Goal: Task Accomplishment & Management: Use online tool/utility

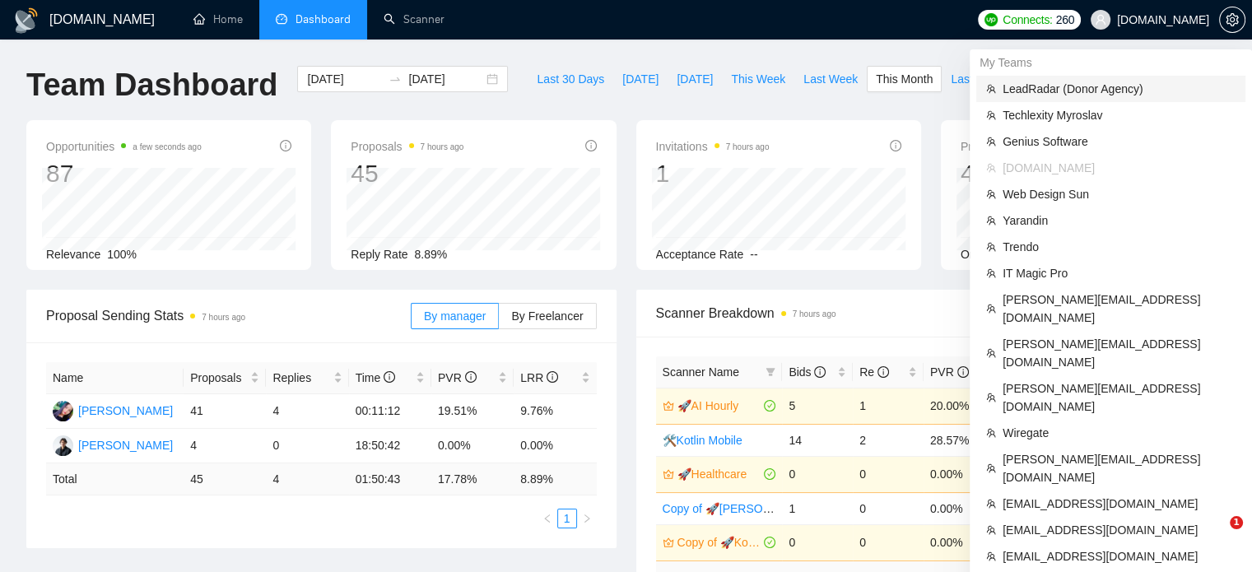
click at [1048, 91] on span "LeadRadar (Donor Agency)" at bounding box center [1119, 89] width 233 height 18
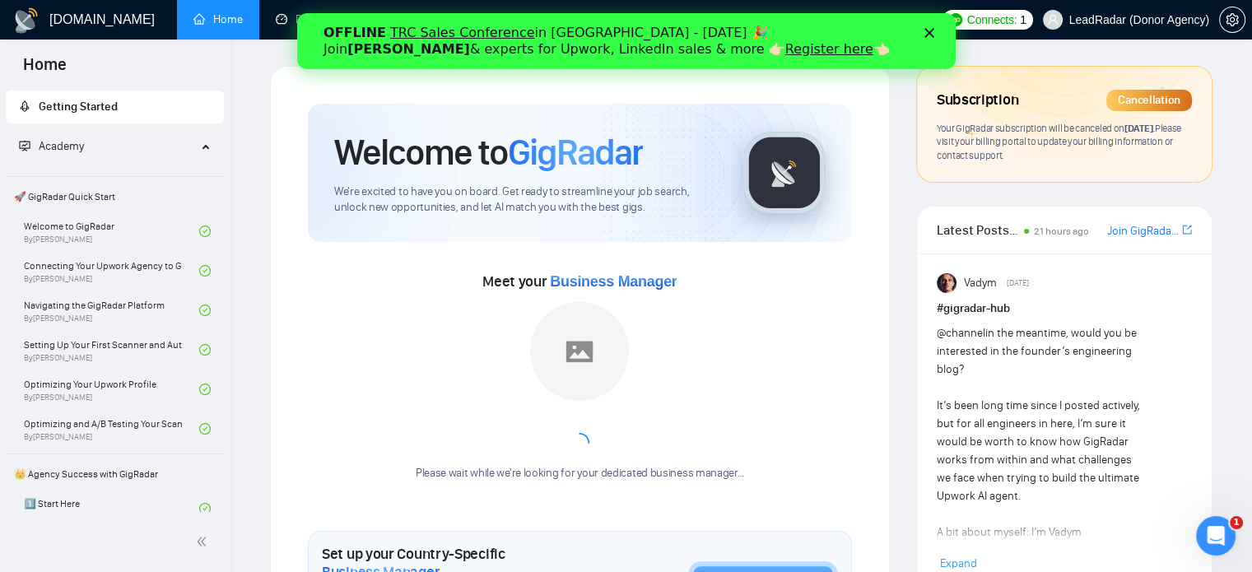
click at [927, 34] on polygon "Закрити" at bounding box center [929, 33] width 10 height 10
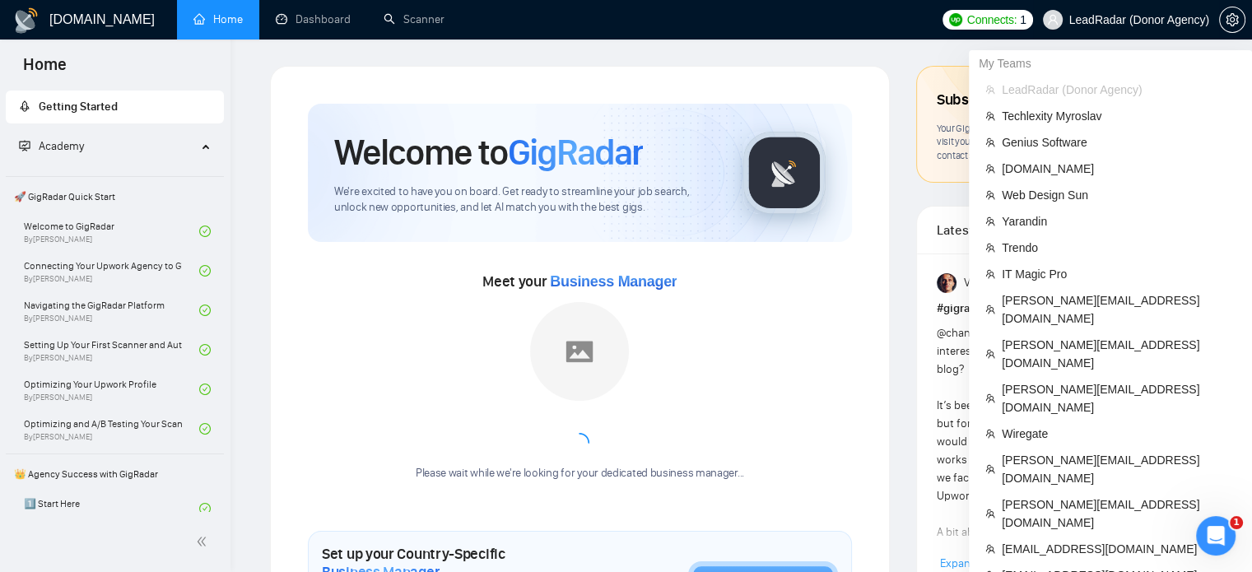
click at [1149, 20] on span "LeadRadar (Donor Agency)" at bounding box center [1140, 20] width 140 height 0
click at [1048, 496] on span "martin.anev@apptimist.studio" at bounding box center [1119, 514] width 234 height 36
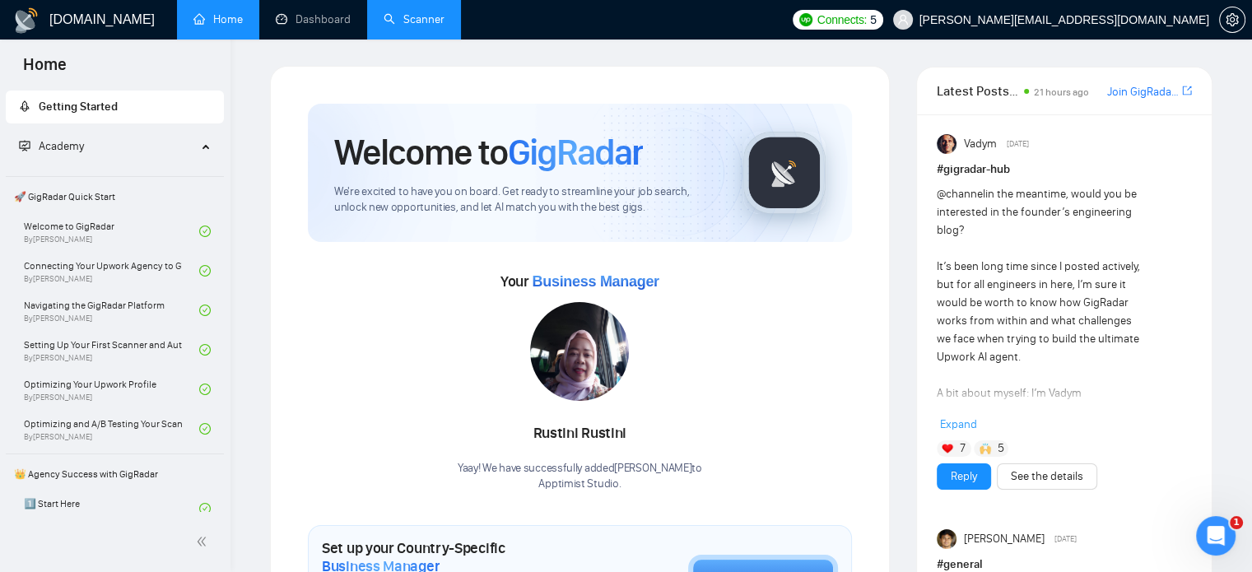
click at [399, 21] on link "Scanner" at bounding box center [414, 19] width 61 height 14
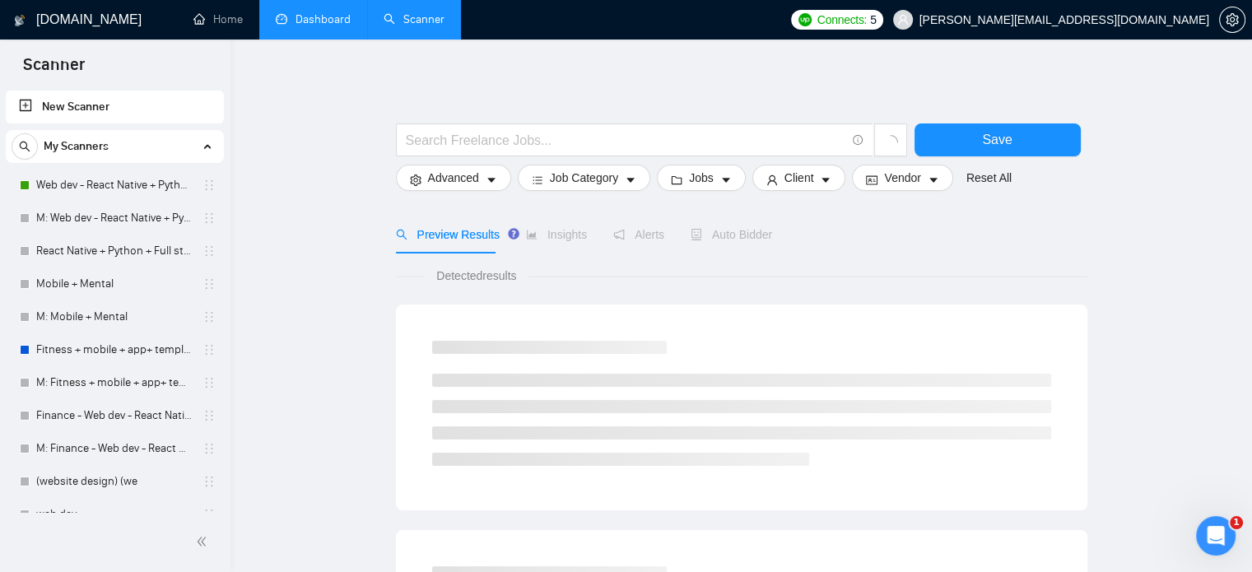
click at [299, 26] on link "Dashboard" at bounding box center [313, 19] width 75 height 14
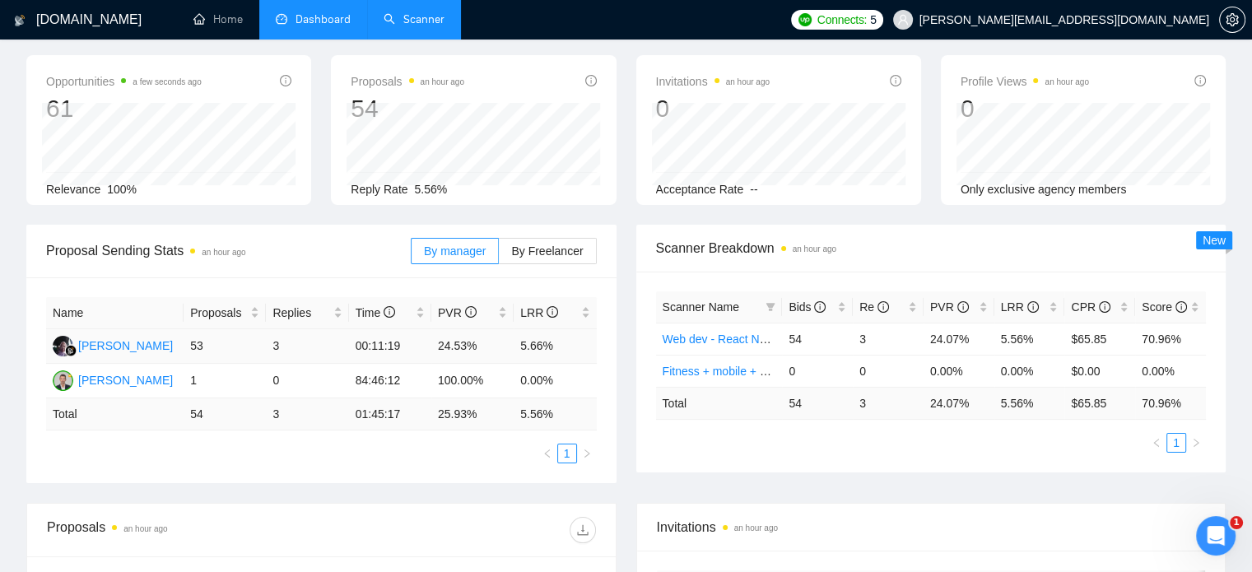
scroll to position [66, 0]
click at [115, 382] on div "Martin Anev" at bounding box center [125, 380] width 95 height 18
click at [413, 16] on link "Scanner" at bounding box center [414, 19] width 61 height 14
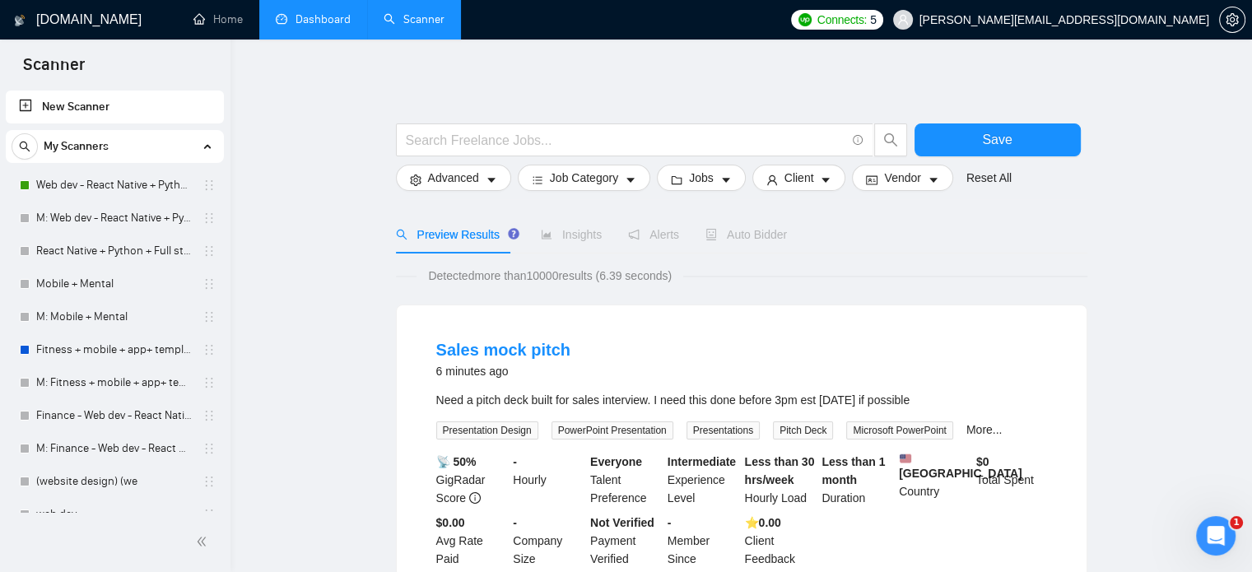
click at [299, 21] on link "Dashboard" at bounding box center [313, 19] width 75 height 14
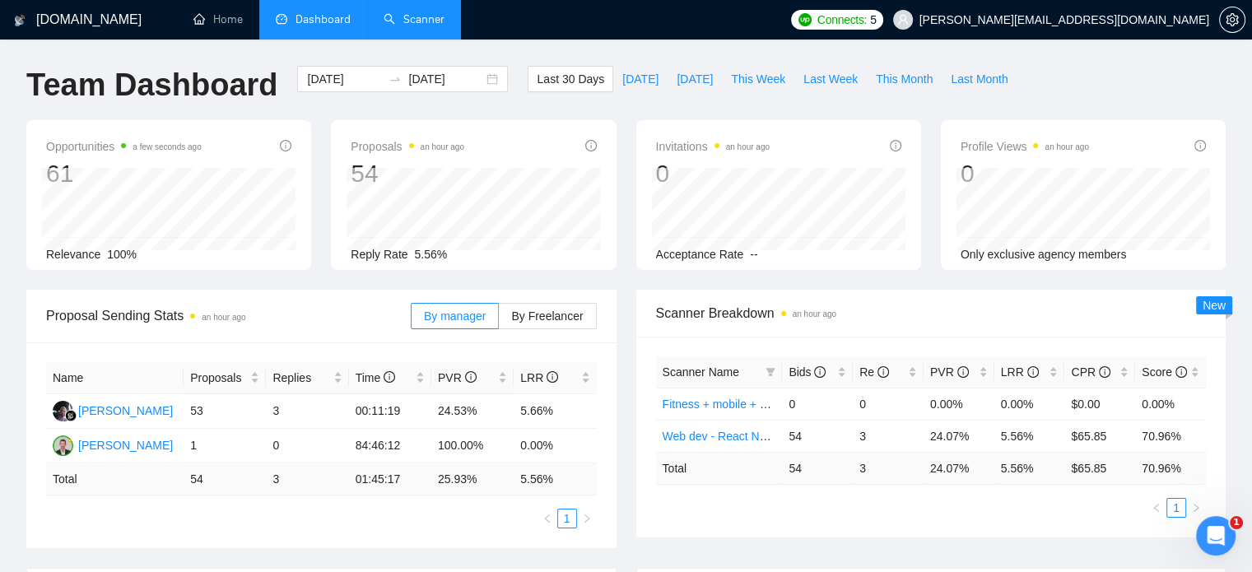
click at [399, 12] on link "Scanner" at bounding box center [414, 19] width 61 height 14
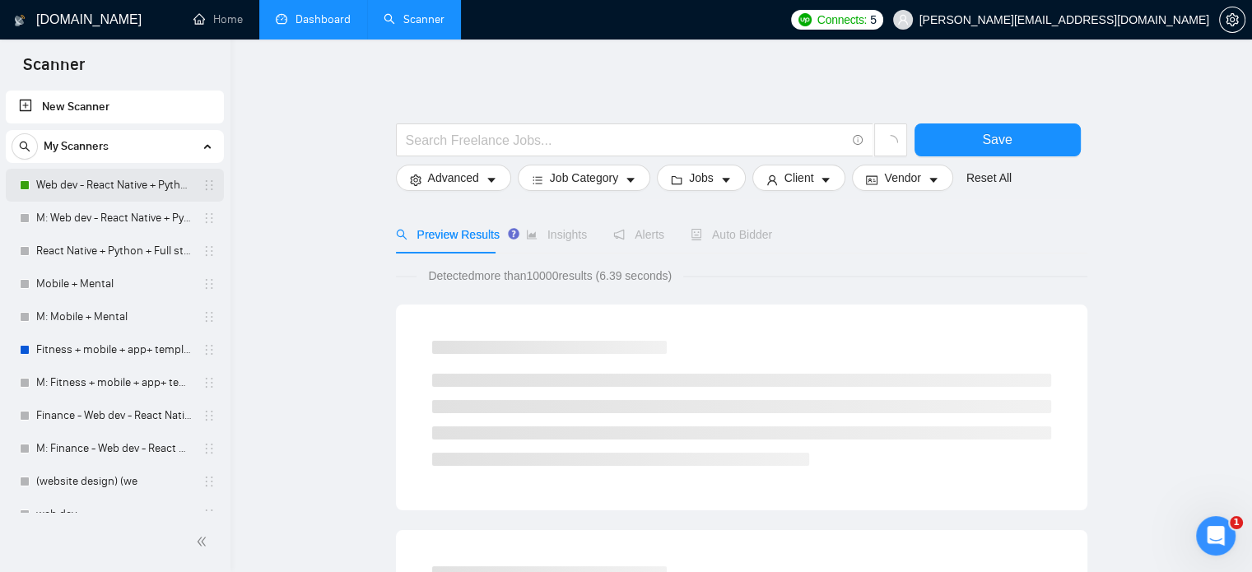
click at [105, 184] on link "Web dev - React Native + Python" at bounding box center [114, 185] width 156 height 33
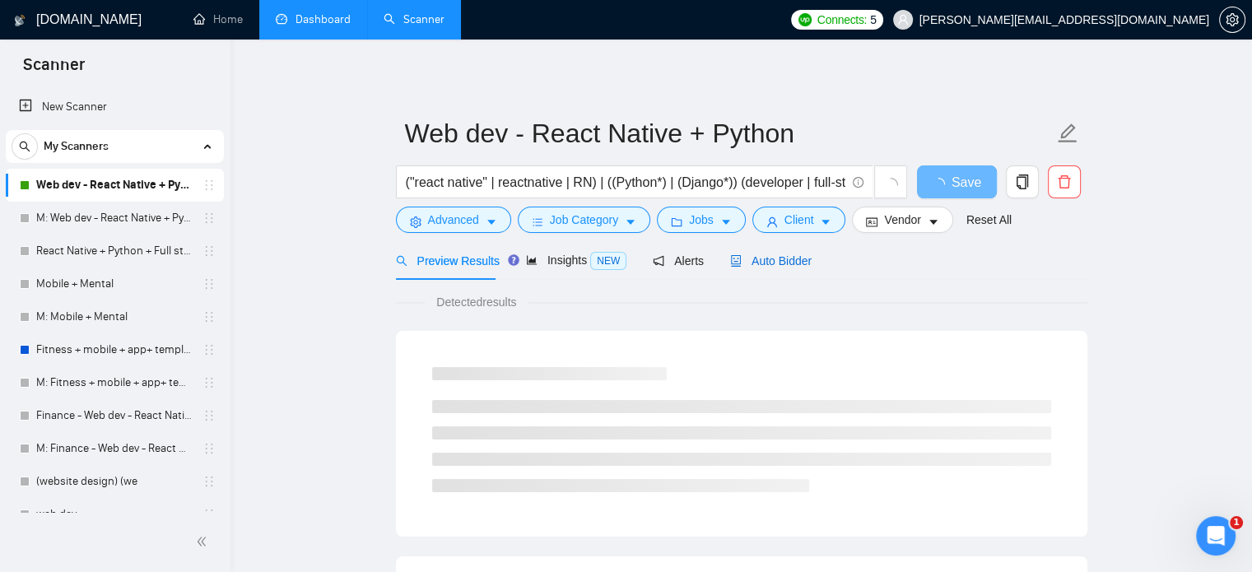
click at [774, 258] on span "Auto Bidder" at bounding box center [771, 260] width 82 height 13
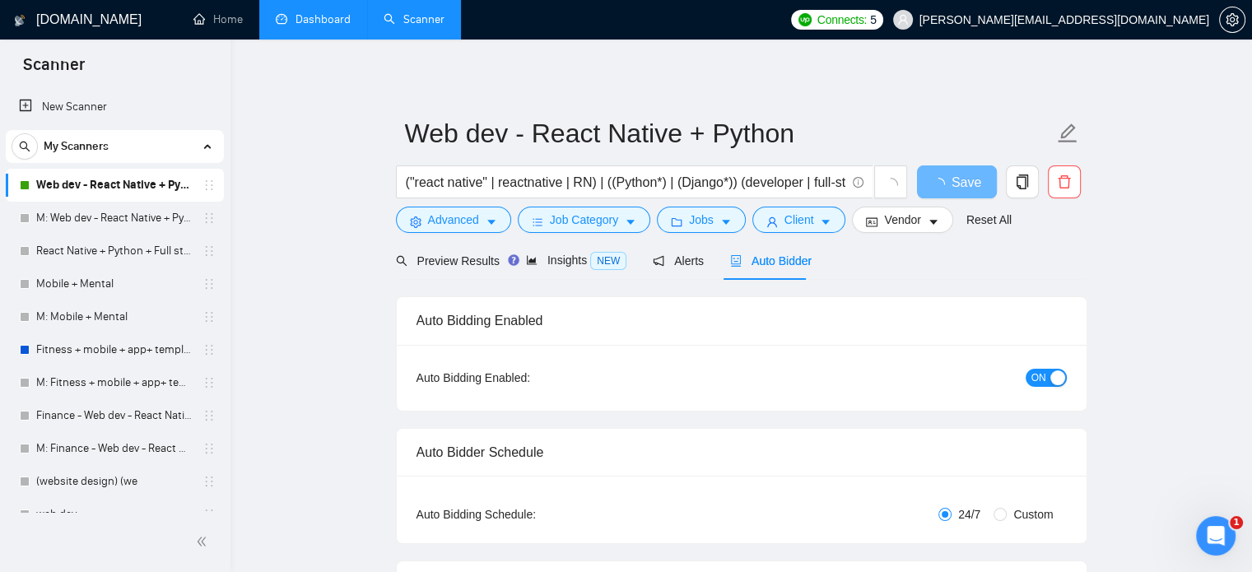
checkbox input "true"
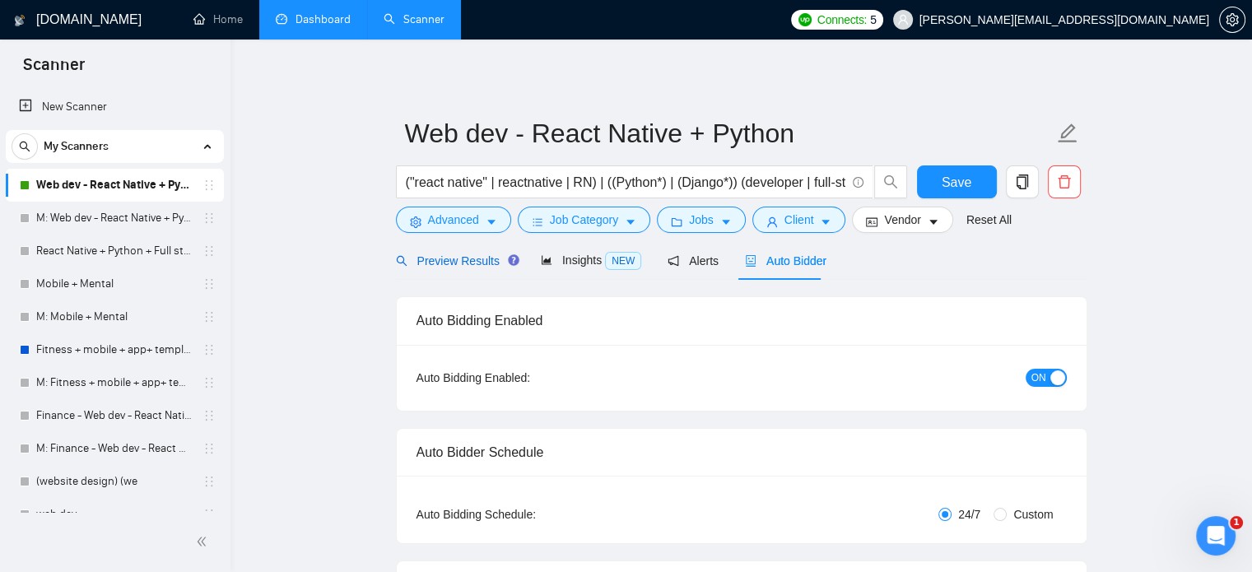
click at [472, 259] on span "Preview Results" at bounding box center [455, 260] width 119 height 13
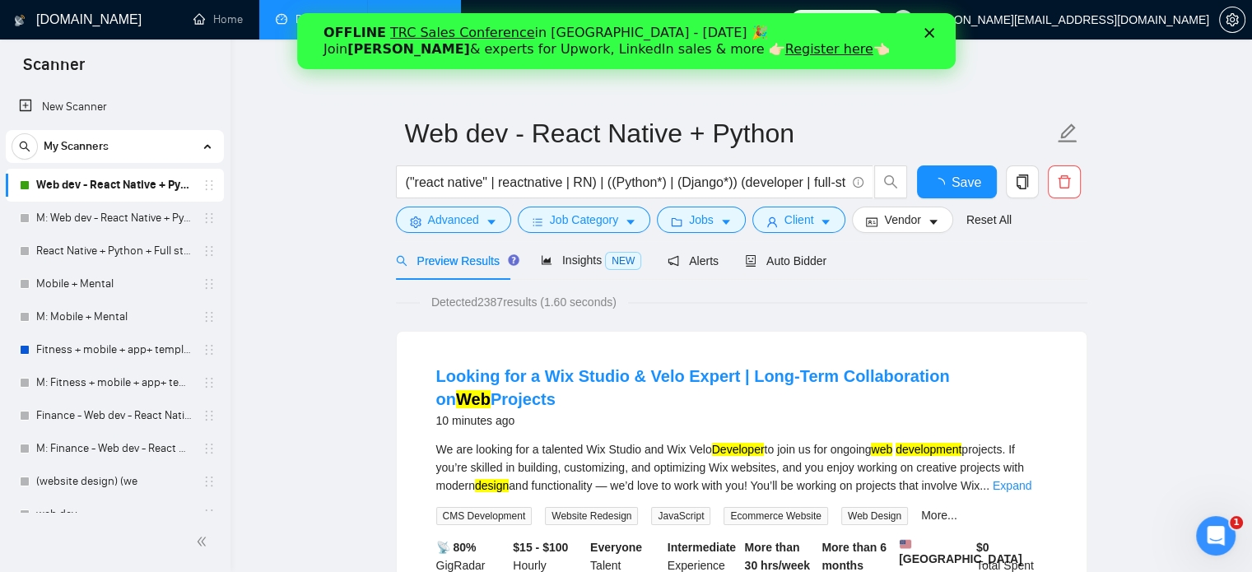
click at [286, 18] on link "Dashboard" at bounding box center [313, 19] width 75 height 14
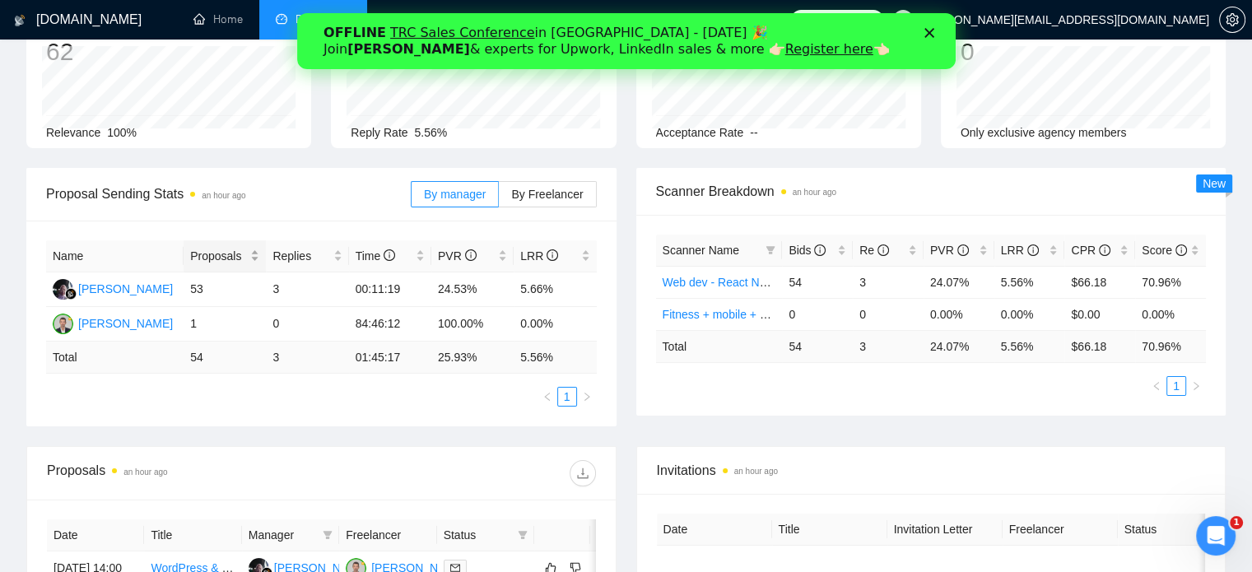
scroll to position [122, 0]
click at [547, 188] on span "By Freelancer" at bounding box center [547, 194] width 72 height 13
click at [499, 198] on input "By Freelancer" at bounding box center [499, 198] width 0 height 0
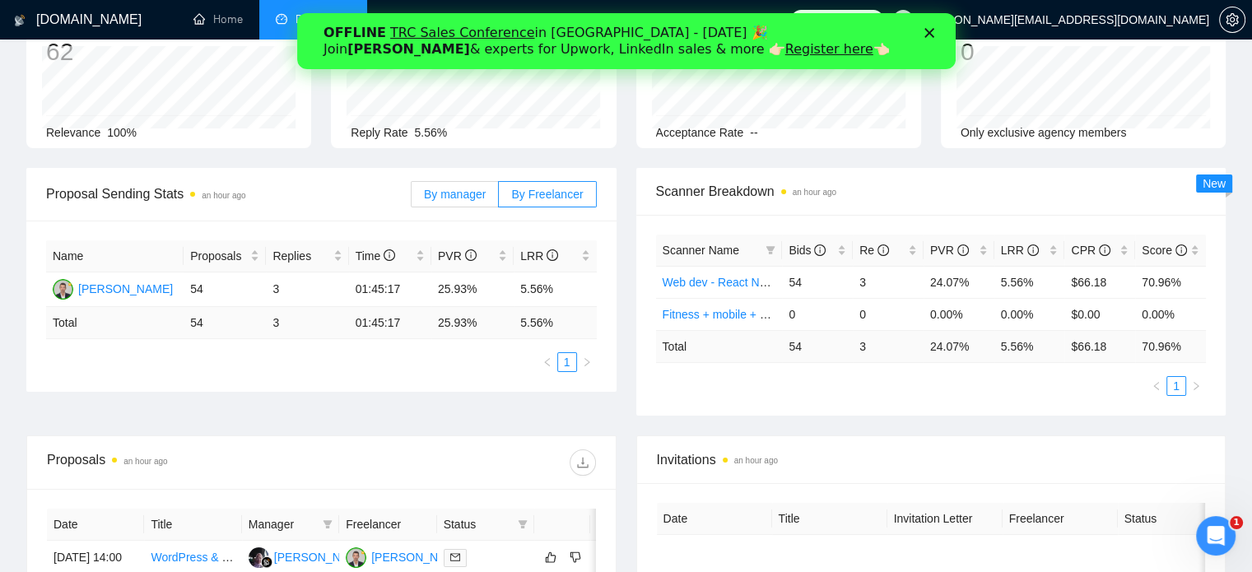
click at [470, 193] on span "By manager" at bounding box center [455, 194] width 62 height 13
click at [412, 198] on input "By manager" at bounding box center [412, 198] width 0 height 0
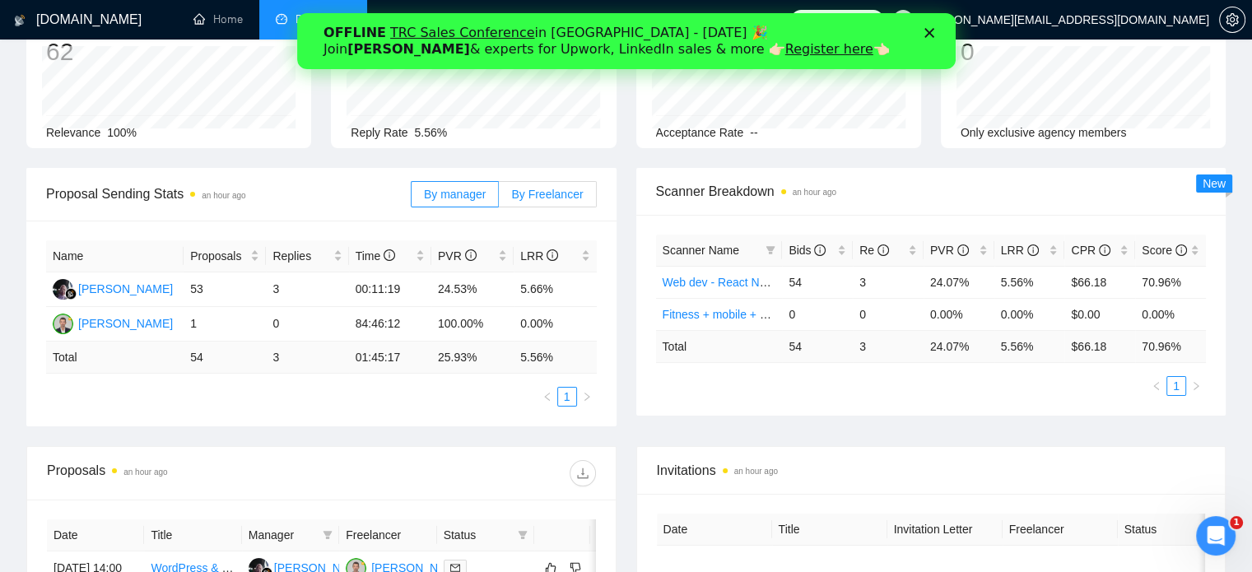
click at [534, 200] on span "By Freelancer" at bounding box center [547, 194] width 72 height 13
click at [499, 198] on input "By Freelancer" at bounding box center [499, 198] width 0 height 0
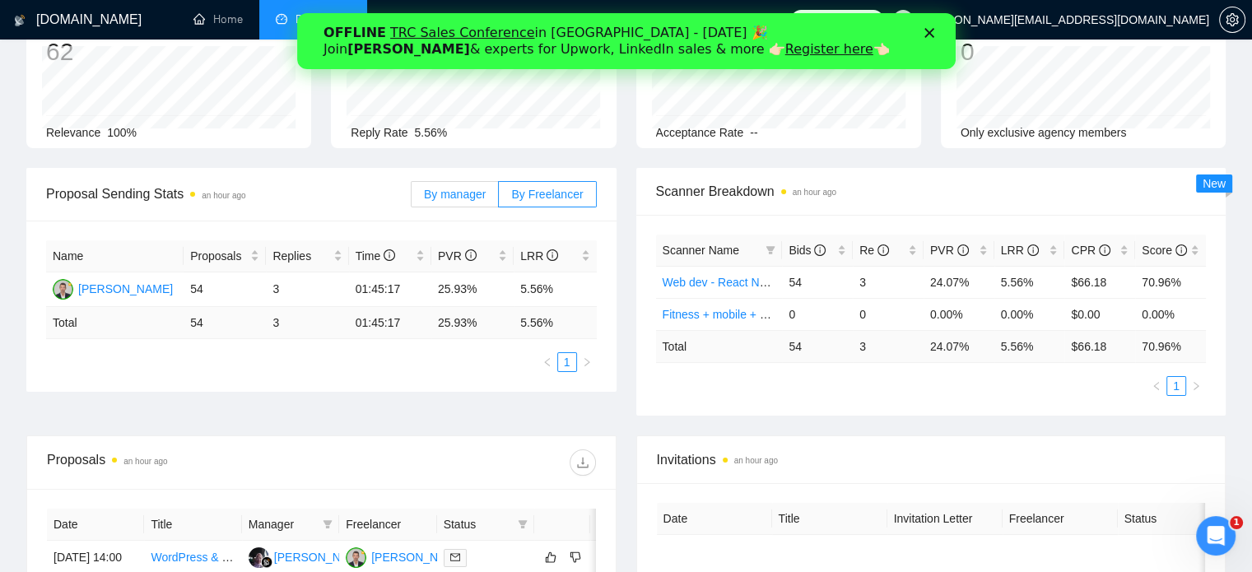
click at [445, 200] on span "By manager" at bounding box center [455, 194] width 62 height 13
click at [412, 198] on input "By manager" at bounding box center [412, 198] width 0 height 0
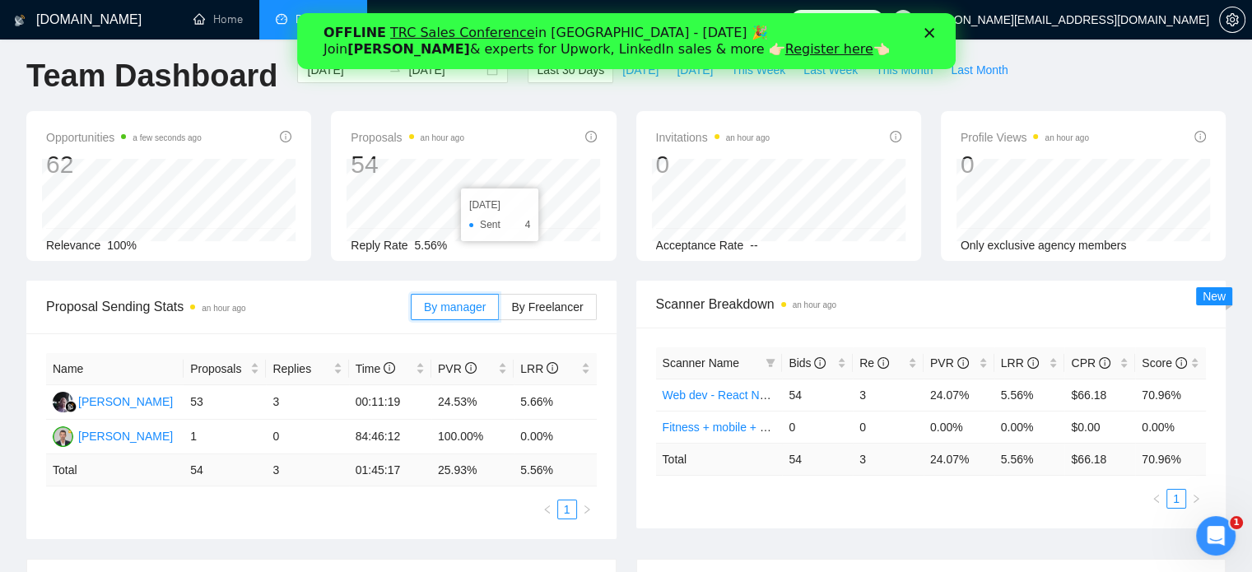
scroll to position [0, 0]
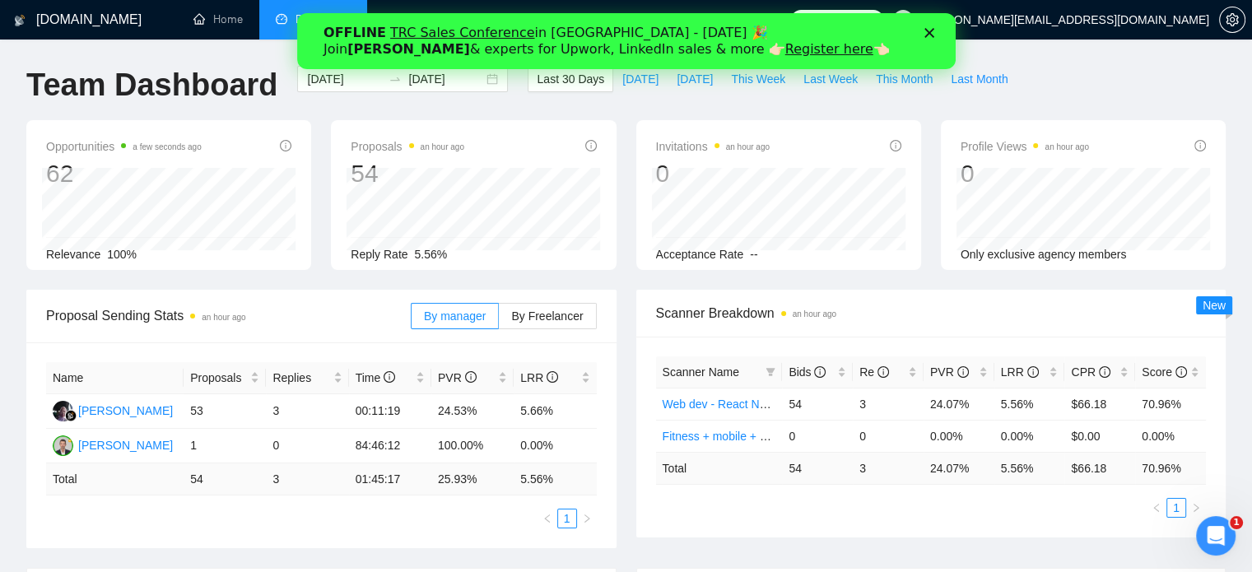
click at [928, 34] on polygon "Закрити" at bounding box center [929, 33] width 10 height 10
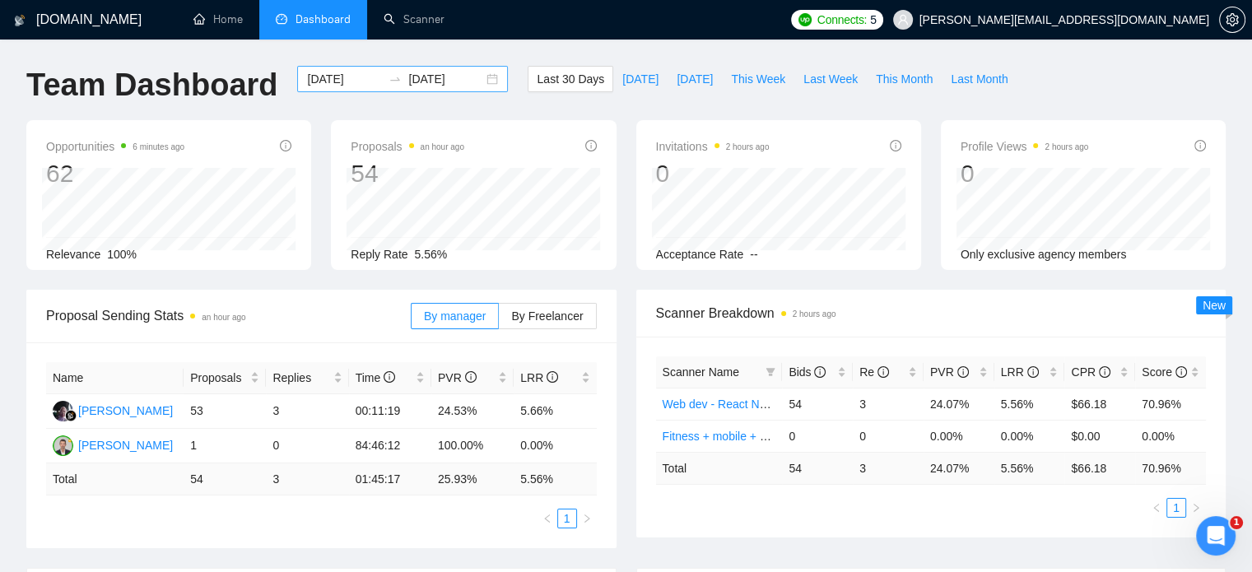
click at [429, 79] on input "2025-10-10" at bounding box center [445, 79] width 75 height 18
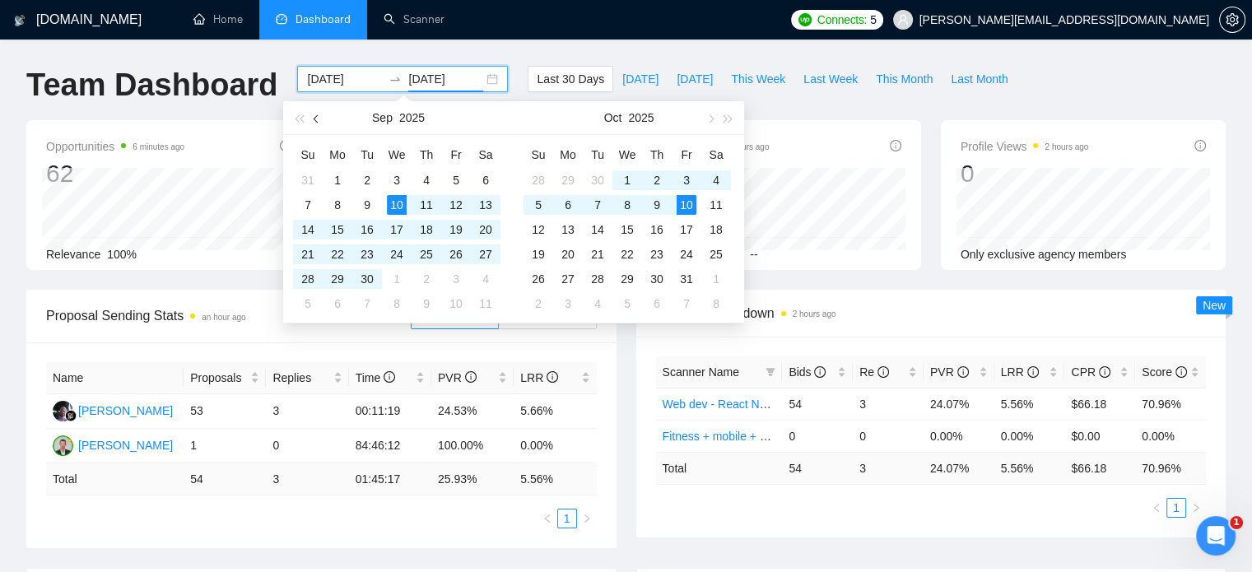
click at [319, 118] on span "button" at bounding box center [318, 118] width 8 height 8
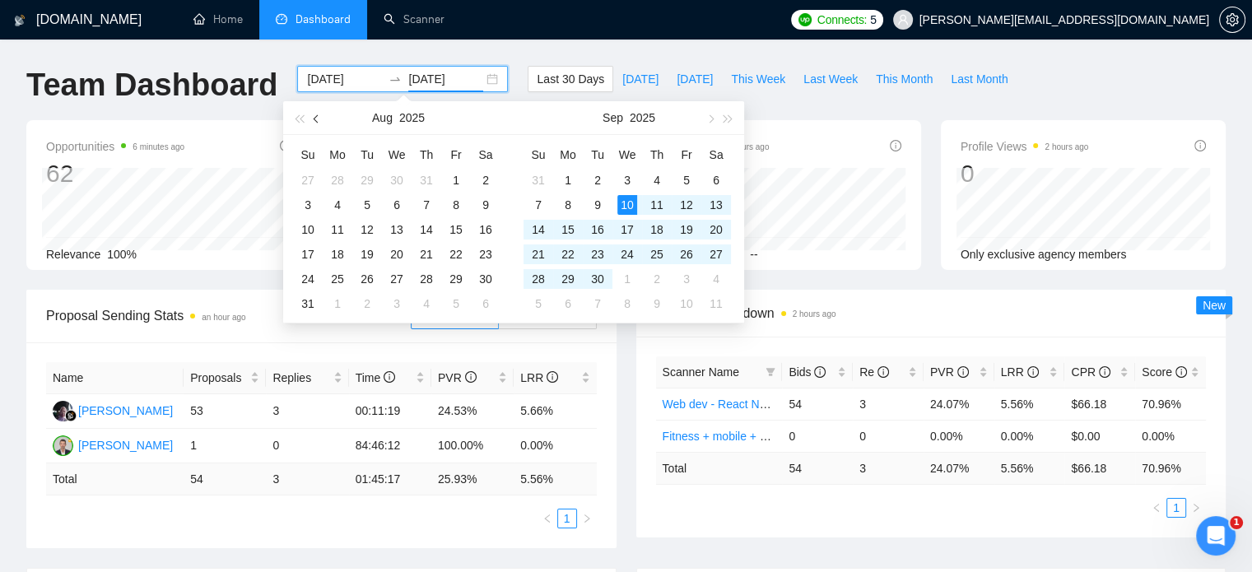
click at [319, 118] on span "button" at bounding box center [318, 118] width 8 height 8
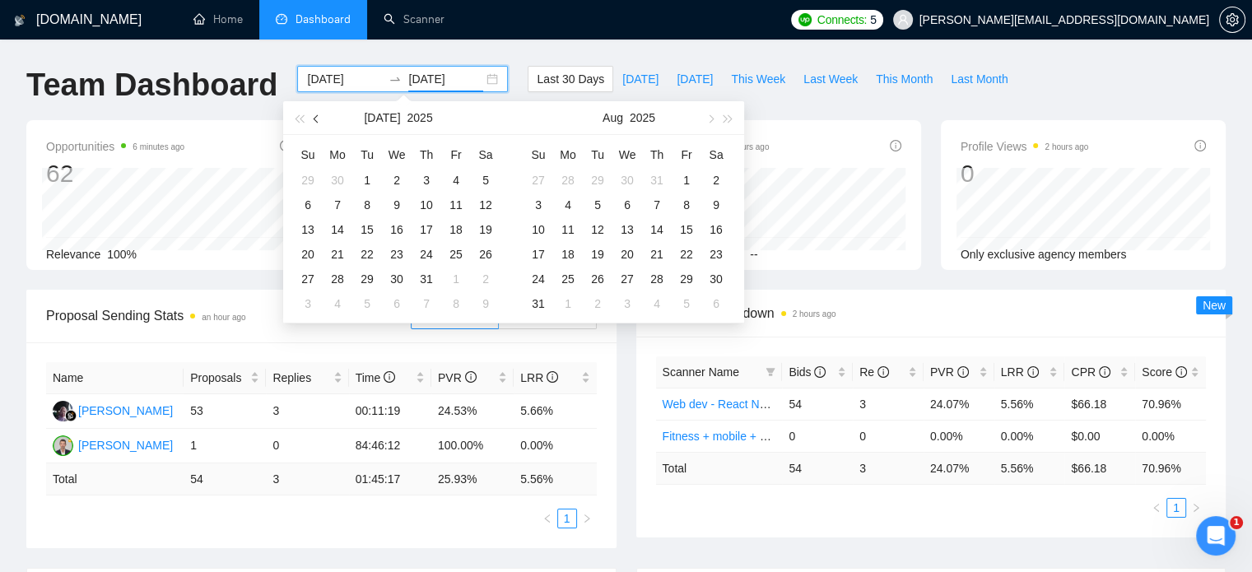
click at [319, 118] on span "button" at bounding box center [318, 118] width 8 height 8
type input "2025-06-01"
click at [318, 177] on td "1" at bounding box center [308, 180] width 30 height 25
click at [342, 75] on input at bounding box center [344, 79] width 75 height 18
click at [441, 83] on input "2025-06-01" at bounding box center [445, 79] width 75 height 18
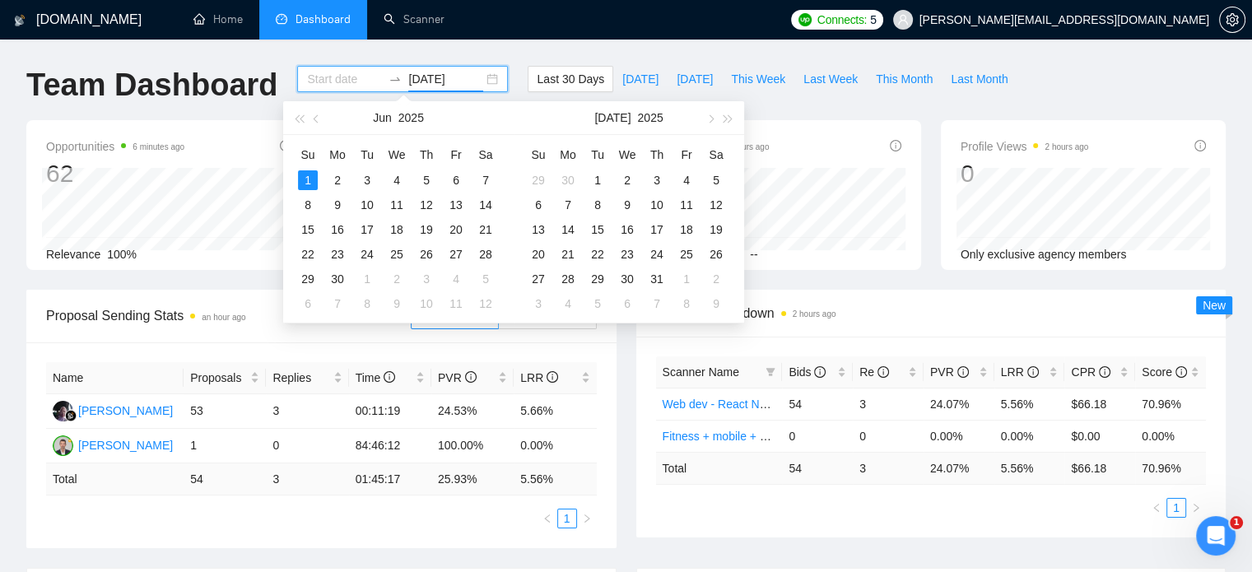
click at [435, 82] on input "2025-06-01" at bounding box center [445, 79] width 75 height 18
type input "2025-10-01"
click at [330, 78] on input at bounding box center [344, 79] width 75 height 18
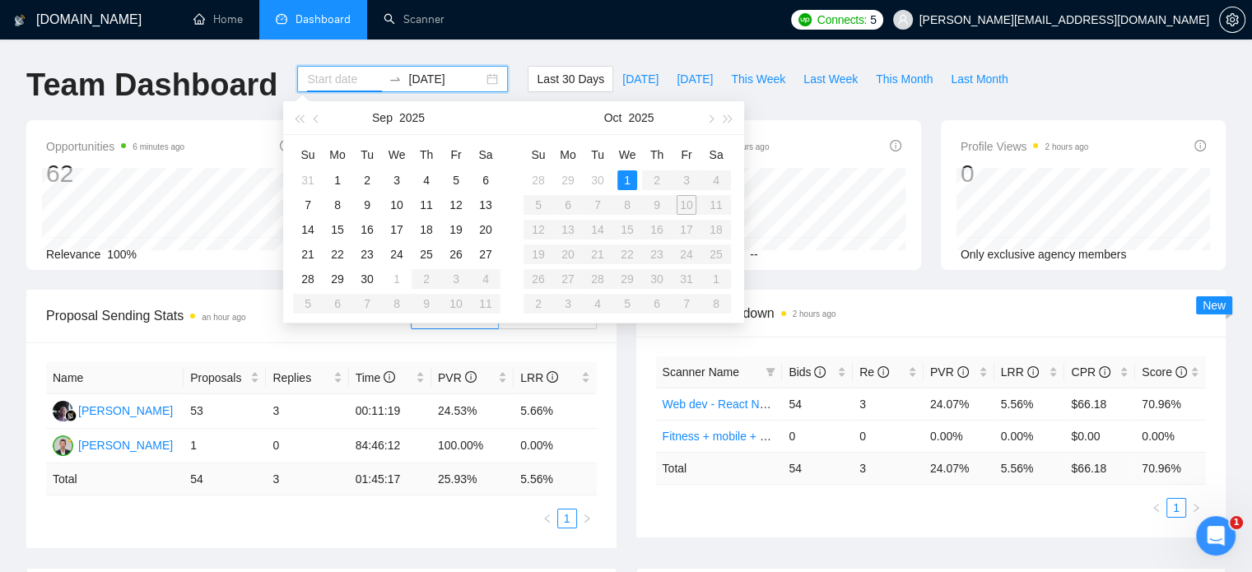
paste input "2025-10-01"
click at [330, 78] on input "2025-10-01" at bounding box center [344, 79] width 75 height 18
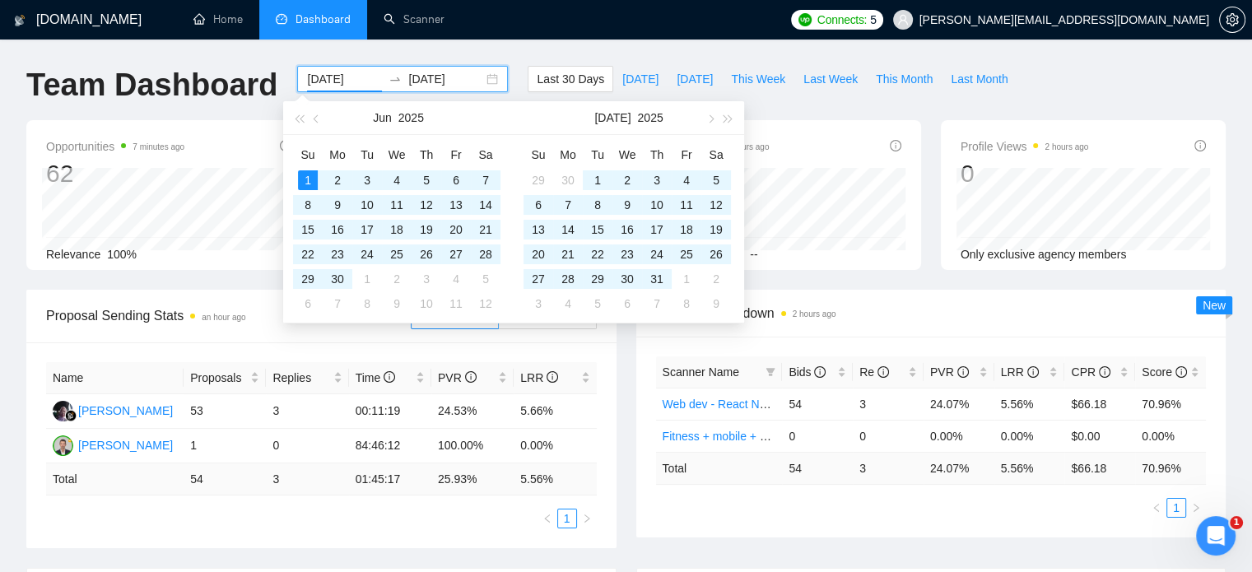
type input "2025-09-10"
type input "2025-10-10"
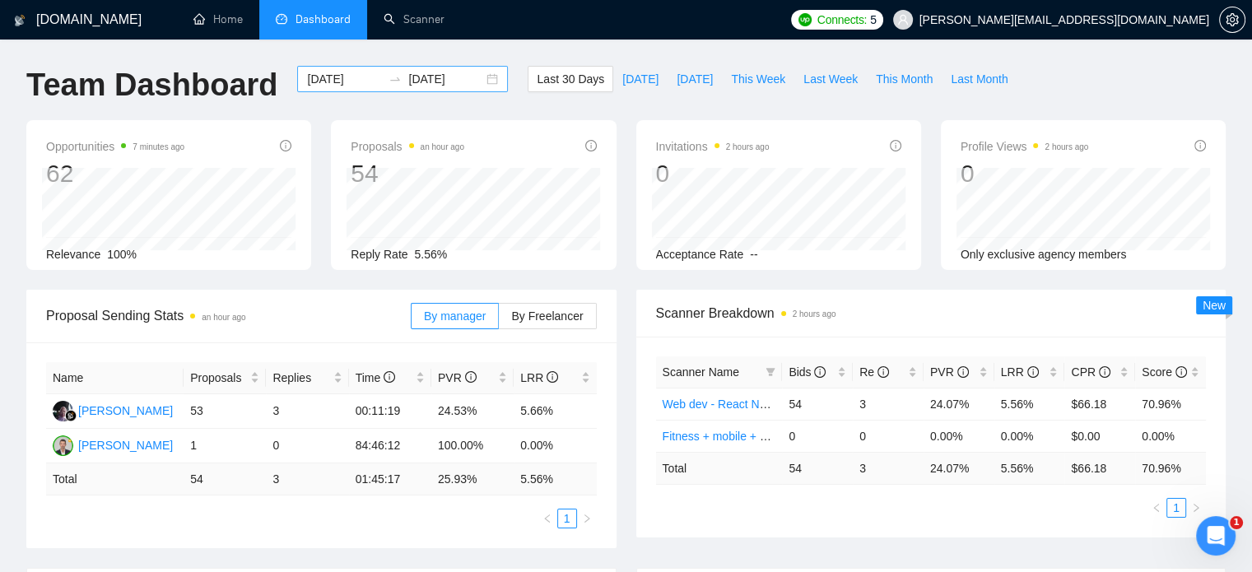
click at [333, 80] on input "2025-09-10" at bounding box center [344, 79] width 75 height 18
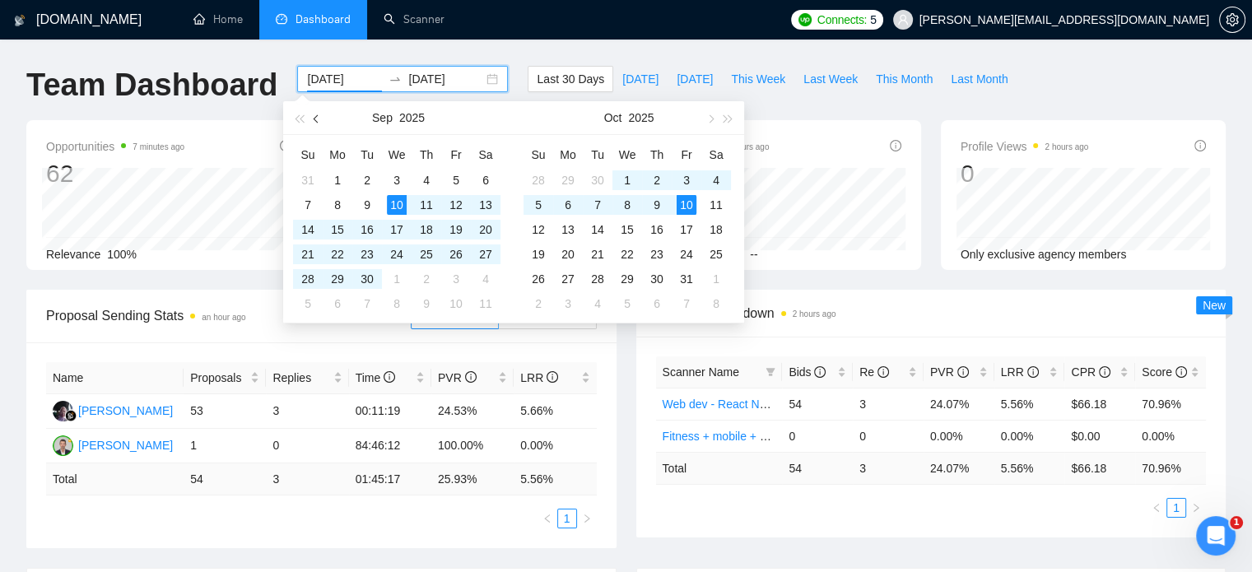
click at [321, 116] on button "button" at bounding box center [317, 117] width 18 height 33
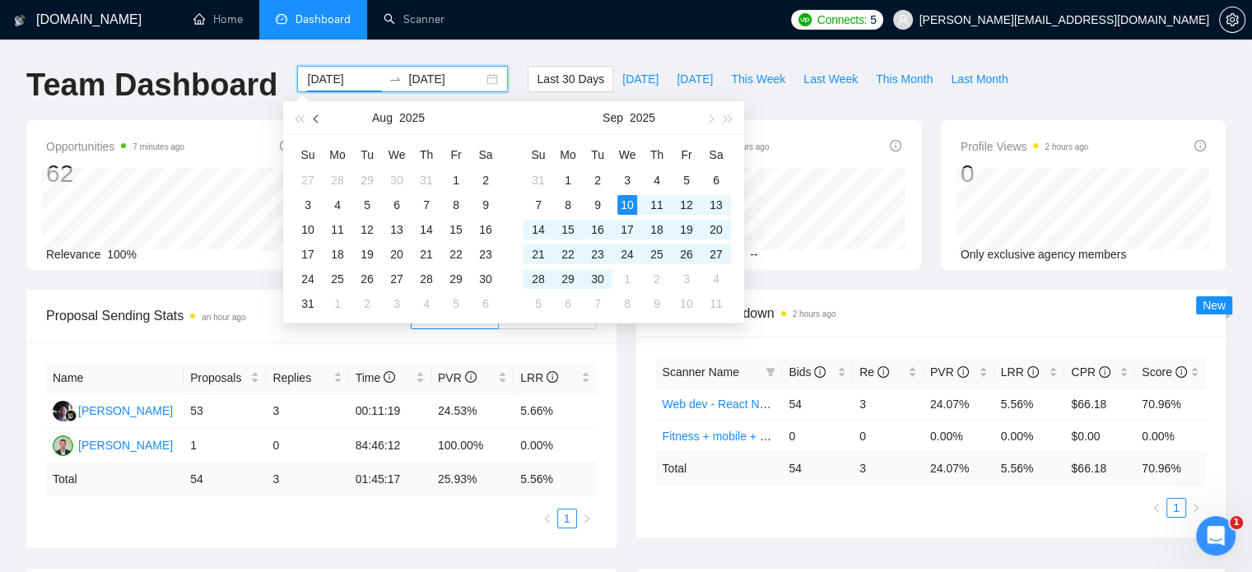
click at [321, 116] on button "button" at bounding box center [317, 117] width 18 height 33
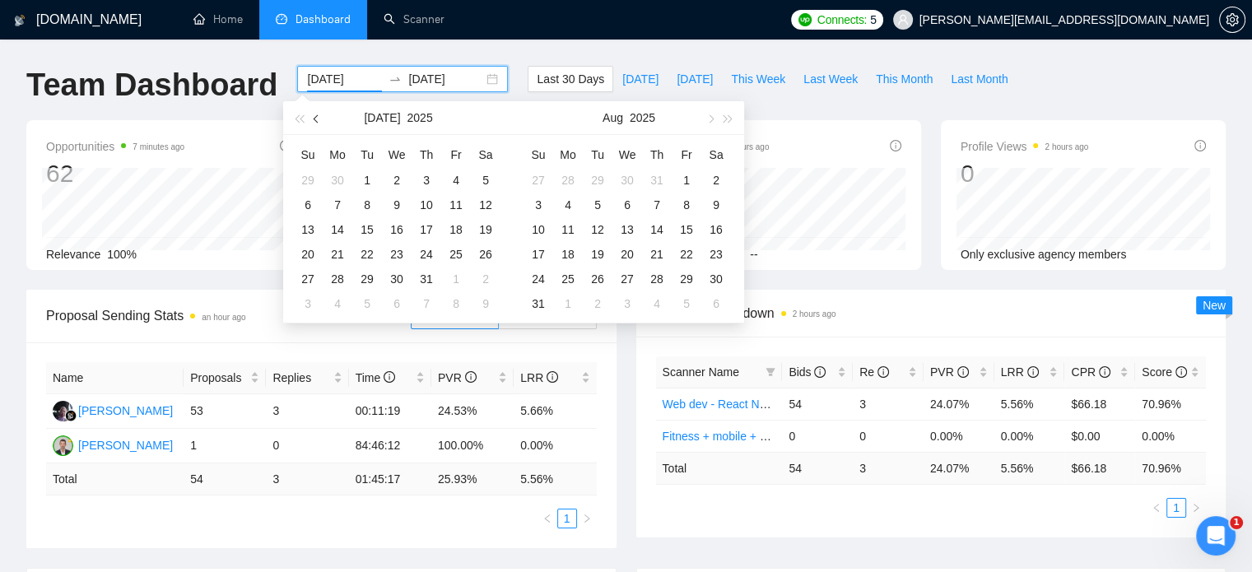
click at [321, 116] on button "button" at bounding box center [317, 117] width 18 height 33
type input "2025-06-01"
click at [312, 185] on div "1" at bounding box center [308, 180] width 20 height 20
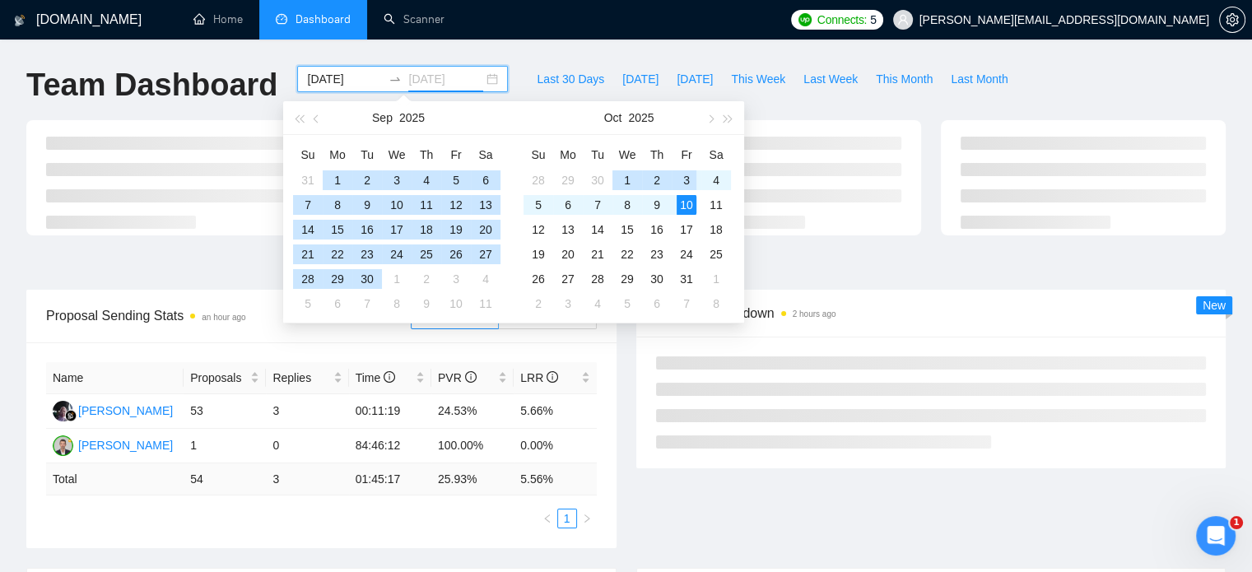
type input "2025-10-10"
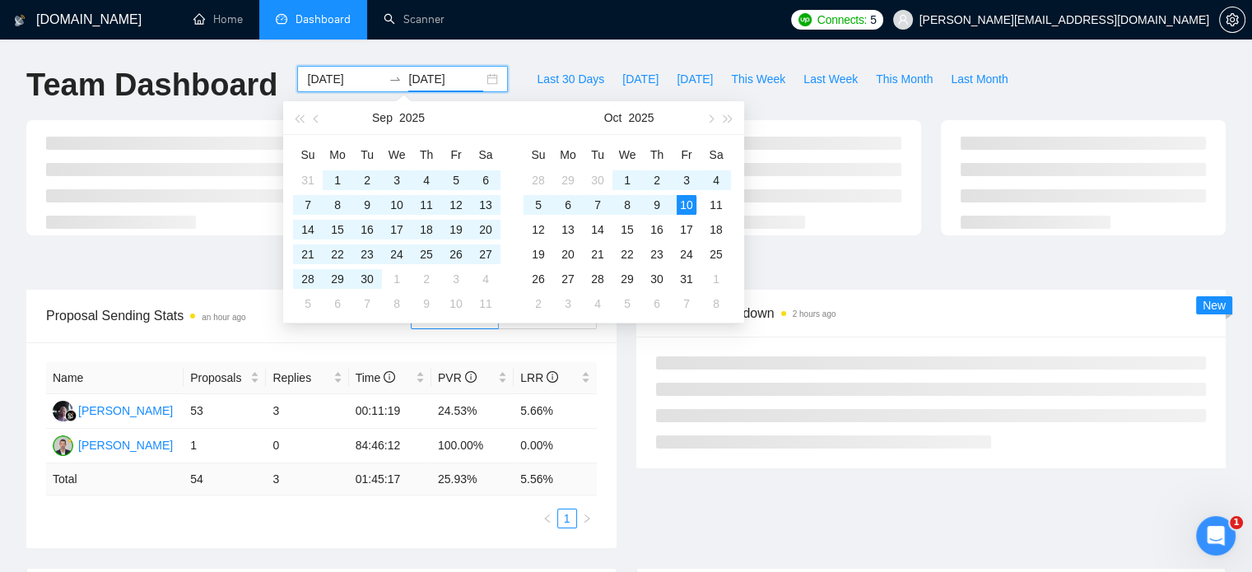
click at [1054, 75] on div "Team Dashboard 2025-06-01 2025-10-10 Last 30 Days Today Yesterday This Week Las…" at bounding box center [625, 93] width 1219 height 54
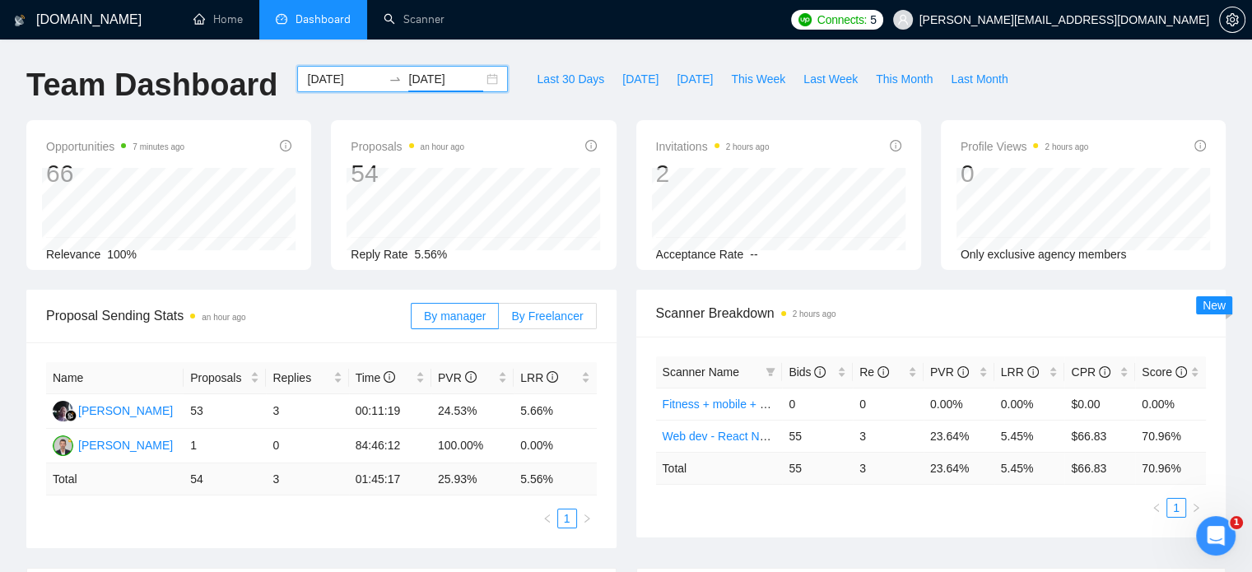
click at [552, 310] on span "By Freelancer" at bounding box center [547, 316] width 72 height 13
click at [499, 320] on input "By Freelancer" at bounding box center [499, 320] width 0 height 0
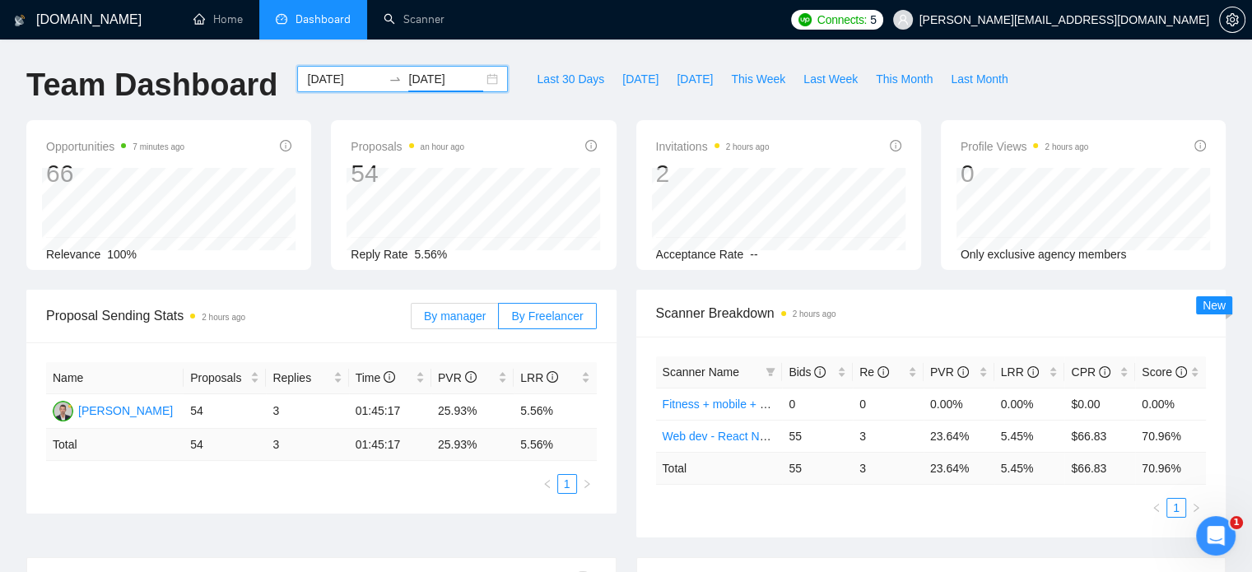
click at [484, 305] on label "By manager" at bounding box center [455, 316] width 88 height 26
click at [412, 320] on input "By manager" at bounding box center [412, 320] width 0 height 0
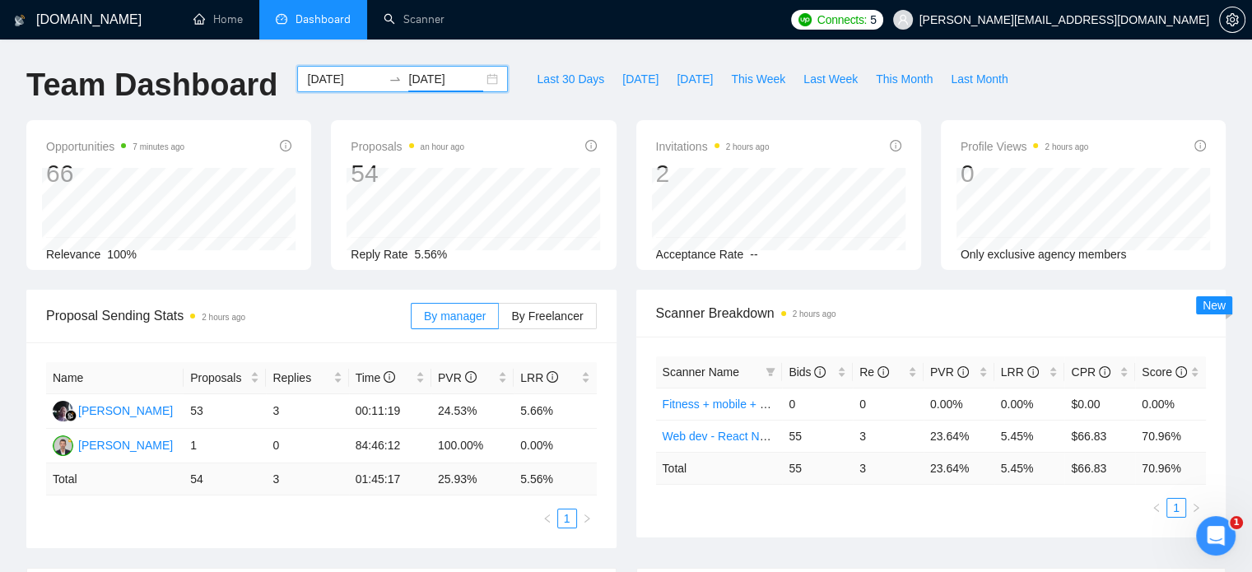
click at [335, 75] on input "2025-06-01" at bounding box center [344, 79] width 75 height 18
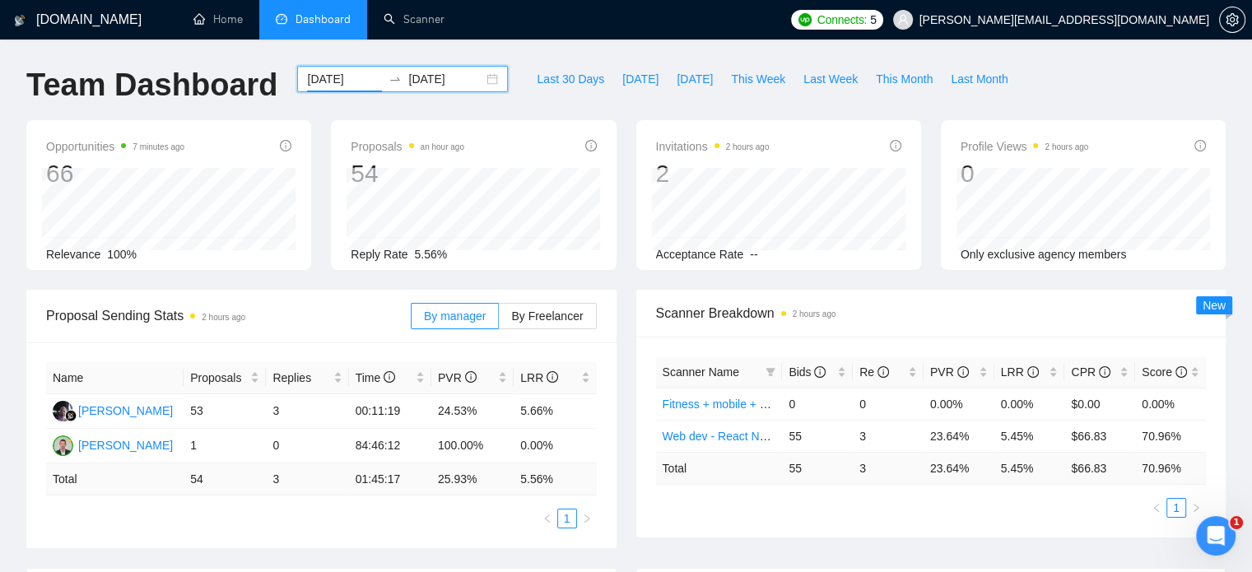
click at [333, 83] on input "2025-06-01" at bounding box center [344, 79] width 75 height 18
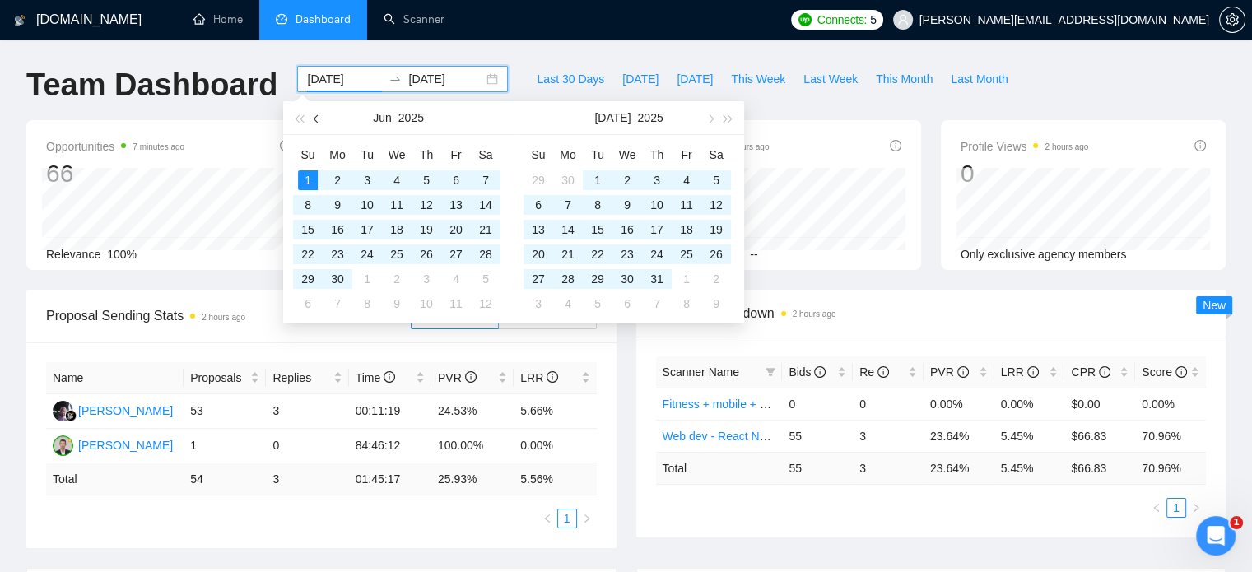
click at [319, 114] on button "button" at bounding box center [317, 117] width 18 height 33
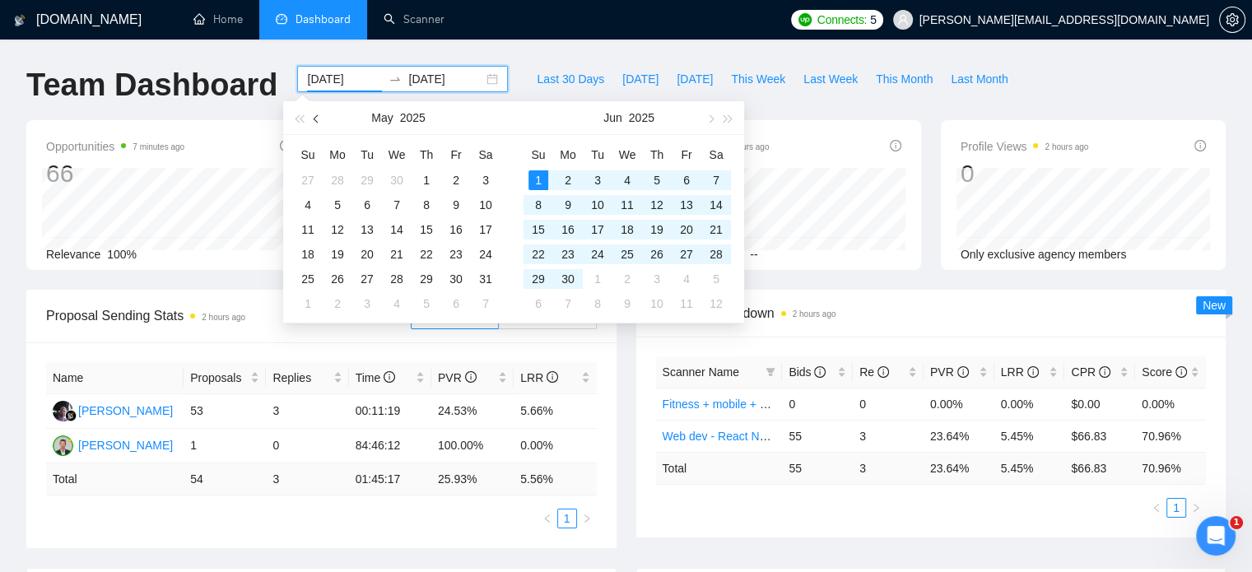
click at [319, 114] on button "button" at bounding box center [317, 117] width 18 height 33
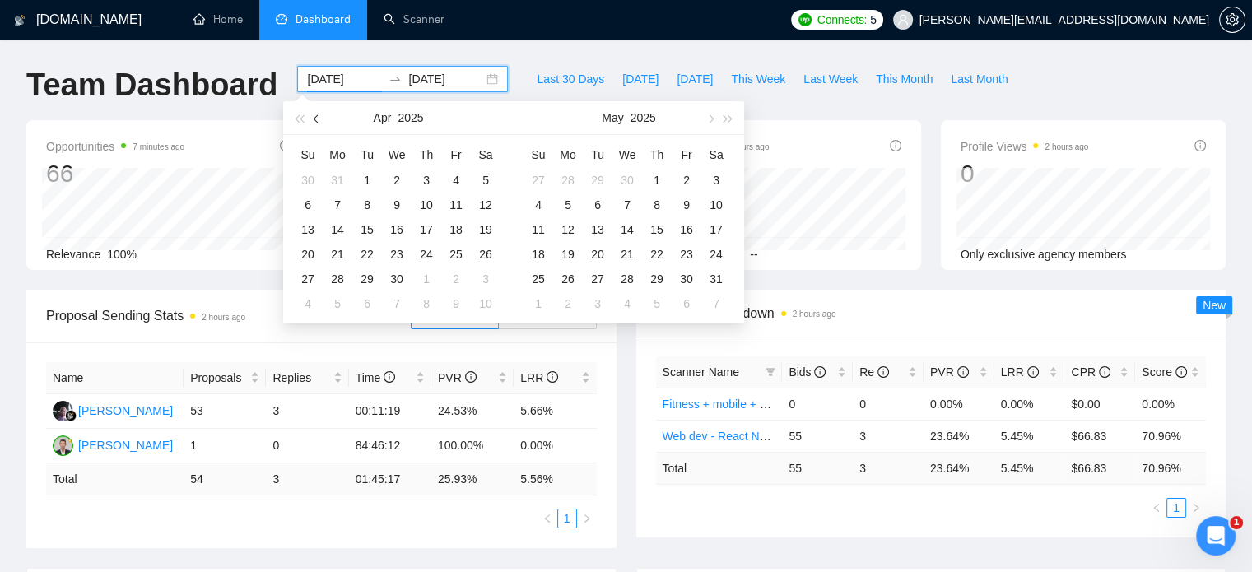
click at [319, 115] on button "button" at bounding box center [317, 117] width 18 height 33
type input "2025-01-01"
click at [395, 180] on div "1" at bounding box center [397, 180] width 20 height 20
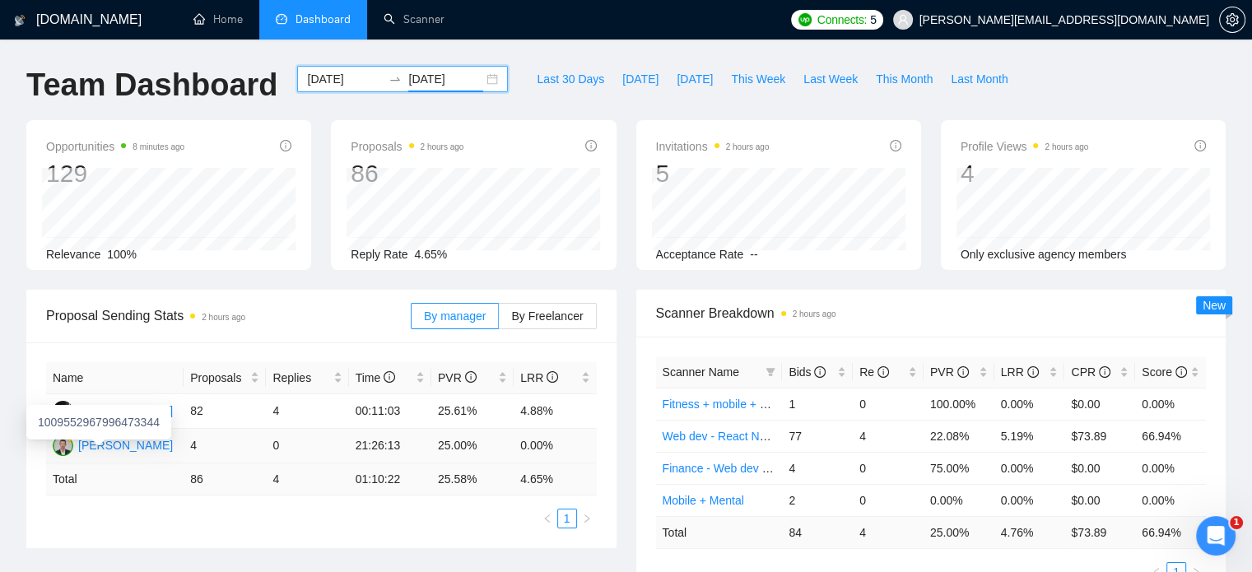
click at [128, 442] on div "Martin Anev" at bounding box center [125, 445] width 95 height 18
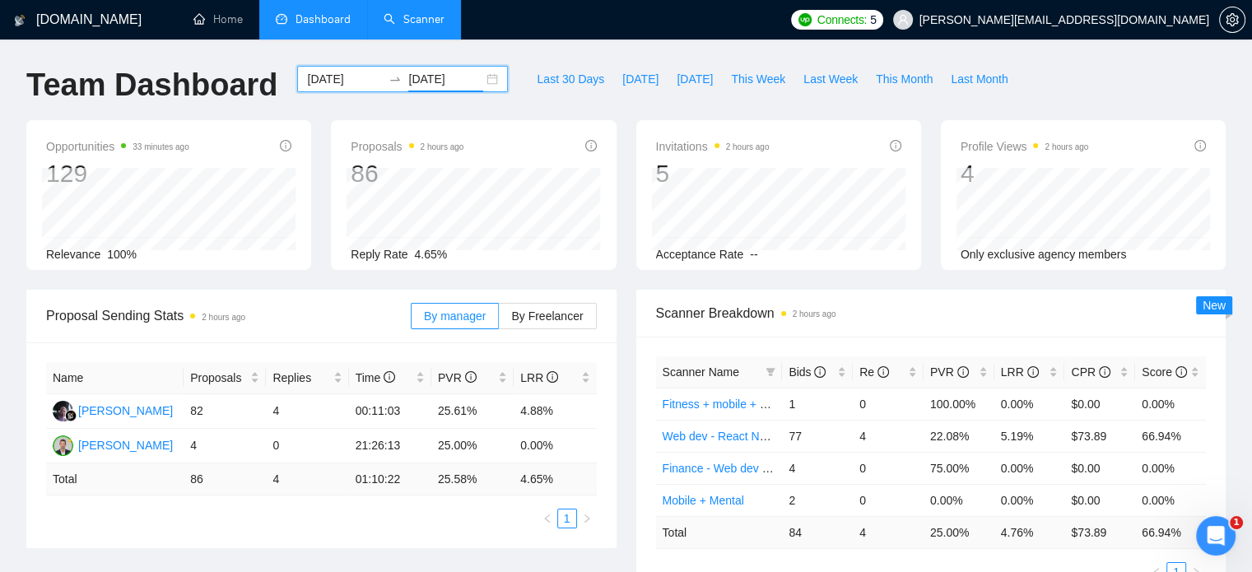
click at [422, 13] on link "Scanner" at bounding box center [414, 19] width 61 height 14
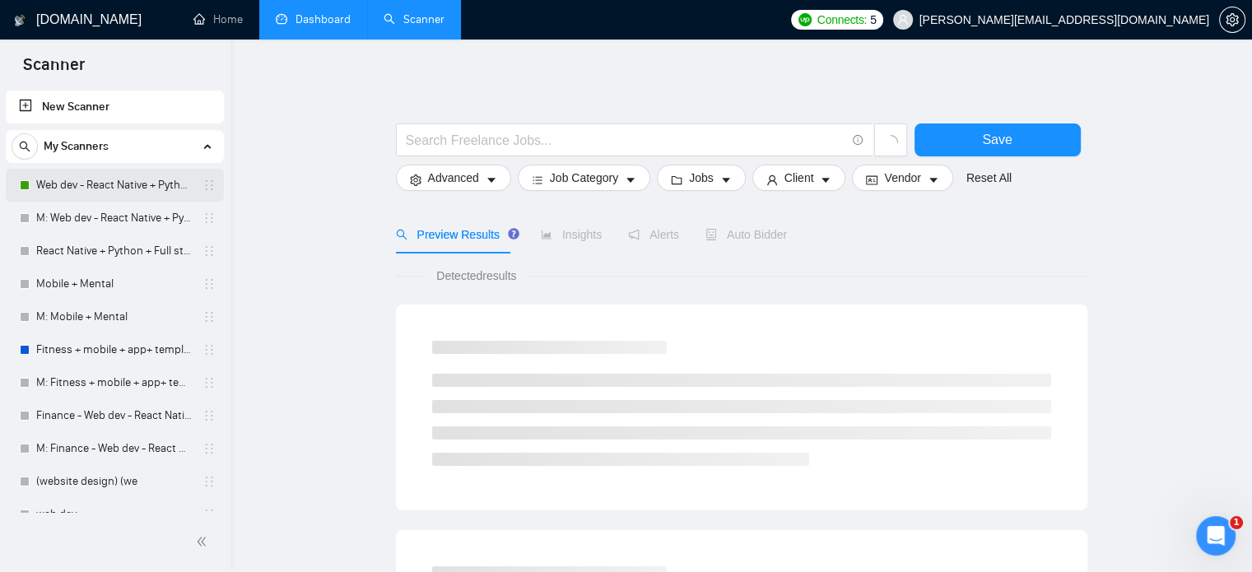
click at [85, 189] on link "Web dev - React Native + Python" at bounding box center [114, 185] width 156 height 33
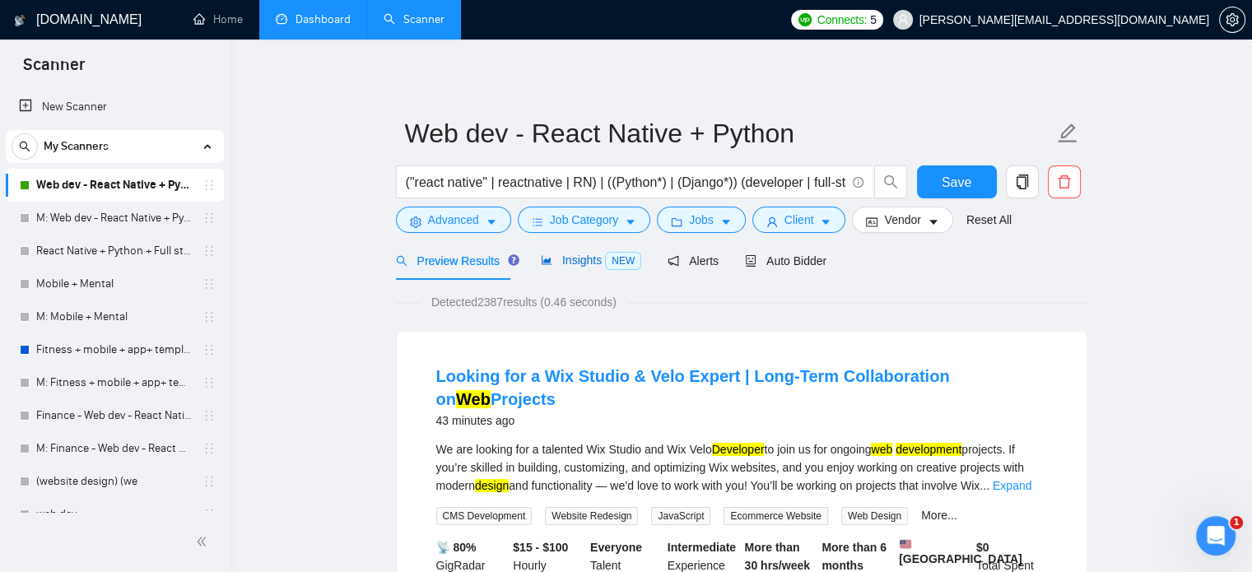
click at [594, 263] on span "Insights NEW" at bounding box center [591, 260] width 100 height 13
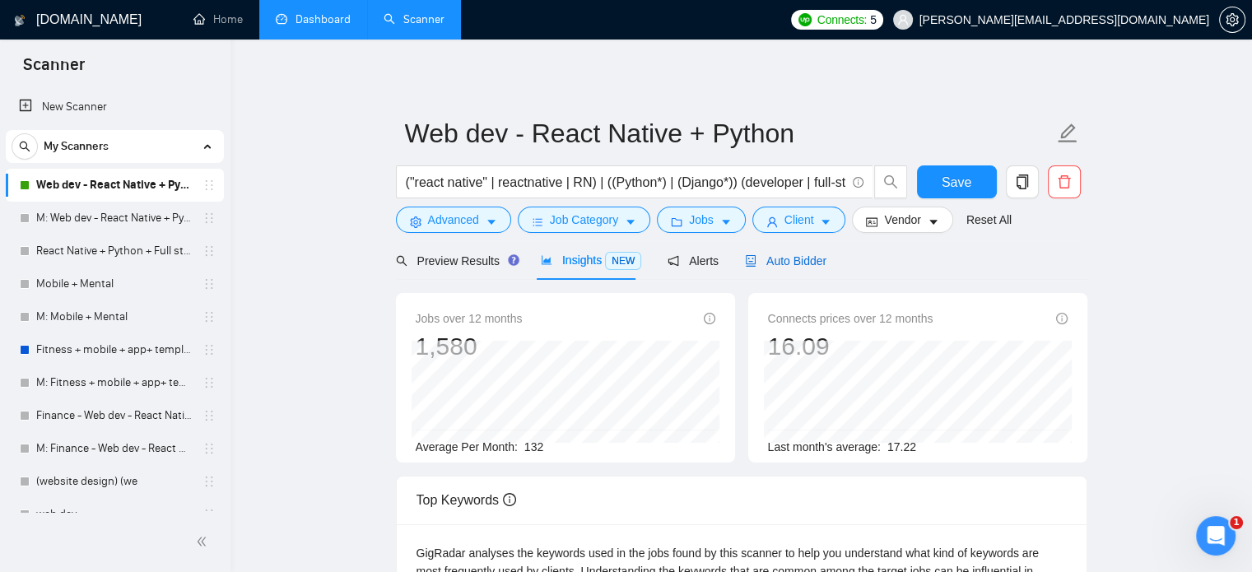
click at [799, 254] on span "Auto Bidder" at bounding box center [786, 260] width 82 height 13
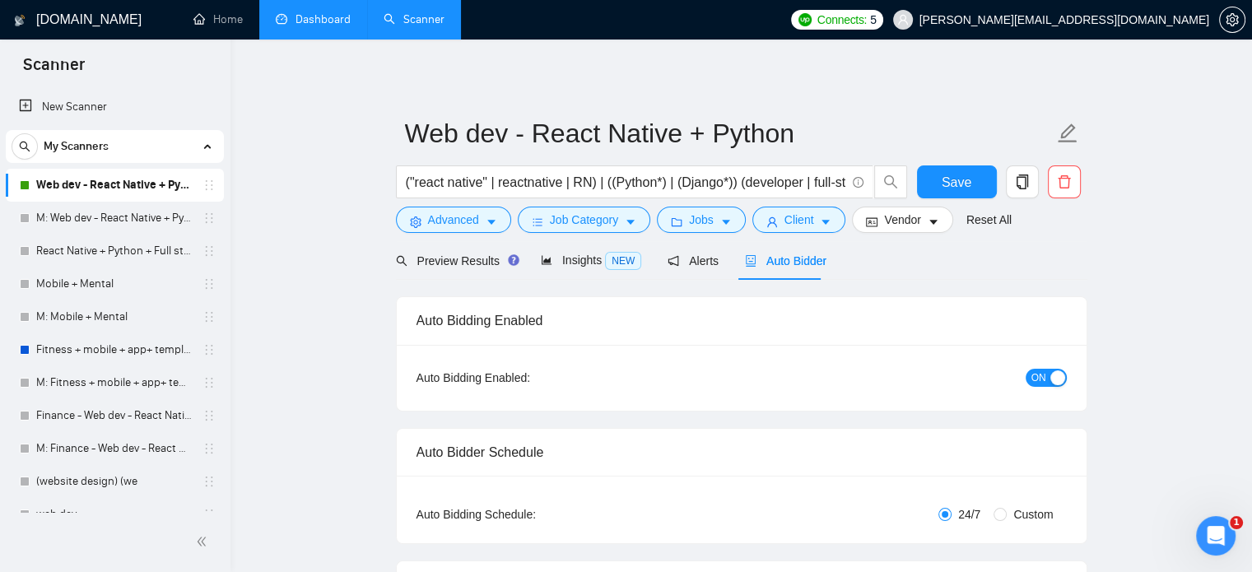
checkbox input "true"
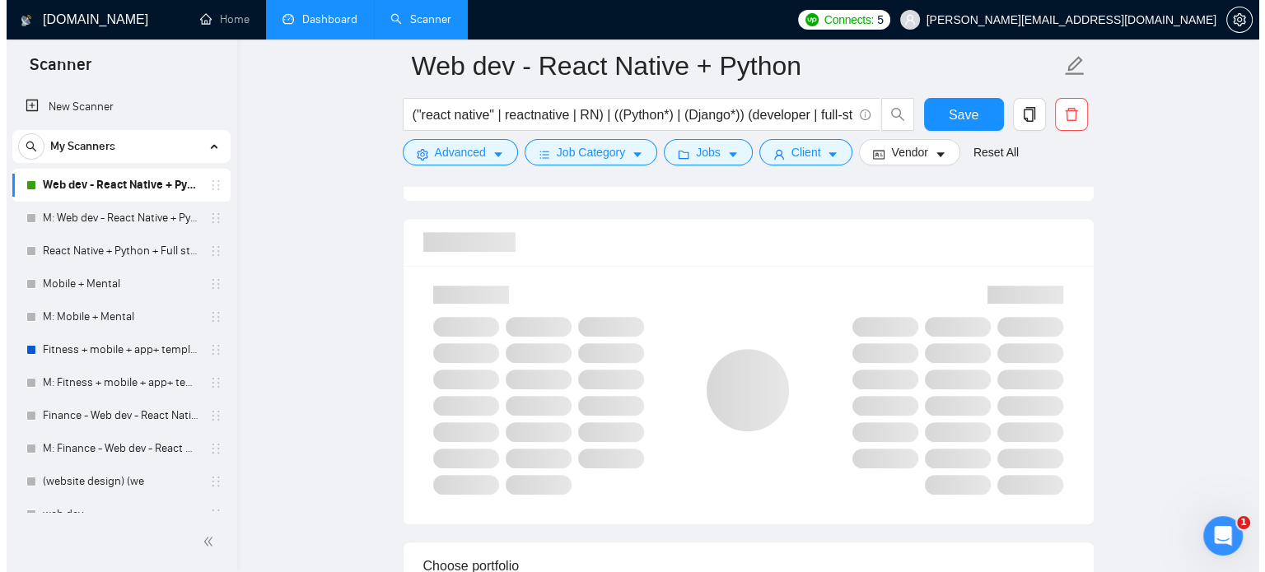
scroll to position [1040, 0]
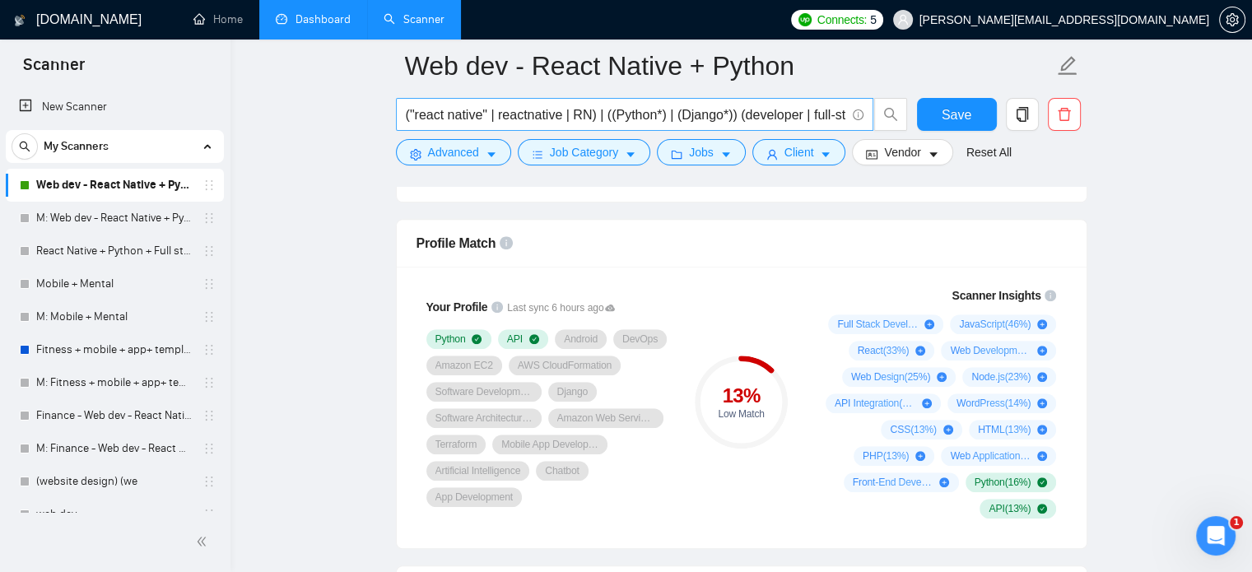
click at [641, 108] on input "("react native" | reactnative | RN) | ((Python*) | (Django*)) (developer | full…" at bounding box center [626, 115] width 440 height 21
click at [532, 114] on input "("react native" | reactnative | RN) | ((Python*) | (Django*)) (developer | full…" at bounding box center [626, 115] width 440 height 21
click at [609, 108] on input "("react native" | reactnative | RN) | ((Python*) | (Django*)) (developer | full…" at bounding box center [626, 115] width 440 height 21
click at [465, 160] on span "Advanced" at bounding box center [453, 152] width 51 height 18
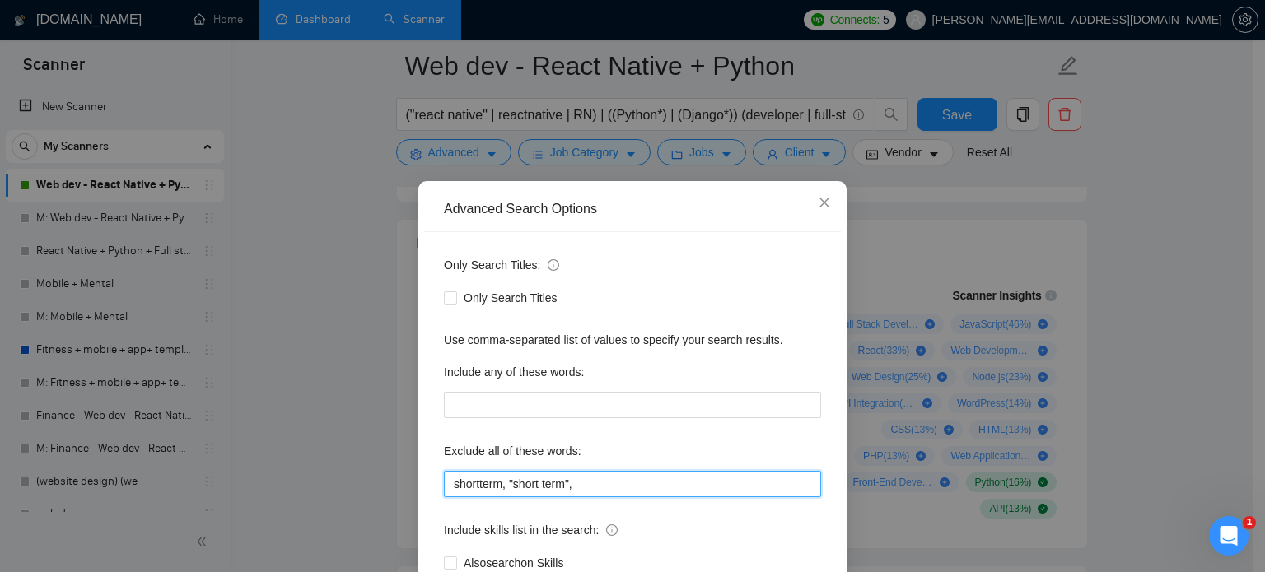
drag, startPoint x: 570, startPoint y: 487, endPoint x: 407, endPoint y: 487, distance: 163.0
click at [407, 487] on div "Advanced Search Options Only Search Titles: Only Search Titles Use comma-separa…" at bounding box center [632, 286] width 1265 height 572
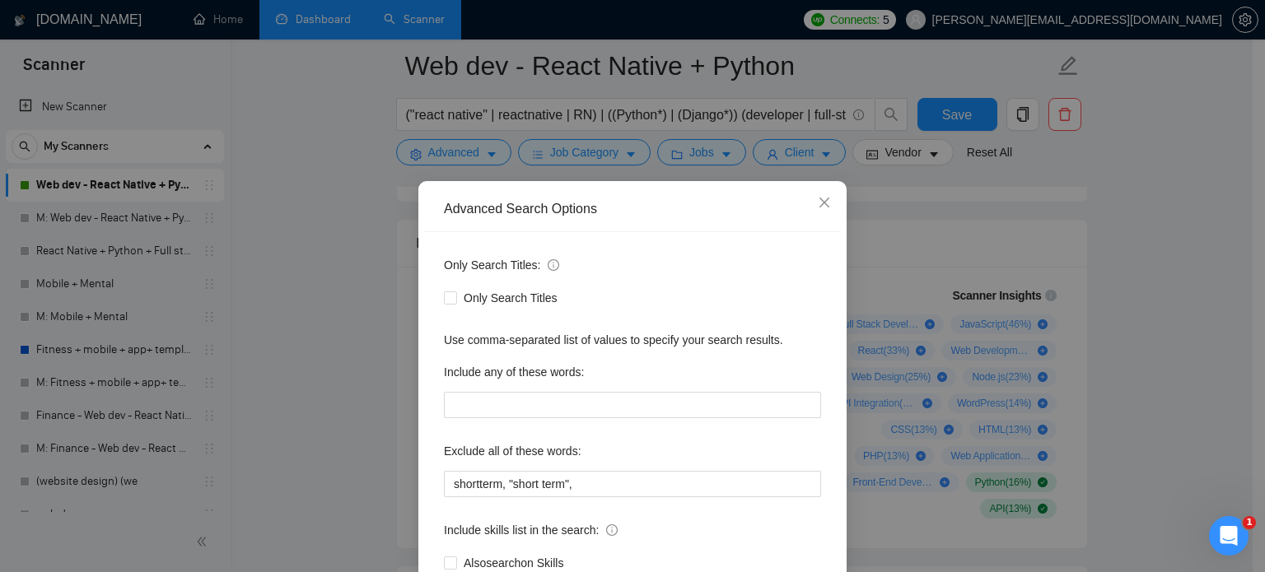
click at [932, 292] on div "Advanced Search Options Only Search Titles: Only Search Titles Use comma-separa…" at bounding box center [632, 286] width 1265 height 572
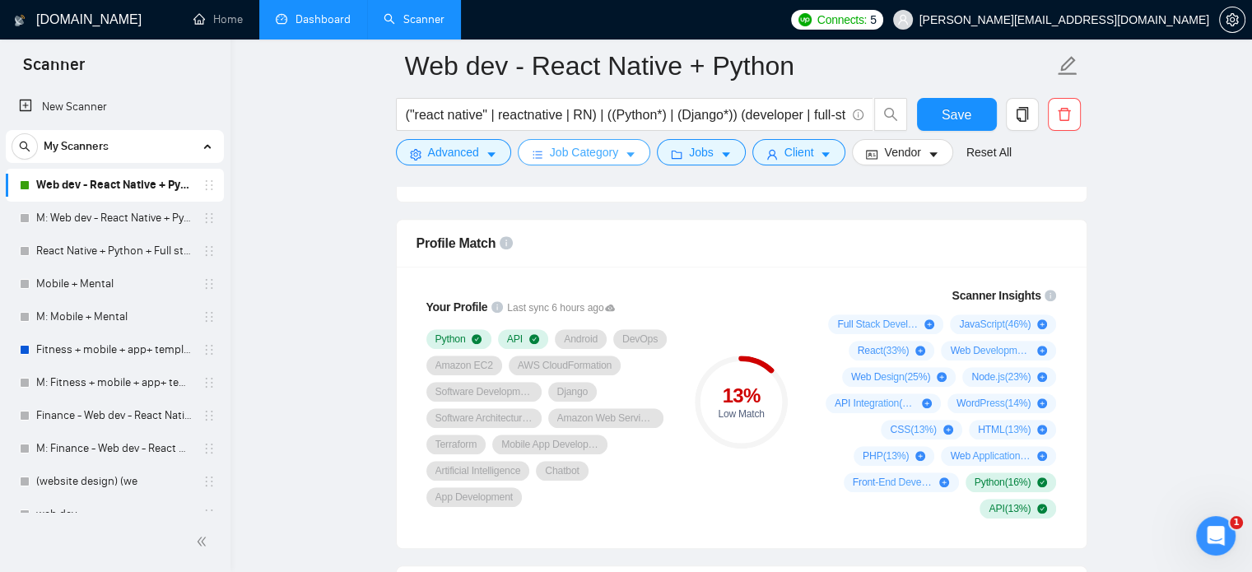
click at [594, 150] on span "Job Category" at bounding box center [584, 152] width 68 height 18
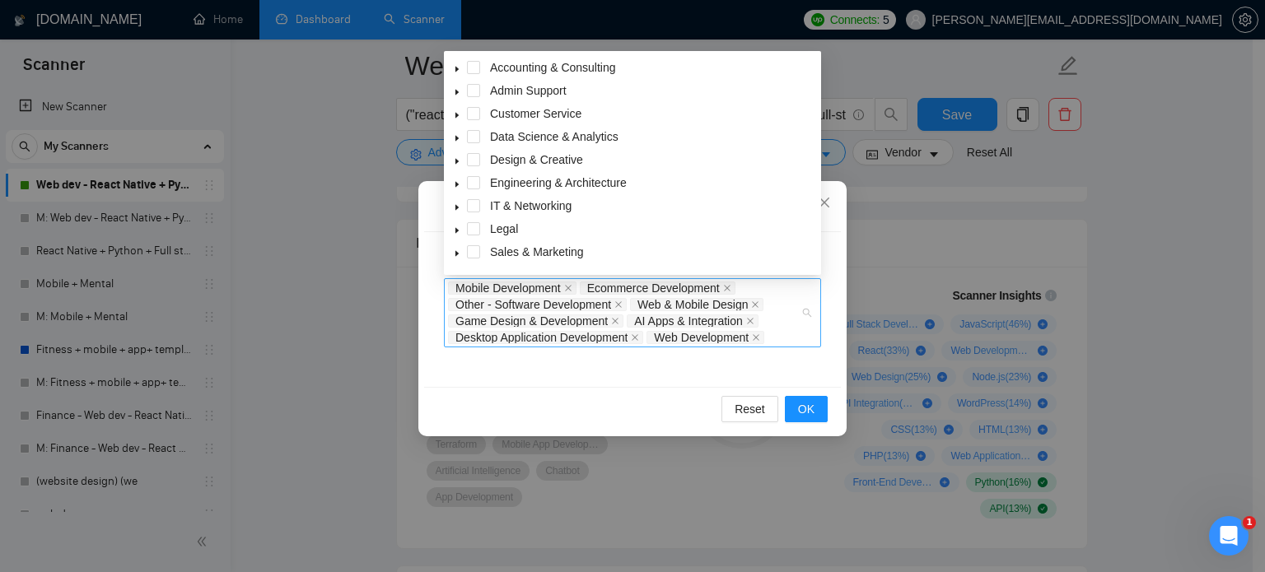
drag, startPoint x: 777, startPoint y: 343, endPoint x: 500, endPoint y: 300, distance: 280.9
click at [500, 300] on div "Mobile Development Ecommerce Development Other - Software Development Web & Mob…" at bounding box center [624, 313] width 352 height 66
click at [1136, 249] on div "Select job categories Select Categories Mobile Development Ecommerce Developmen…" at bounding box center [632, 286] width 1265 height 572
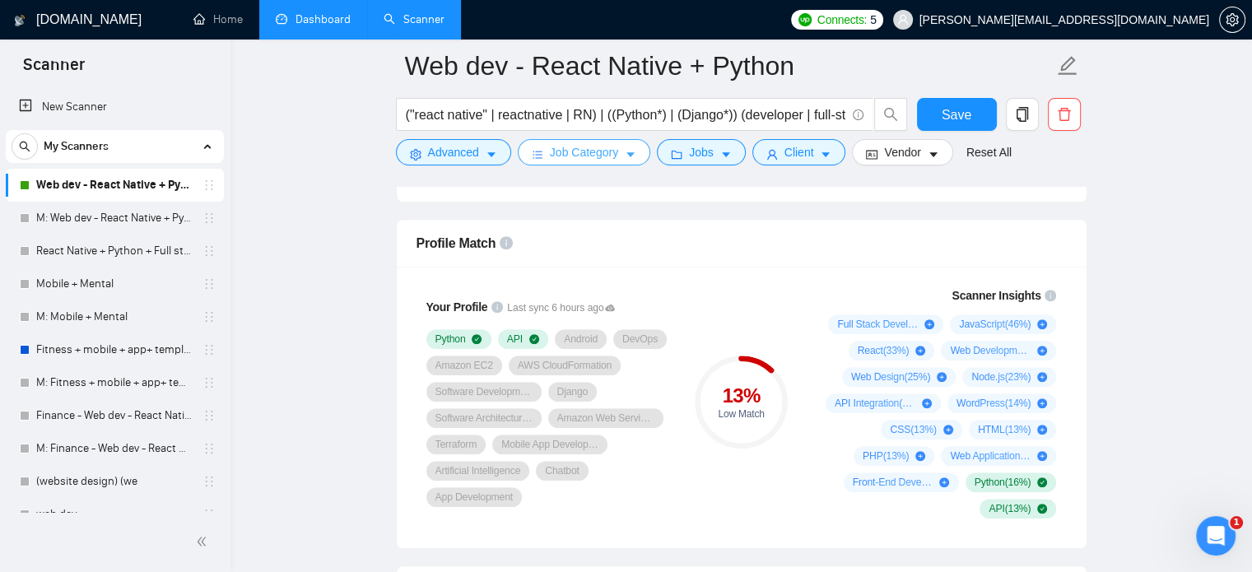
click at [598, 156] on span "Job Category" at bounding box center [584, 152] width 68 height 18
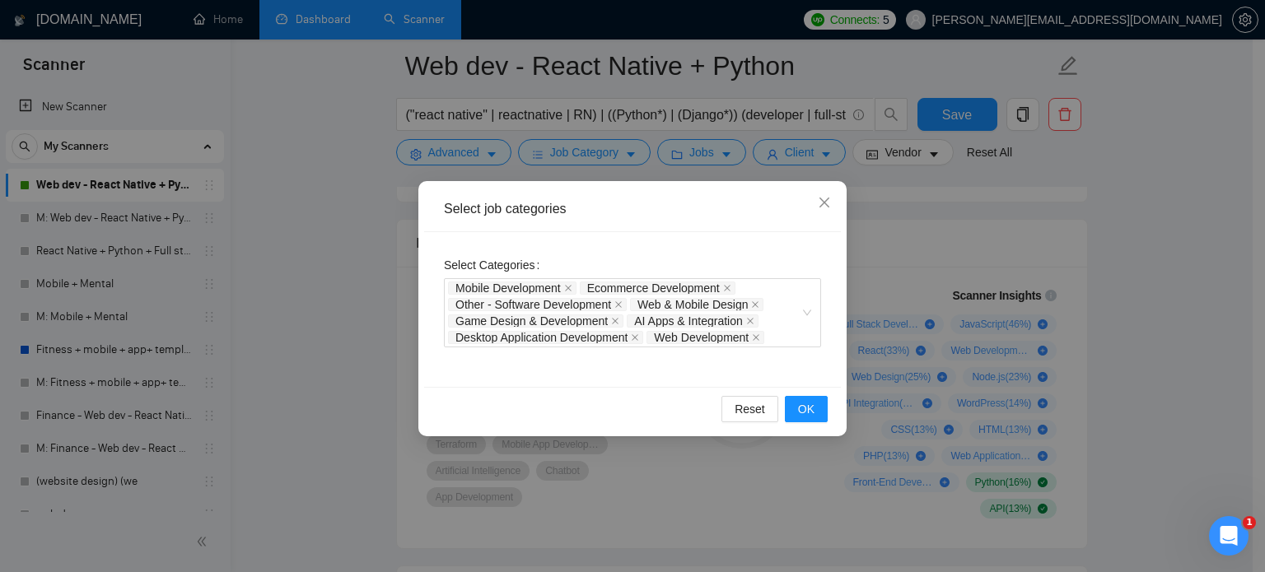
click at [601, 151] on div "Select job categories Select Categories Mobile Development Ecommerce Developmen…" at bounding box center [632, 286] width 1265 height 572
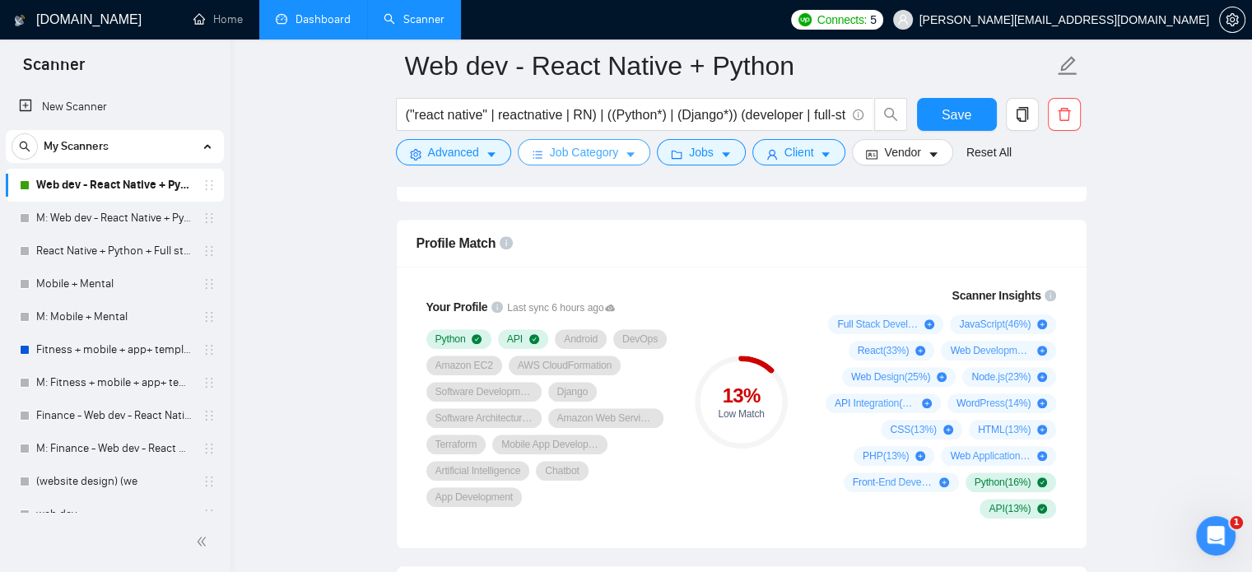
click at [608, 160] on span "Job Category" at bounding box center [584, 152] width 68 height 18
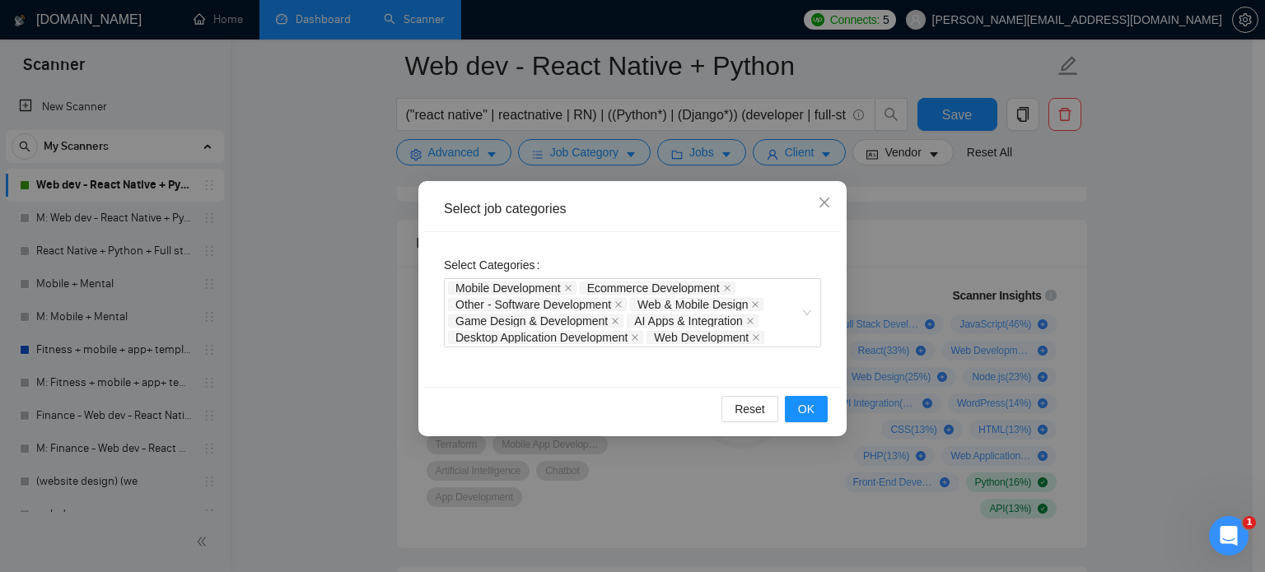
click at [1116, 221] on div "Select job categories Select Categories Mobile Development Ecommerce Developmen…" at bounding box center [632, 286] width 1265 height 572
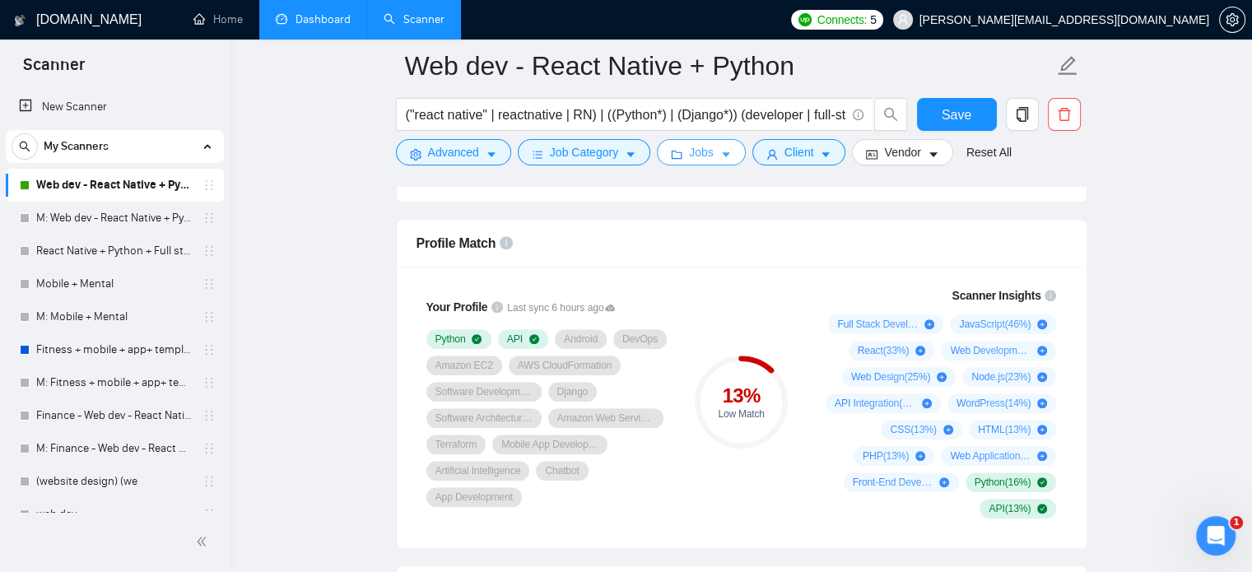
click at [709, 155] on button "Jobs" at bounding box center [701, 152] width 89 height 26
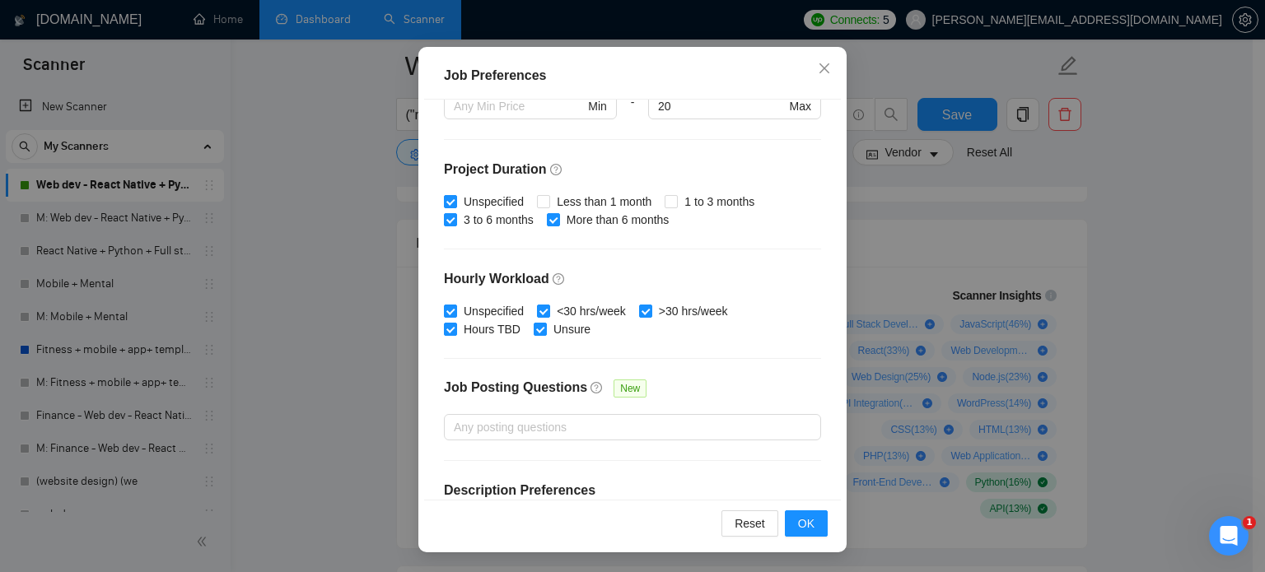
scroll to position [527, 0]
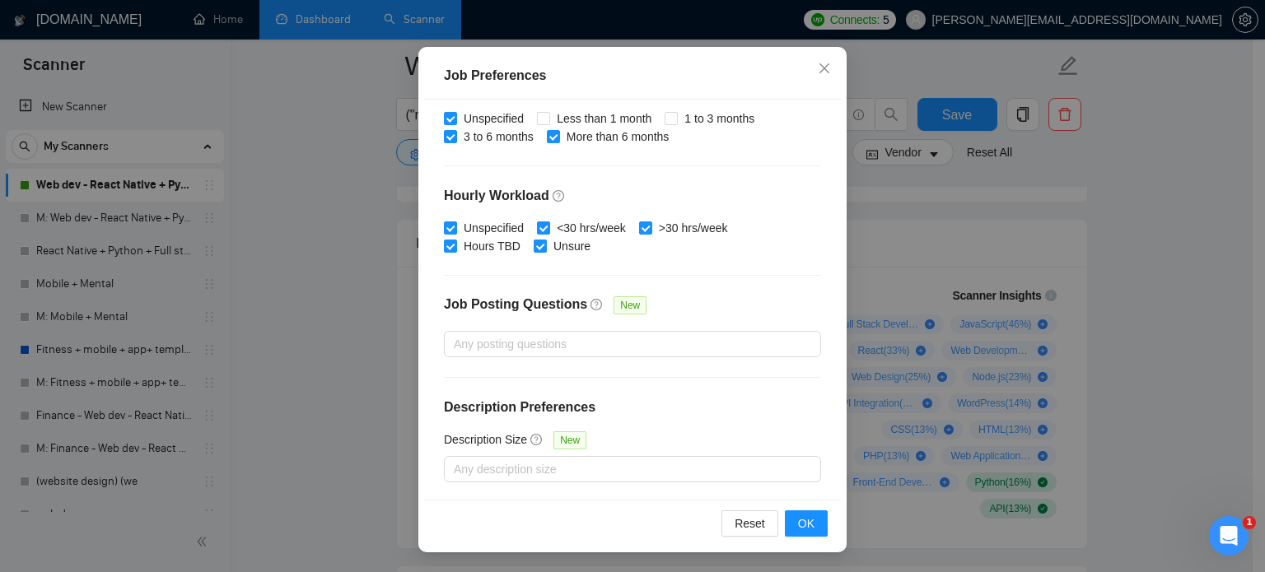
click at [1140, 235] on div "Job Preferences Budget Project Type All Fixed Price Hourly Rate Fixed Price Bud…" at bounding box center [632, 286] width 1265 height 572
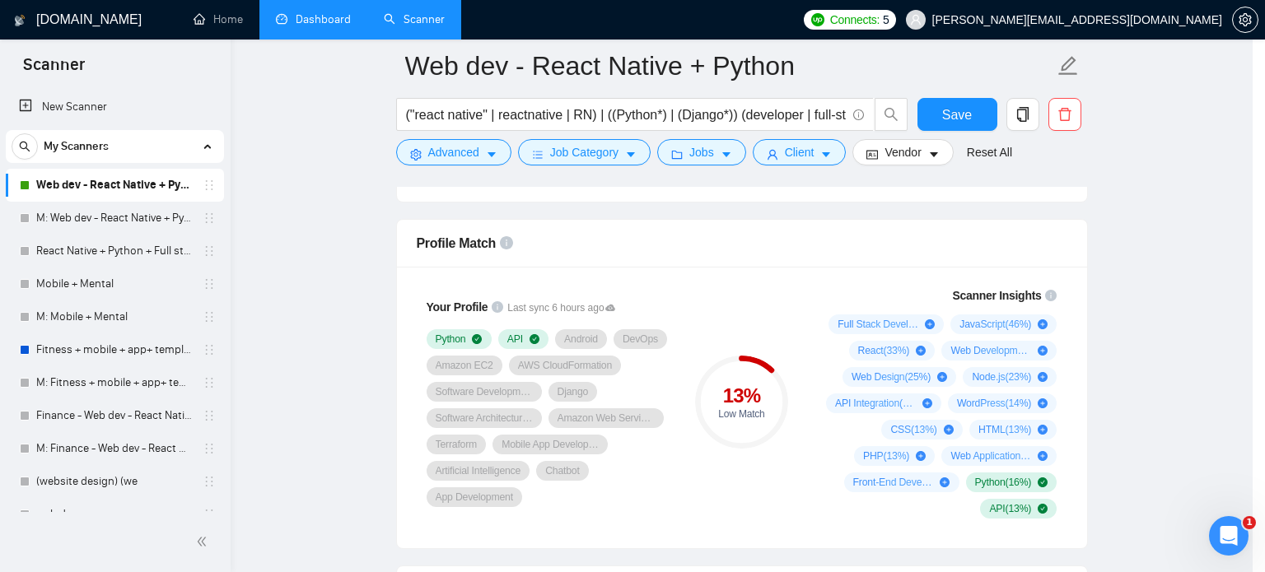
scroll to position [52, 0]
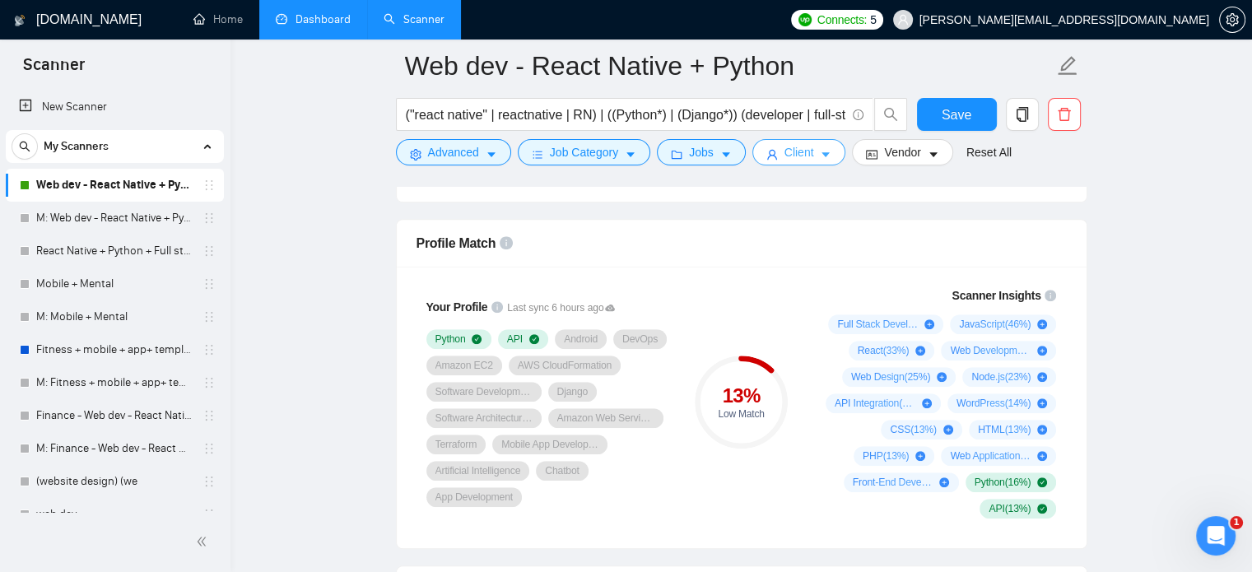
click at [817, 146] on button "Client" at bounding box center [800, 152] width 94 height 26
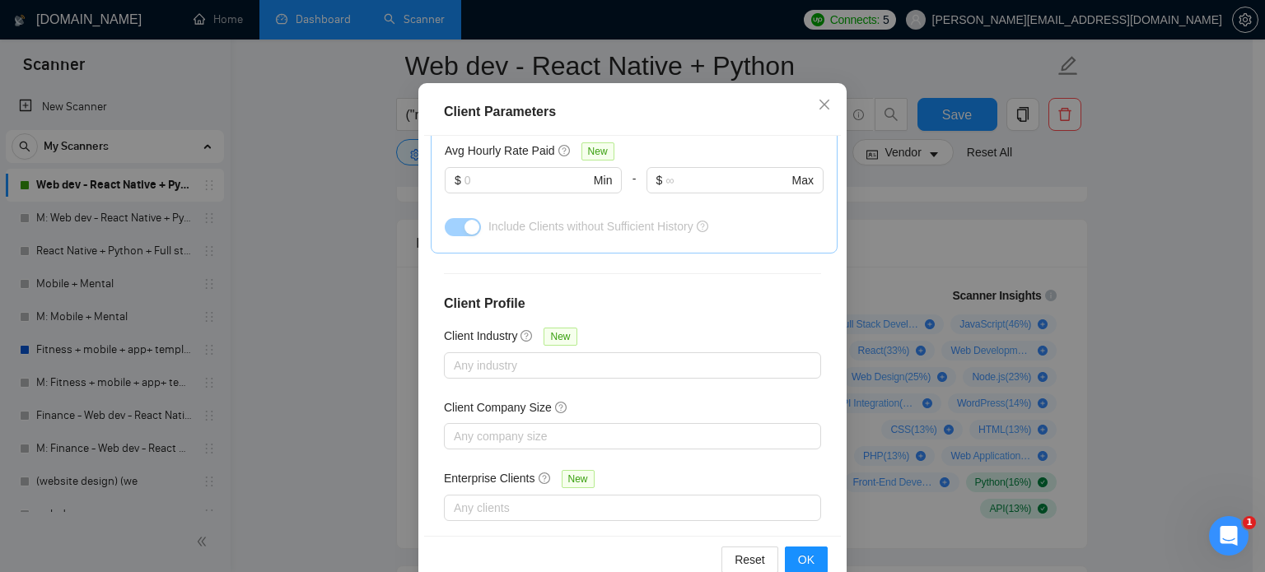
scroll to position [118, 0]
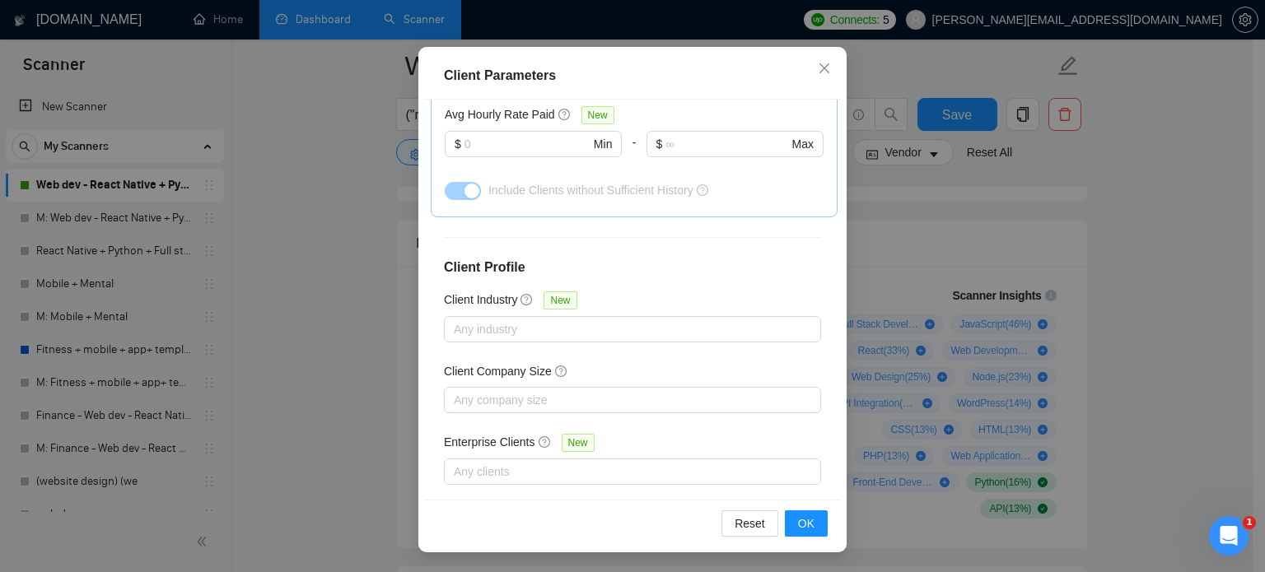
click at [1123, 190] on div "Client Parameters Client Location Include Client Countries [GEOGRAPHIC_DATA] [G…" at bounding box center [632, 286] width 1265 height 572
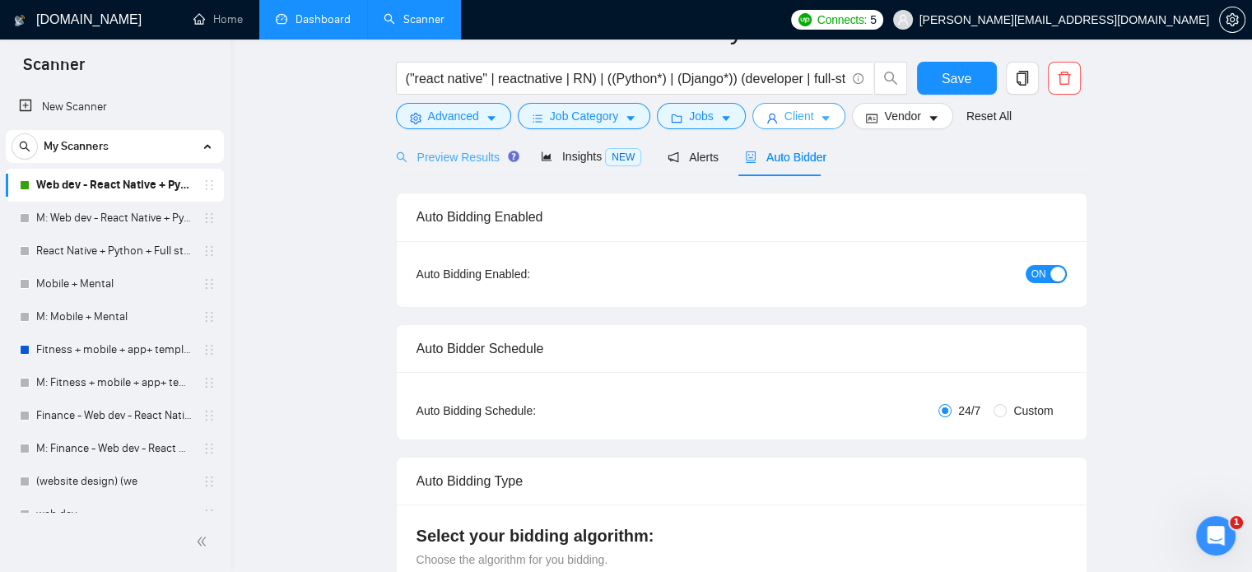
scroll to position [0, 0]
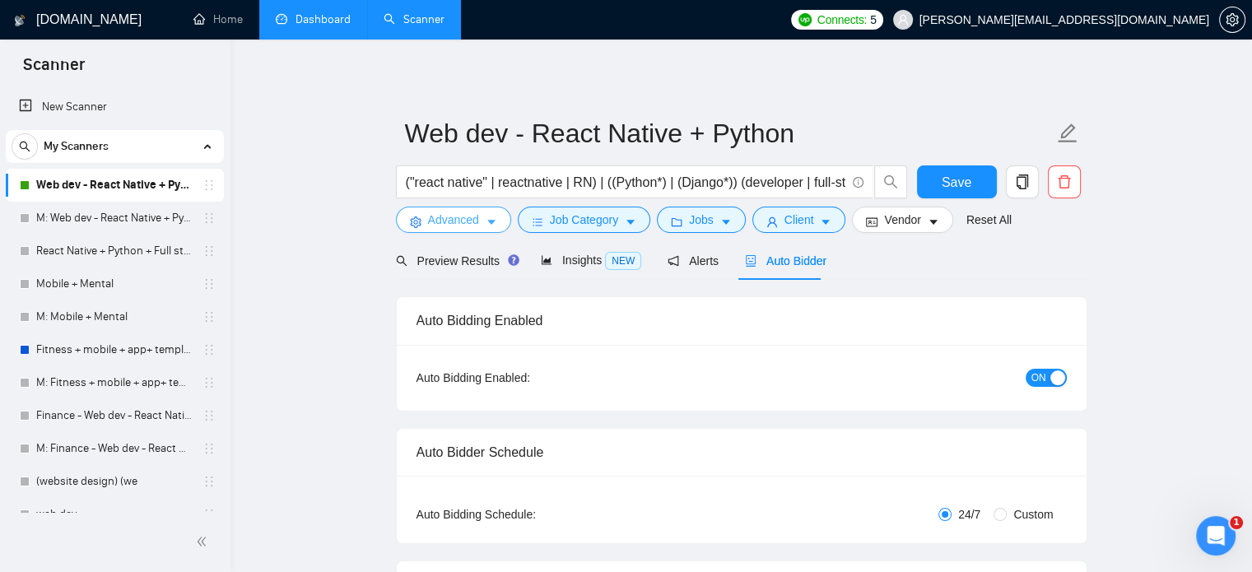
click at [453, 217] on span "Advanced" at bounding box center [453, 220] width 51 height 18
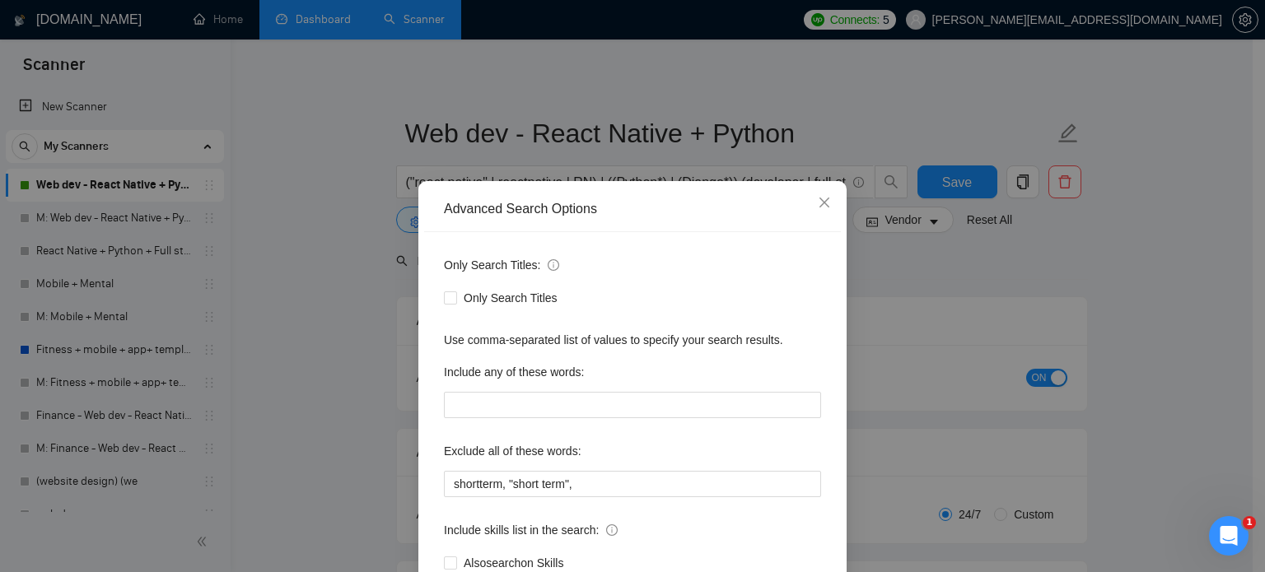
click at [336, 240] on div "Advanced Search Options Only Search Titles: Only Search Titles Use comma-separa…" at bounding box center [632, 286] width 1265 height 572
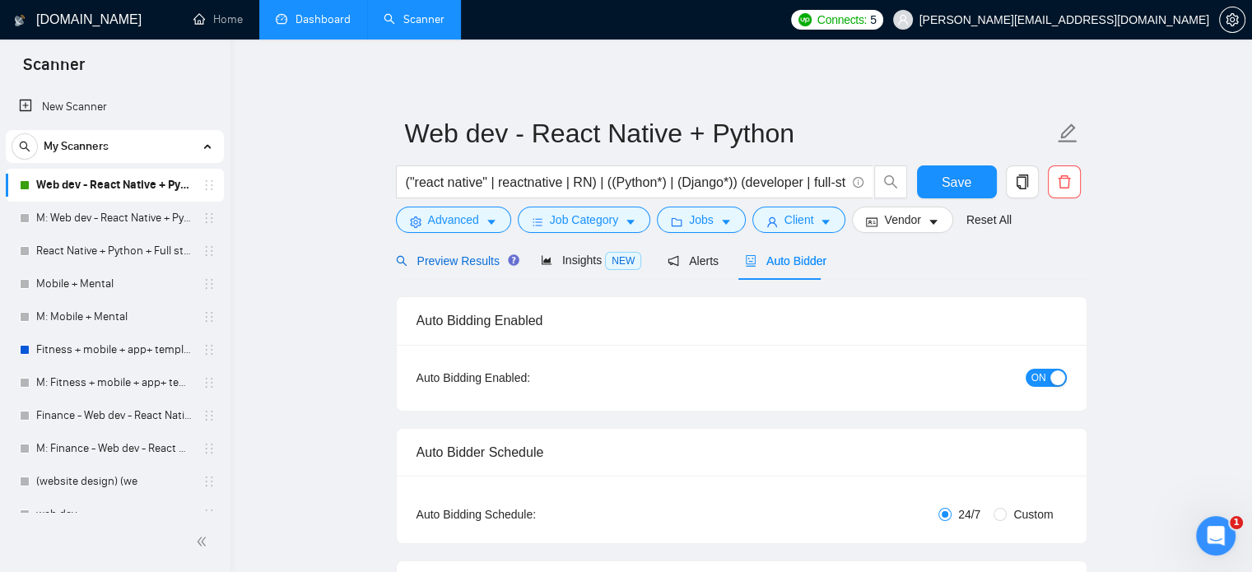
click at [433, 259] on span "Preview Results" at bounding box center [455, 260] width 119 height 13
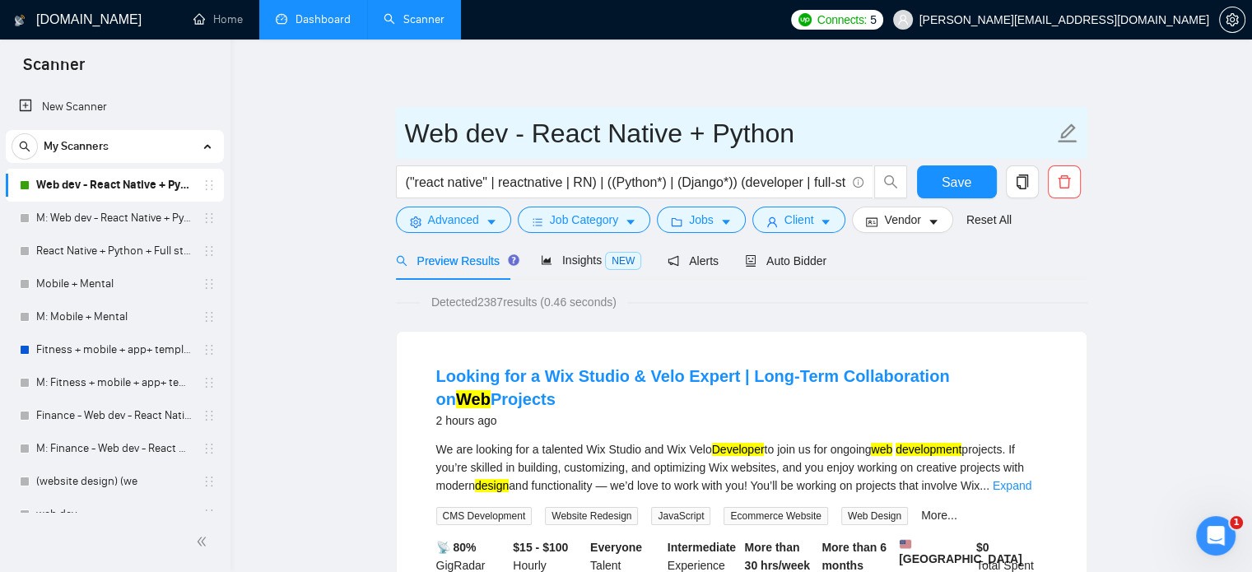
drag, startPoint x: 402, startPoint y: 131, endPoint x: 825, endPoint y: 134, distance: 423.2
click at [825, 134] on span "Web dev - React Native + Python" at bounding box center [742, 133] width 692 height 52
click at [812, 135] on input "Web dev - React Native + Python" at bounding box center [729, 133] width 649 height 41
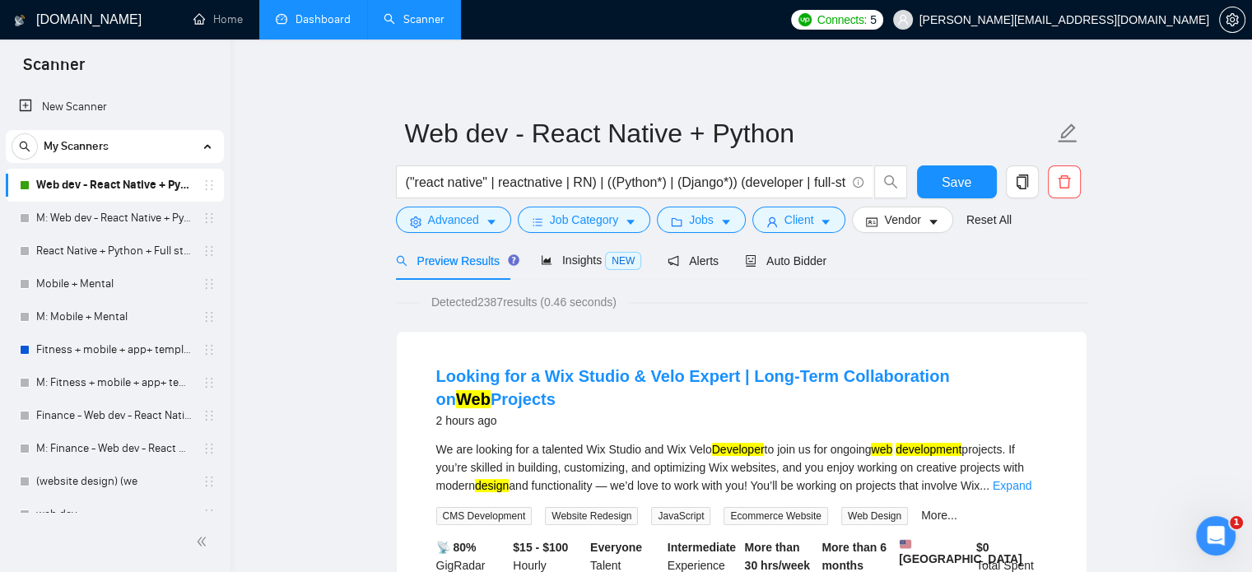
drag, startPoint x: 224, startPoint y: 404, endPoint x: 226, endPoint y: 439, distance: 34.6
click at [226, 439] on div "New Scanner My Scanners Web dev - React Native + Python M: Web dev - React Nati…" at bounding box center [115, 299] width 231 height 425
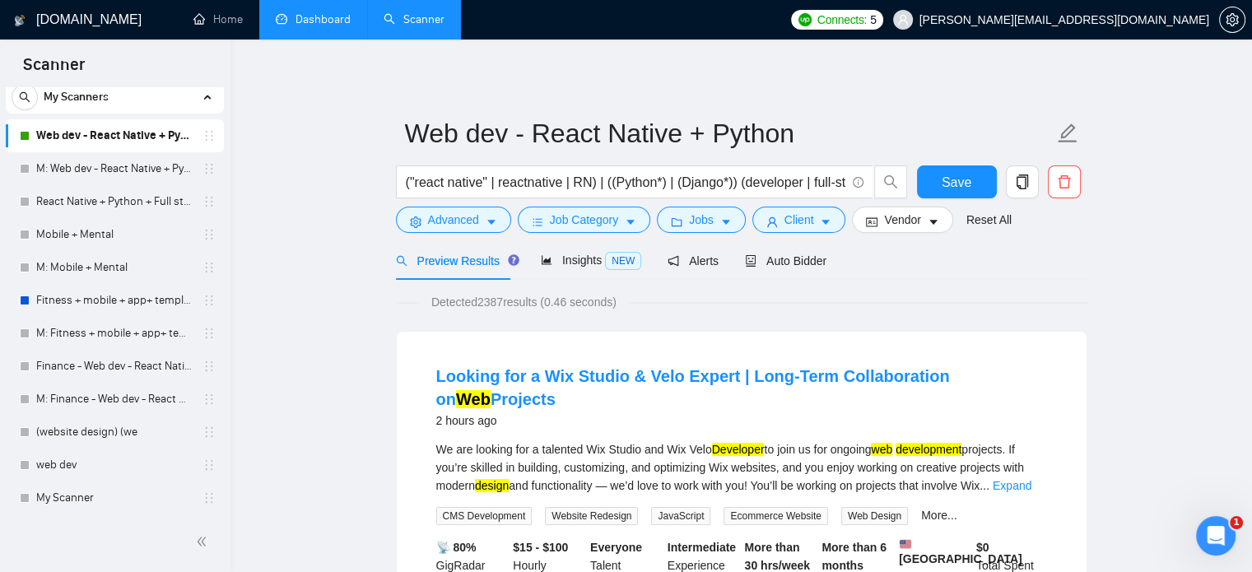
scroll to position [51, 0]
click at [304, 19] on link "Dashboard" at bounding box center [313, 19] width 75 height 14
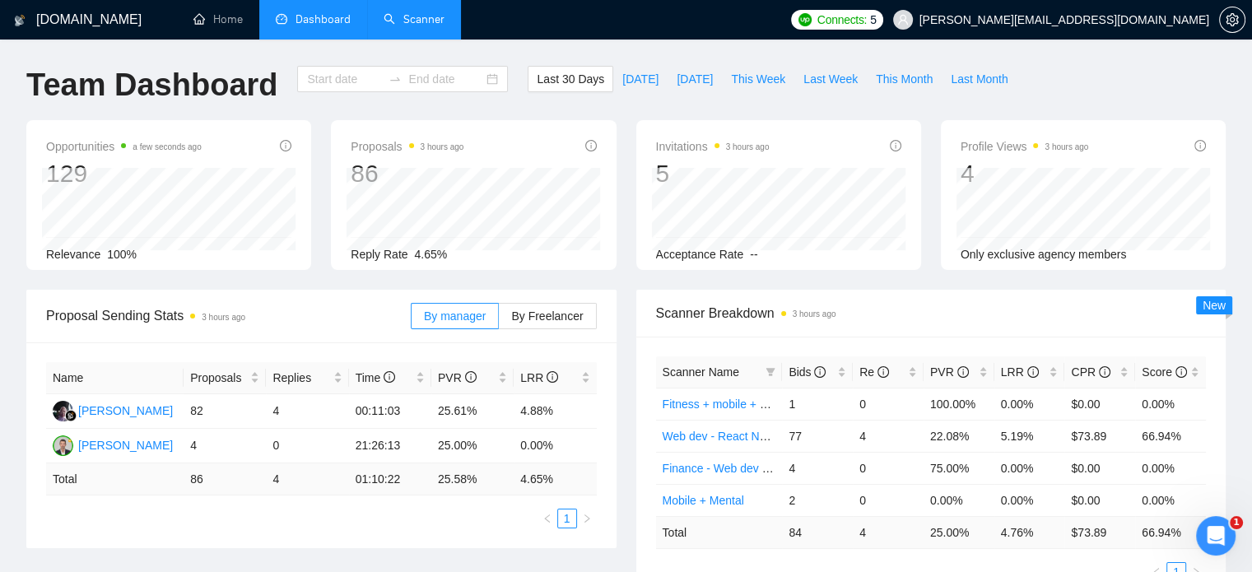
type input "2025-09-10"
type input "2025-10-10"
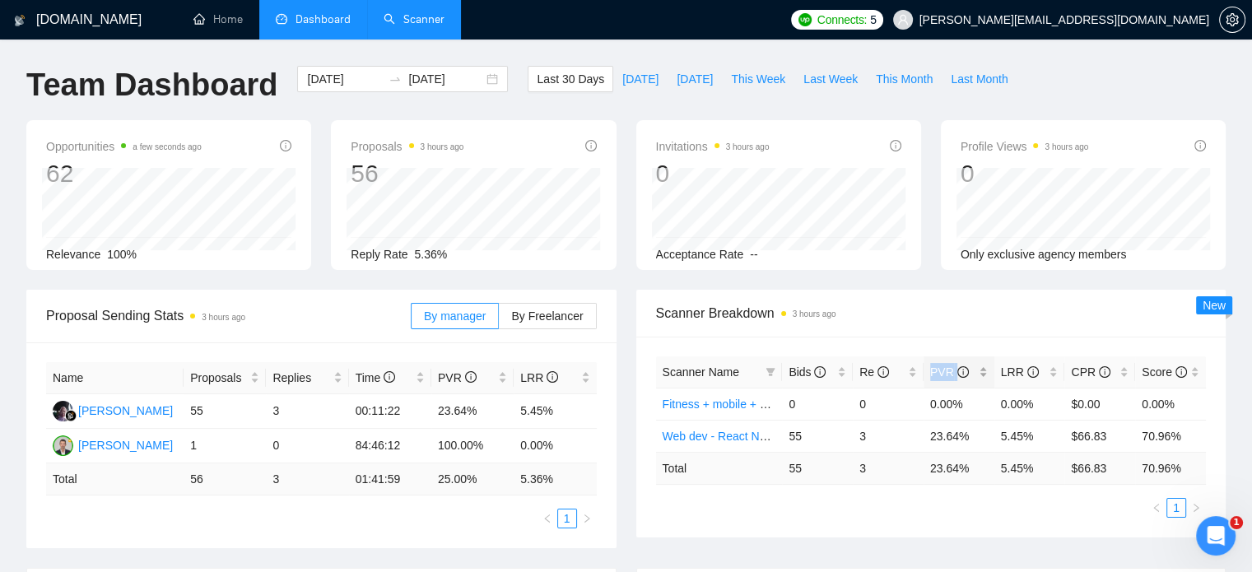
copy span "PVR"
drag, startPoint x: 931, startPoint y: 368, endPoint x: 953, endPoint y: 369, distance: 21.4
click at [953, 369] on span "PVR" at bounding box center [949, 372] width 39 height 13
drag, startPoint x: 924, startPoint y: 439, endPoint x: 972, endPoint y: 434, distance: 48.8
click at [974, 435] on td "23.64%" at bounding box center [959, 436] width 71 height 32
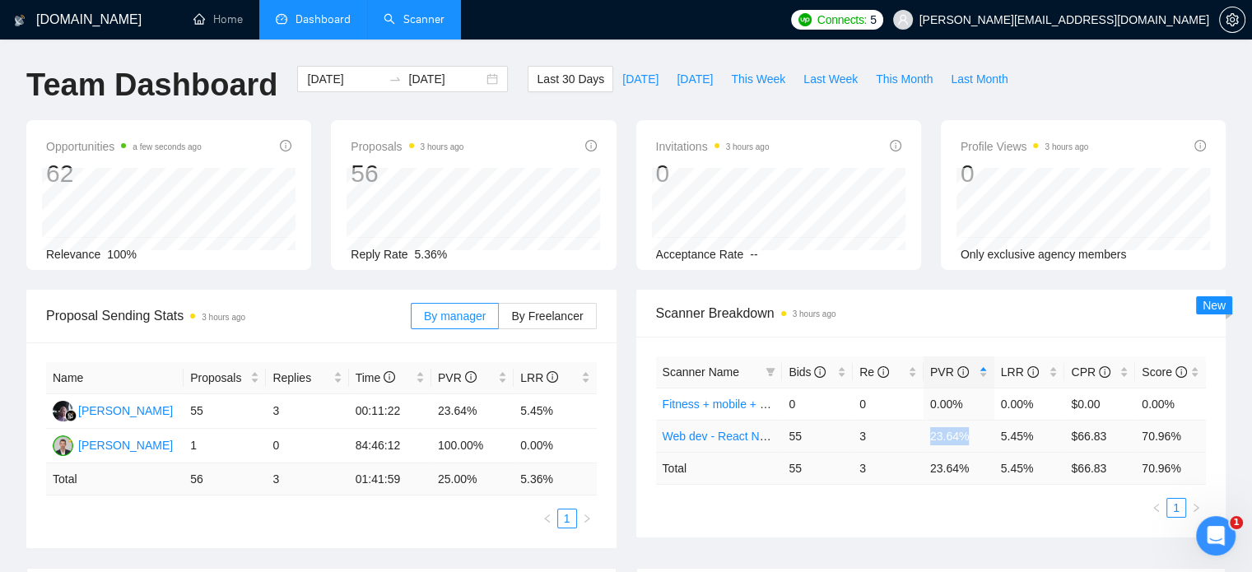
copy td "23.64%"
drag, startPoint x: 1039, startPoint y: 438, endPoint x: 995, endPoint y: 440, distance: 43.7
click at [995, 440] on td "5.45%" at bounding box center [1030, 436] width 71 height 32
copy td "5.45%"
click at [402, 12] on link "Scanner" at bounding box center [414, 19] width 61 height 14
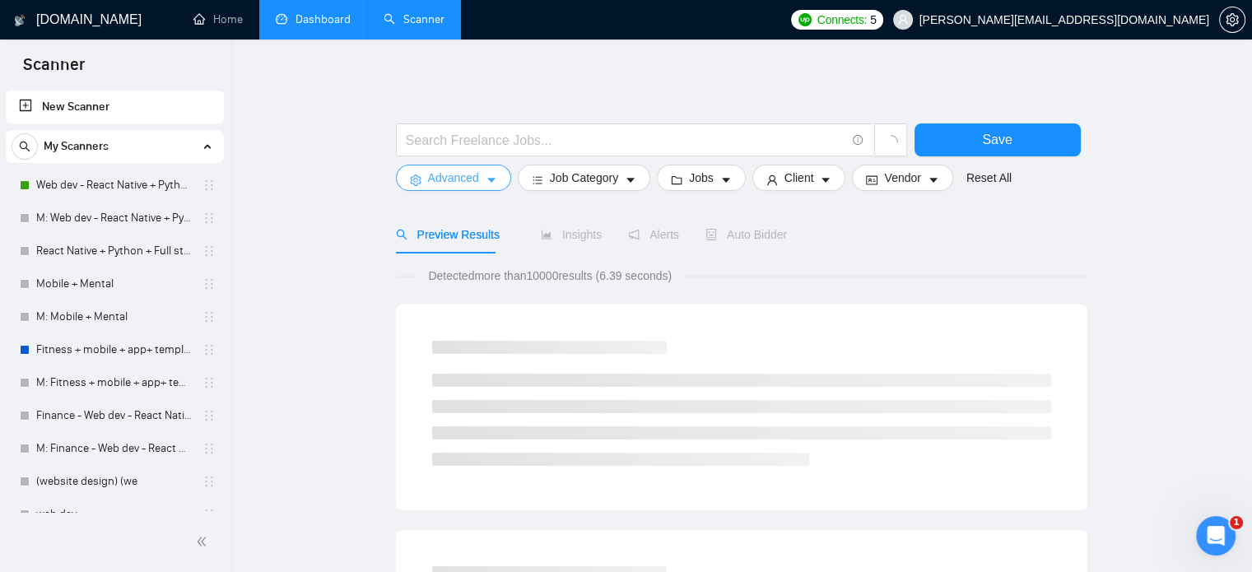
click at [464, 175] on span "Advanced" at bounding box center [453, 178] width 51 height 18
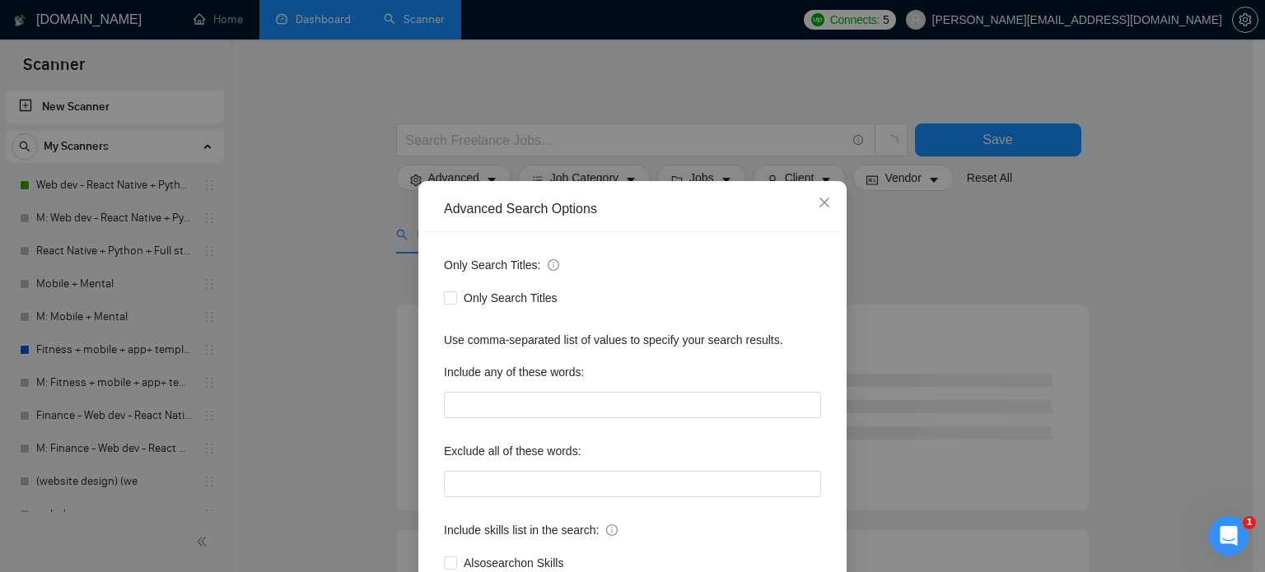
click at [324, 291] on div "Advanced Search Options Only Search Titles: Only Search Titles Use comma-separa…" at bounding box center [632, 286] width 1265 height 572
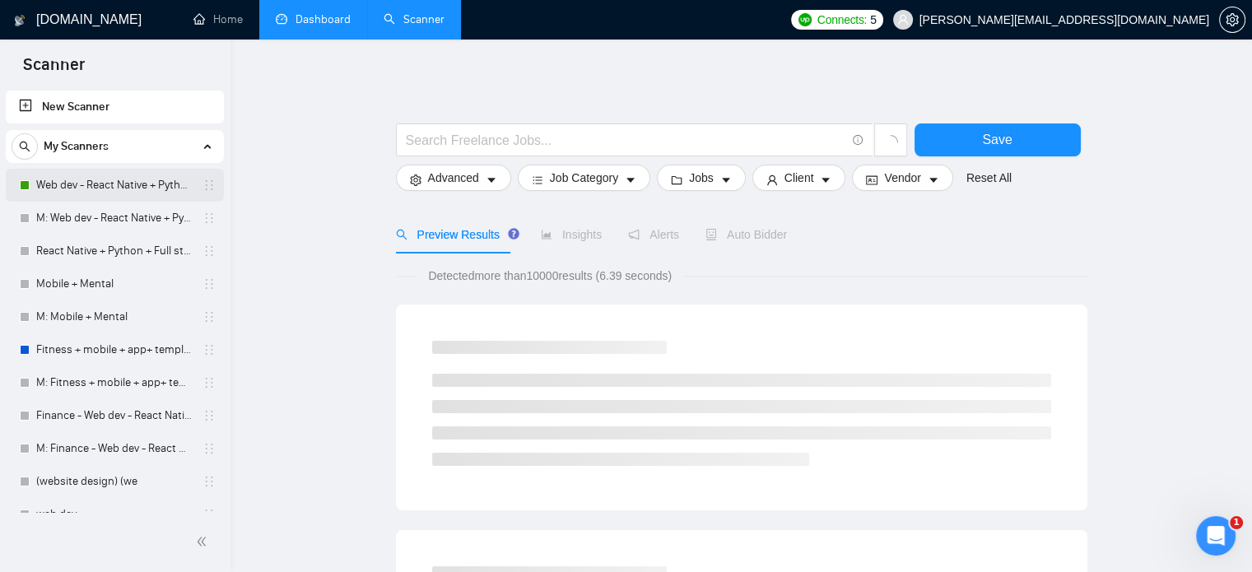
click at [133, 187] on link "Web dev - React Native + Python" at bounding box center [114, 185] width 156 height 33
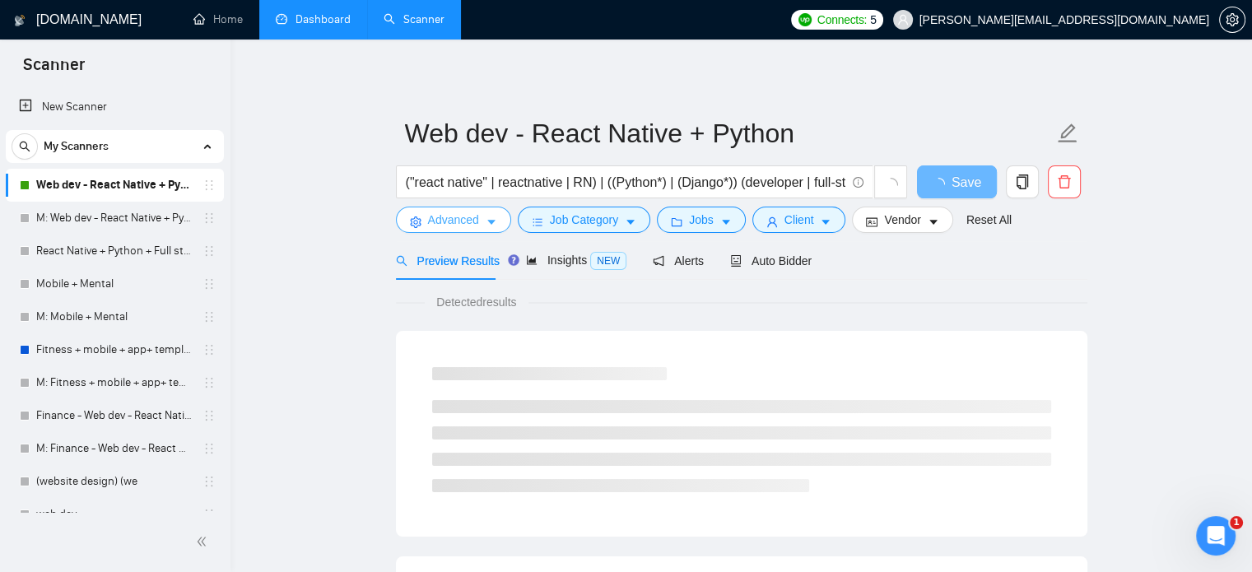
click at [464, 210] on button "Advanced" at bounding box center [453, 220] width 115 height 26
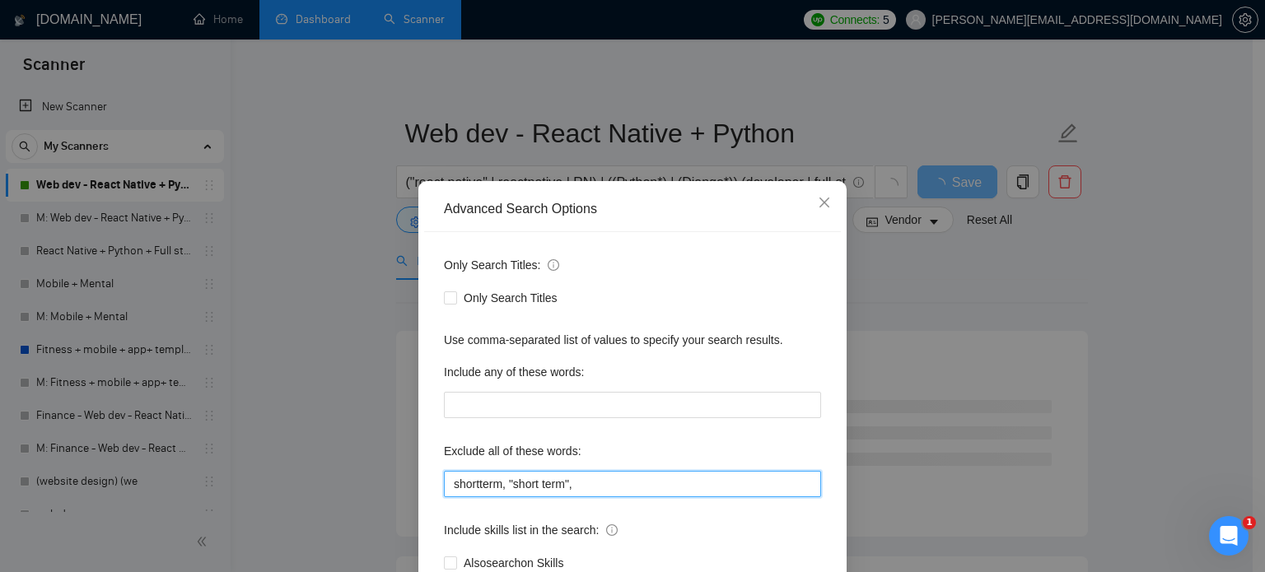
drag, startPoint x: 580, startPoint y: 481, endPoint x: 399, endPoint y: 486, distance: 182.0
click at [402, 486] on div "Advanced Search Options Only Search Titles: Only Search Titles Use comma-separa…" at bounding box center [632, 286] width 1265 height 572
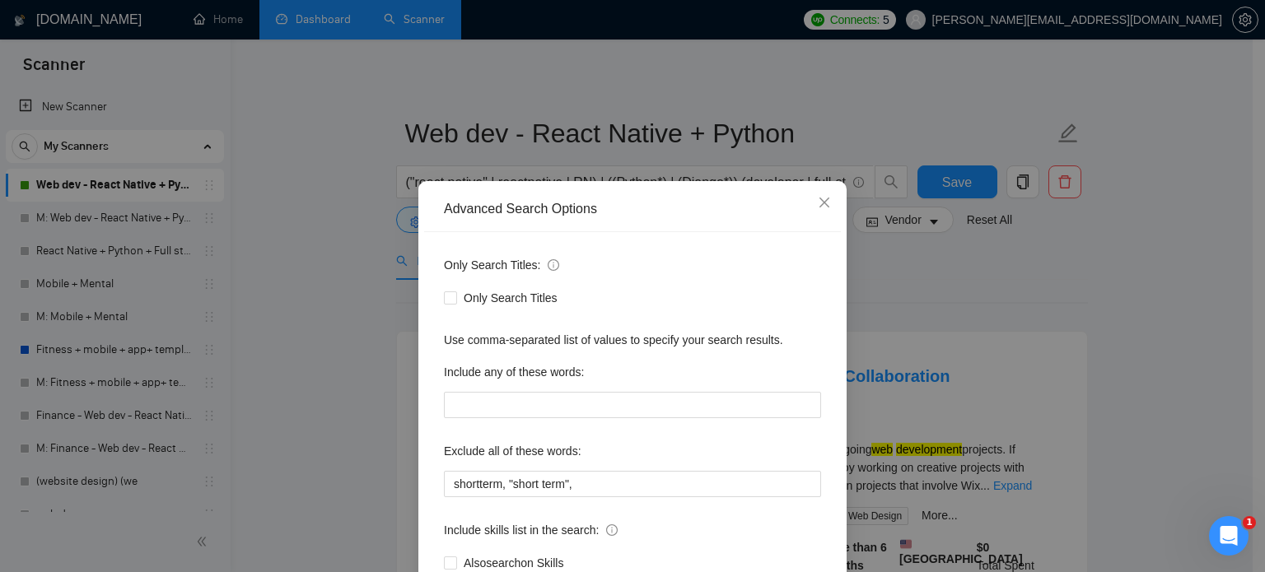
drag, startPoint x: 1034, startPoint y: 222, endPoint x: 1012, endPoint y: 226, distance: 22.5
click at [1034, 223] on div "Advanced Search Options Only Search Titles: Only Search Titles Use comma-separa…" at bounding box center [632, 286] width 1265 height 572
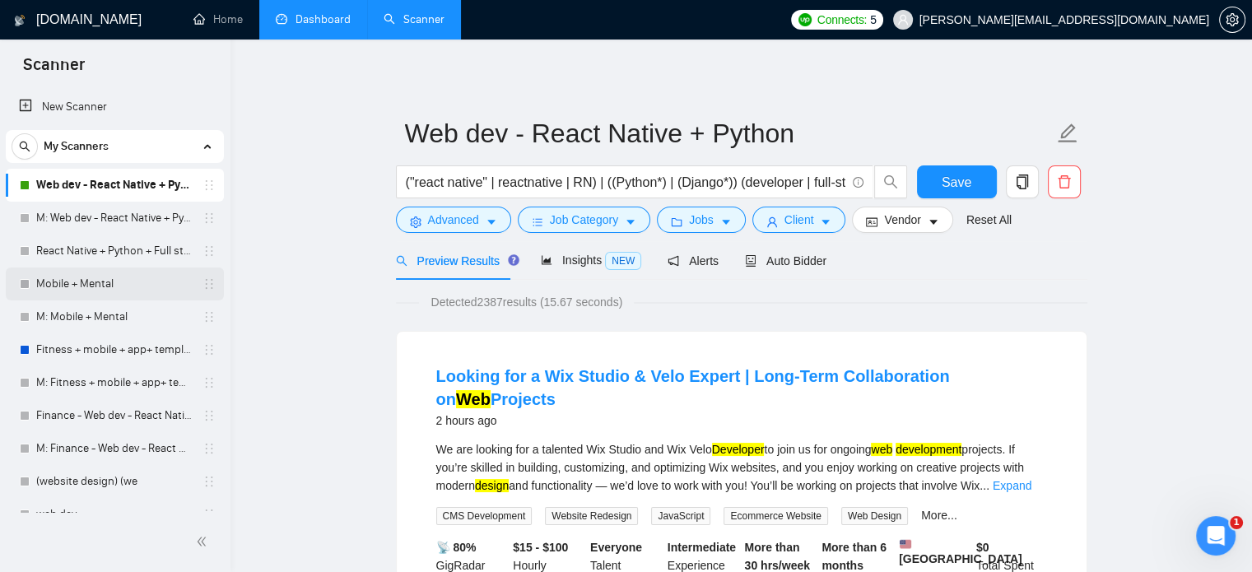
click at [73, 283] on link "Mobile + Mental" at bounding box center [114, 284] width 156 height 33
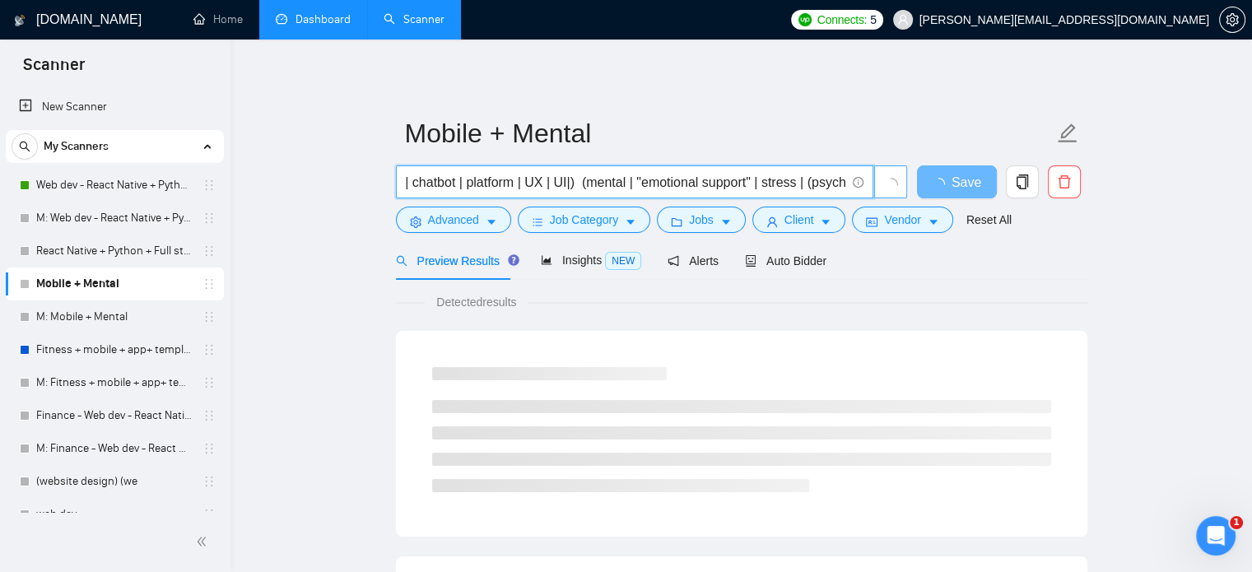
scroll to position [0, 381]
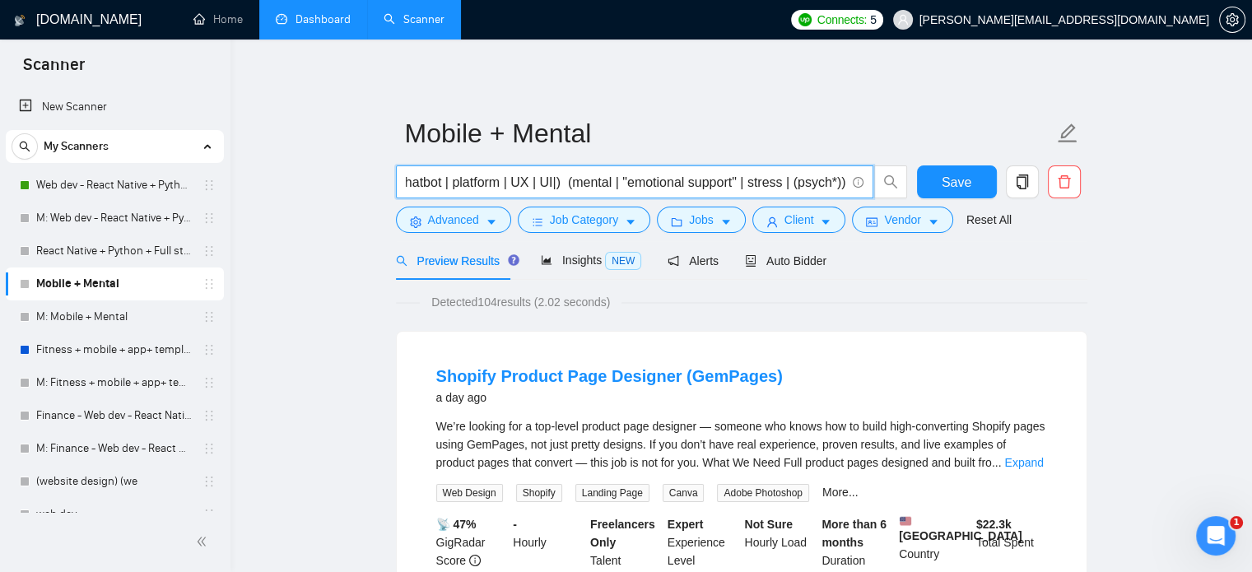
drag, startPoint x: 629, startPoint y: 180, endPoint x: 763, endPoint y: 177, distance: 134.2
click at [797, 177] on input "((mobile*) | smartphone | "smart phone" | iphone | ios | android | chatbot | pl…" at bounding box center [626, 182] width 440 height 21
click at [724, 178] on input "((mobile*) | smartphone | "smart phone" | iphone | ios | android | chatbot | pl…" at bounding box center [626, 182] width 440 height 21
paste input ""React Native" | "React-native" | reactnative | rn"
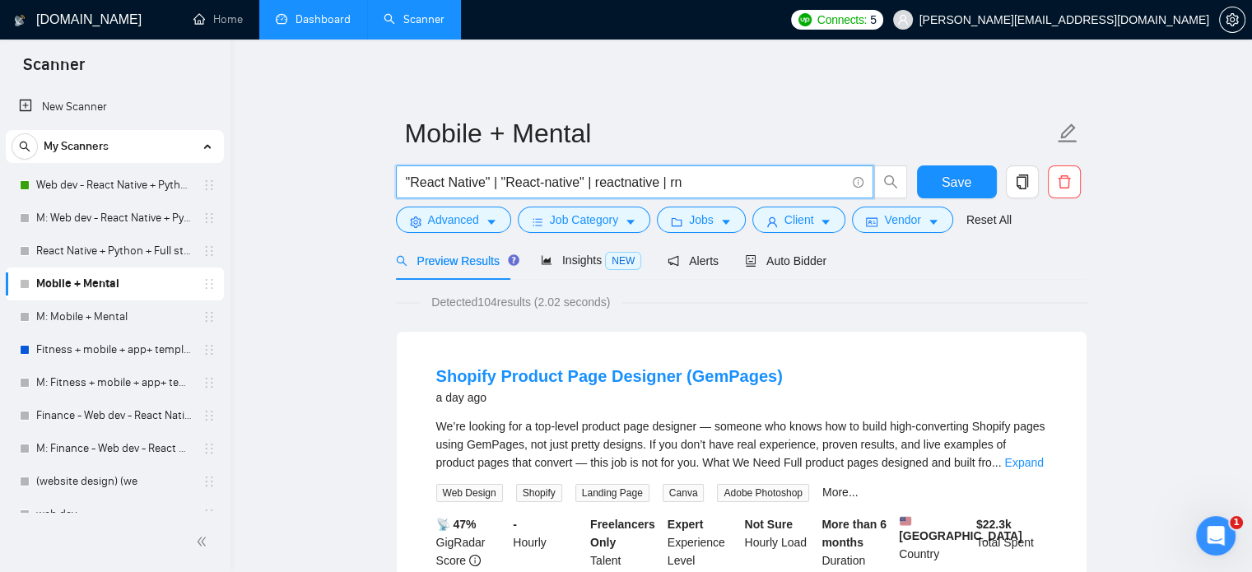
type input "((mobile*) | smartphone | "smart phone" | iphone | ios | android | chatbot | pl…"
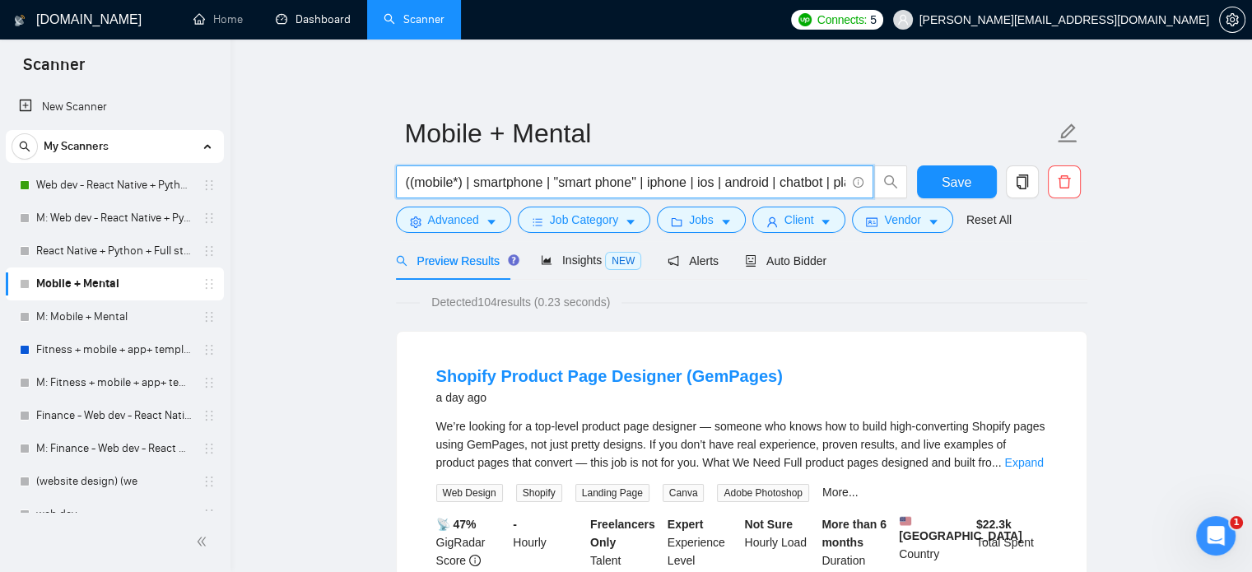
drag, startPoint x: 306, startPoint y: 19, endPoint x: 690, endPoint y: 72, distance: 387.4
click at [306, 19] on link "Dashboard" at bounding box center [313, 19] width 75 height 14
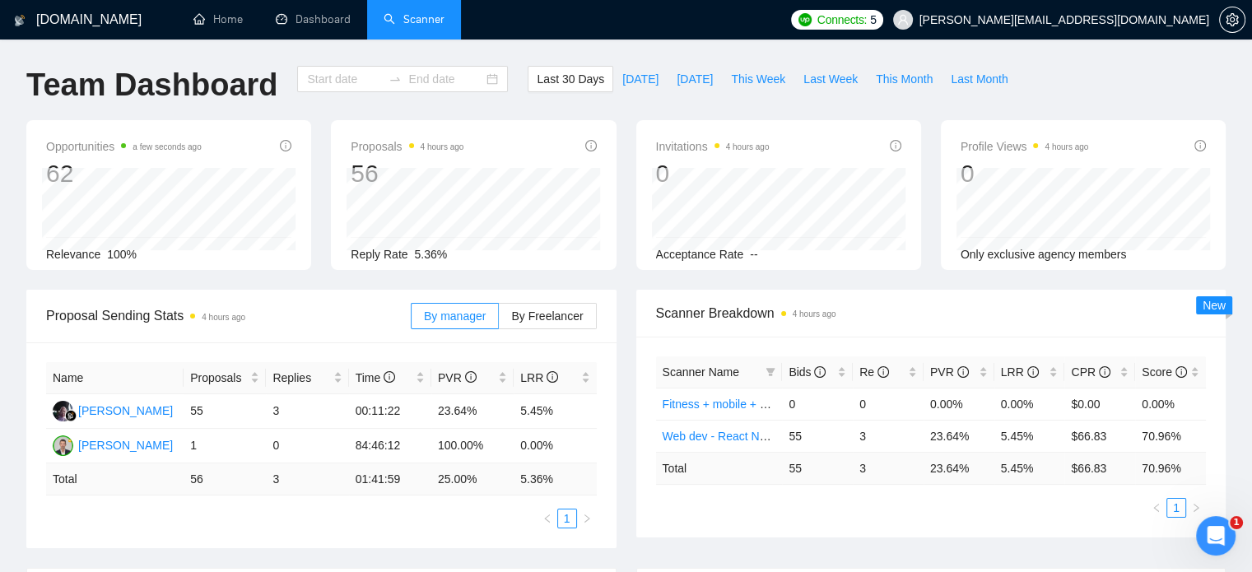
type input "2025-09-10"
type input "2025-10-10"
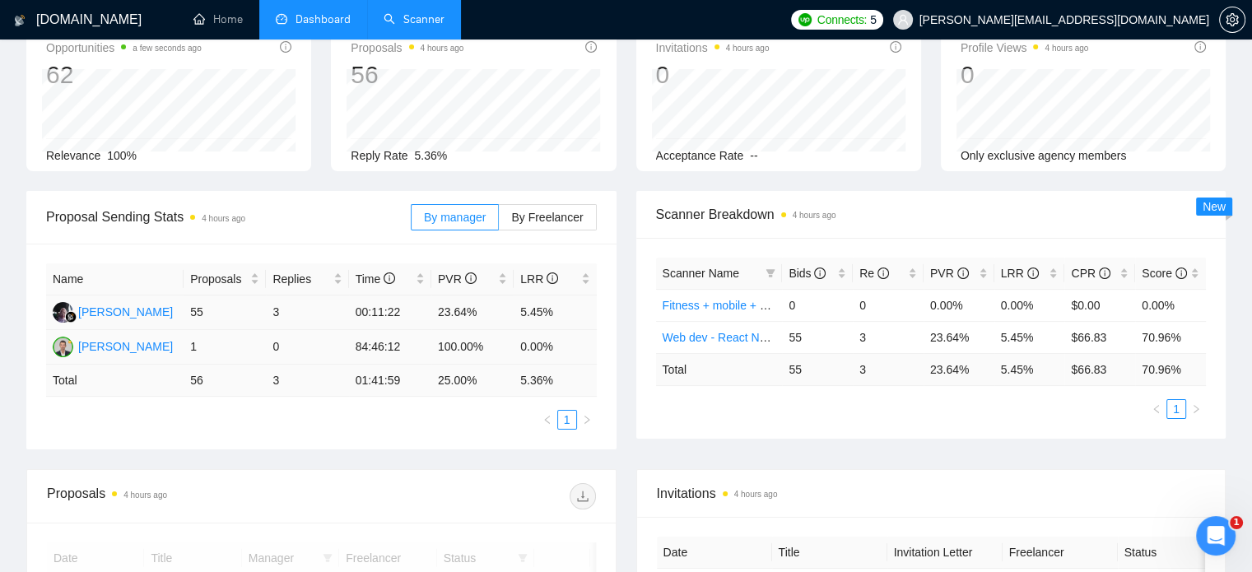
scroll to position [100, 0]
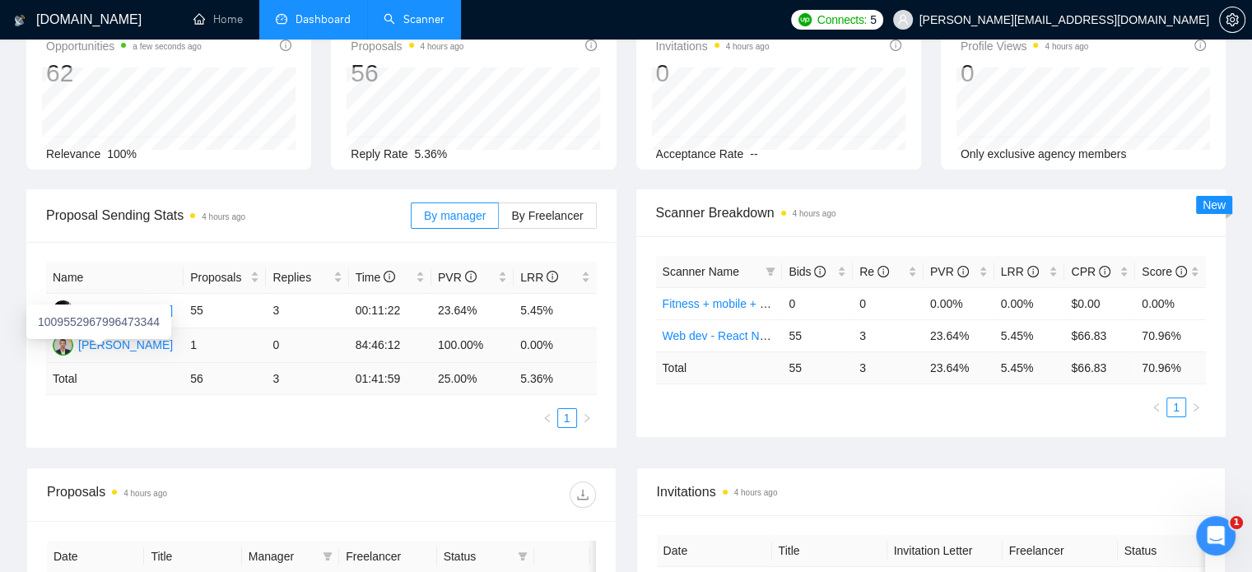
click at [104, 347] on div "Martin Anev" at bounding box center [125, 345] width 95 height 18
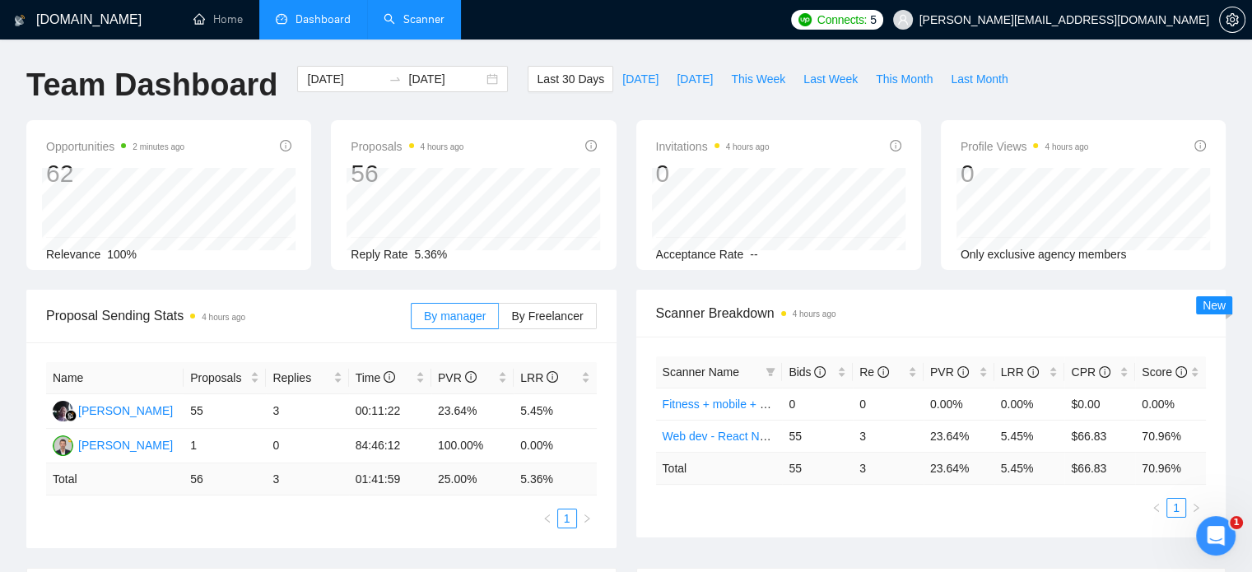
click at [403, 24] on link "Scanner" at bounding box center [414, 19] width 61 height 14
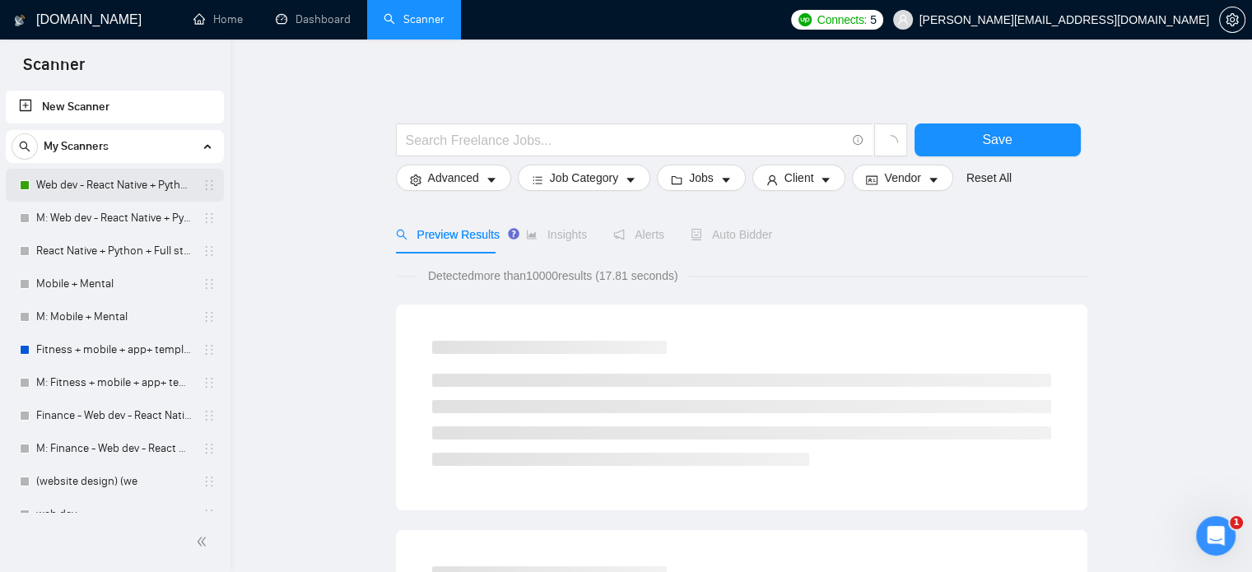
click at [96, 194] on link "Web dev - React Native + Python" at bounding box center [114, 185] width 156 height 33
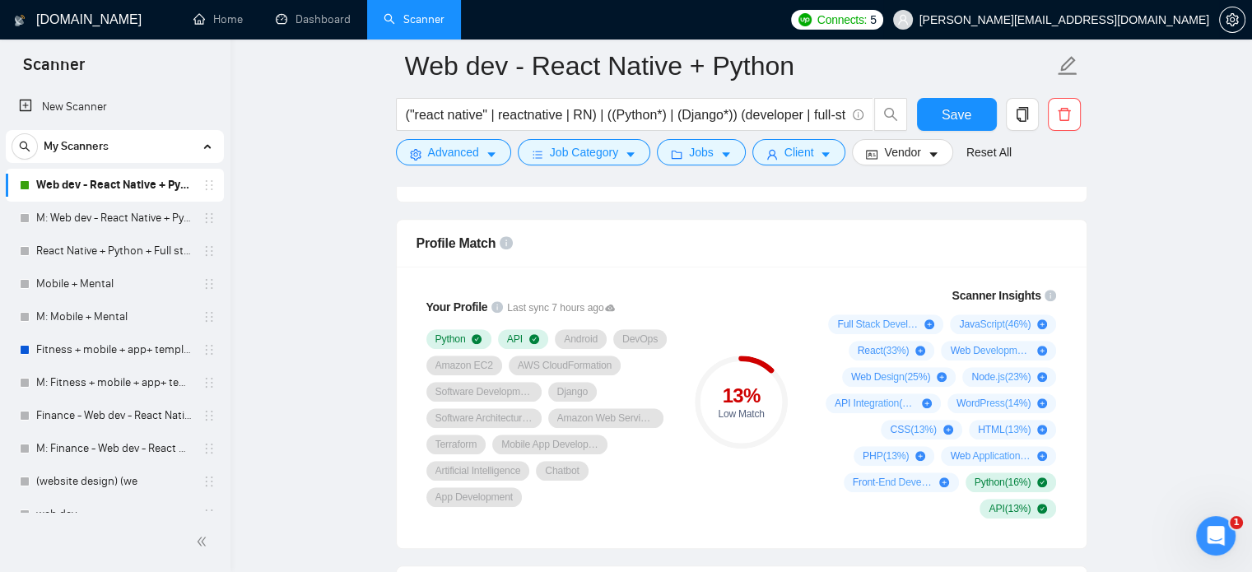
click at [1164, 20] on span "martin.anev@apptimist.studio" at bounding box center [1065, 20] width 290 height 0
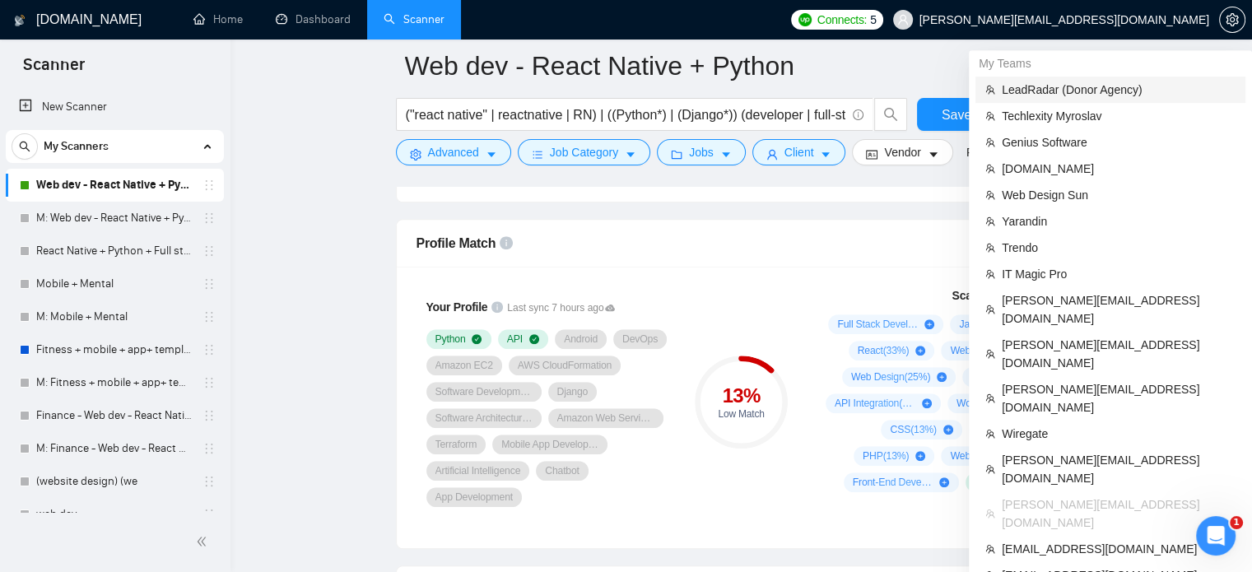
click at [1080, 86] on span "LeadRadar (Donor Agency)" at bounding box center [1119, 90] width 234 height 18
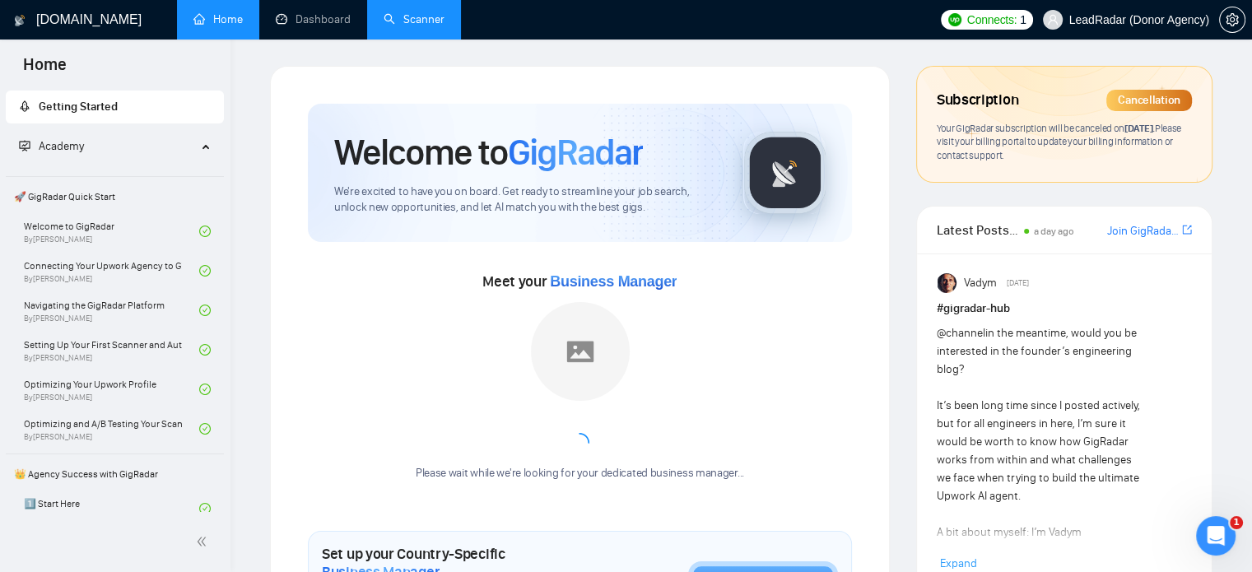
click at [420, 21] on link "Scanner" at bounding box center [414, 19] width 61 height 14
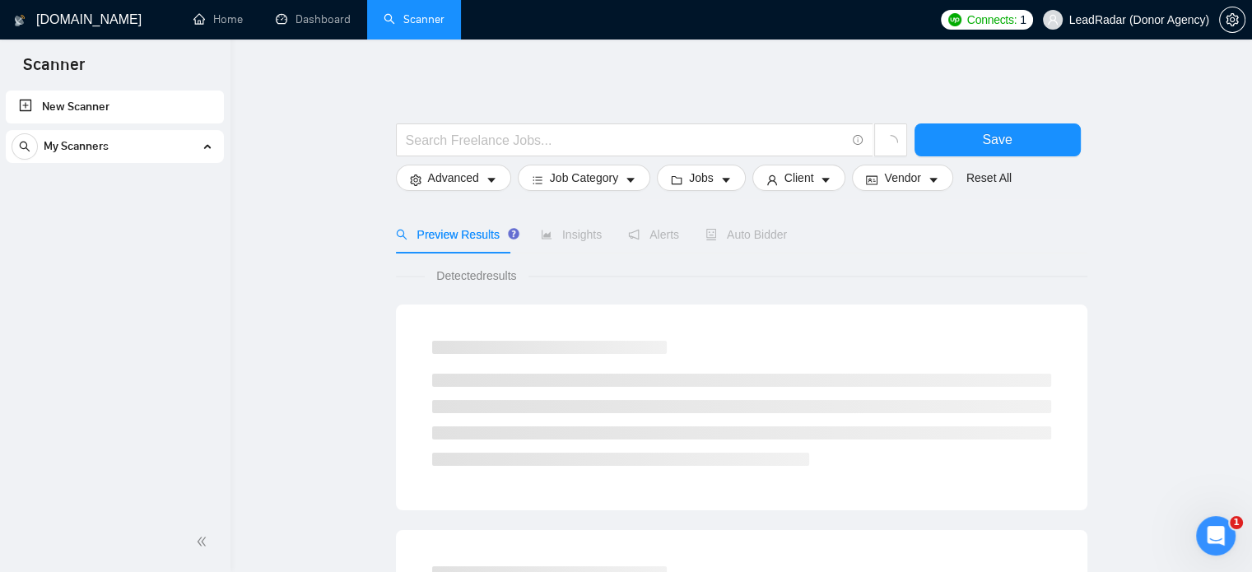
drag, startPoint x: 0, startPoint y: 0, endPoint x: 73, endPoint y: 106, distance: 129.0
click at [73, 106] on link "New Scanner" at bounding box center [115, 107] width 192 height 33
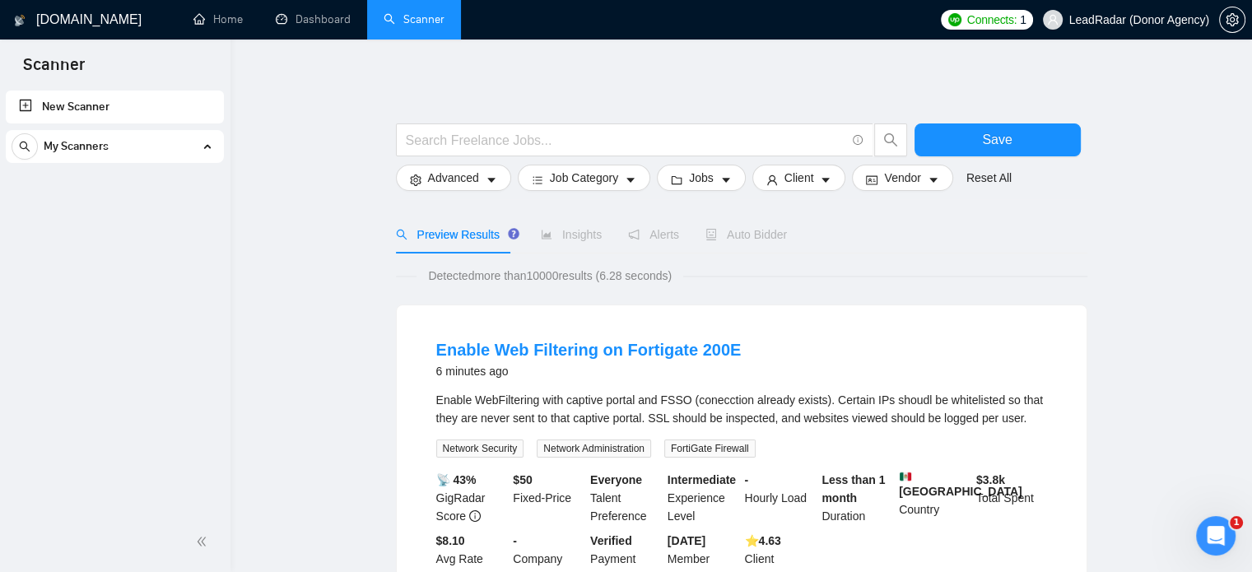
click at [58, 111] on link "New Scanner" at bounding box center [115, 107] width 192 height 33
click at [187, 151] on div "My Scanners" at bounding box center [115, 146] width 207 height 33
click at [99, 114] on link "New Scanner" at bounding box center [115, 107] width 192 height 33
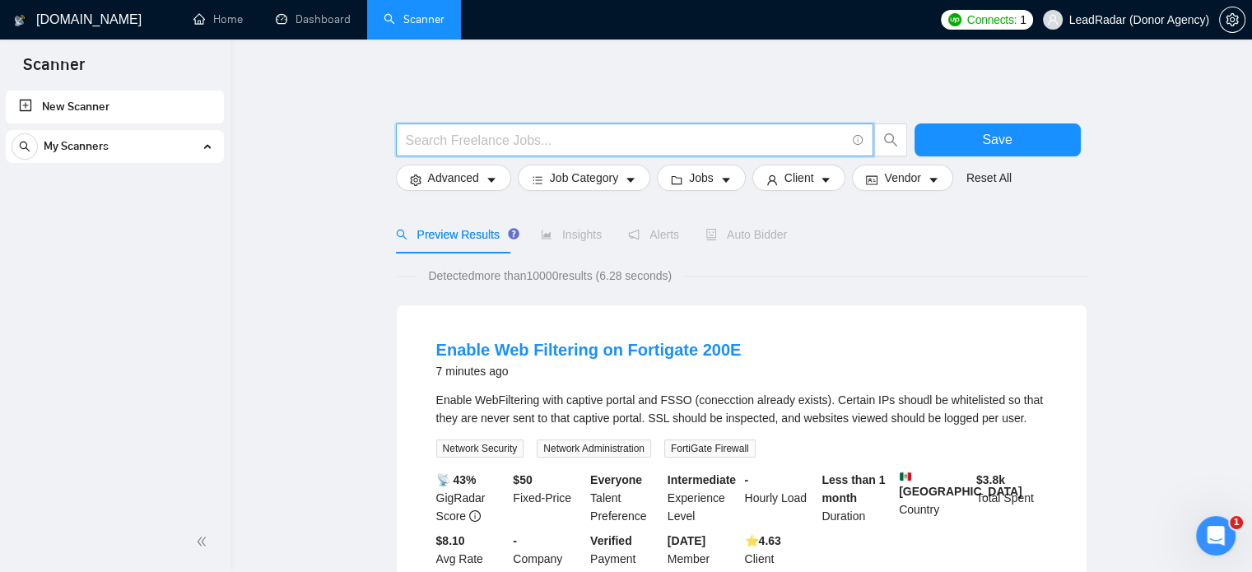
click at [481, 149] on input "text" at bounding box center [626, 140] width 440 height 21
paste input ""React Native" | "React-native" | reactnative"
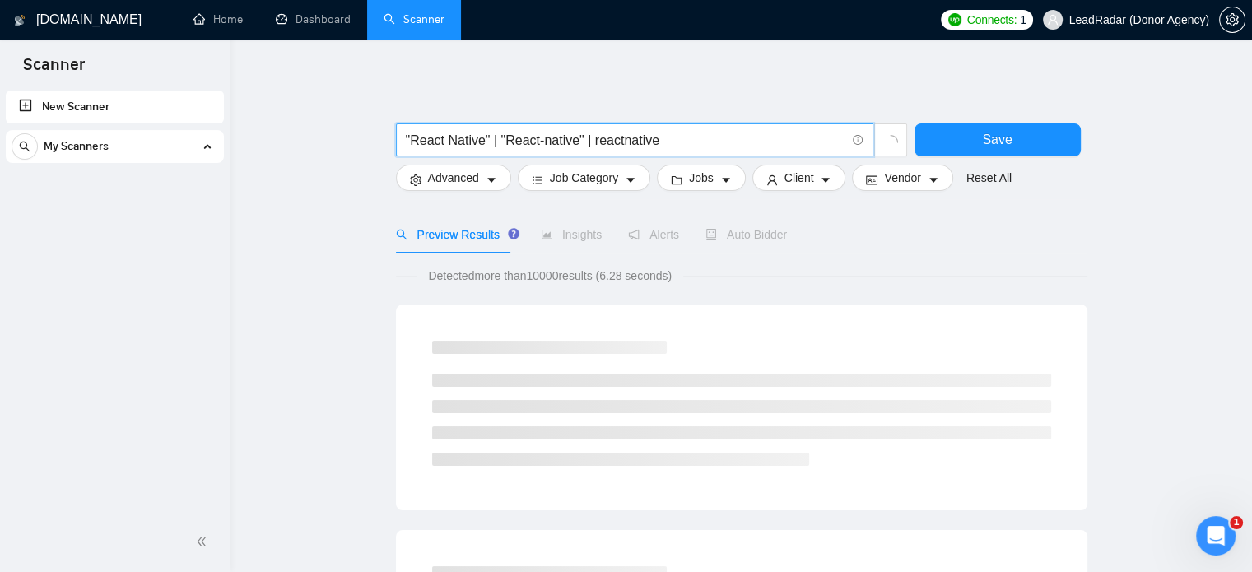
click at [406, 136] on input ""React Native" | "React-native" | reactnative" at bounding box center [626, 140] width 440 height 21
type input ""React Native" | "React-native" | reactnative"
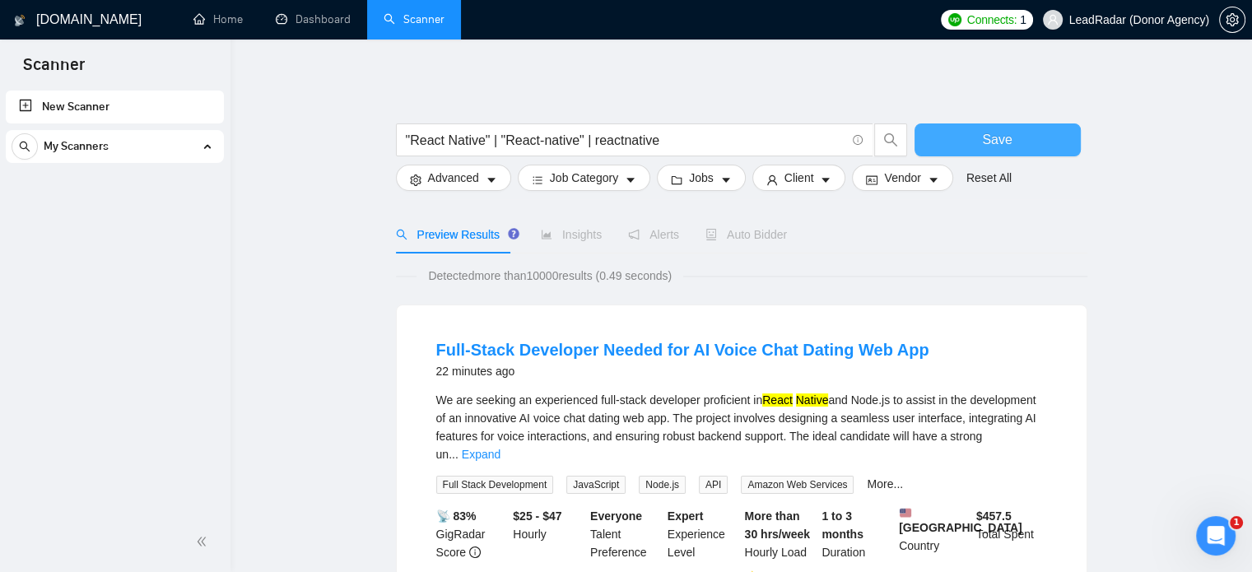
click at [1024, 134] on button "Save" at bounding box center [998, 140] width 166 height 33
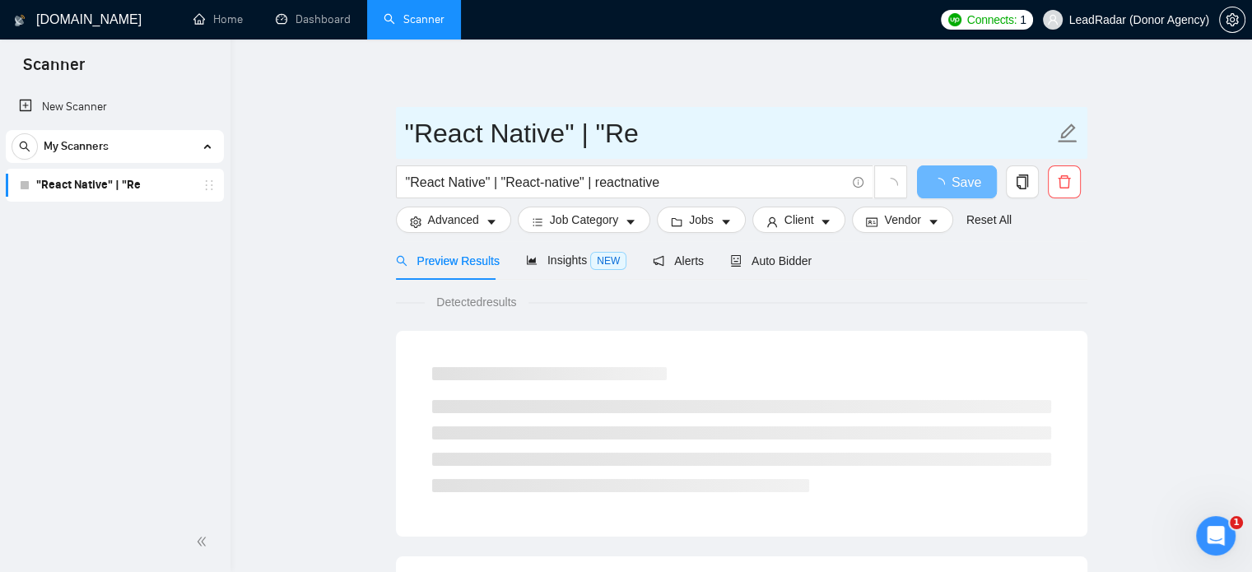
click at [413, 136] on input ""React Native" | "Re" at bounding box center [729, 133] width 649 height 41
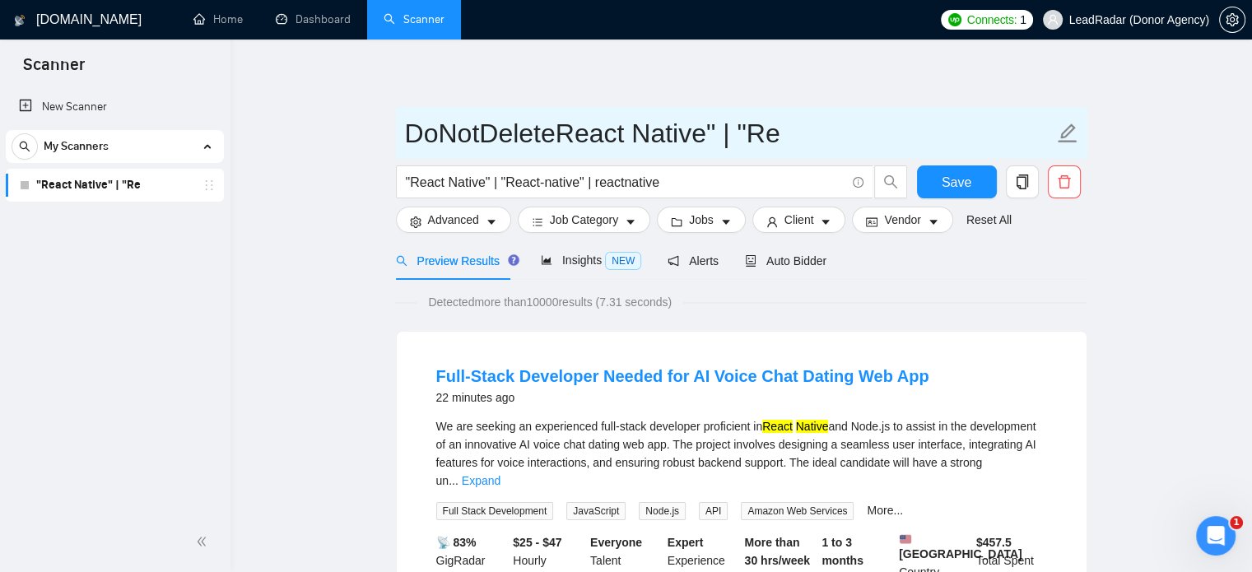
drag, startPoint x: 715, startPoint y: 133, endPoint x: 805, endPoint y: 133, distance: 89.7
click at [805, 133] on input "DoNotDeleteReact Native" | "Re" at bounding box center [729, 133] width 649 height 41
type input "DoNotDeleteReact Native"
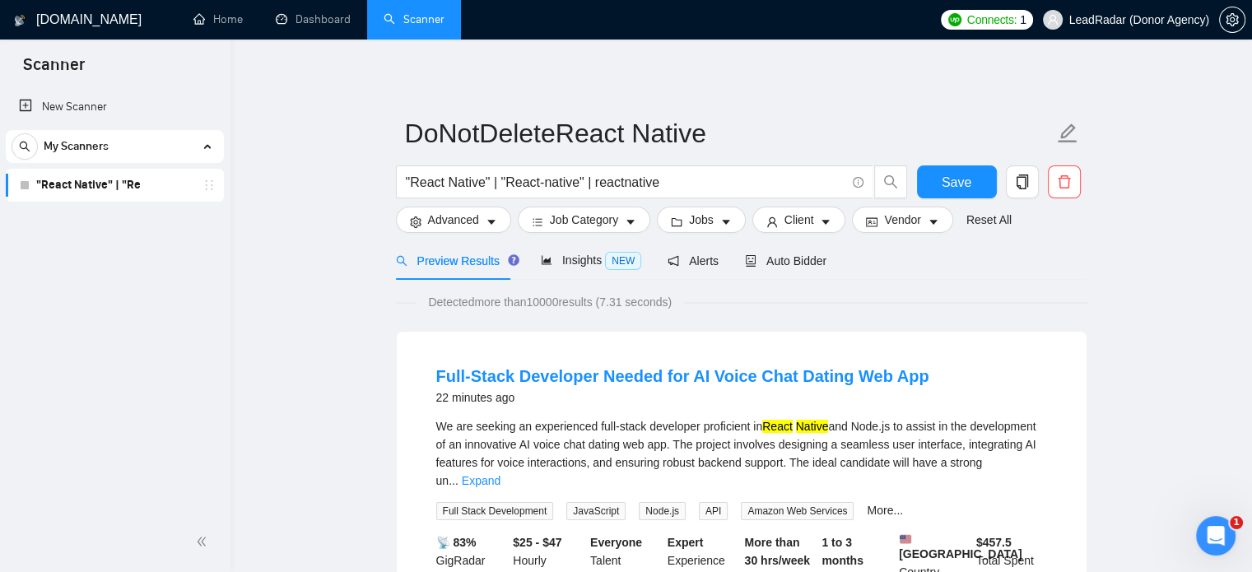
click at [966, 175] on span "Save" at bounding box center [957, 182] width 30 height 21
click at [678, 176] on input ""React Native" | "React-native" | reactnative" at bounding box center [626, 182] width 440 height 21
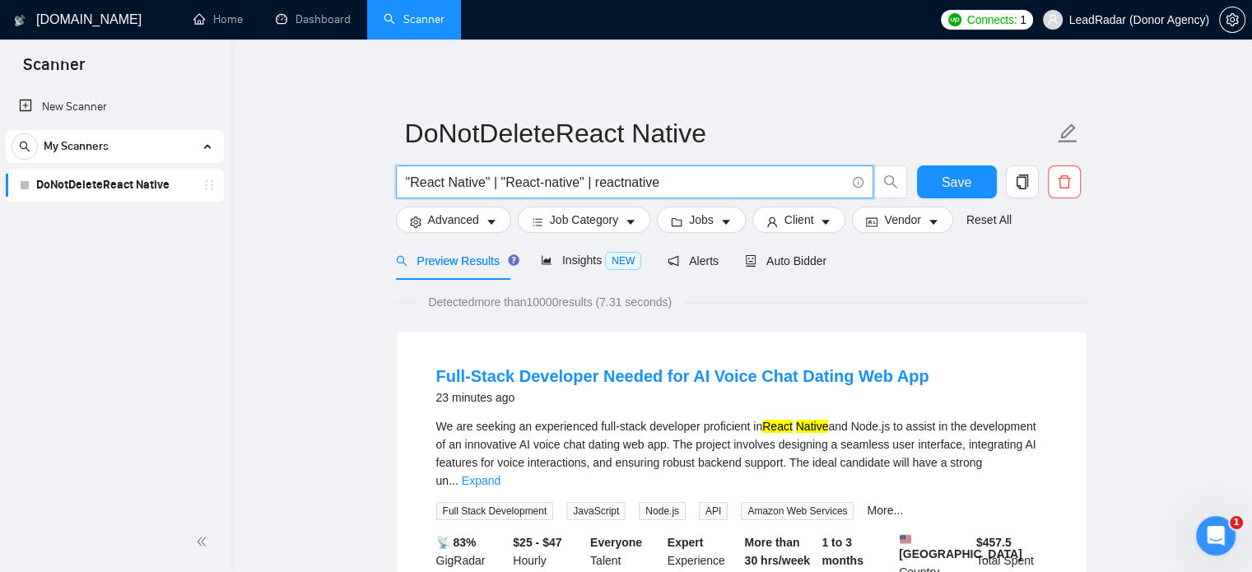
paste input "("react native" | reactnative | RN) | ((Python*) | (Django*)) (developer | full…"
type input "("react native" | reactnative | RN) | ((Python*) | (Django*)) (developer | full…"
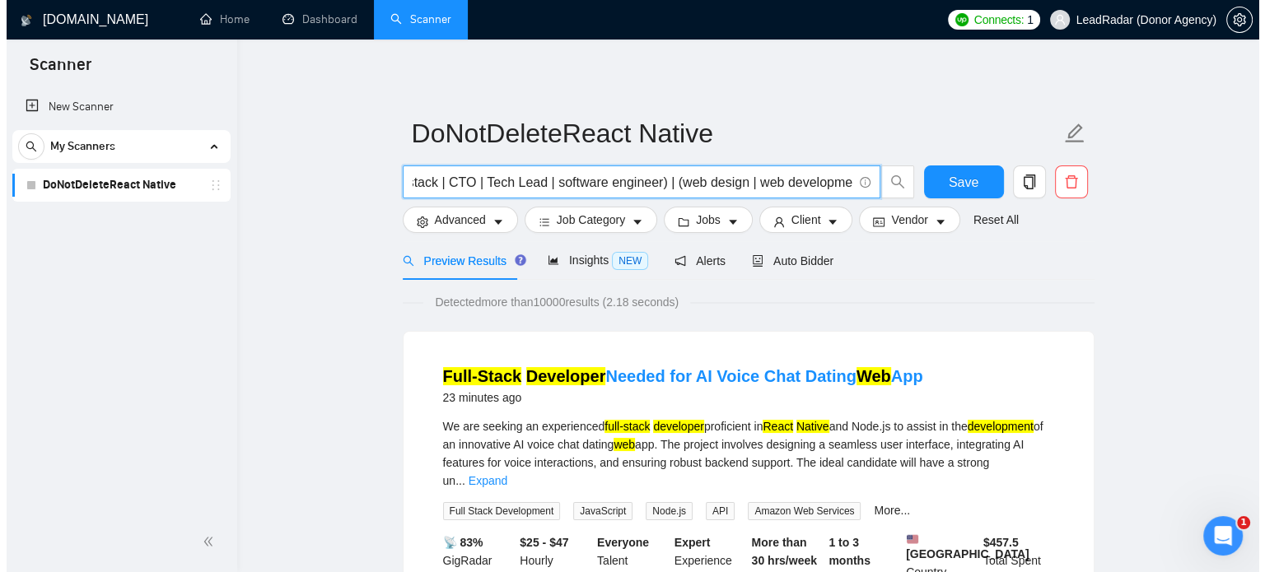
scroll to position [0, 0]
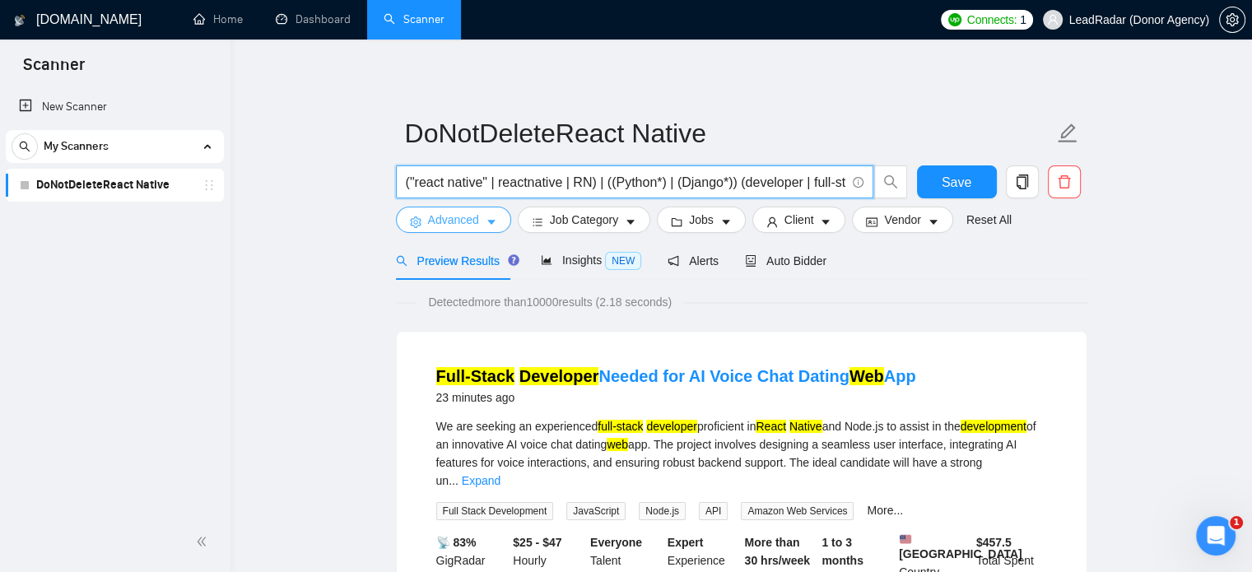
click at [464, 224] on span "Advanced" at bounding box center [453, 220] width 51 height 18
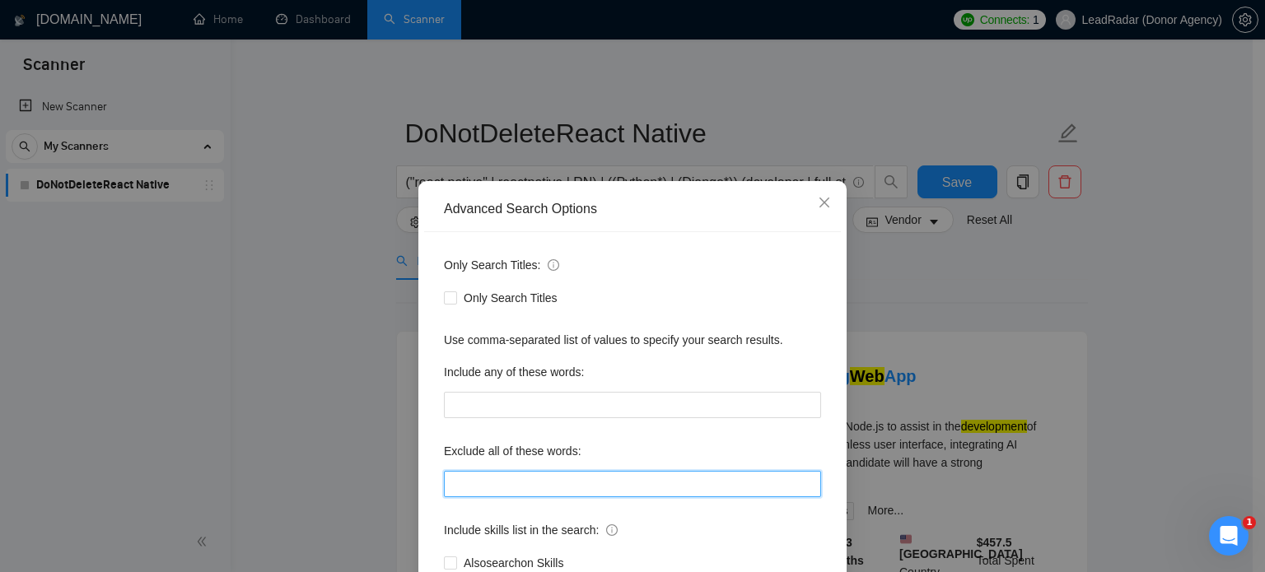
click at [490, 473] on input "text" at bounding box center [632, 484] width 377 height 26
paste input "shortterm, "short term","
type input "shortterm, "short term","
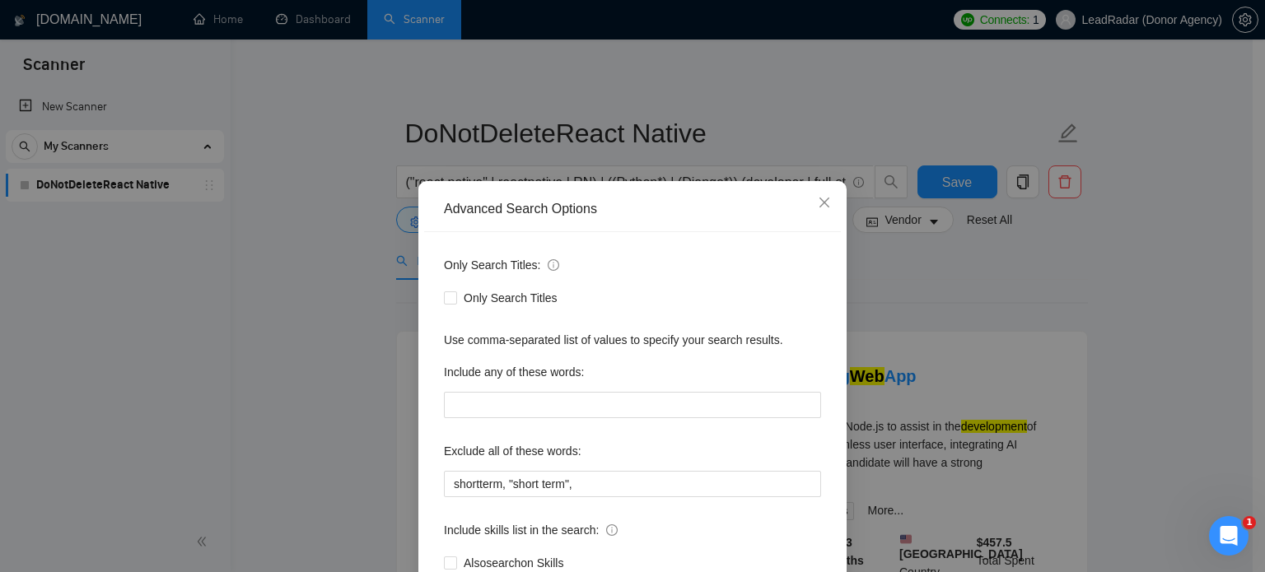
click at [981, 270] on div "Advanced Search Options Only Search Titles: Only Search Titles Use comma-separa…" at bounding box center [632, 286] width 1265 height 572
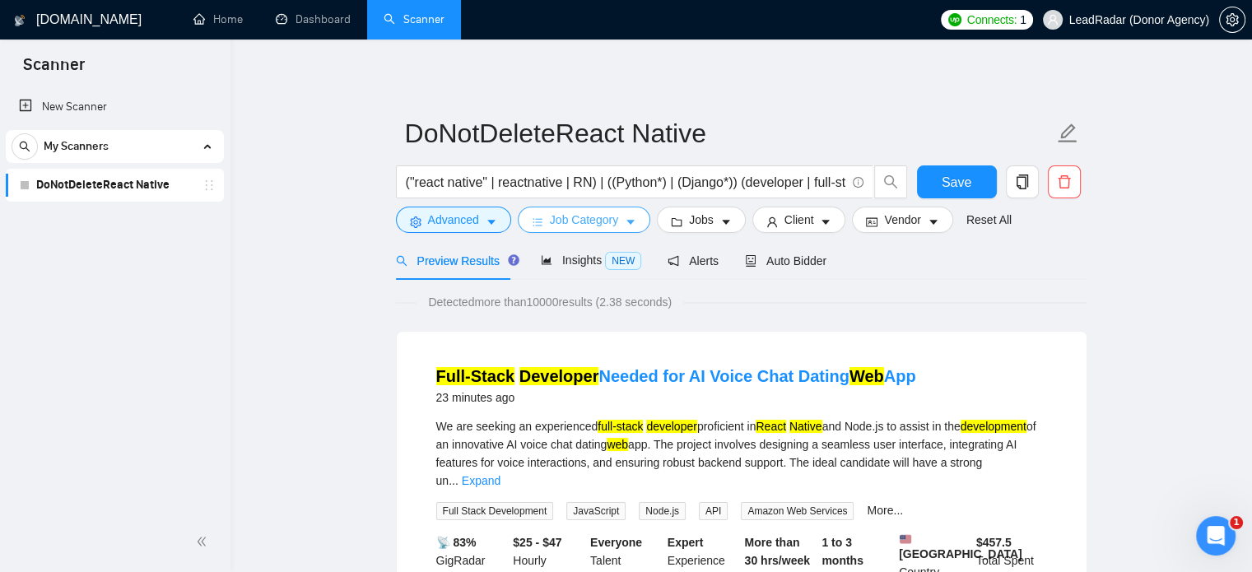
click at [571, 233] on form "DoNotDeleteReact Native ("react native" | reactnative | RN) | ((Python*) | (Dja…" at bounding box center [742, 174] width 692 height 134
click at [571, 220] on span "Job Category" at bounding box center [584, 220] width 68 height 18
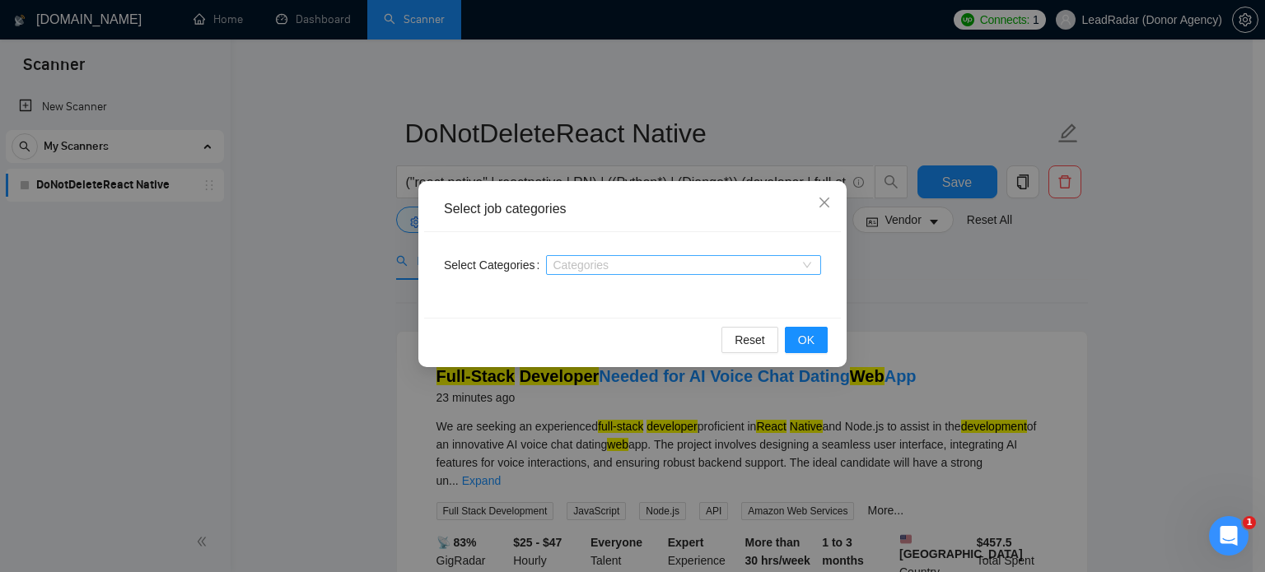
click at [562, 259] on div at bounding box center [675, 265] width 250 height 13
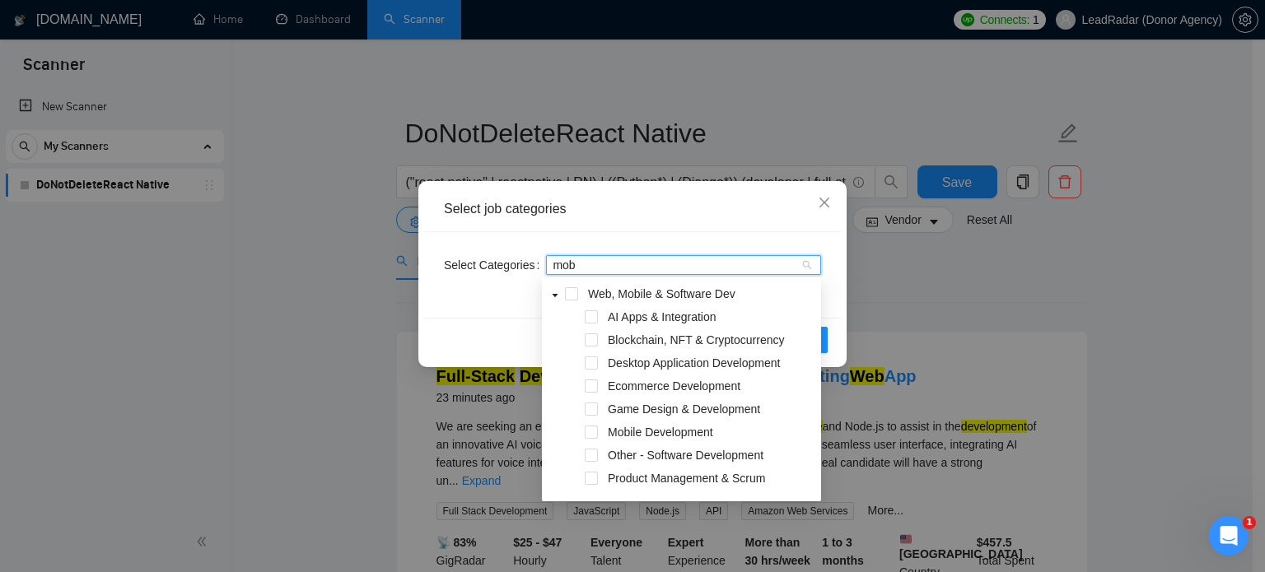
type input "mobi"
click at [594, 434] on span at bounding box center [591, 432] width 13 height 13
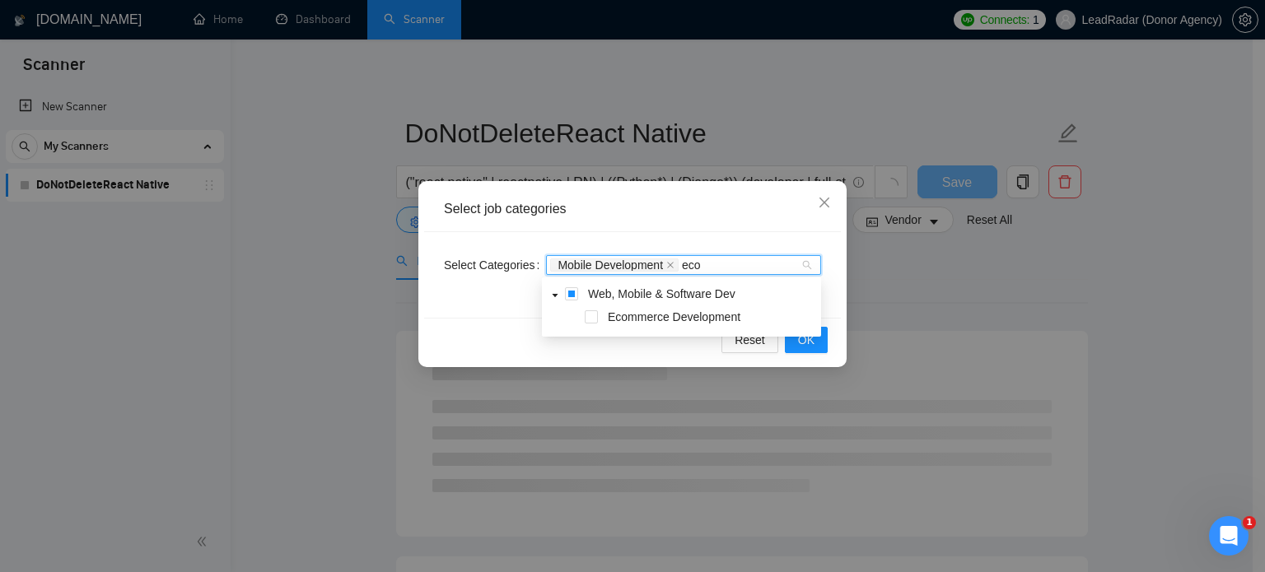
type input "ecom"
click at [599, 315] on div "Ecommerce Development" at bounding box center [681, 318] width 273 height 23
click at [594, 315] on span at bounding box center [591, 316] width 13 height 13
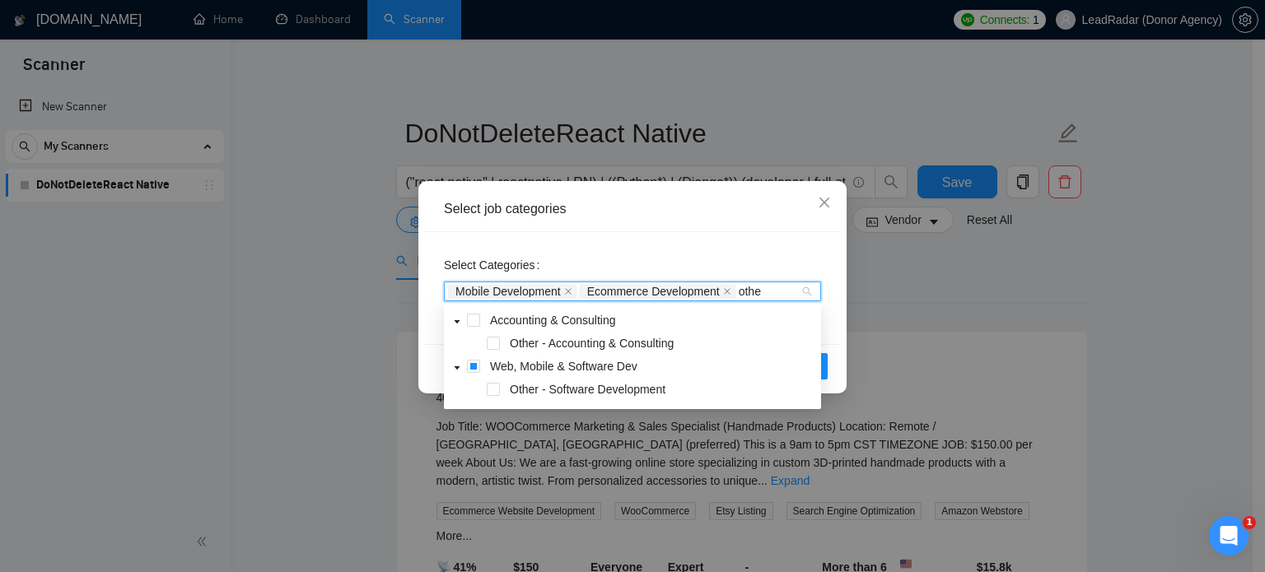
type input "other"
click at [498, 391] on span at bounding box center [493, 389] width 13 height 13
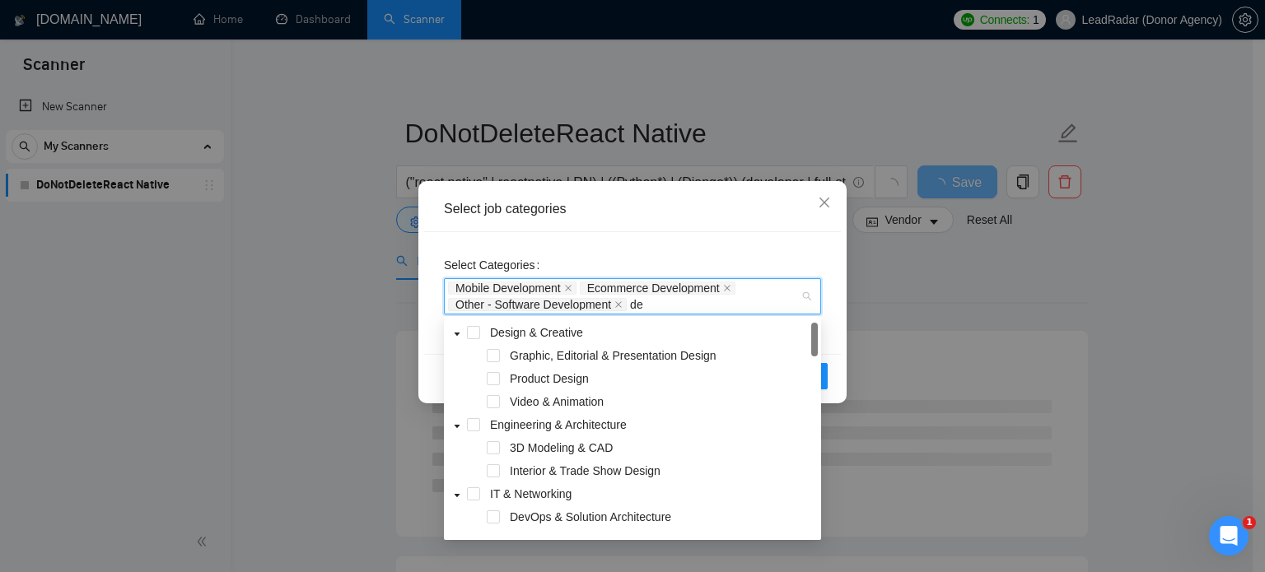
type input "des"
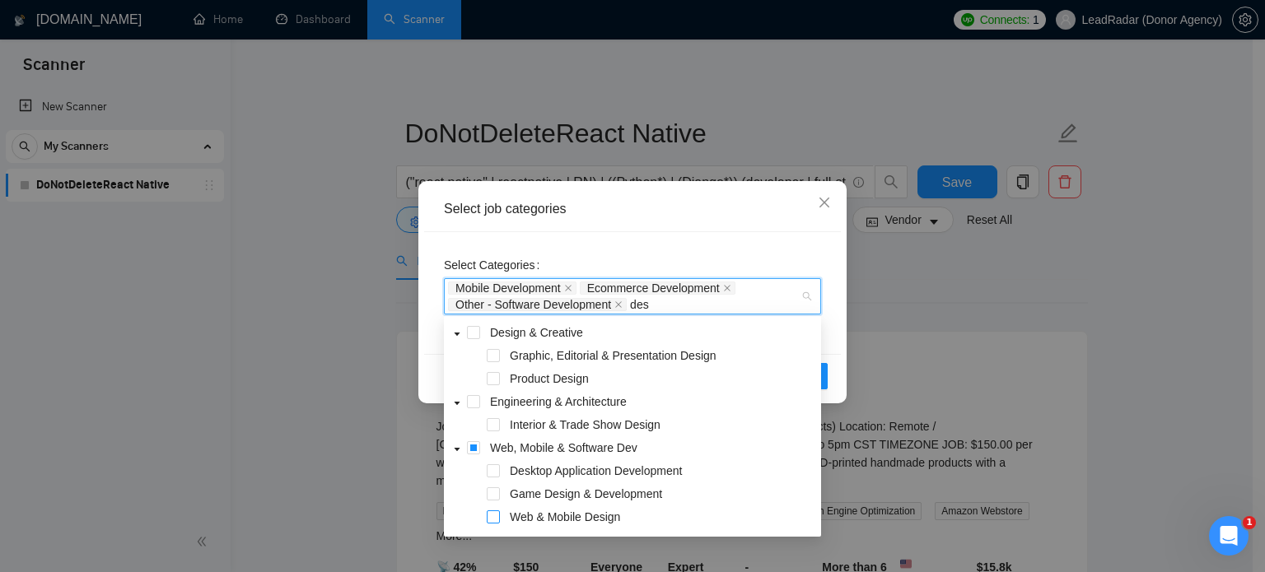
click at [498, 517] on span at bounding box center [493, 516] width 13 height 13
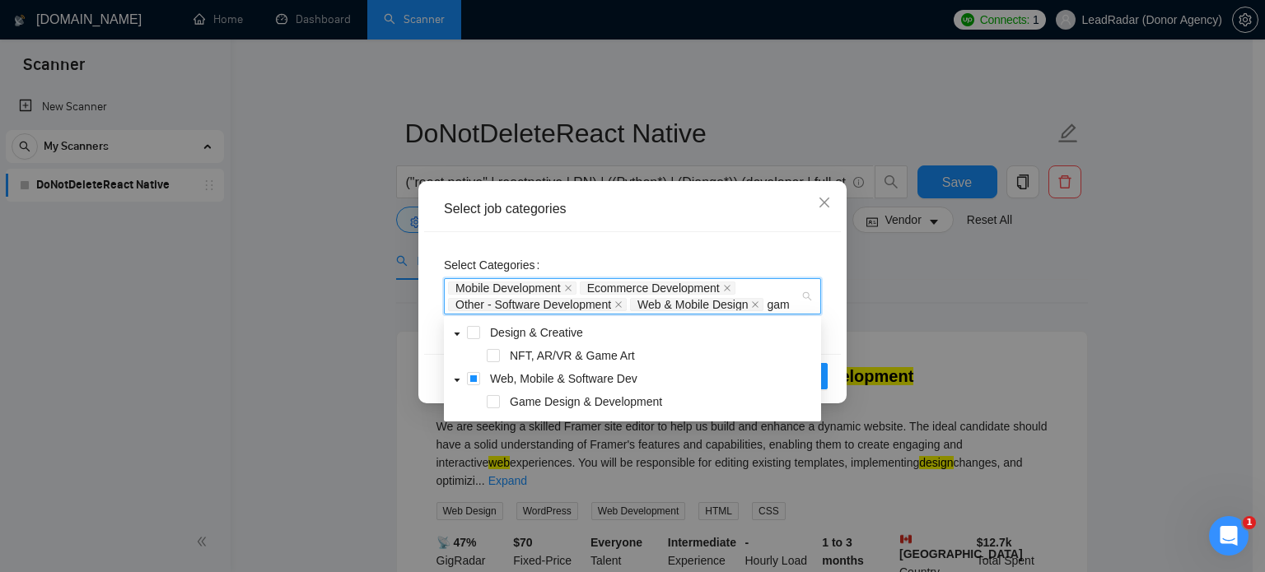
type input "game"
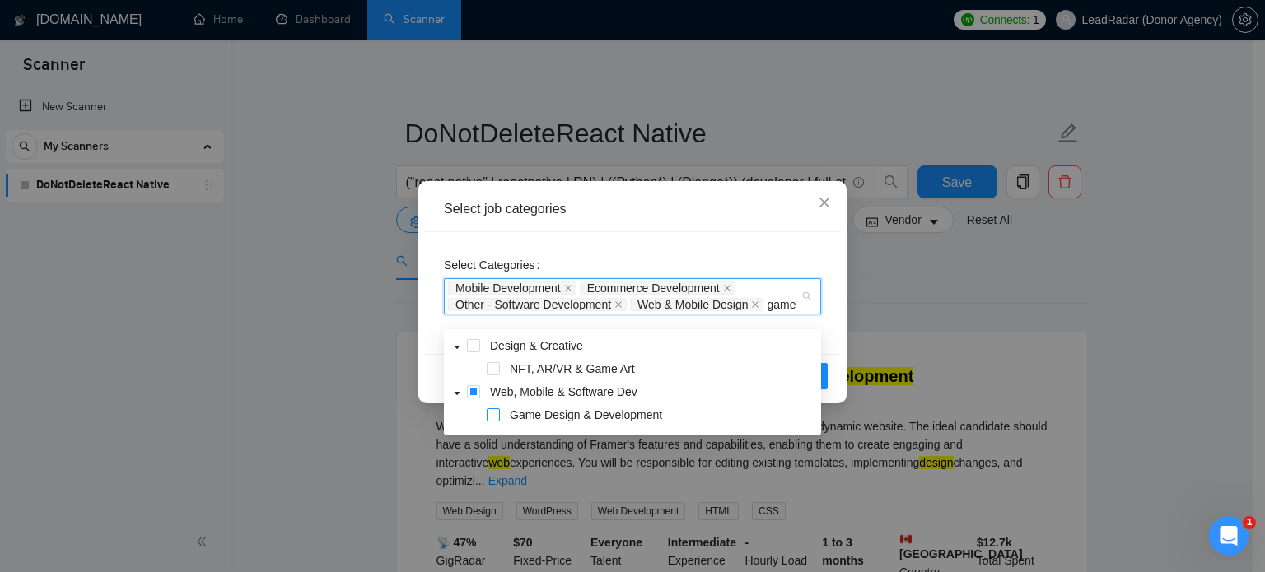
click at [495, 421] on span at bounding box center [493, 414] width 13 height 13
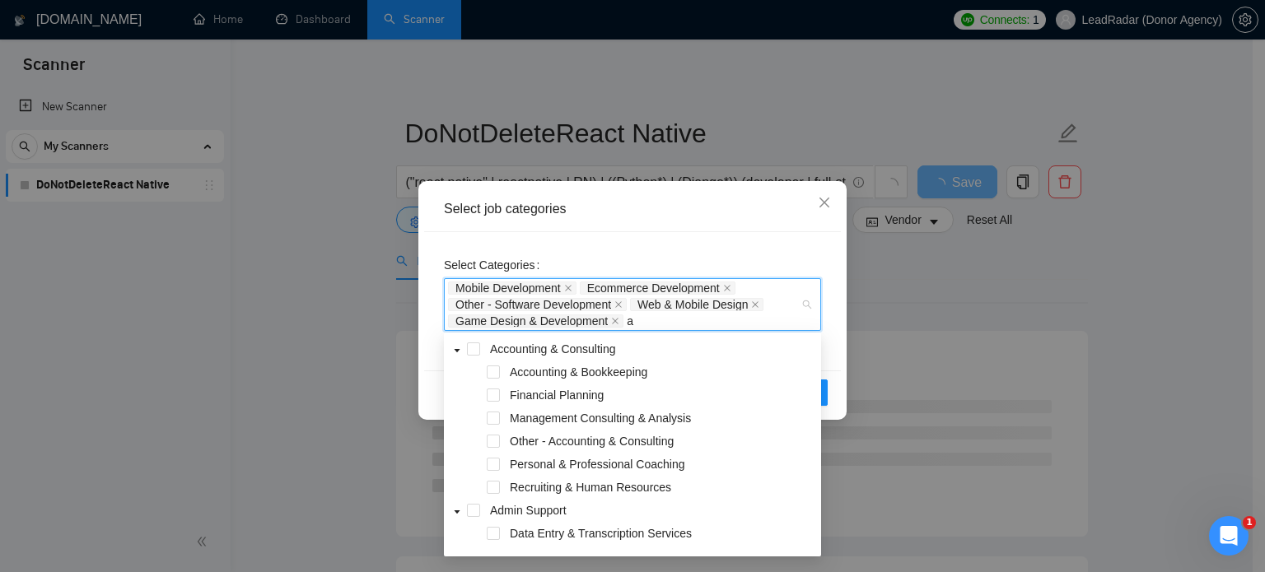
type input "ai"
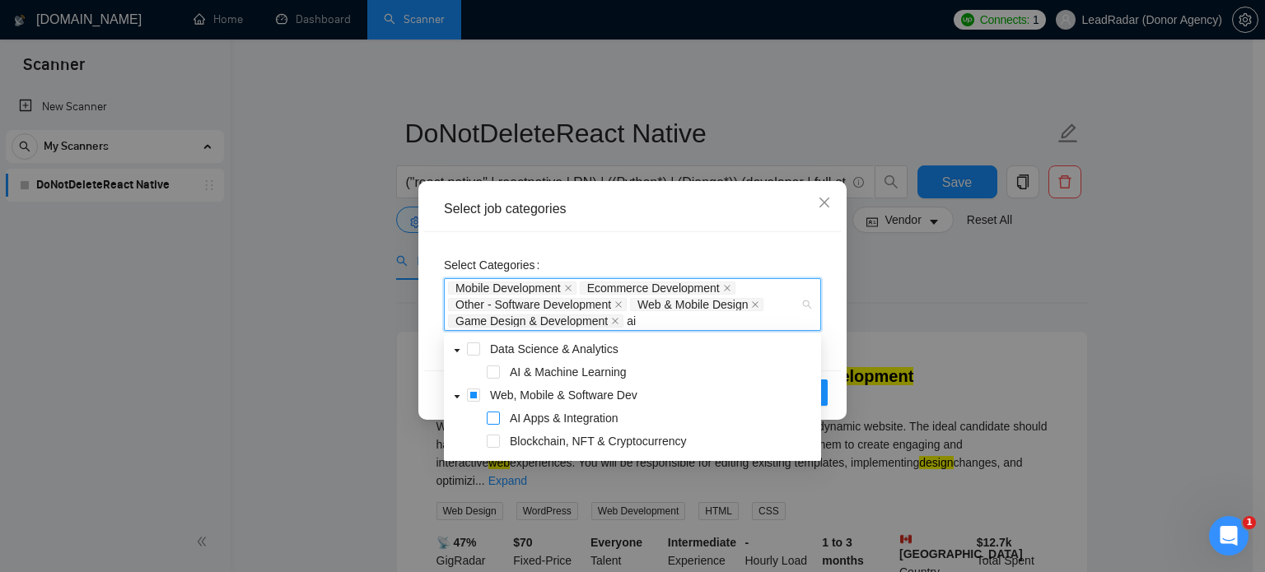
click at [493, 417] on span at bounding box center [493, 418] width 13 height 13
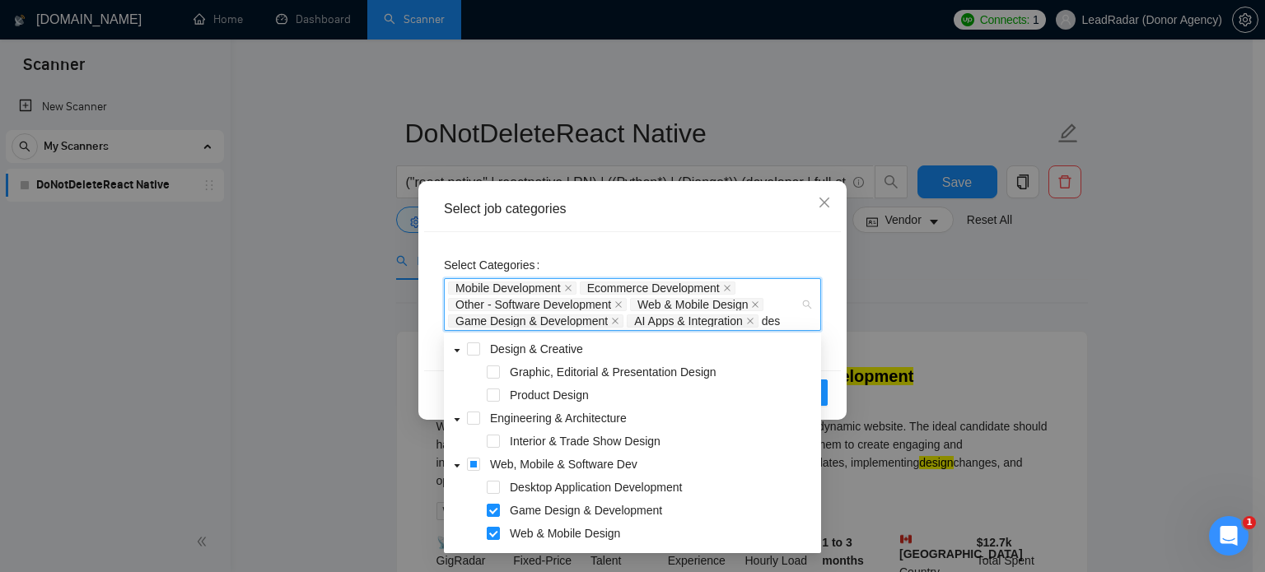
type input "desk"
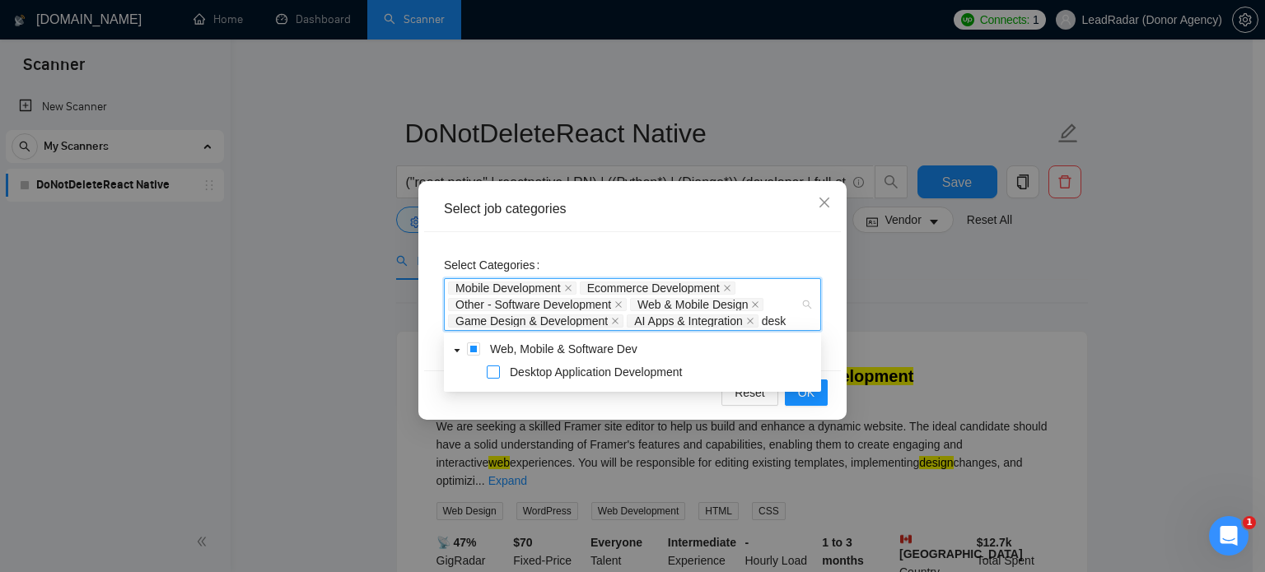
click at [496, 373] on span at bounding box center [493, 372] width 13 height 13
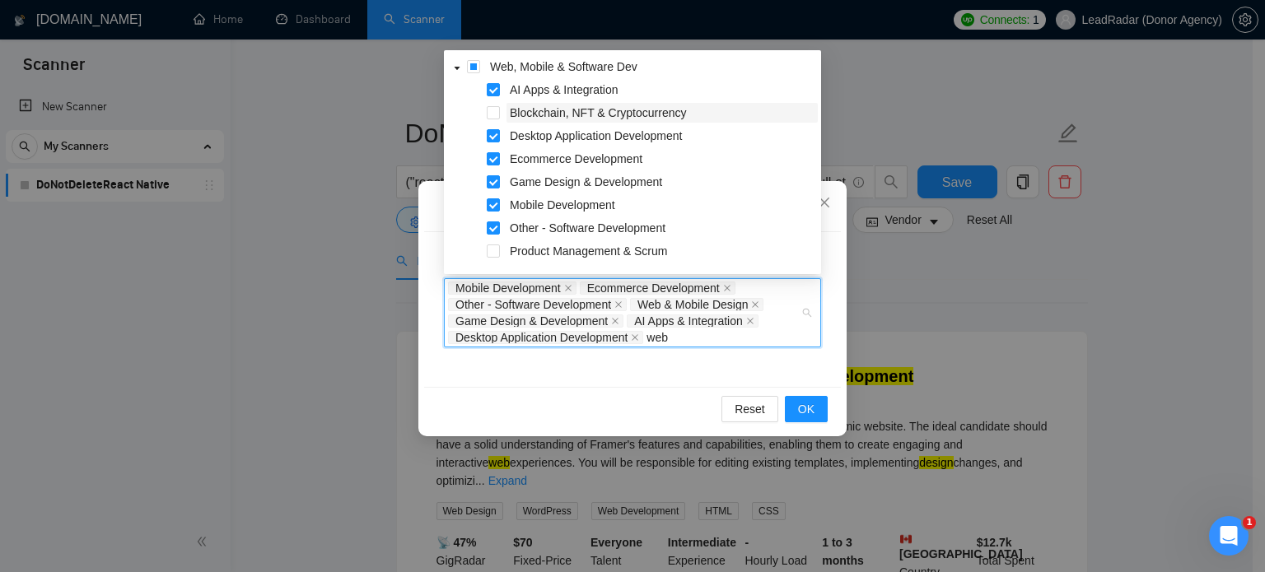
type input "web"
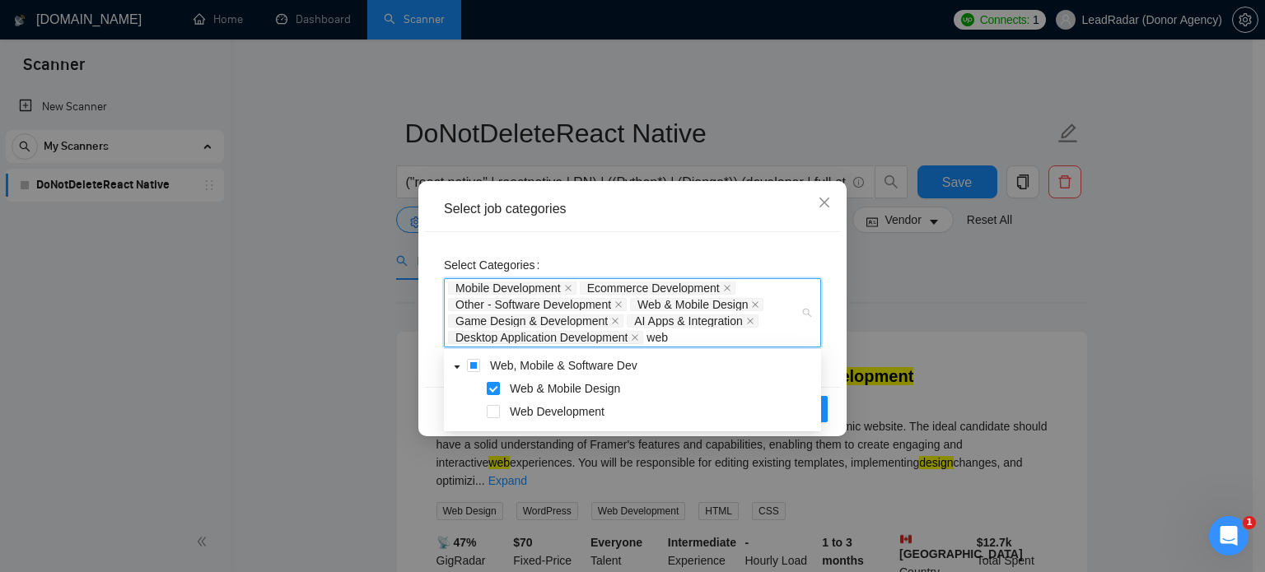
type input "web d"
click at [492, 389] on span at bounding box center [493, 388] width 13 height 13
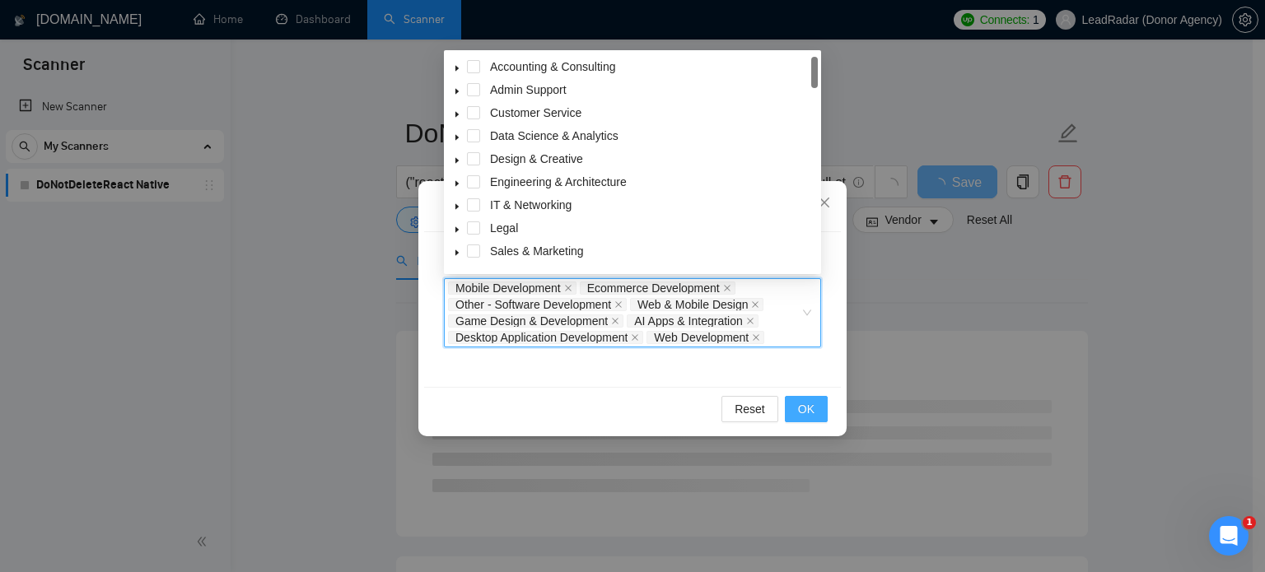
click at [806, 410] on span "OK" at bounding box center [806, 409] width 16 height 18
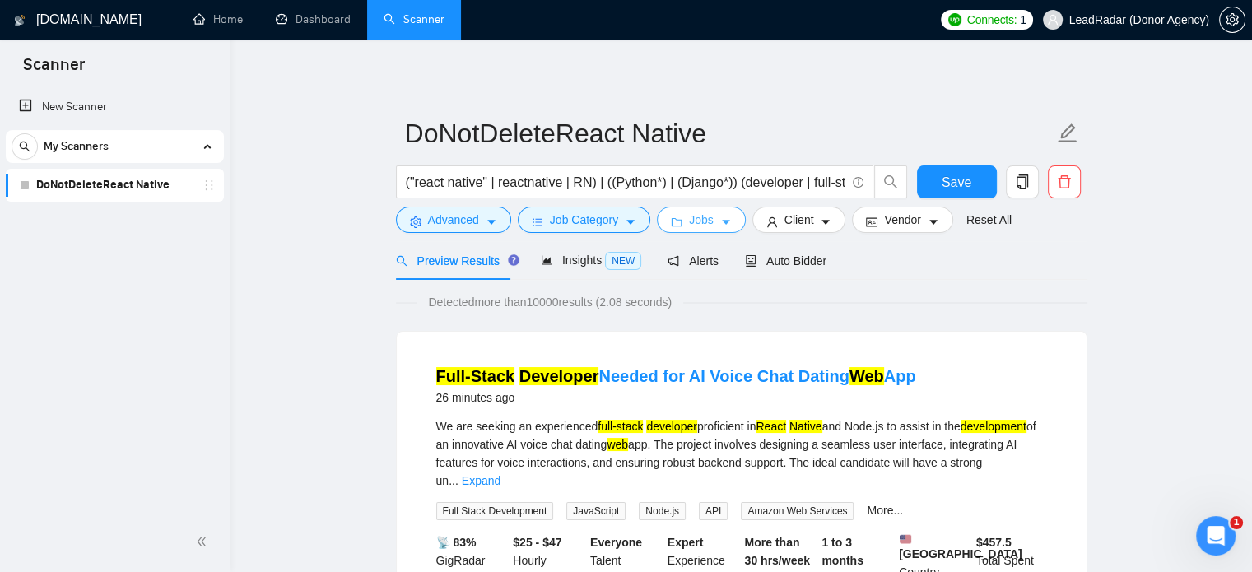
click at [689, 224] on span "Jobs" at bounding box center [701, 220] width 25 height 18
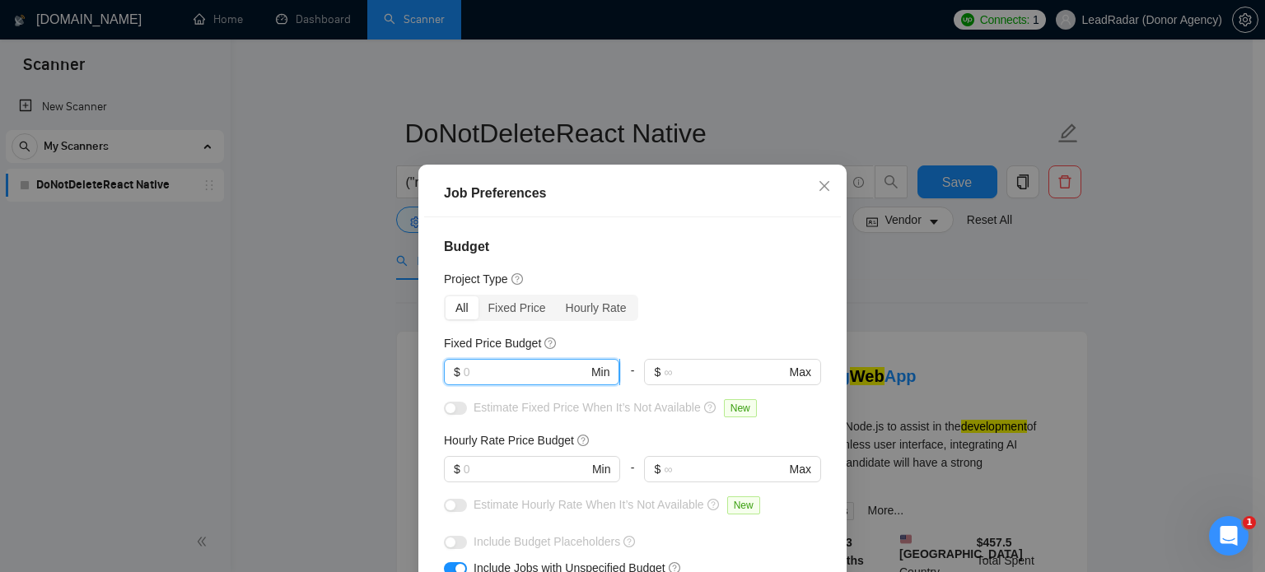
click at [507, 371] on input "text" at bounding box center [526, 372] width 124 height 18
type input "3000"
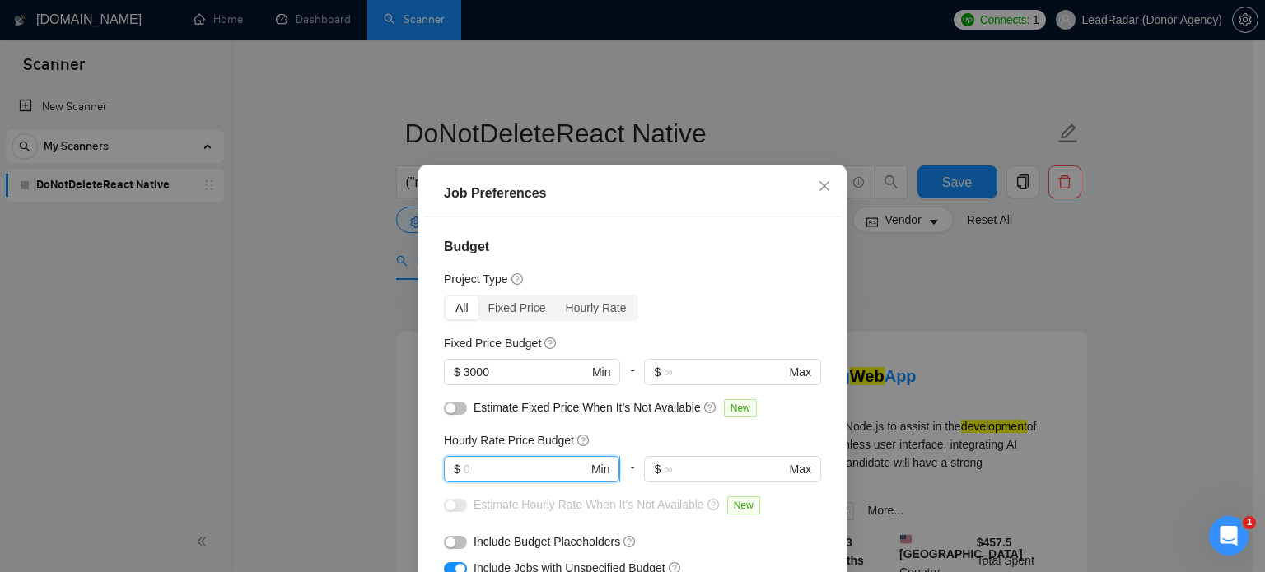
click at [488, 465] on input "text" at bounding box center [526, 469] width 124 height 18
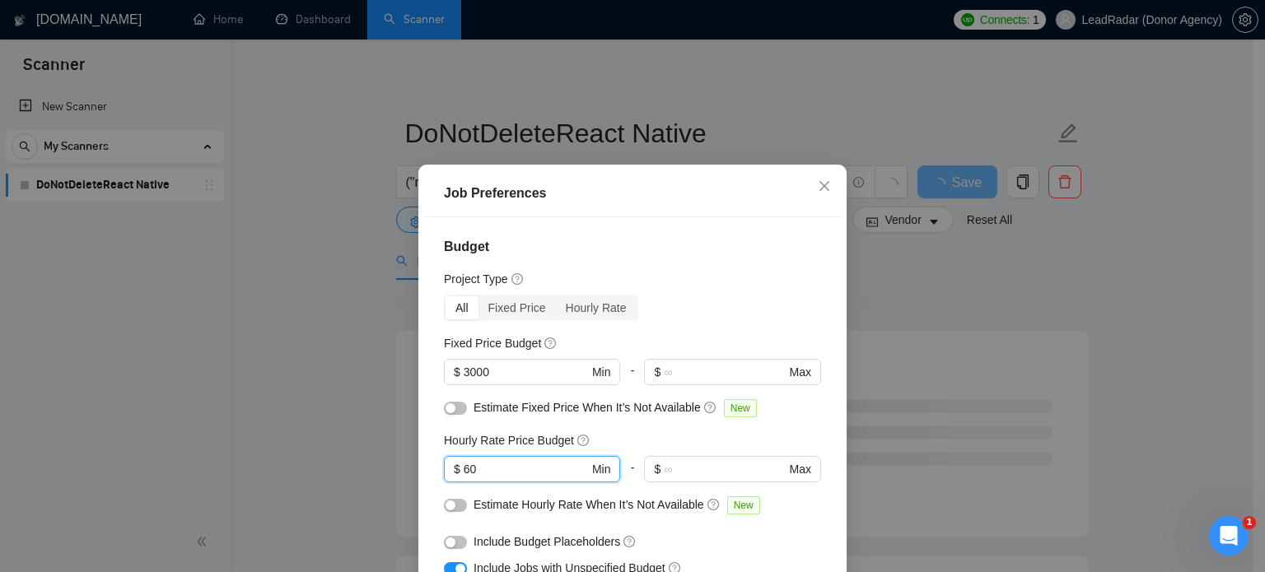
type input "60"
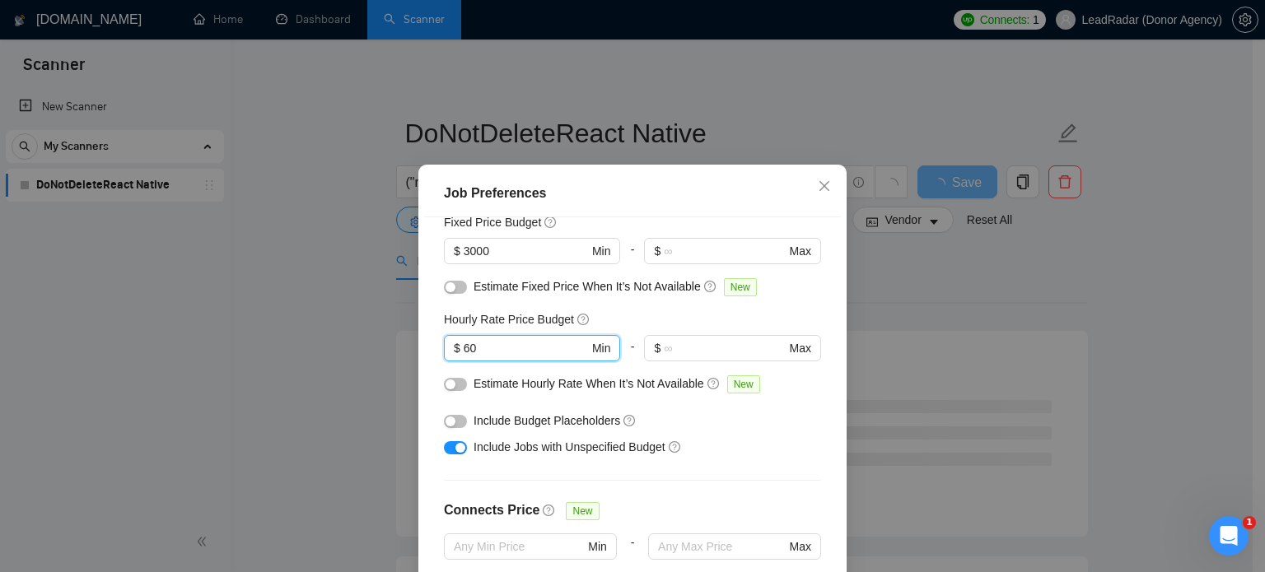
scroll to position [122, 0]
click at [450, 418] on button "button" at bounding box center [455, 420] width 23 height 13
click at [672, 349] on input "text" at bounding box center [724, 347] width 121 height 18
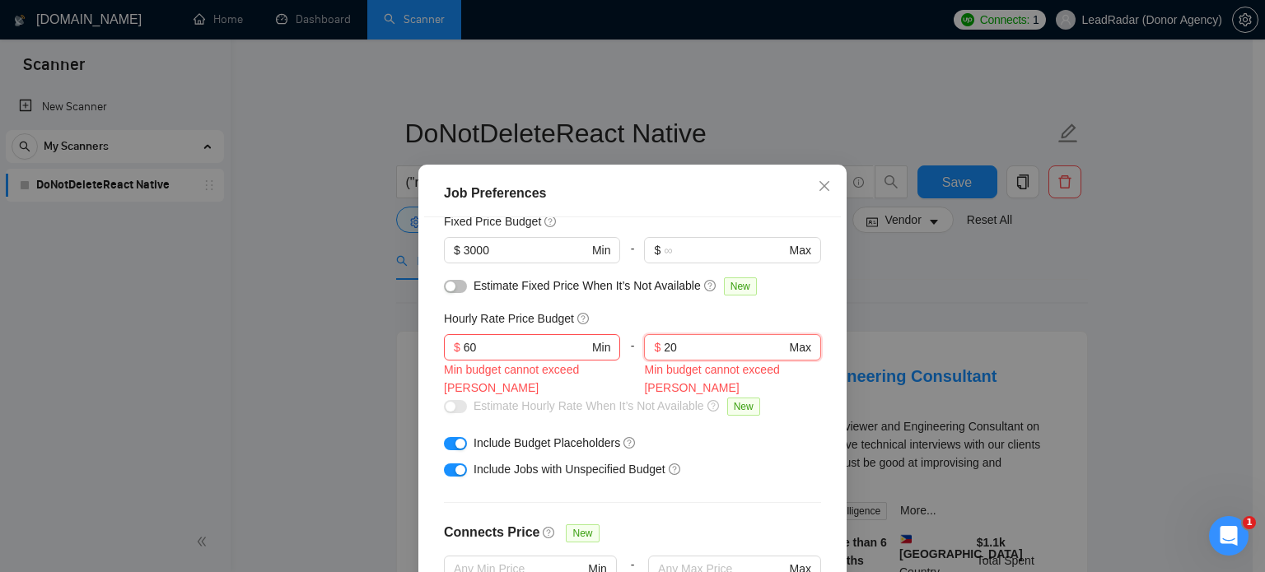
type input "2"
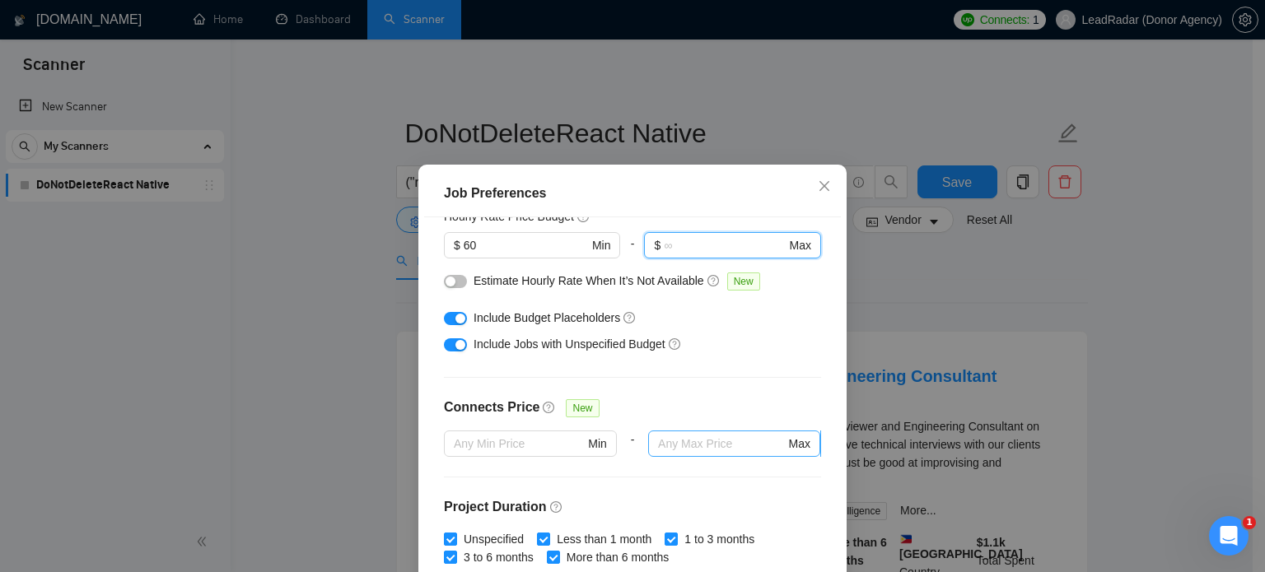
scroll to position [226, 0]
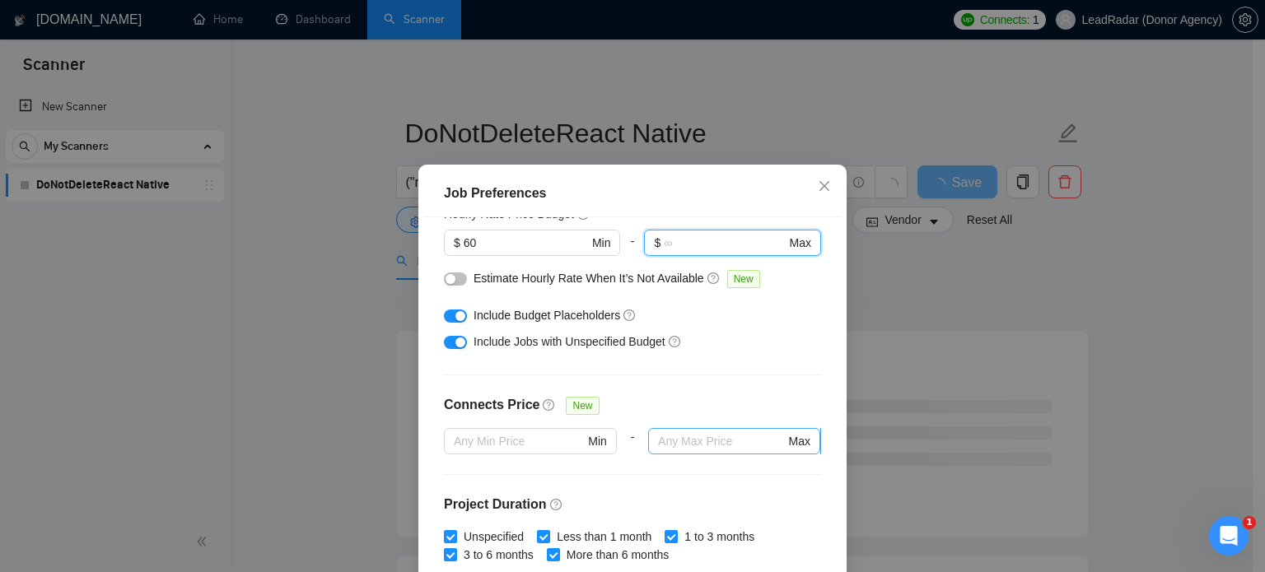
click at [675, 447] on input "text" at bounding box center [721, 441] width 127 height 18
type input "20"
click at [677, 472] on div at bounding box center [734, 464] width 173 height 20
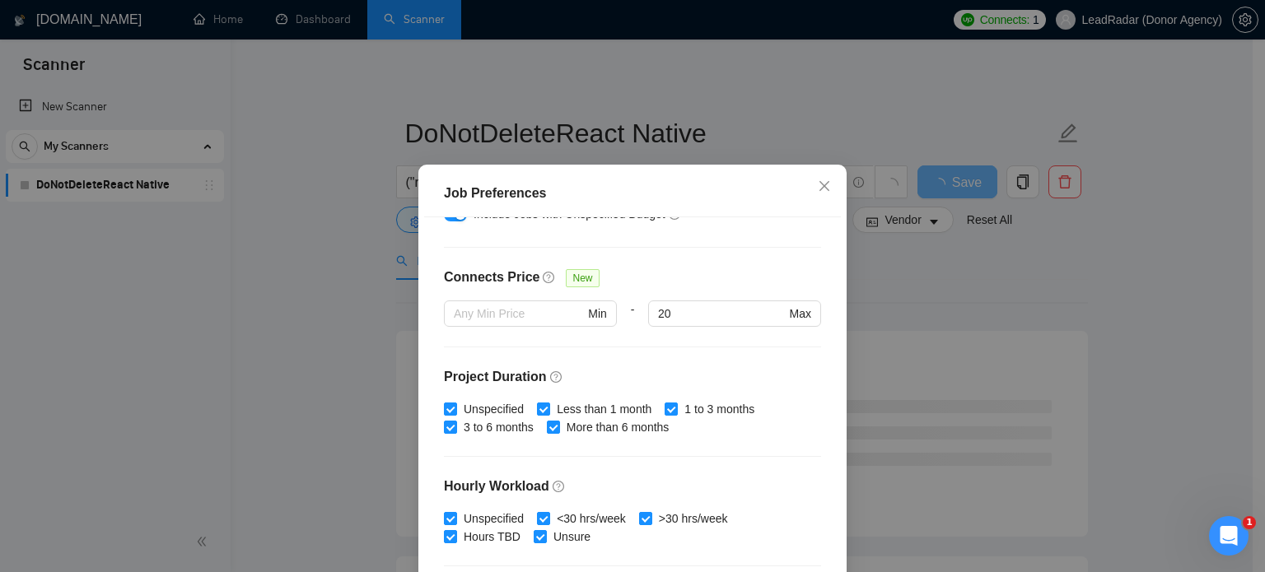
scroll to position [354, 0]
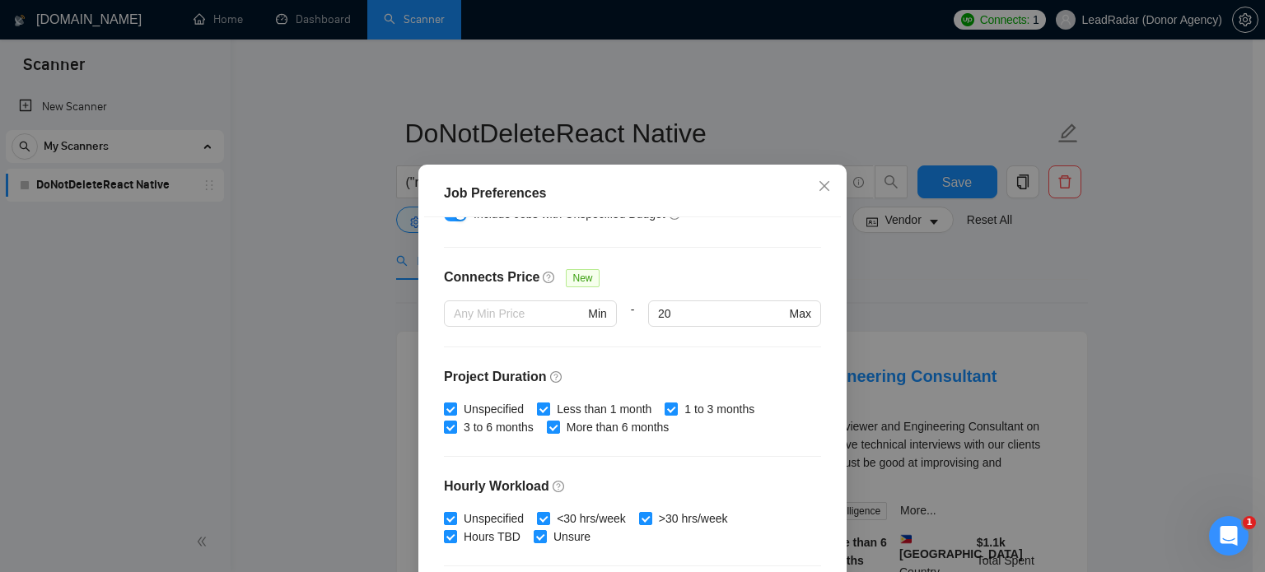
click at [538, 408] on input "Less than 1 month" at bounding box center [543, 409] width 12 height 12
checkbox input "false"
click at [664, 403] on input "1 to 3 months" at bounding box center [670, 409] width 12 height 12
checkbox input "false"
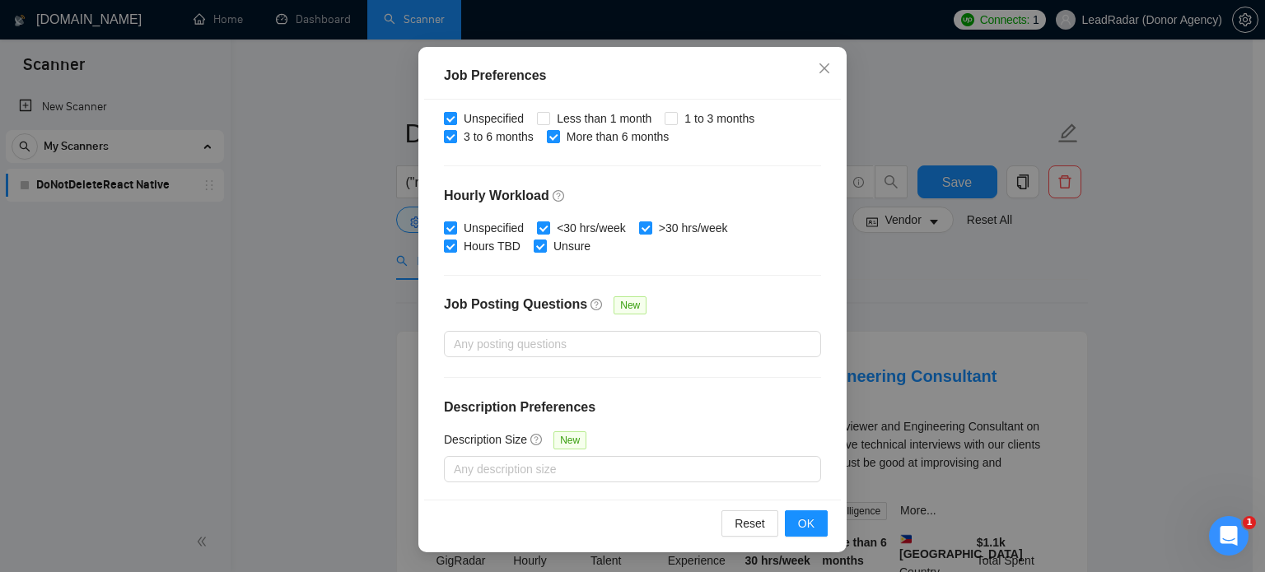
click at [1037, 302] on div "Job Preferences Budget Project Type All Fixed Price Hourly Rate Fixed Price Bud…" at bounding box center [632, 286] width 1265 height 572
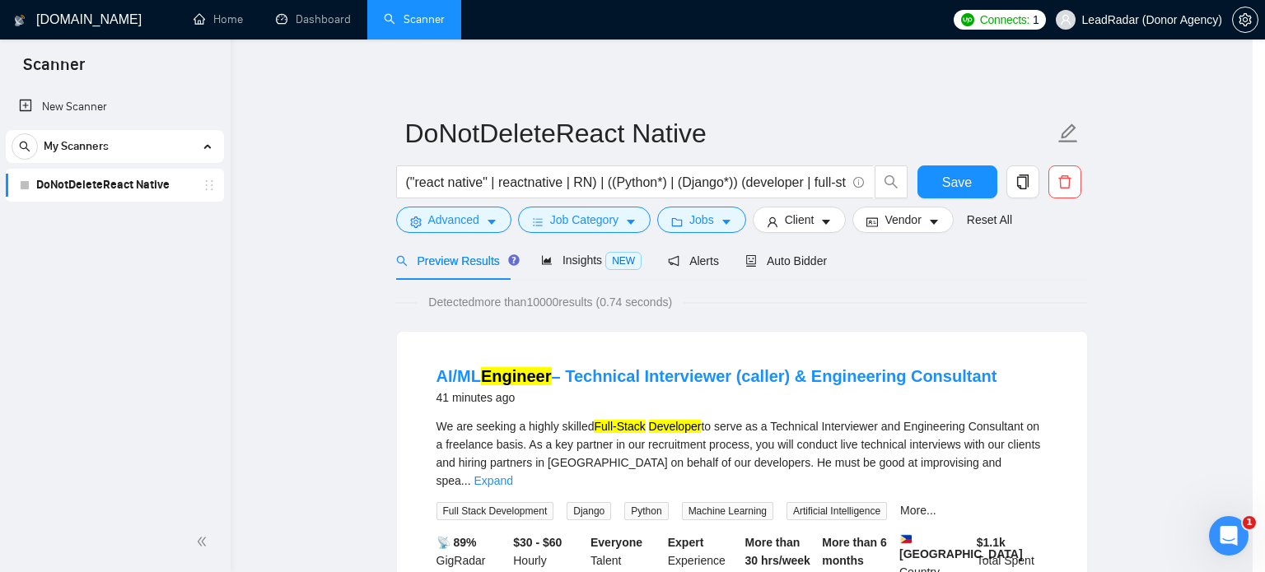
scroll to position [52, 0]
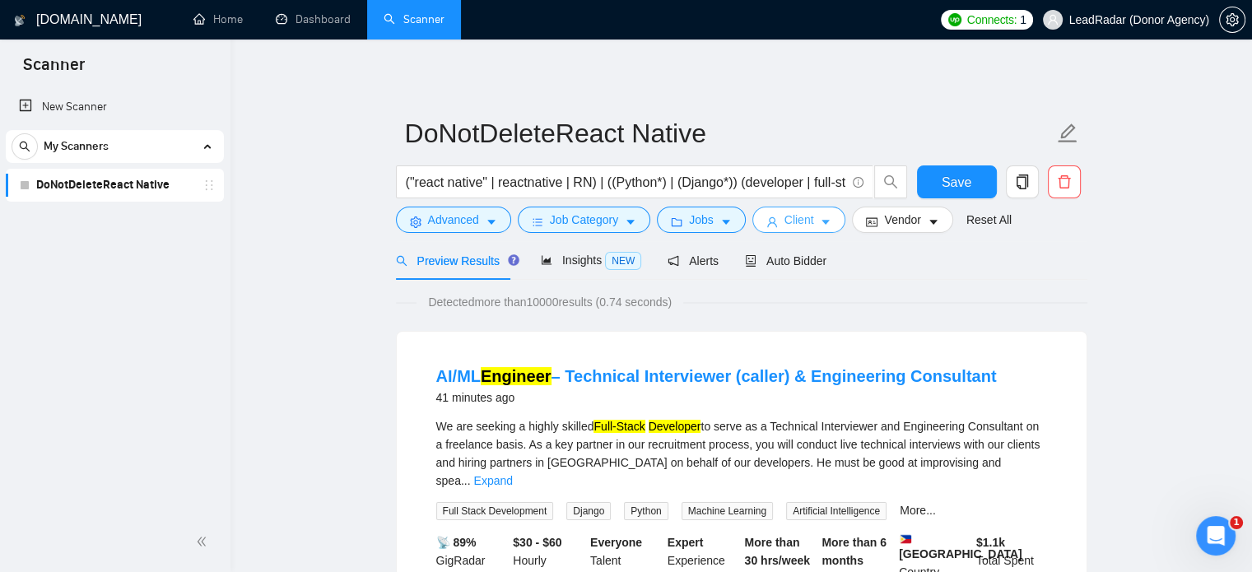
click at [796, 221] on span "Client" at bounding box center [800, 220] width 30 height 18
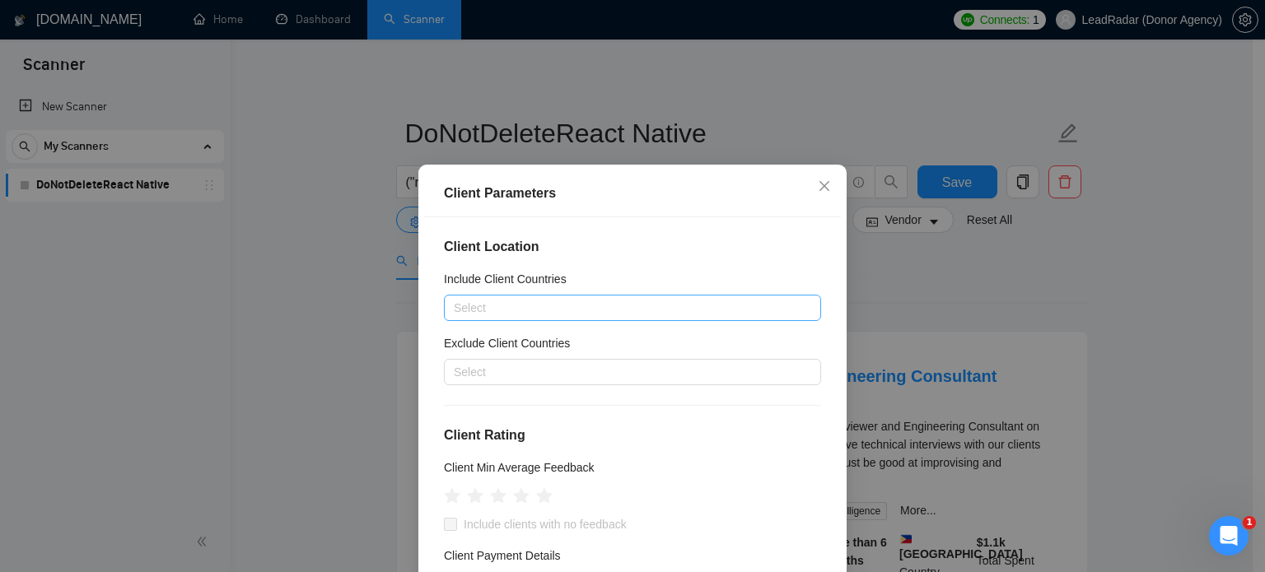
click at [590, 308] on div at bounding box center [624, 308] width 352 height 20
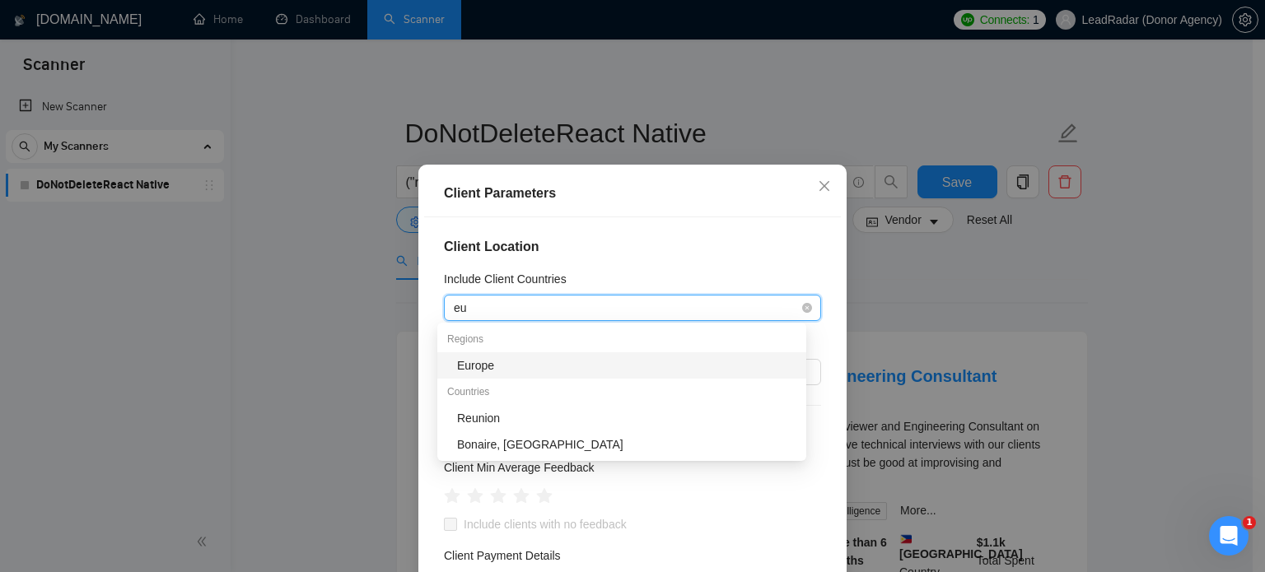
type input "eur"
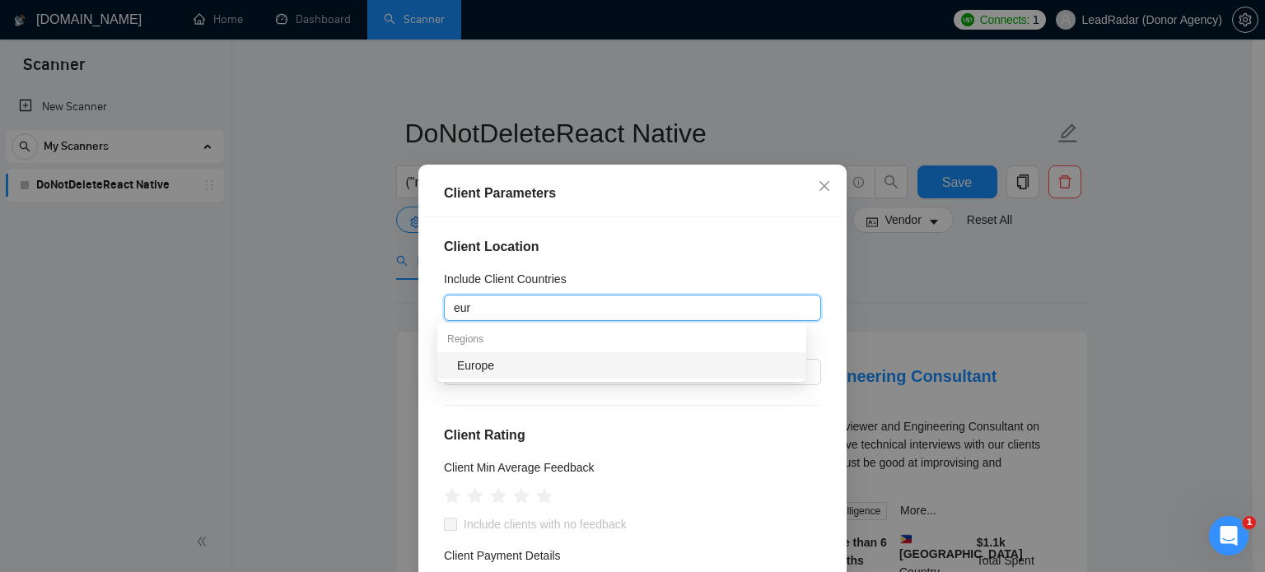
click at [559, 375] on div "Europe" at bounding box center [621, 365] width 369 height 26
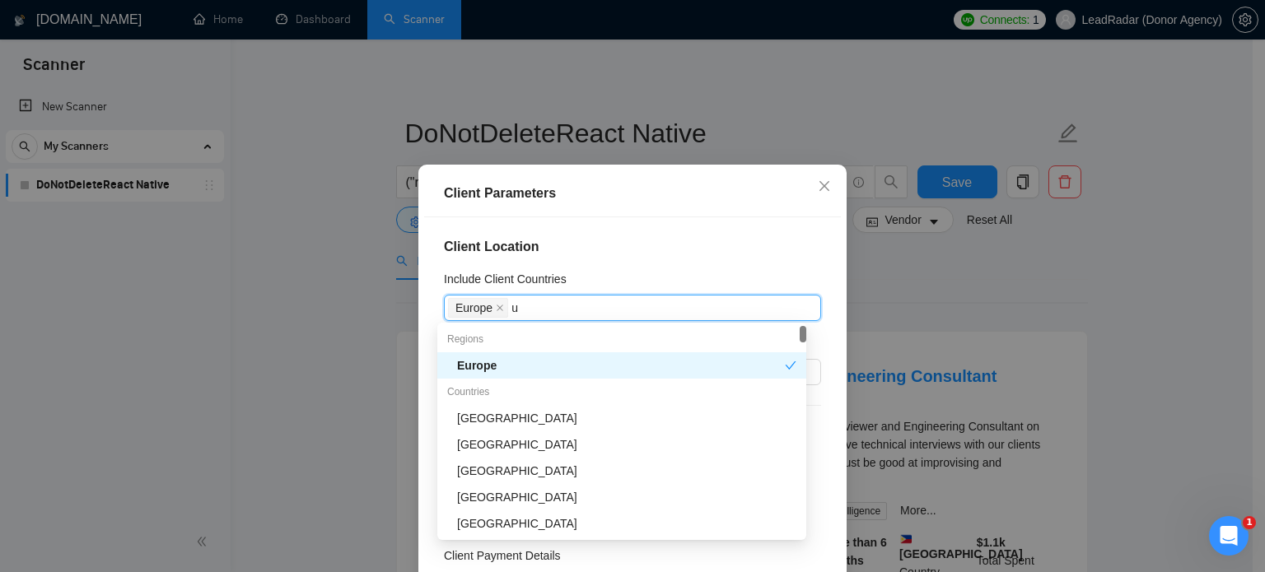
type input "un"
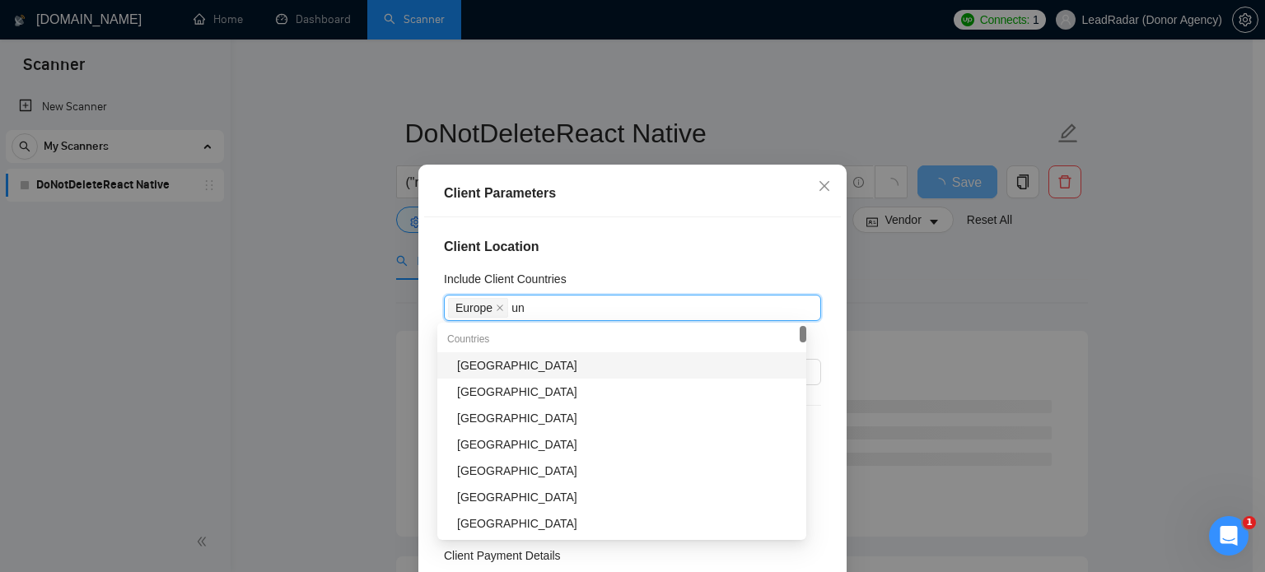
click at [557, 375] on div "[GEOGRAPHIC_DATA]" at bounding box center [621, 365] width 369 height 26
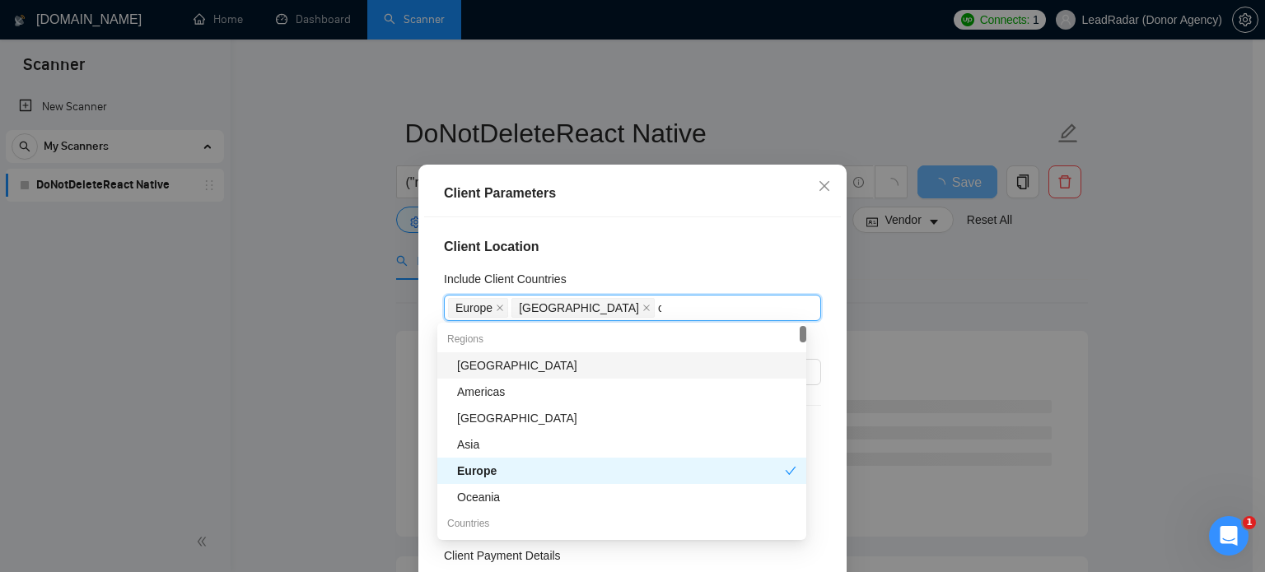
type input "ca"
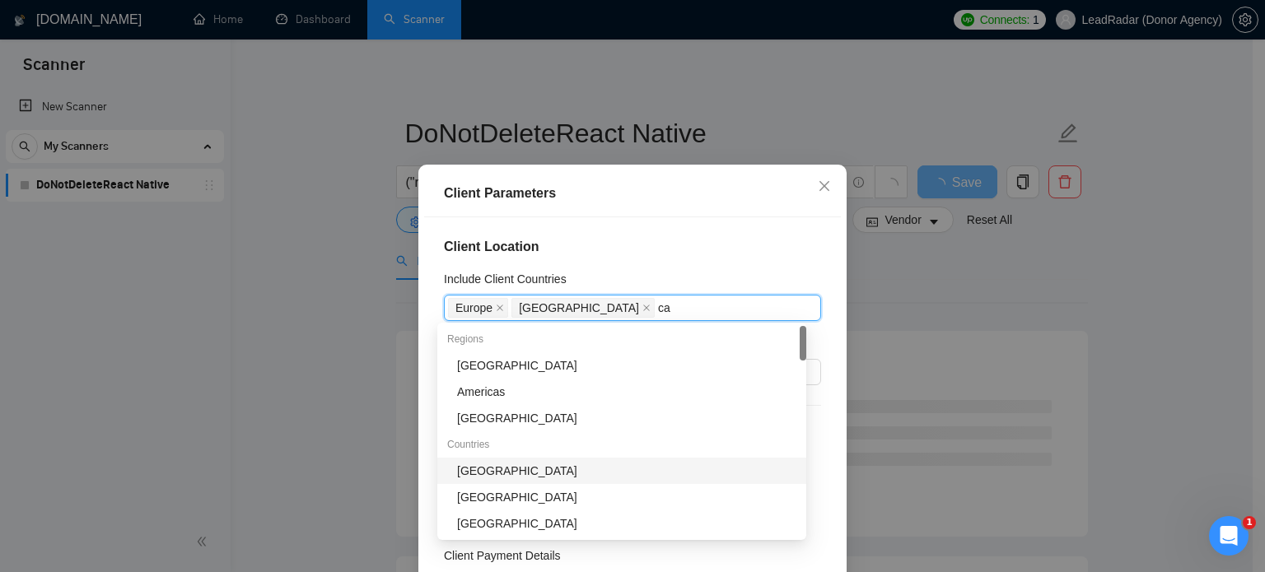
click at [489, 467] on div "[GEOGRAPHIC_DATA]" at bounding box center [626, 471] width 339 height 18
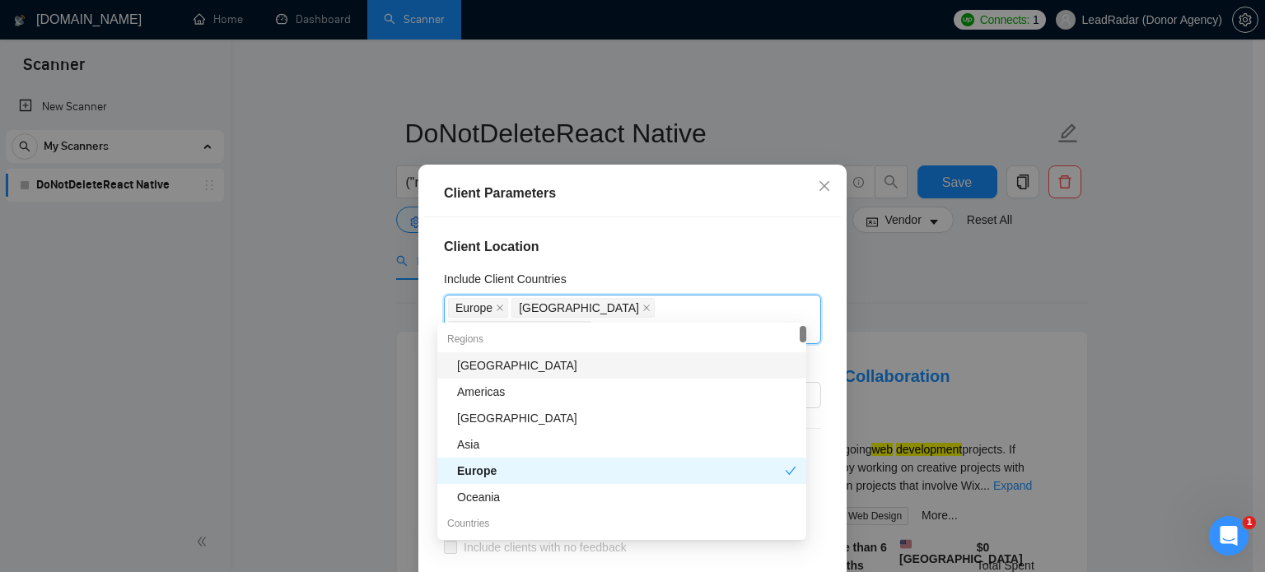
click at [762, 261] on div "Client Location Include Client Countries [GEOGRAPHIC_DATA] [GEOGRAPHIC_DATA] [G…" at bounding box center [632, 417] width 417 height 401
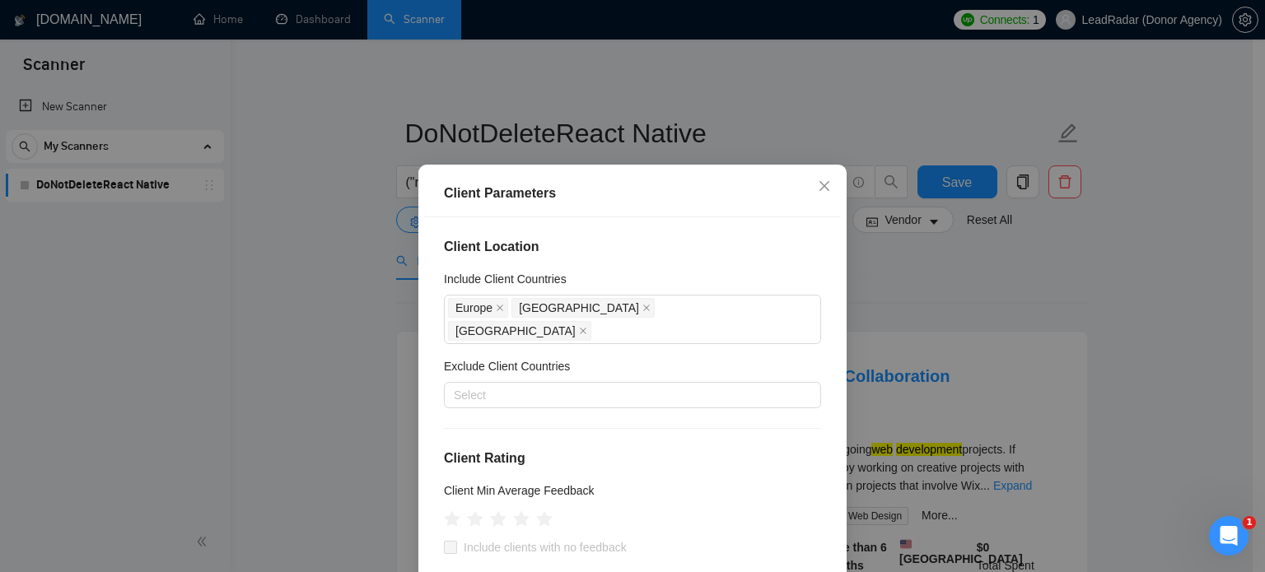
scroll to position [145, 0]
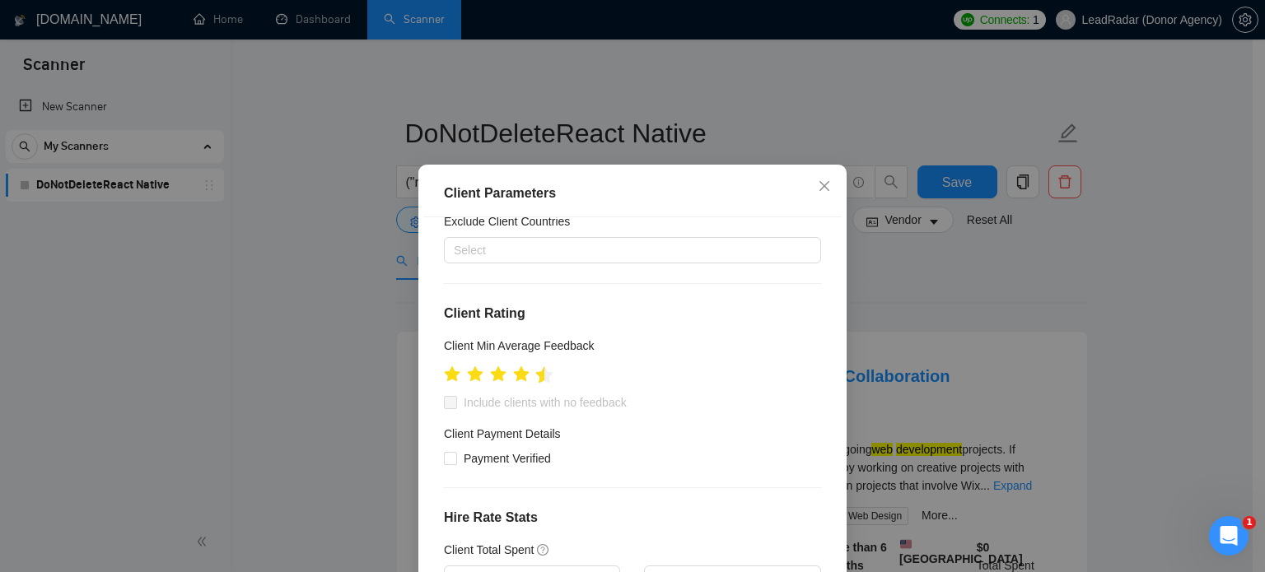
click at [537, 366] on icon "star" at bounding box center [544, 374] width 17 height 16
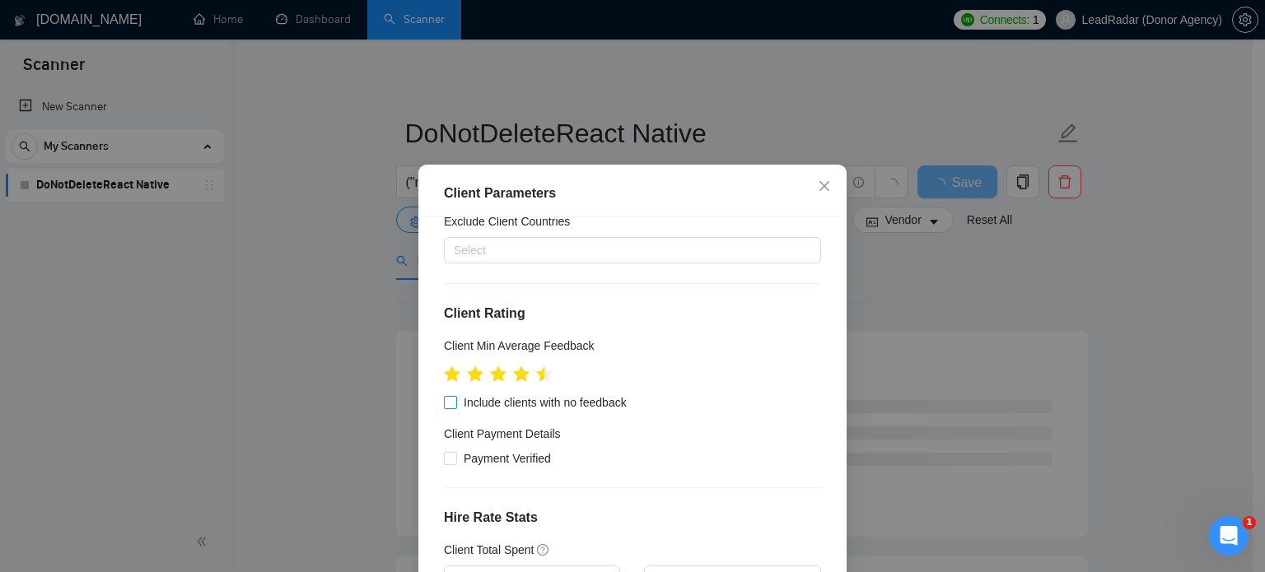
click at [448, 396] on input "Include clients with no feedback" at bounding box center [450, 402] width 12 height 12
checkbox input "true"
click at [444, 452] on input "Payment Verified" at bounding box center [450, 458] width 12 height 12
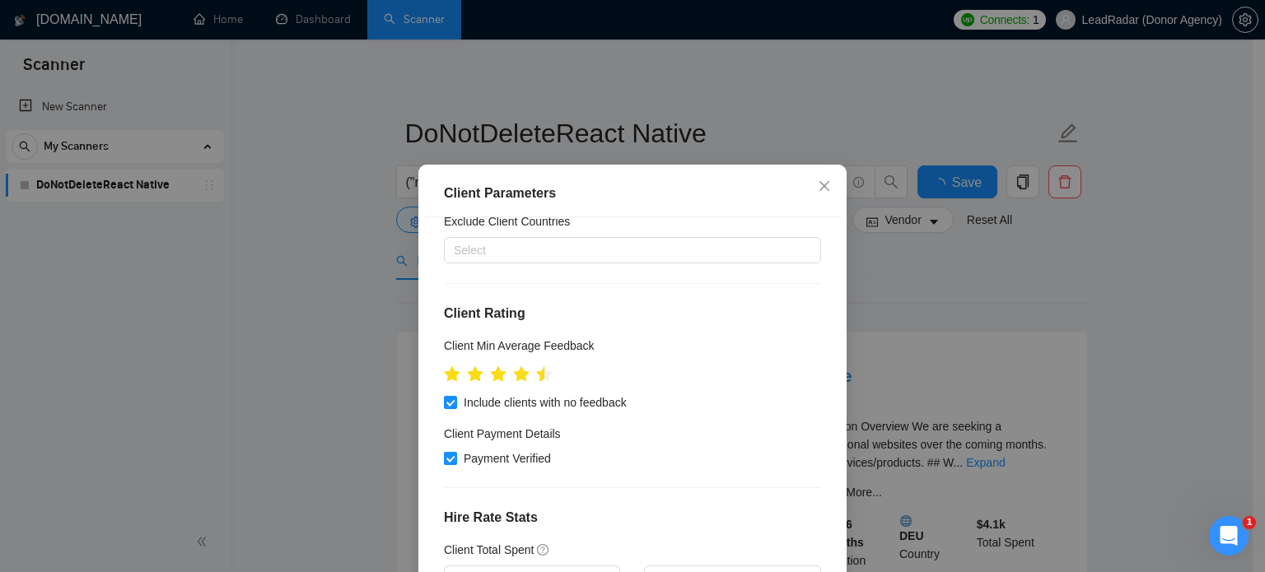
checkbox input "true"
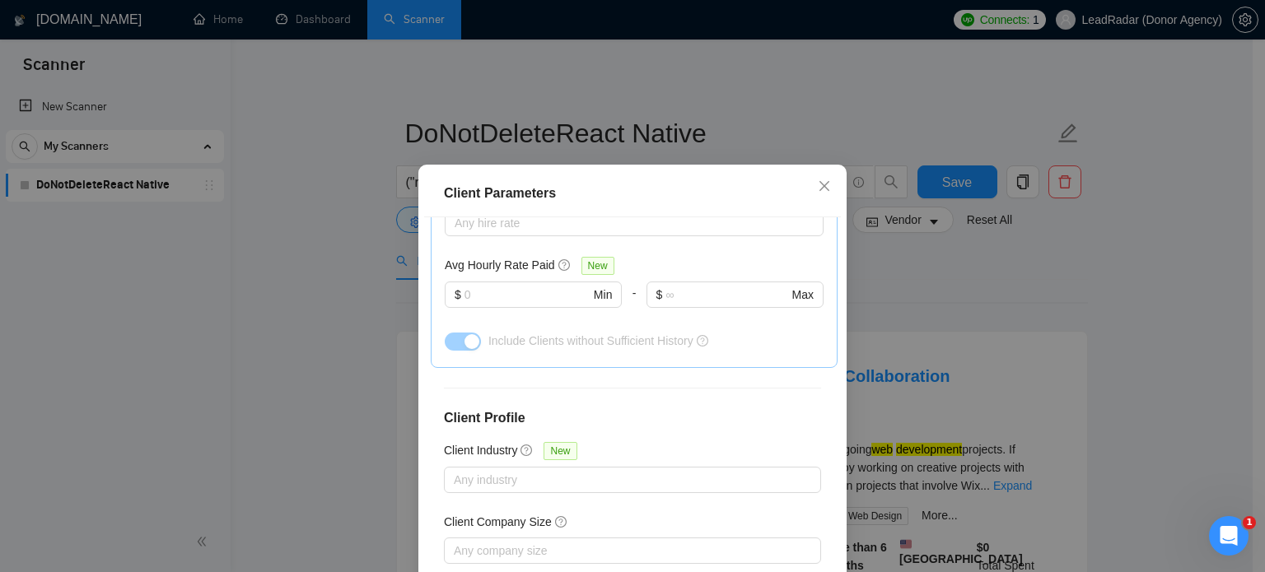
scroll to position [626, 0]
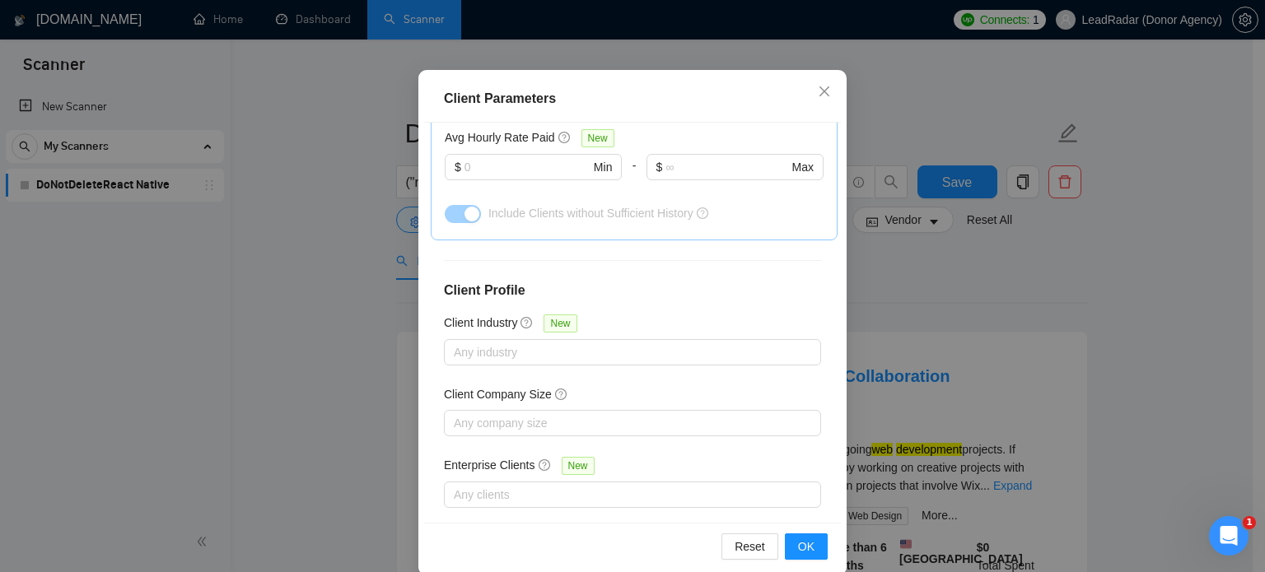
click at [1057, 264] on div "Client Parameters Client Location Include Client Countries [GEOGRAPHIC_DATA] [G…" at bounding box center [632, 286] width 1265 height 572
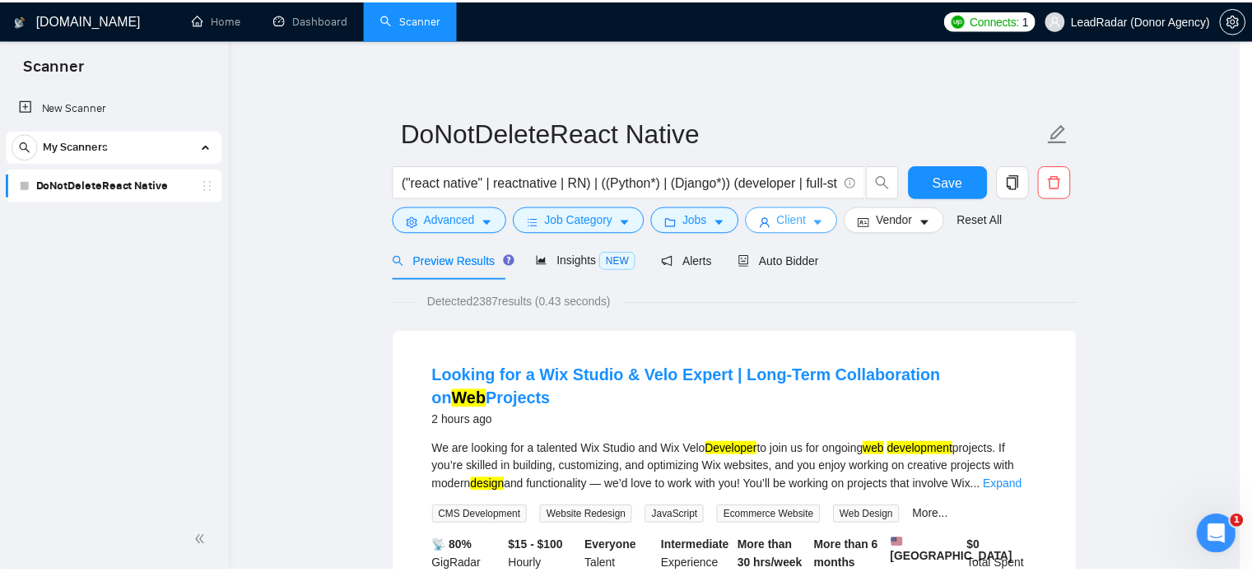
scroll to position [0, 0]
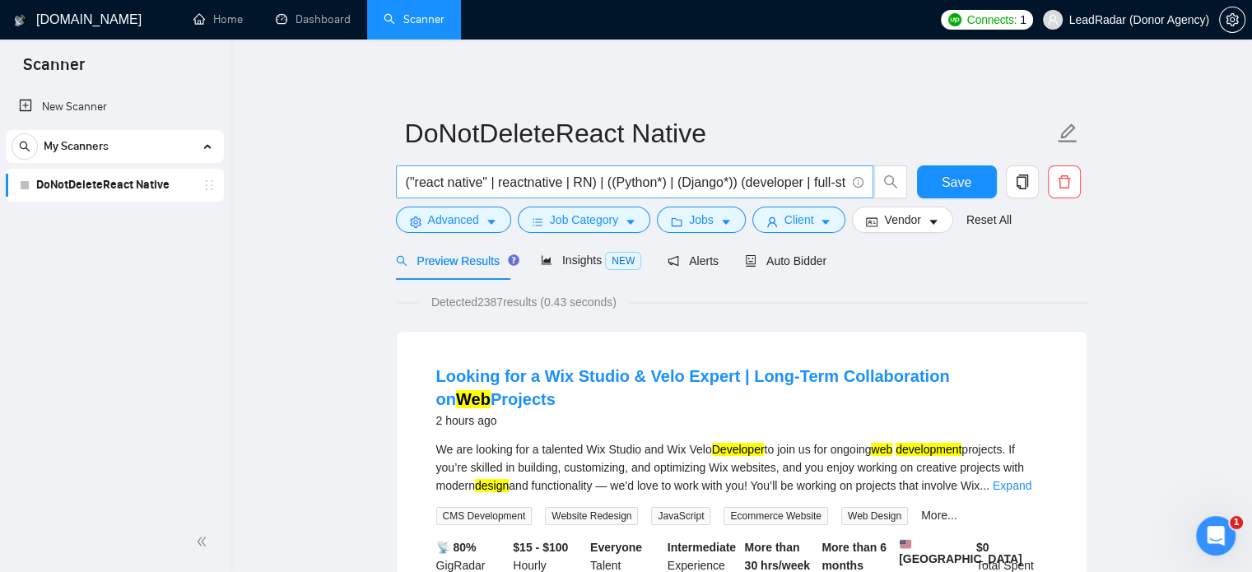
click at [611, 186] on input "("react native" | reactnative | RN) | ((Python*) | (Django*)) (developer | full…" at bounding box center [626, 182] width 440 height 21
paste input "React Native" | "React-native" | reactnative | "rn") ((app*) | (mobil*) | (ios*…"
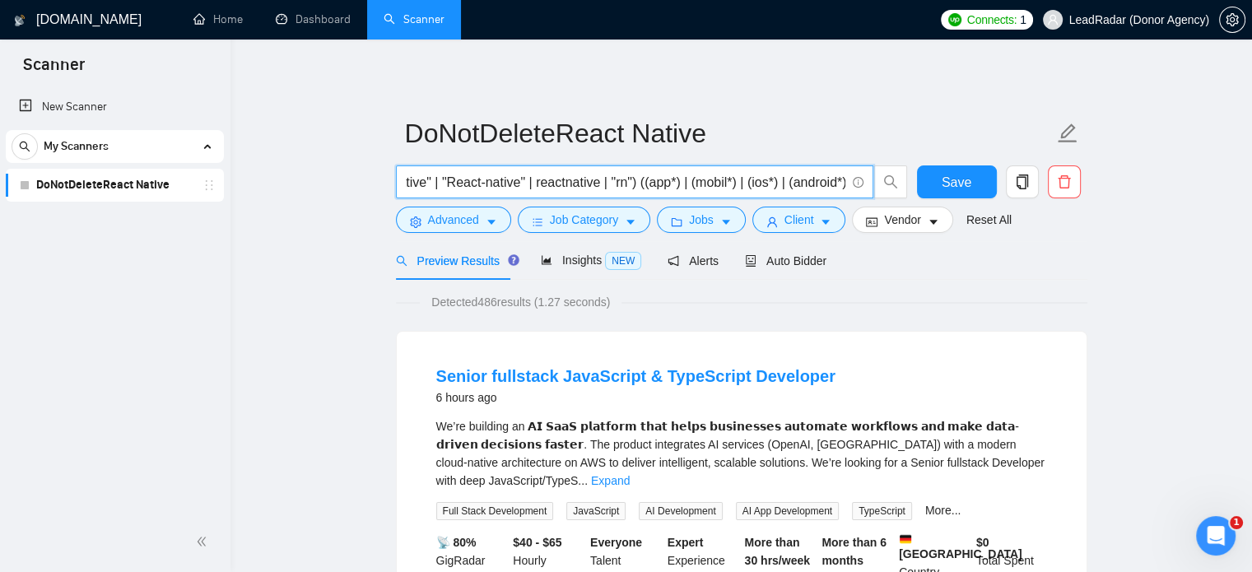
click at [841, 181] on input "("React Native" | "React-native" | reactnative | "rn") ((app*) | (mobil*) | (io…" at bounding box center [626, 182] width 440 height 21
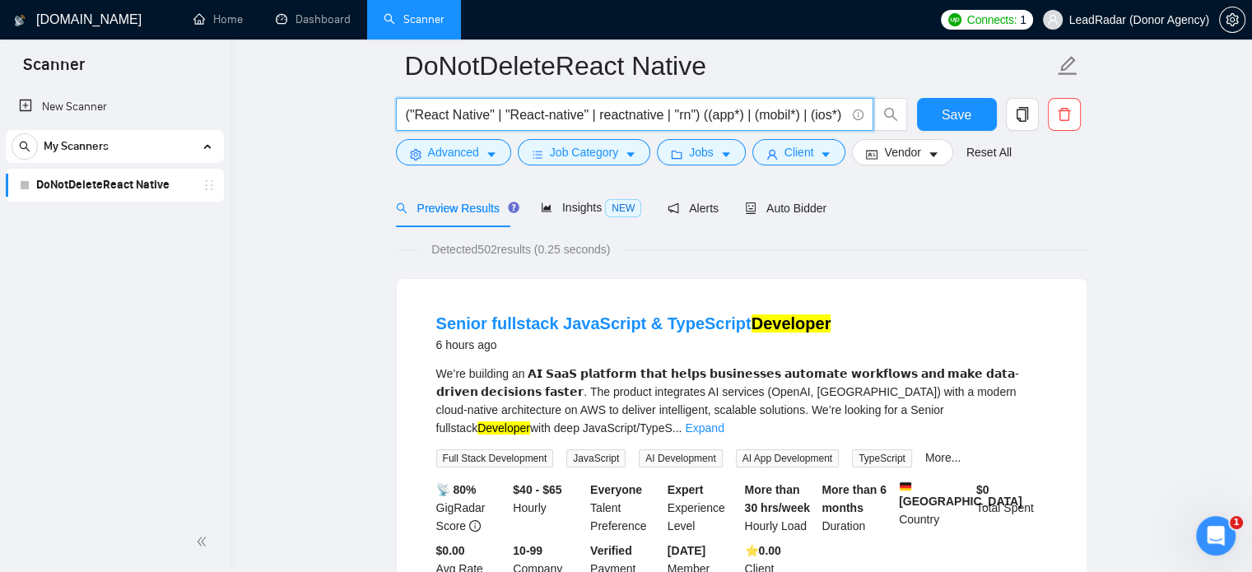
scroll to position [68, 0]
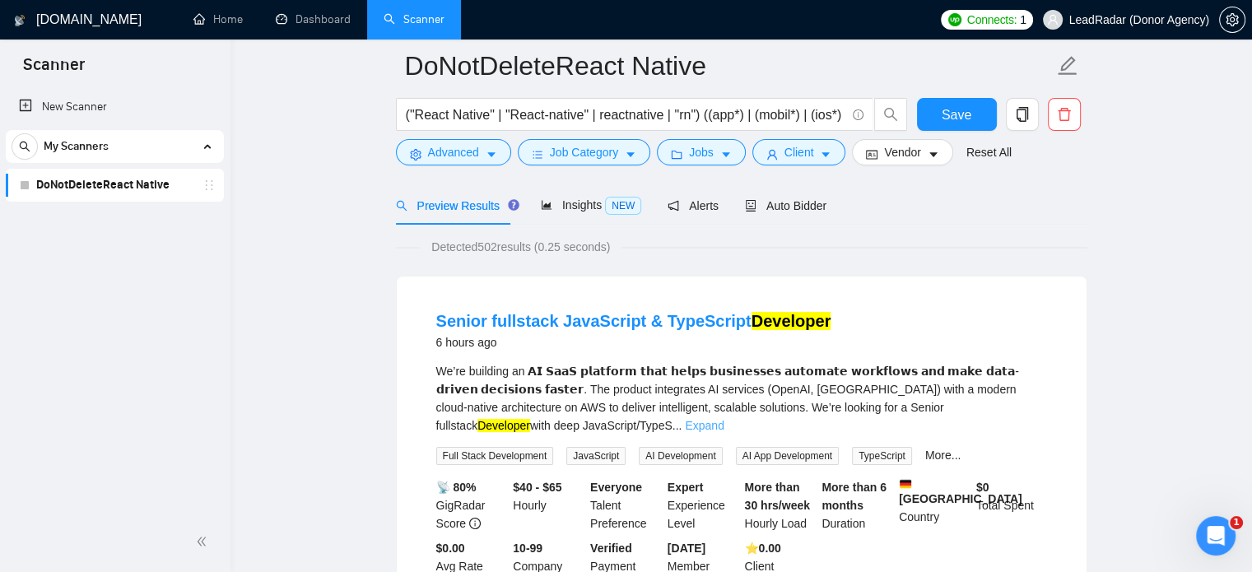
click at [724, 419] on link "Expand" at bounding box center [704, 425] width 39 height 13
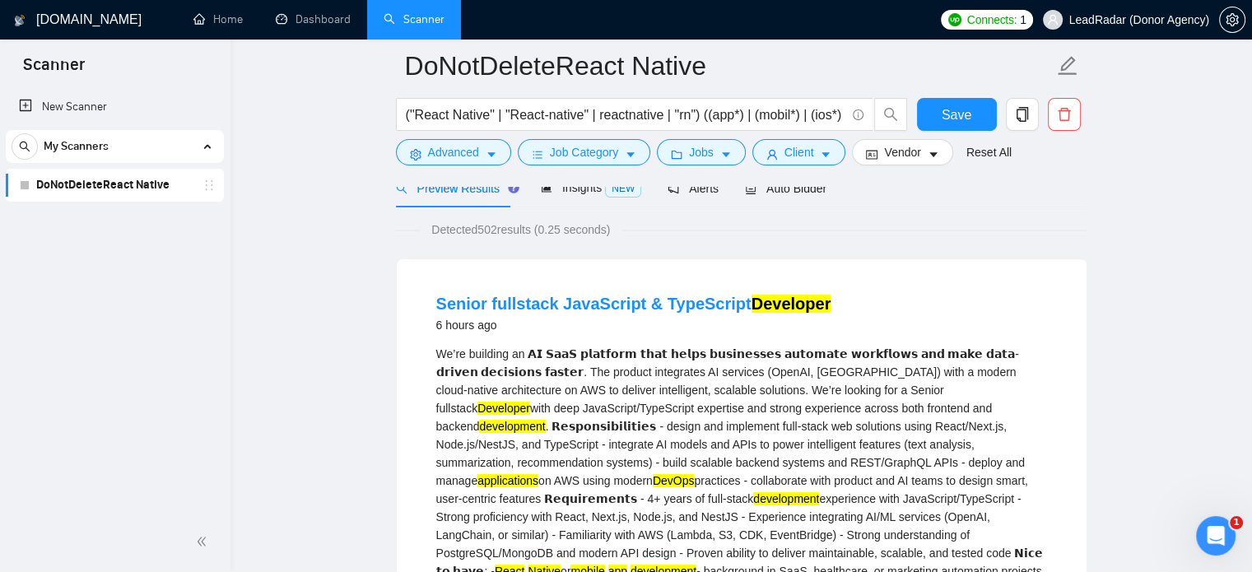
scroll to position [95, 0]
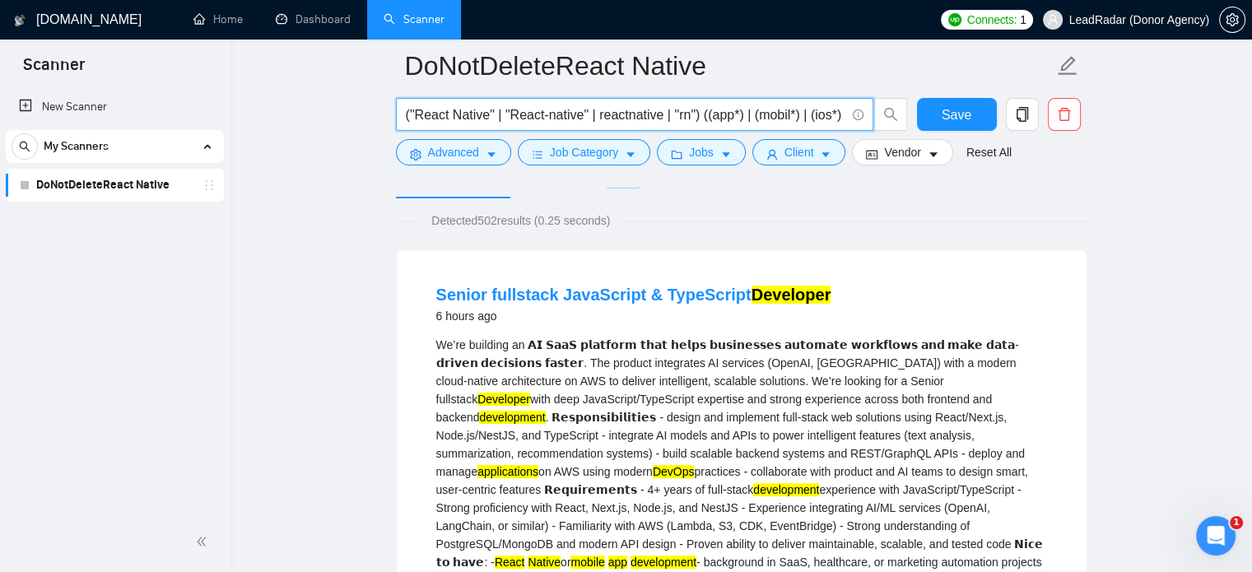
click at [746, 111] on input "("React Native" | "React-native" | reactnative | "rn") ((app*) | (mobil*) | (io…" at bounding box center [626, 115] width 440 height 21
click at [448, 159] on span "Advanced" at bounding box center [453, 152] width 51 height 18
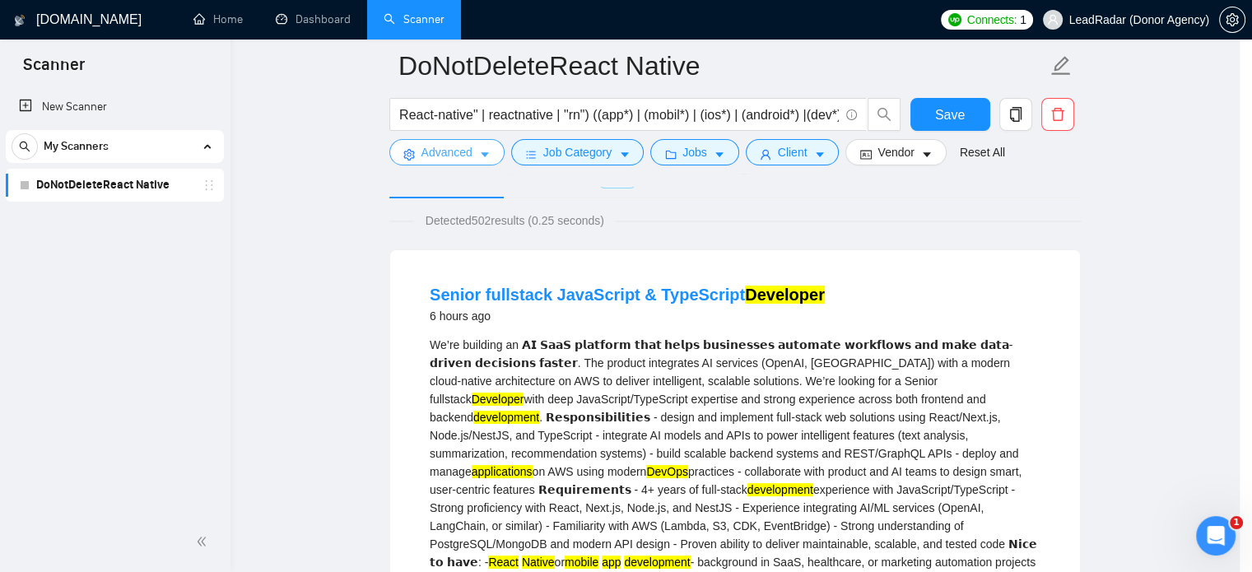
scroll to position [0, 0]
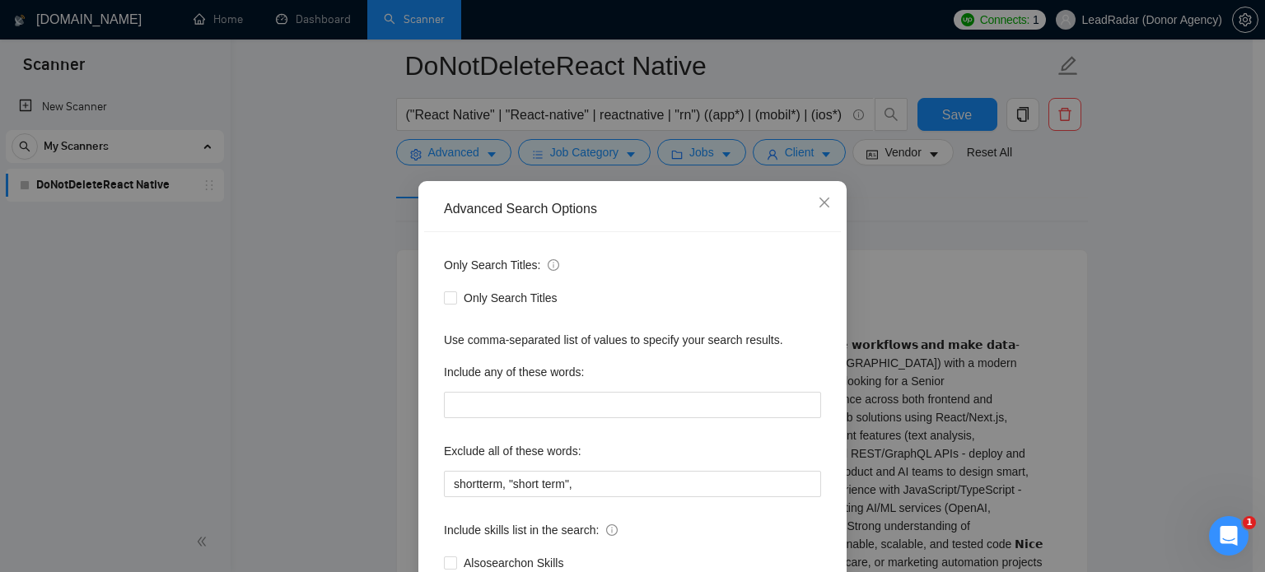
click at [451, 155] on div "Advanced Search Options Only Search Titles: Only Search Titles Use comma-separa…" at bounding box center [632, 286] width 1265 height 572
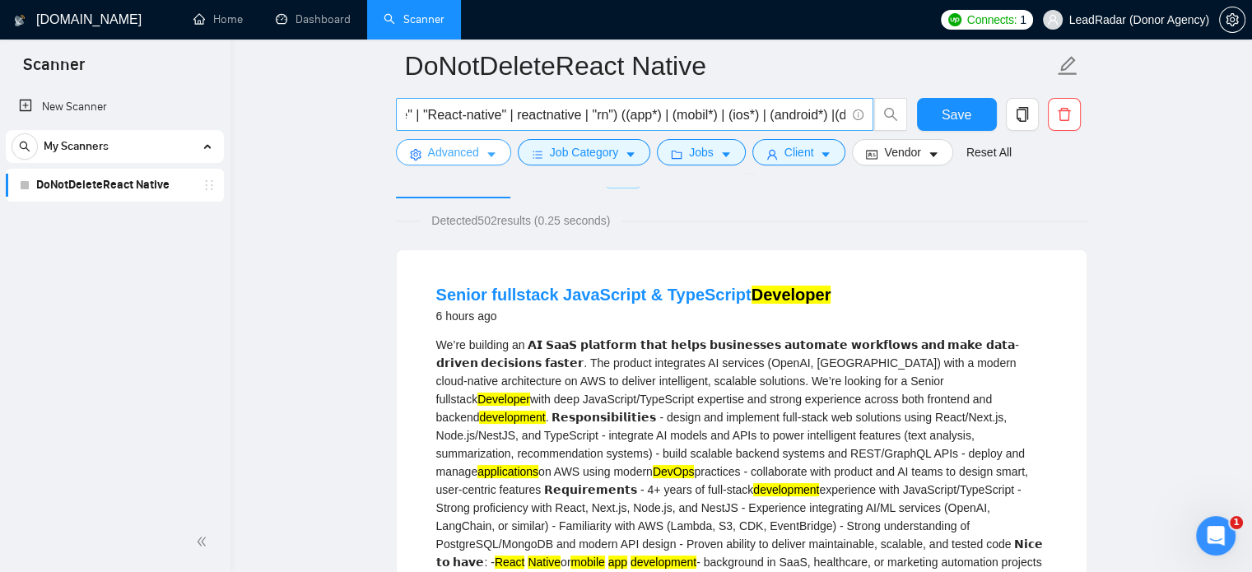
scroll to position [0, 83]
click at [800, 109] on input "("React Native" | "React-native" | reactnative | "rn") ((app*) | (mobil*) | (io…" at bounding box center [626, 115] width 440 height 21
paste input "text"
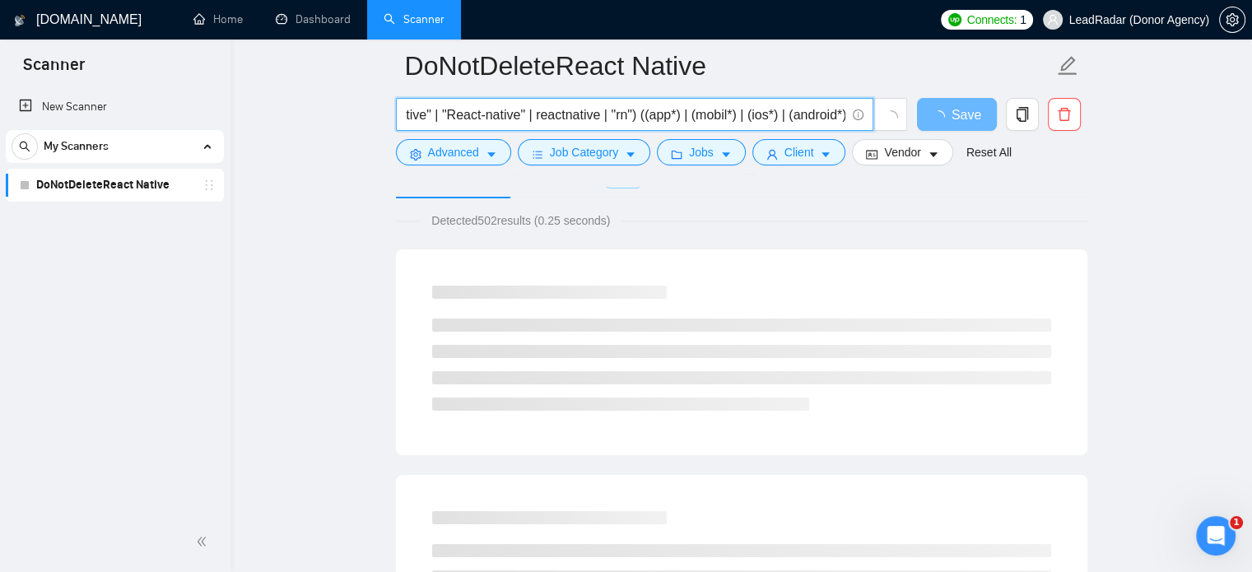
click at [840, 114] on input "("React Native" | "React-native" | reactnative | "rn") ((app*) | (mobil*) | (io…" at bounding box center [626, 115] width 440 height 21
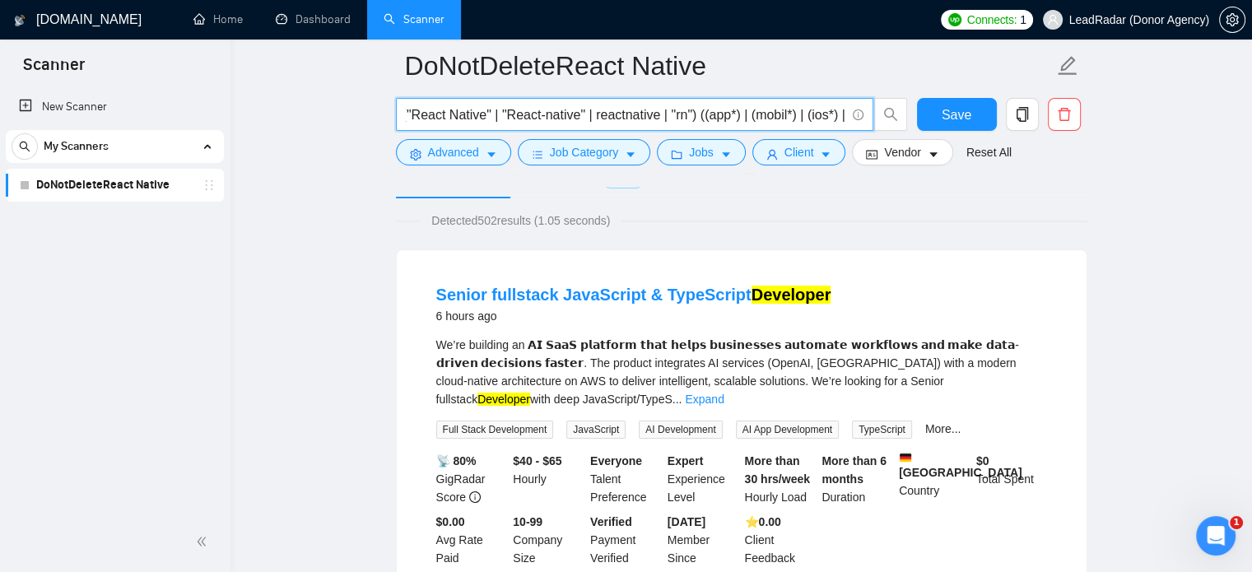
click at [406, 114] on input "("React Native" | "React-native" | reactnative | "rn") ((app*) | (mobil*) | (io…" at bounding box center [626, 115] width 440 height 21
click at [697, 117] on input "(("React Native" | "React-native" | reactnative | "rn") ((app*) | (mobil*) | (i…" at bounding box center [626, 115] width 440 height 21
click at [708, 115] on input "(("React Native" | "React-native" | reactnative | "rn") ((app*) | (mobil*) | (i…" at bounding box center [626, 115] width 440 height 21
click at [702, 117] on input "(("React Native" | "React-native" | reactnative | "rn") ((app*) | (mobil*) | (i…" at bounding box center [626, 115] width 440 height 21
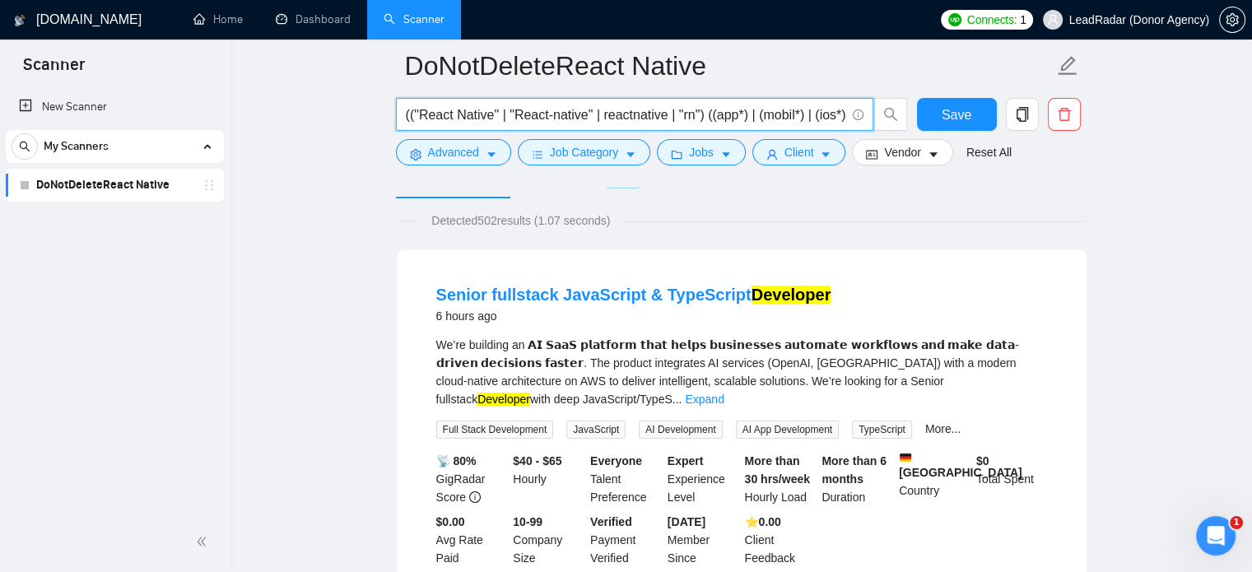
scroll to position [0, 0]
click at [412, 114] on input "(("React Native" | "React-native" | reactnative | "rn") ((app*) | (mobil*) | (i…" at bounding box center [626, 115] width 440 height 21
type input "("React Native" | "React-native" | reactnative | "rn") ((app*) | (mobil*) | (io…"
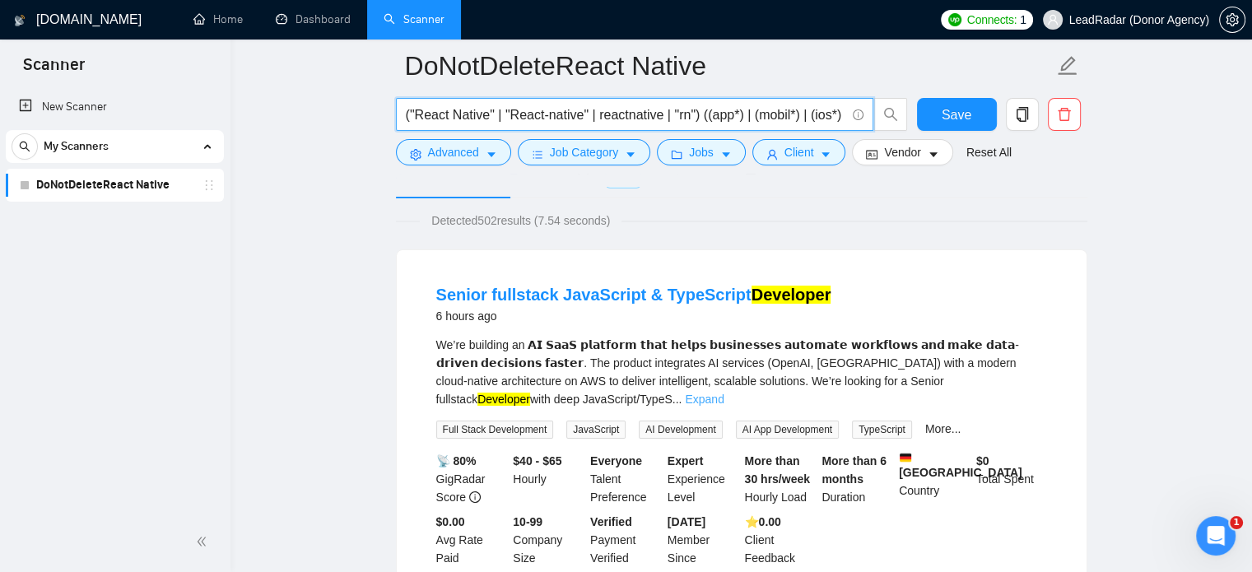
click at [724, 393] on link "Expand" at bounding box center [704, 399] width 39 height 13
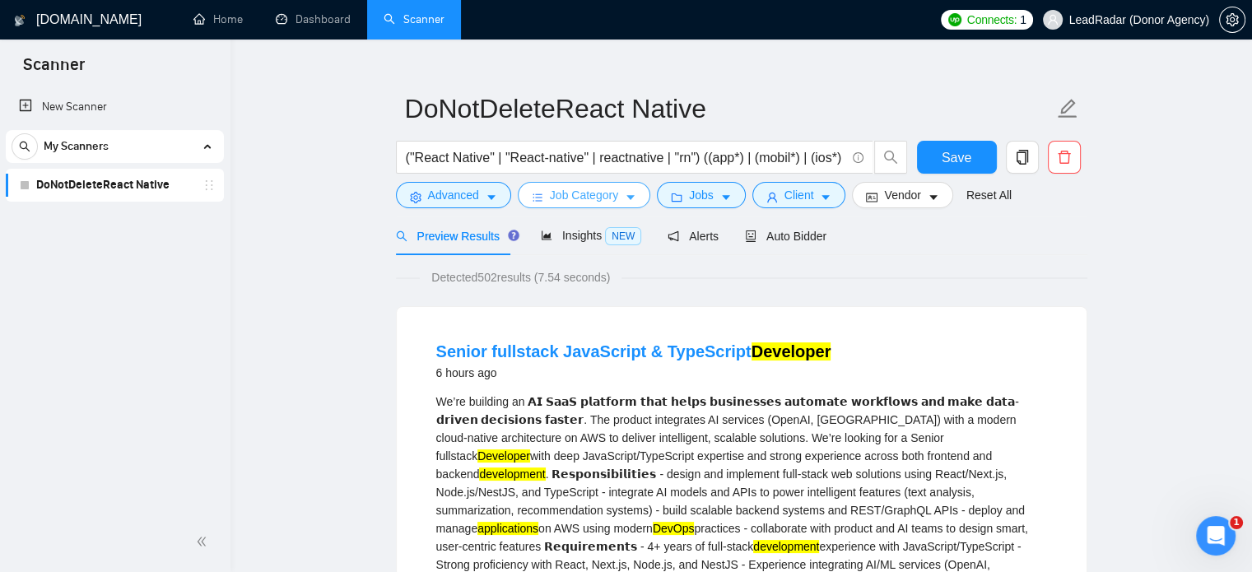
scroll to position [23, 0]
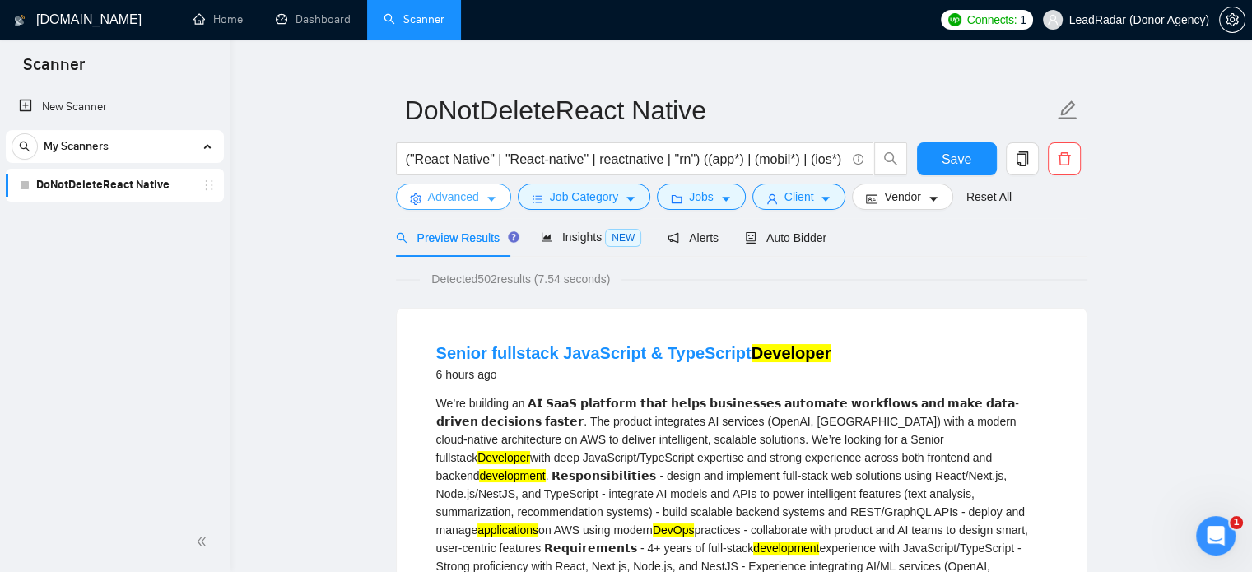
click at [460, 198] on span "Advanced" at bounding box center [453, 197] width 51 height 18
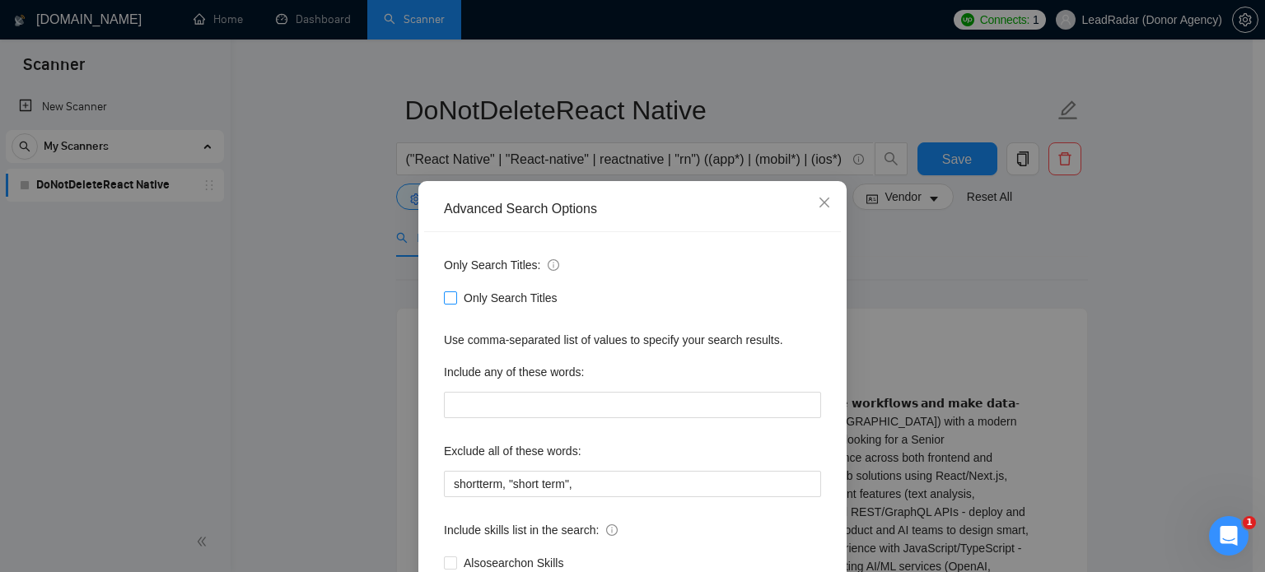
click at [444, 300] on input "Only Search Titles" at bounding box center [450, 297] width 12 height 12
checkbox input "true"
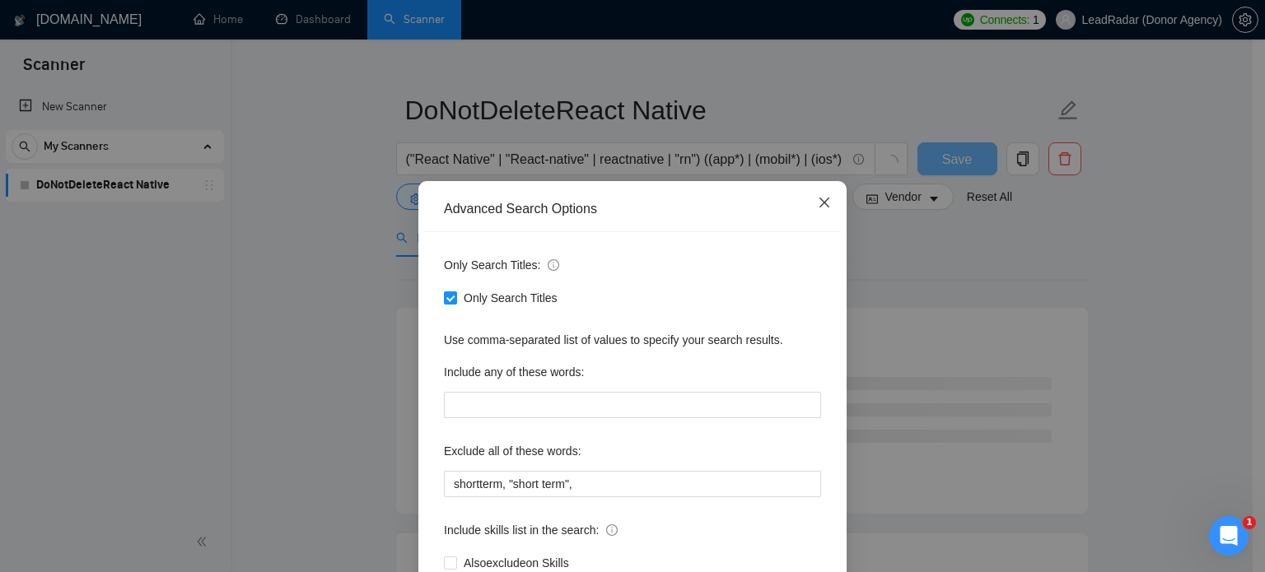
click at [823, 204] on icon "close" at bounding box center [824, 202] width 13 height 13
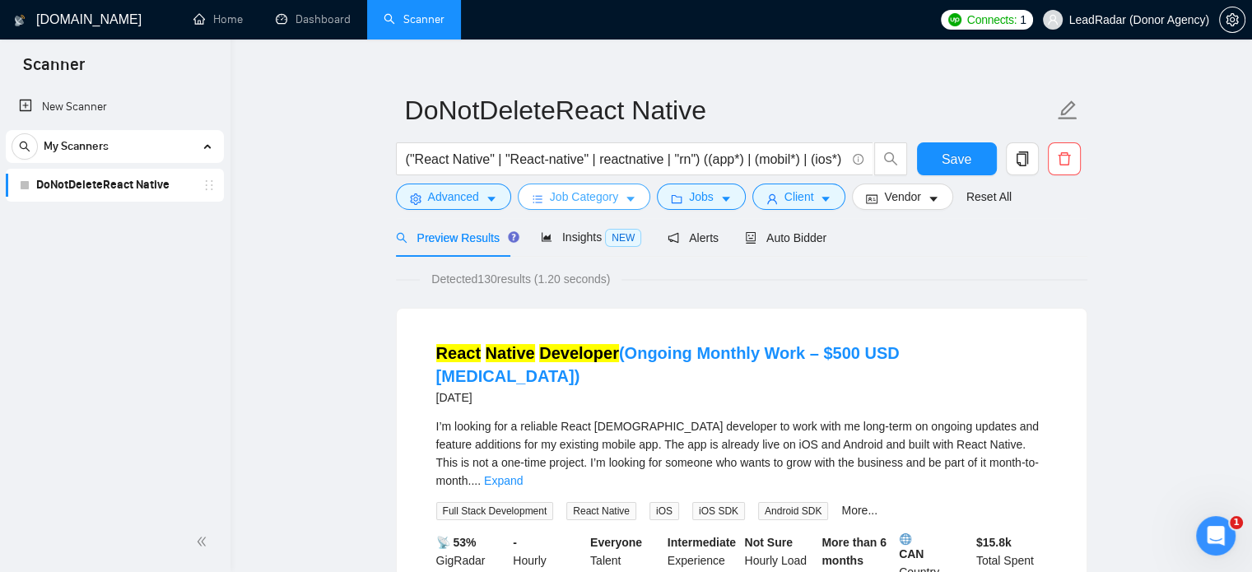
click at [627, 198] on icon "caret-down" at bounding box center [631, 200] width 8 height 5
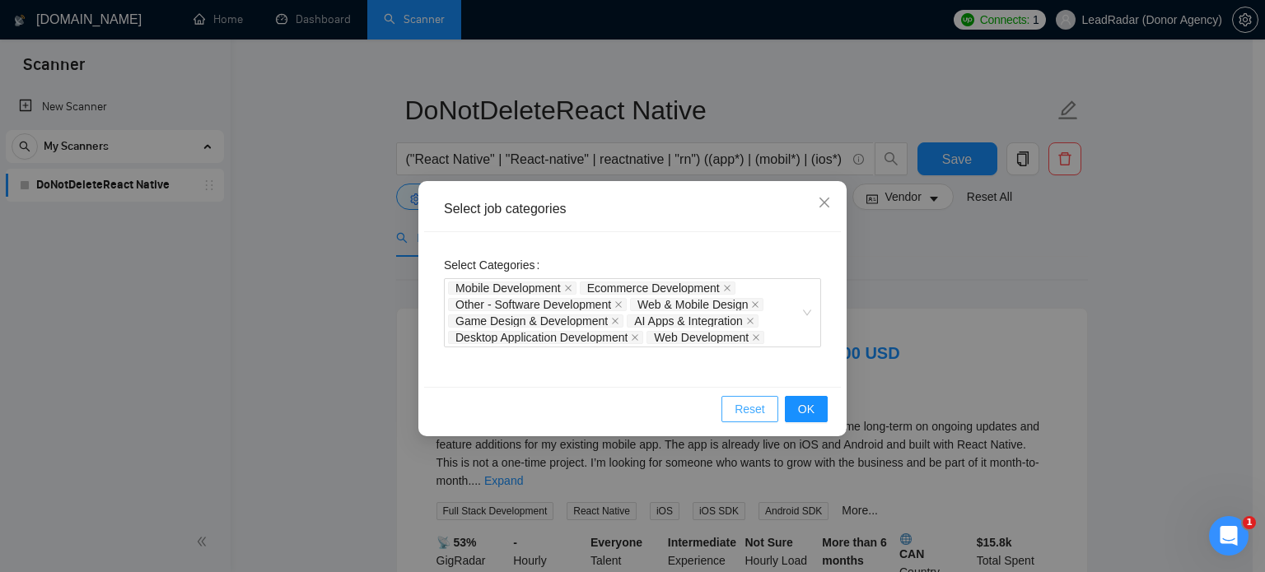
click at [753, 401] on span "Reset" at bounding box center [749, 409] width 30 height 18
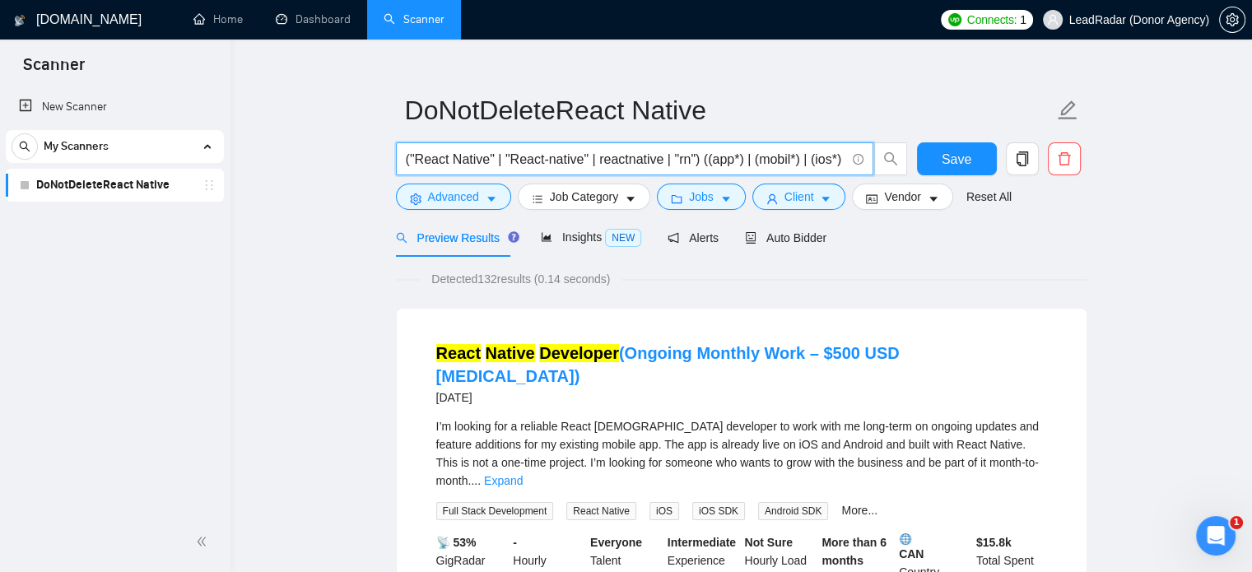
click at [687, 161] on input "("React Native" | "React-native" | reactnative | "rn") ((app*) | (mobil*) | (io…" at bounding box center [626, 159] width 440 height 21
click at [688, 160] on input "("React Native" | "React-native" | reactnative | "rn") ((app*) | (mobil*) | (io…" at bounding box center [626, 159] width 440 height 21
drag, startPoint x: 692, startPoint y: 161, endPoint x: 660, endPoint y: 163, distance: 32.2
click at [660, 163] on input "("React Native" | "React-native" | reactnative | "rn") ((app*) | (mobil*) | (io…" at bounding box center [626, 159] width 440 height 21
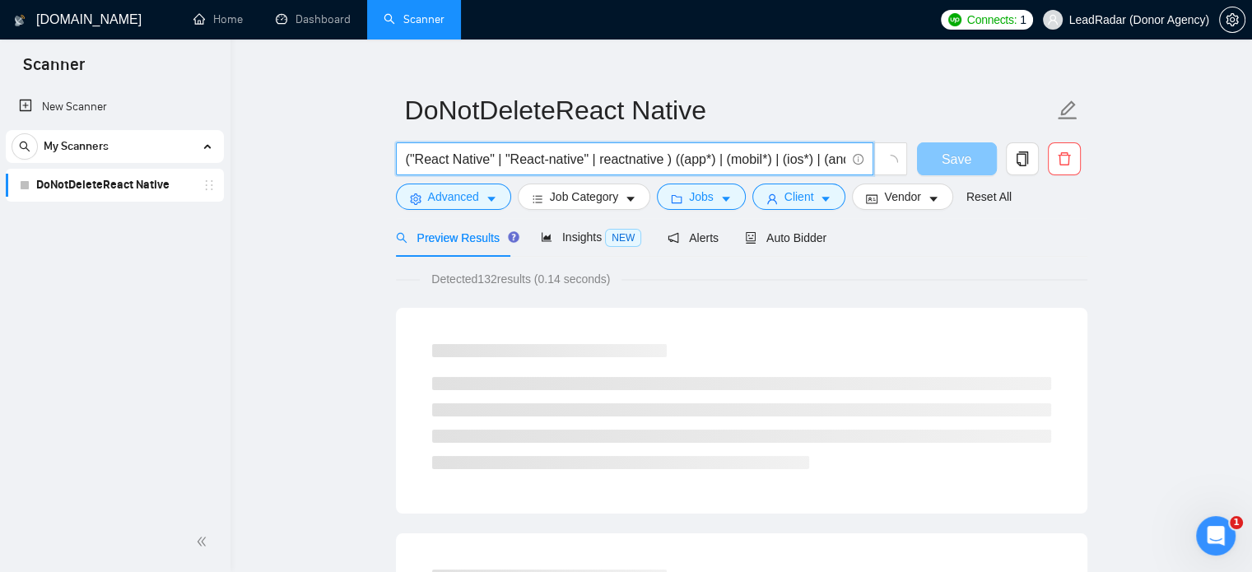
scroll to position [0, 79]
drag, startPoint x: 669, startPoint y: 162, endPoint x: 938, endPoint y: 163, distance: 269.2
click at [938, 163] on div "("React Native" | "React-native" | reactnative ) ((app*) | (mobil*) | (ios*) | …" at bounding box center [739, 162] width 692 height 41
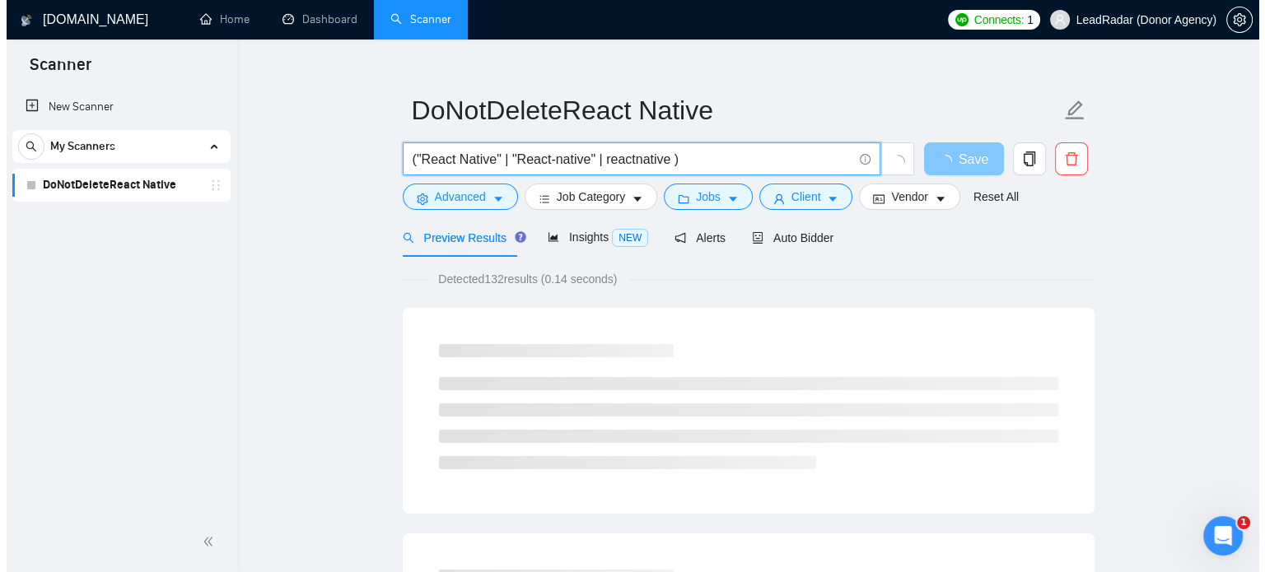
scroll to position [0, 0]
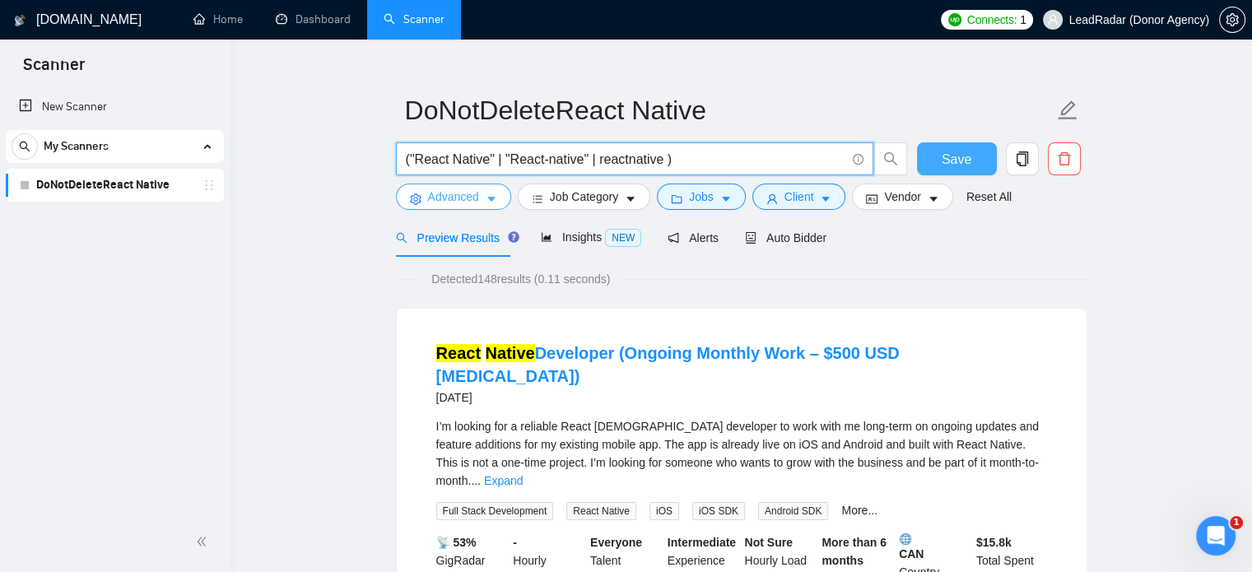
type input "("React Native" | "React-native" | reactnative )"
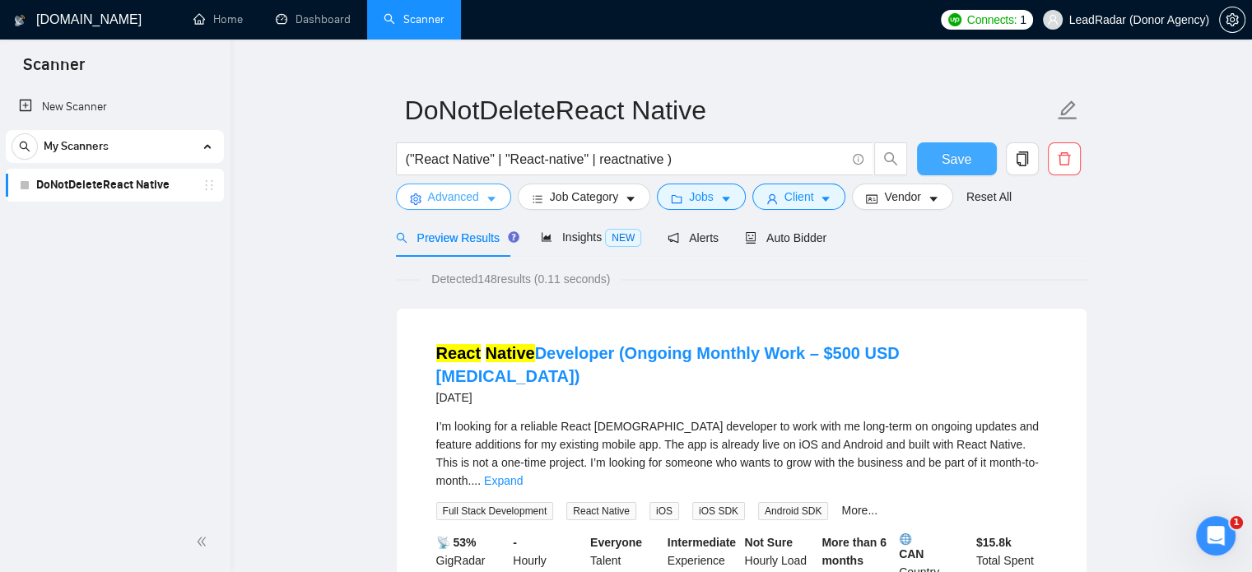
click at [444, 184] on button "Advanced" at bounding box center [453, 197] width 115 height 26
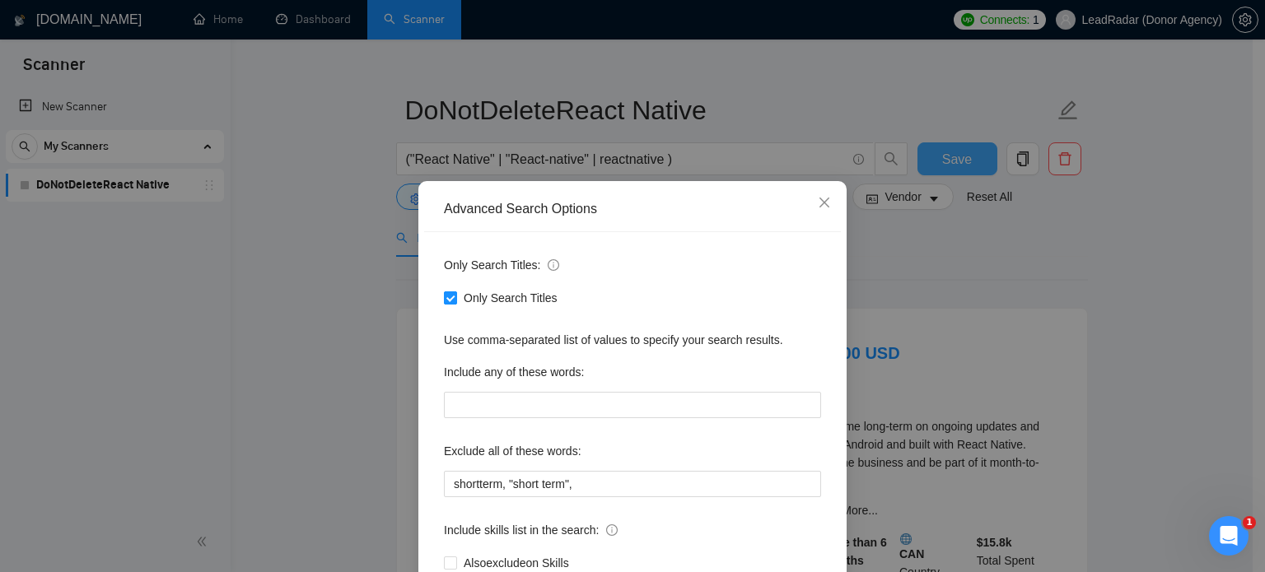
click at [444, 305] on span at bounding box center [450, 297] width 13 height 13
click at [444, 303] on input "Only Search Titles" at bounding box center [450, 297] width 12 height 12
checkbox input "false"
click at [984, 243] on div "Advanced Search Options Only Search Titles: Only Search Titles Use comma-separa…" at bounding box center [632, 286] width 1265 height 572
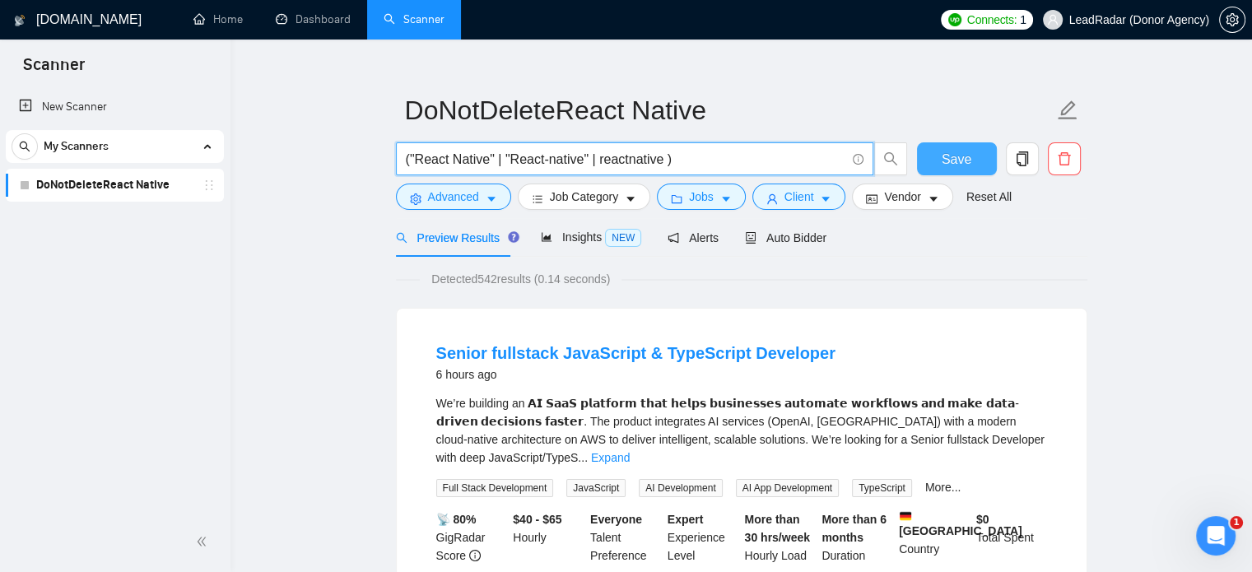
click at [665, 161] on input "("React Native" | "React-native" | reactnative )" at bounding box center [626, 159] width 440 height 21
type input "("React Native" | "React-native" | reactnative"
click at [695, 186] on button "Jobs" at bounding box center [701, 197] width 89 height 26
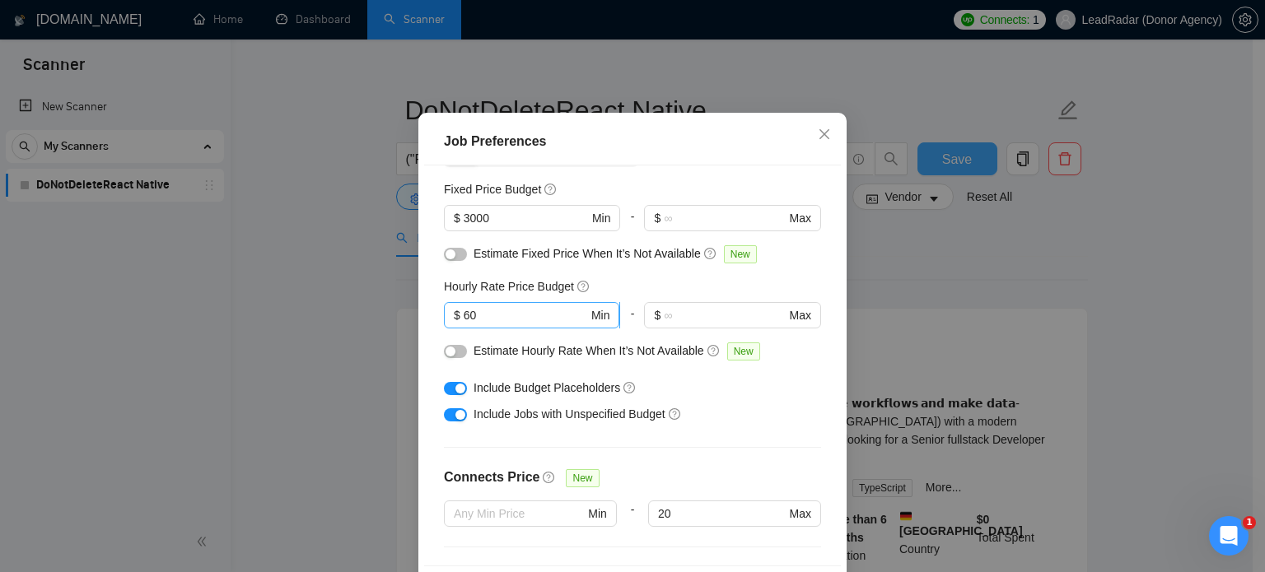
scroll to position [100, 0]
drag, startPoint x: 480, startPoint y: 364, endPoint x: 444, endPoint y: 369, distance: 36.6
click at [444, 331] on span "$ 60 Min" at bounding box center [531, 318] width 175 height 26
type input "20"
click at [336, 373] on div "Job Preferences Budget Project Type All Fixed Price Hourly Rate Fixed Price Bud…" at bounding box center [632, 286] width 1265 height 572
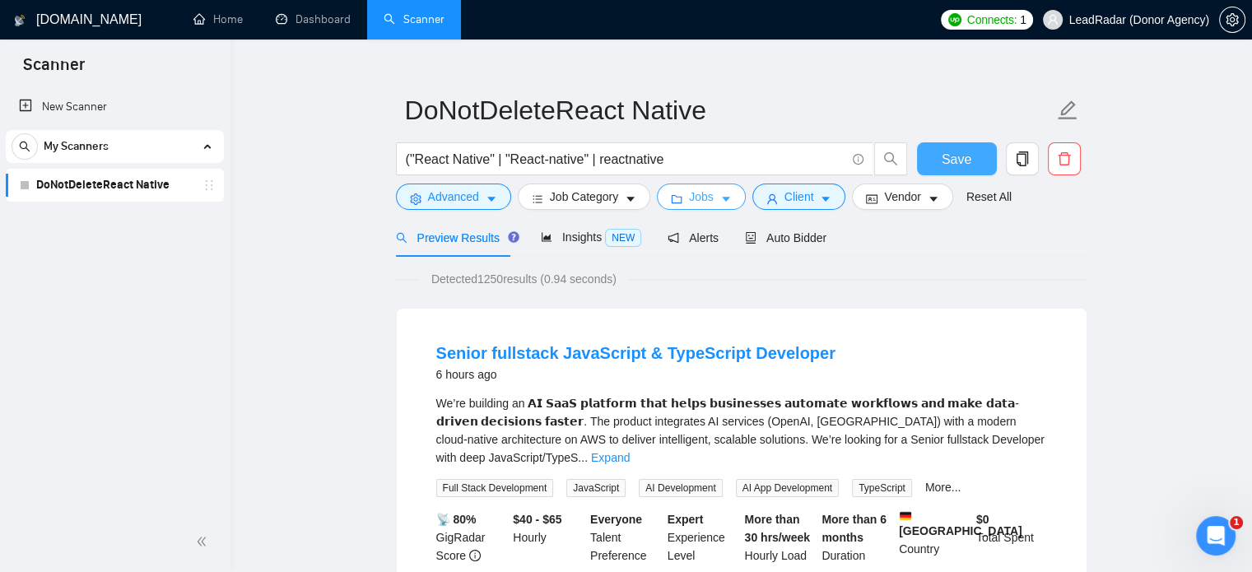
click at [708, 198] on span "Jobs" at bounding box center [701, 197] width 25 height 18
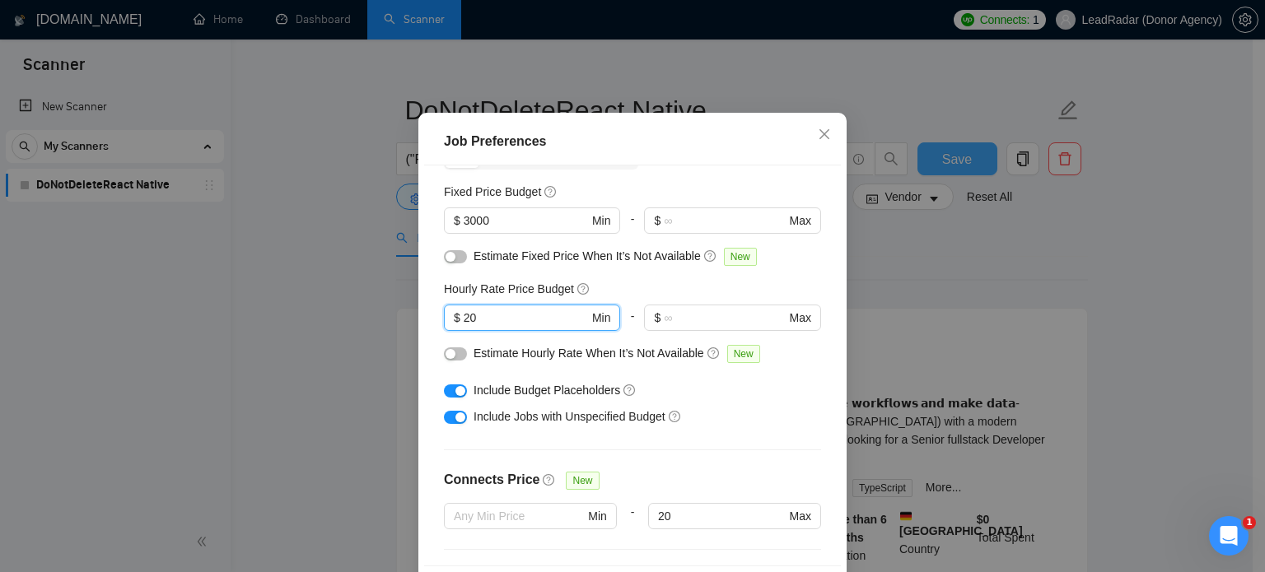
drag, startPoint x: 425, startPoint y: 368, endPoint x: 412, endPoint y: 368, distance: 13.2
click at [418, 368] on div "Job Preferences Budget Project Type All Fixed Price Hourly Rate Fixed Price Bud…" at bounding box center [632, 366] width 428 height 506
drag, startPoint x: 494, startPoint y: 272, endPoint x: 397, endPoint y: 271, distance: 97.2
click at [397, 271] on div "Job Preferences Budget Project Type All Fixed Price Hourly Rate Fixed Price Bud…" at bounding box center [632, 286] width 1265 height 572
type input "1000"
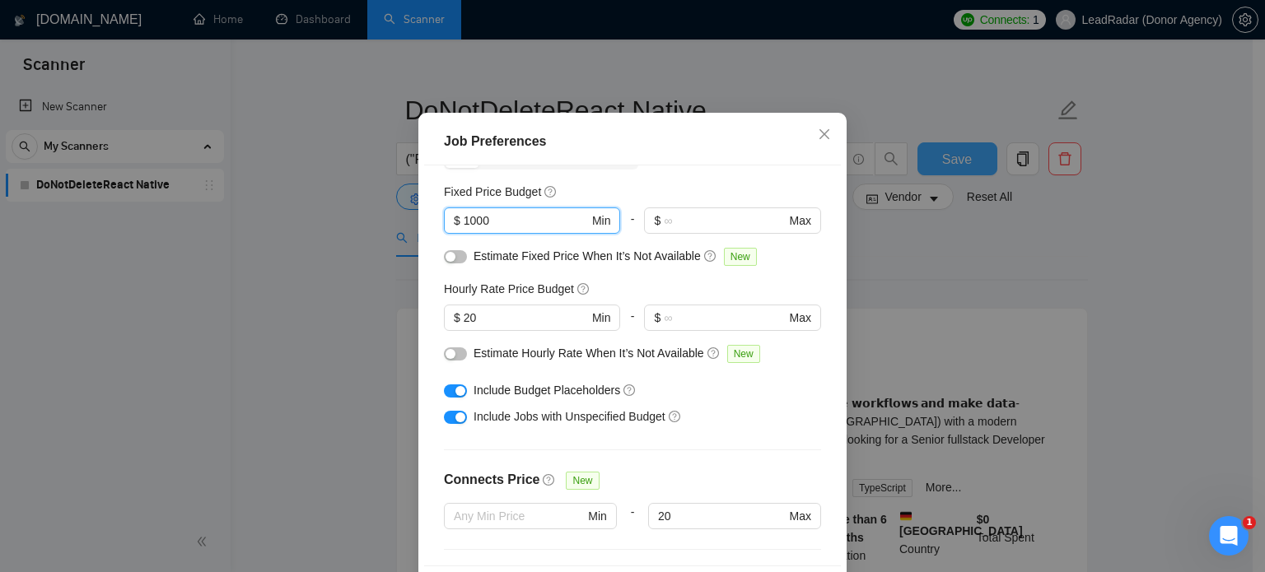
click at [397, 271] on div "Job Preferences Budget Project Type All Fixed Price Hourly Rate Fixed Price Bud…" at bounding box center [632, 286] width 1265 height 572
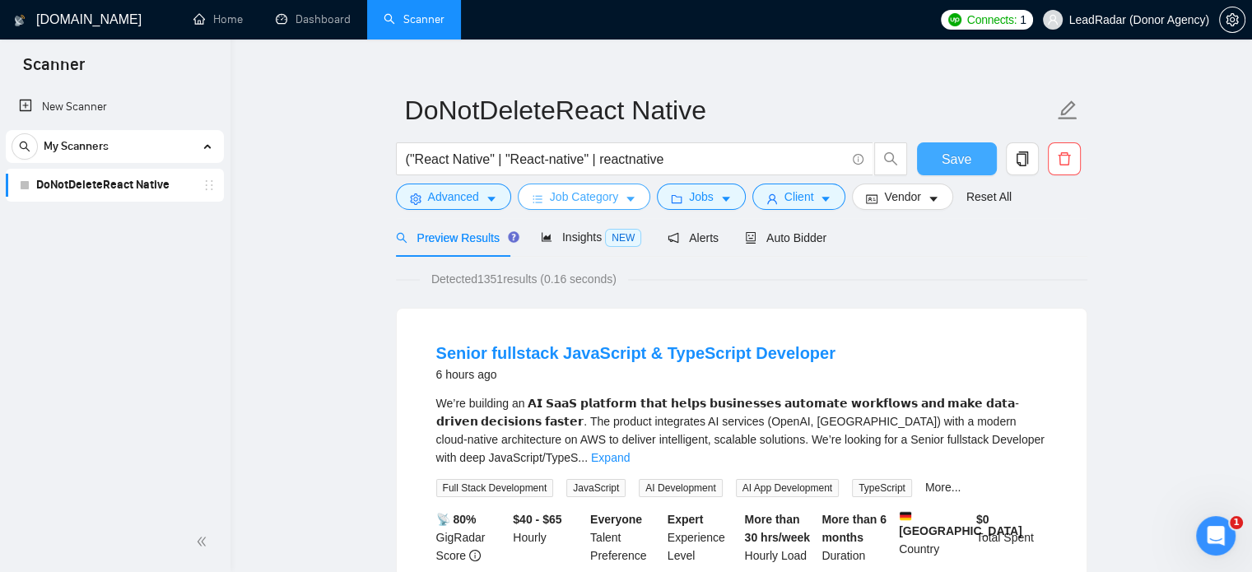
click at [590, 200] on span "Job Category" at bounding box center [584, 197] width 68 height 18
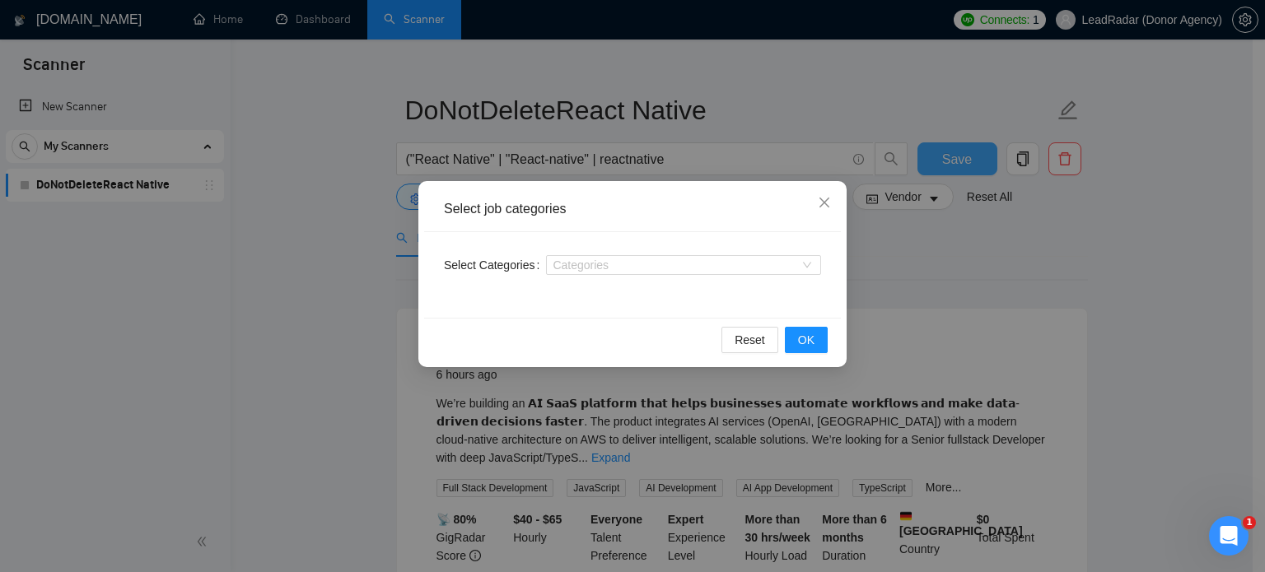
click at [369, 245] on div "Select job categories Select Categories Categories Reset OK" at bounding box center [632, 286] width 1265 height 572
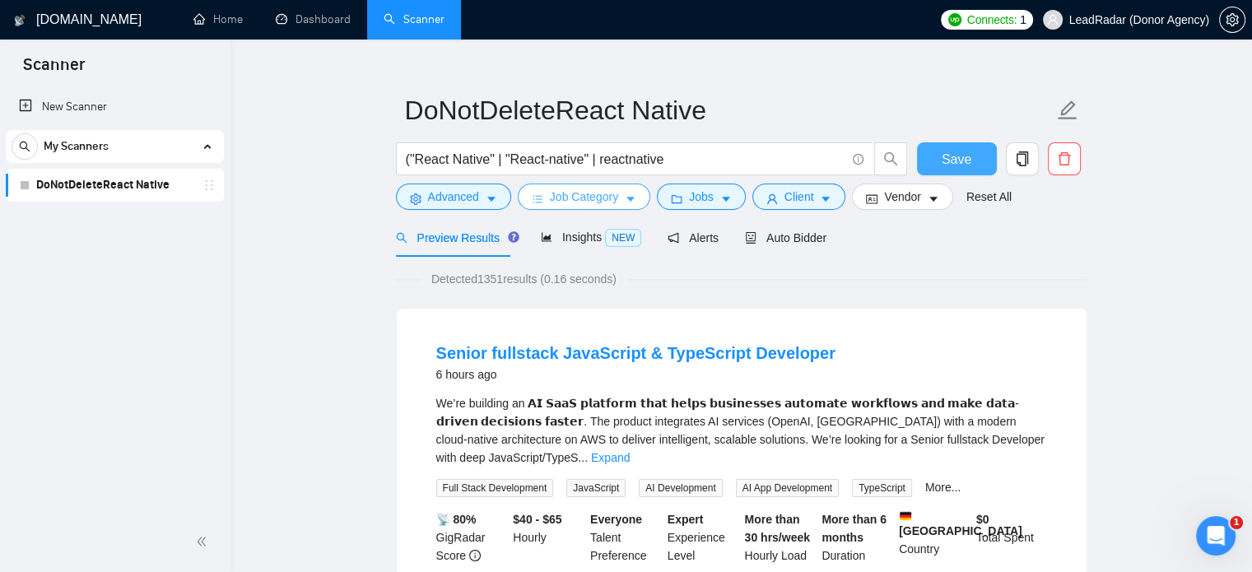
click at [614, 192] on span "Job Category" at bounding box center [584, 197] width 68 height 18
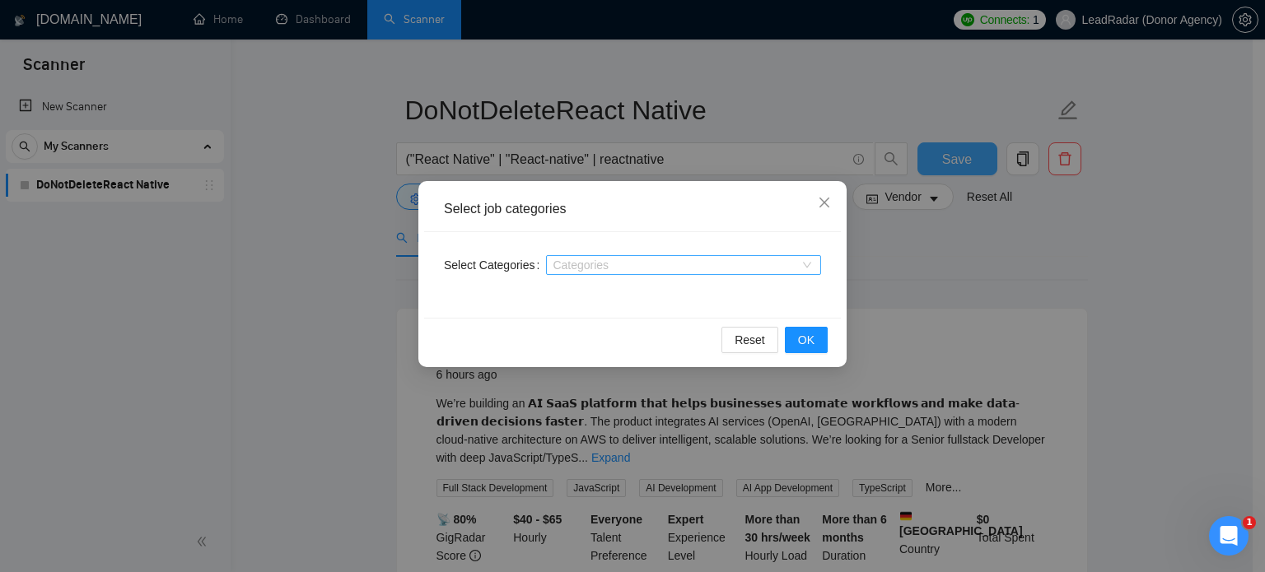
click at [585, 263] on div at bounding box center [675, 265] width 250 height 13
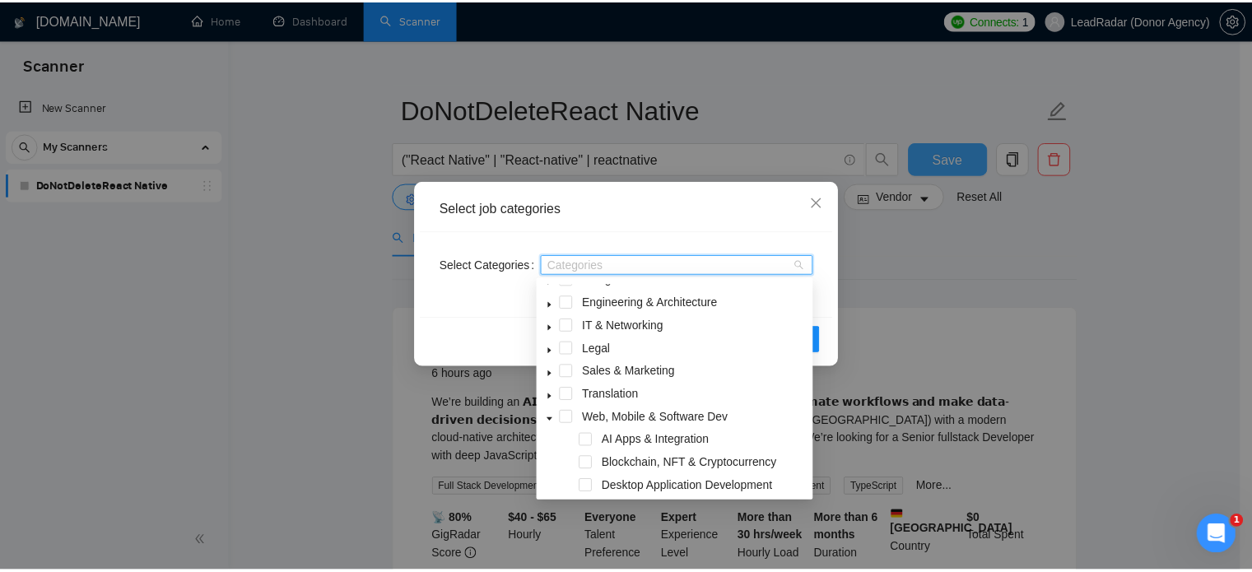
scroll to position [106, 0]
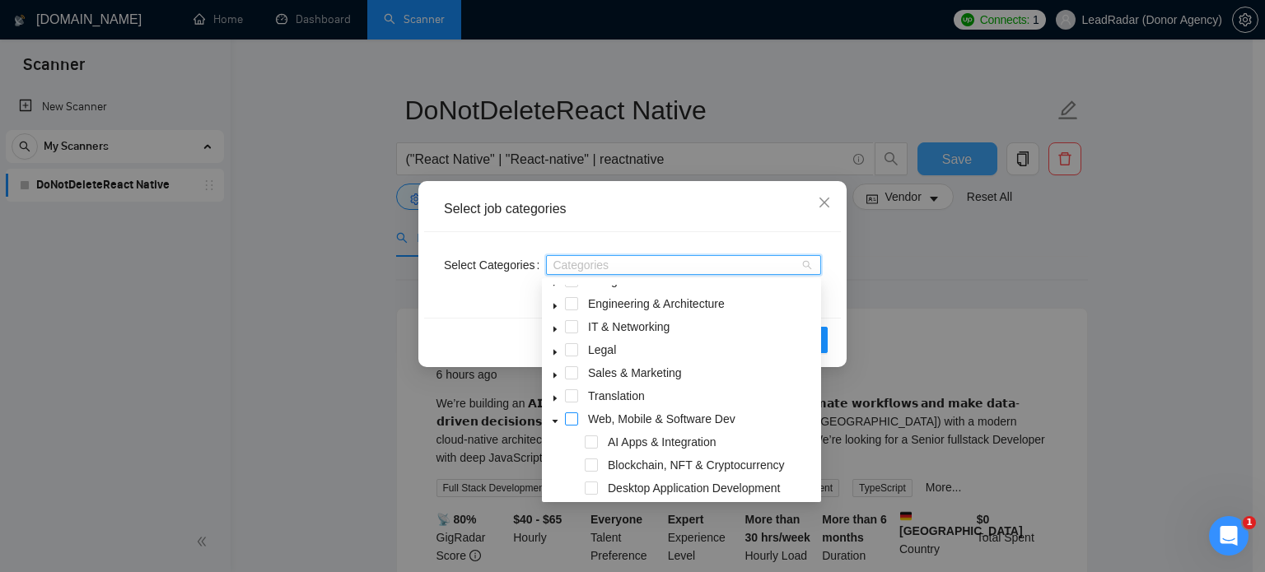
click at [576, 418] on span at bounding box center [571, 418] width 13 height 13
click at [824, 197] on icon "close" at bounding box center [824, 202] width 13 height 13
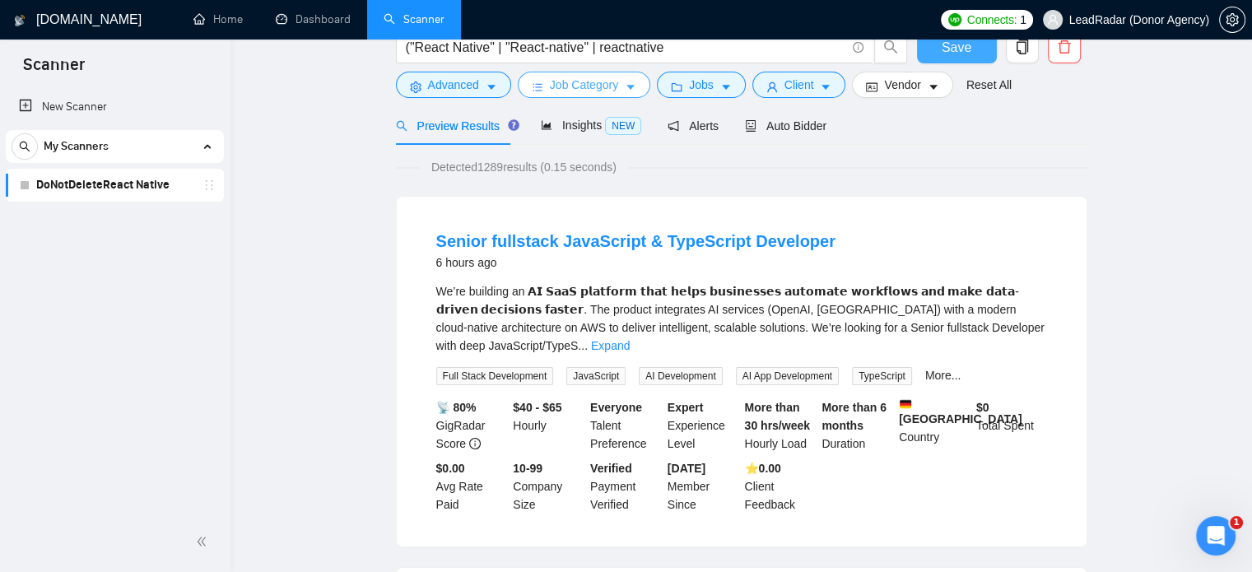
scroll to position [0, 0]
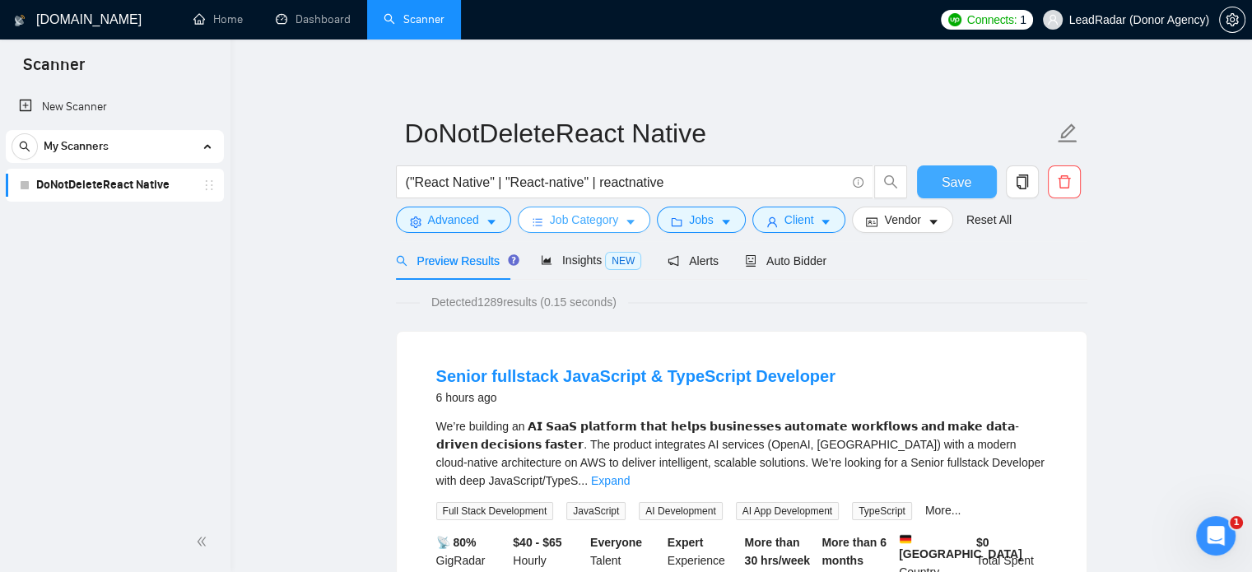
click at [625, 217] on icon "caret-down" at bounding box center [631, 223] width 12 height 12
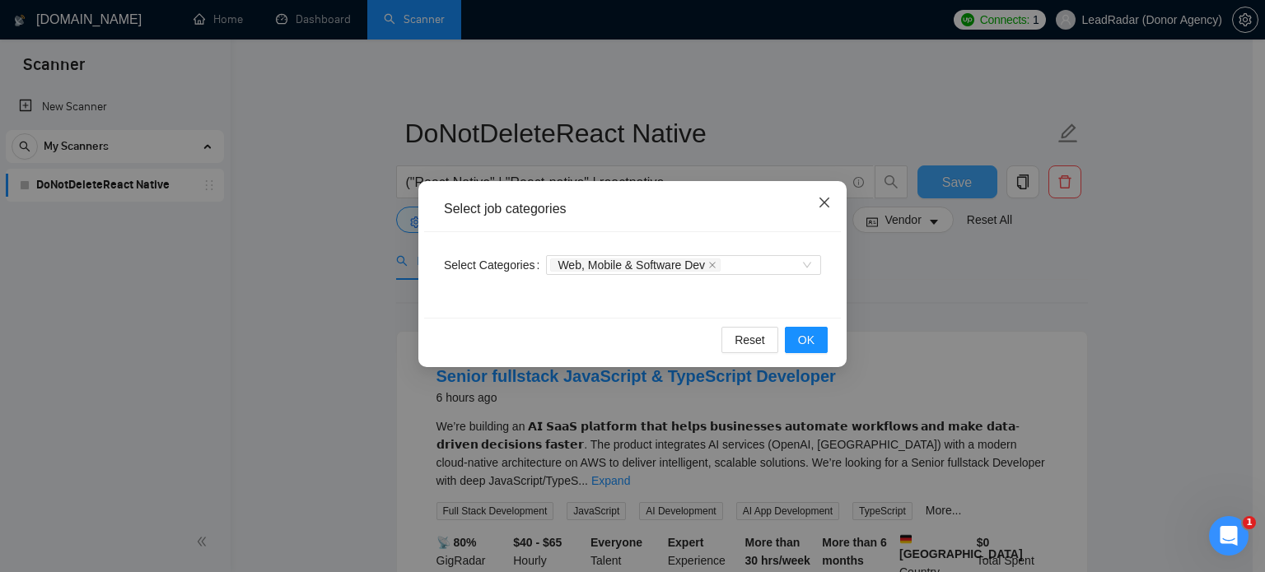
click at [823, 200] on icon "close" at bounding box center [824, 202] width 13 height 13
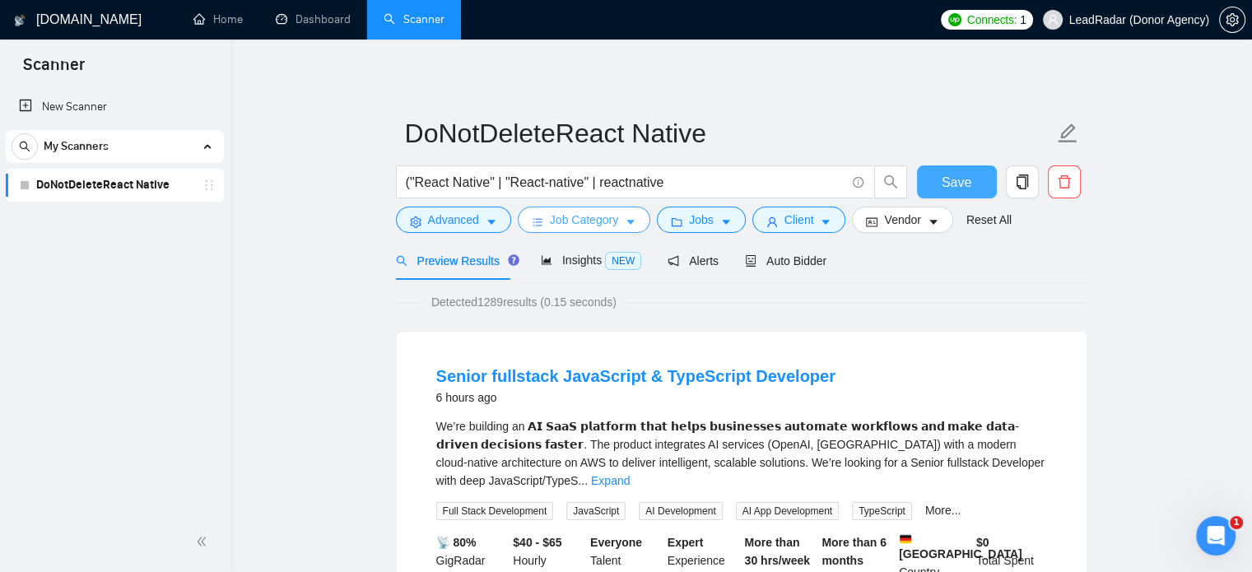
scroll to position [32, 0]
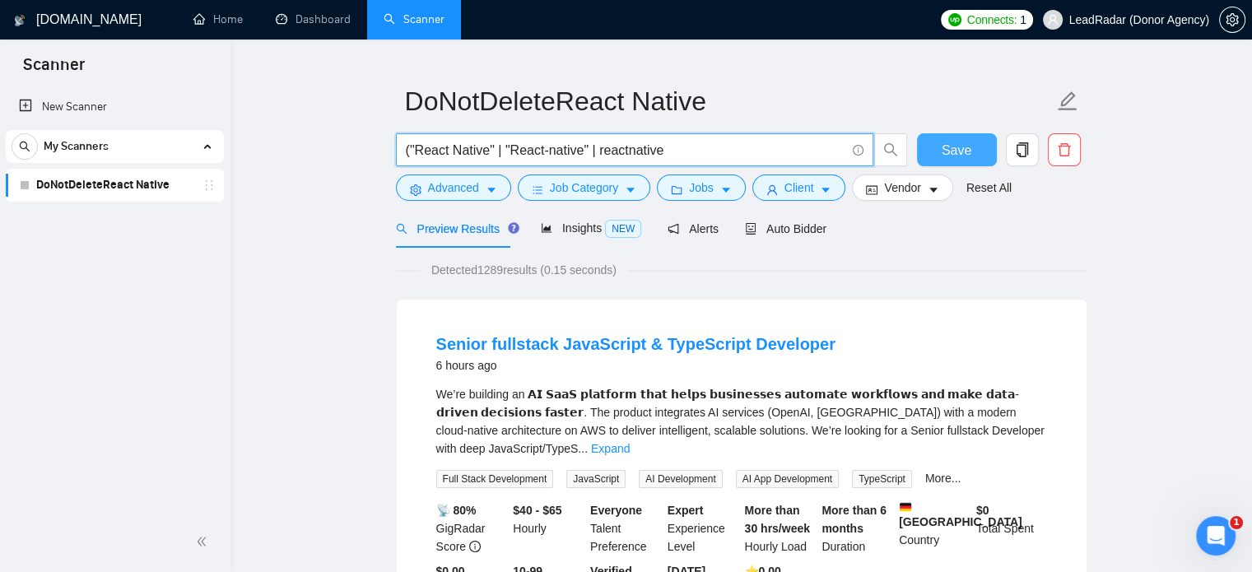
drag, startPoint x: 410, startPoint y: 151, endPoint x: 397, endPoint y: 151, distance: 13.2
click at [397, 151] on span "("React Native" | "React-native" | reactnative" at bounding box center [635, 149] width 478 height 33
drag, startPoint x: 675, startPoint y: 148, endPoint x: 381, endPoint y: 154, distance: 294.0
paste input "("React Native" | "React-native" | reactnative | "rn") ((app*) | (mobil*) | (io…"
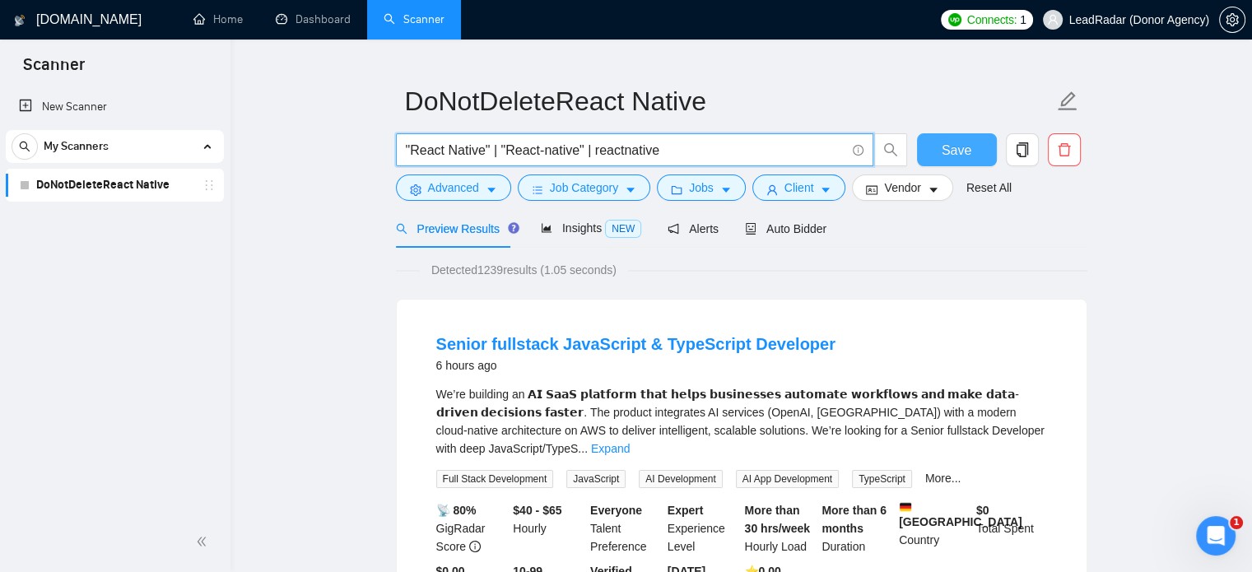
scroll to position [0, 0]
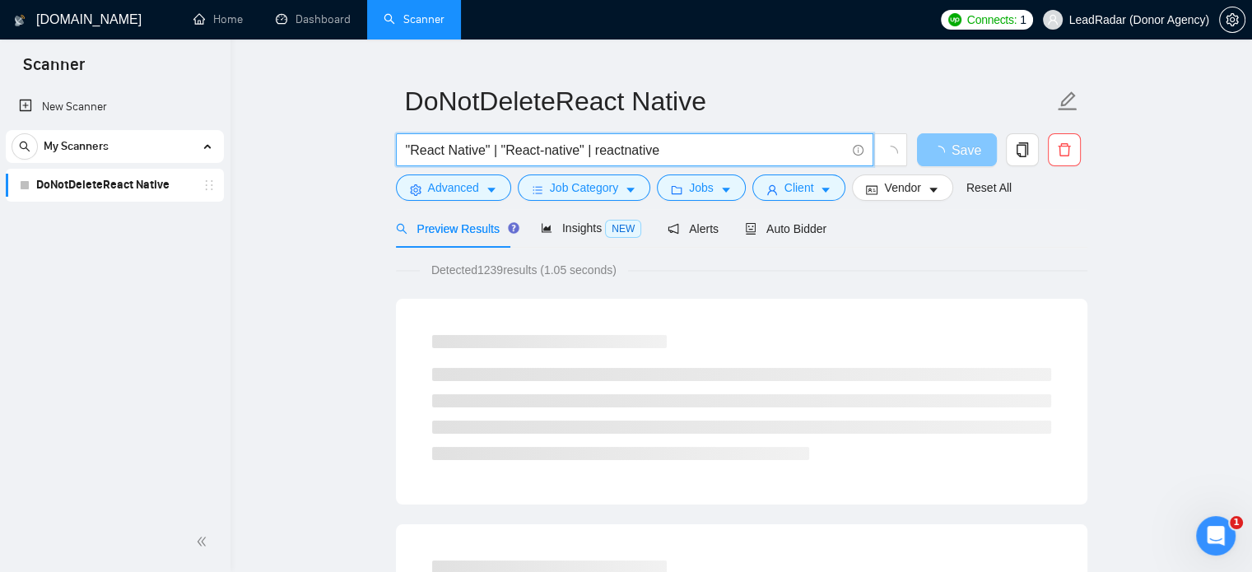
click at [672, 140] on input ""React Native" | "React-native" | reactnative" at bounding box center [626, 150] width 440 height 21
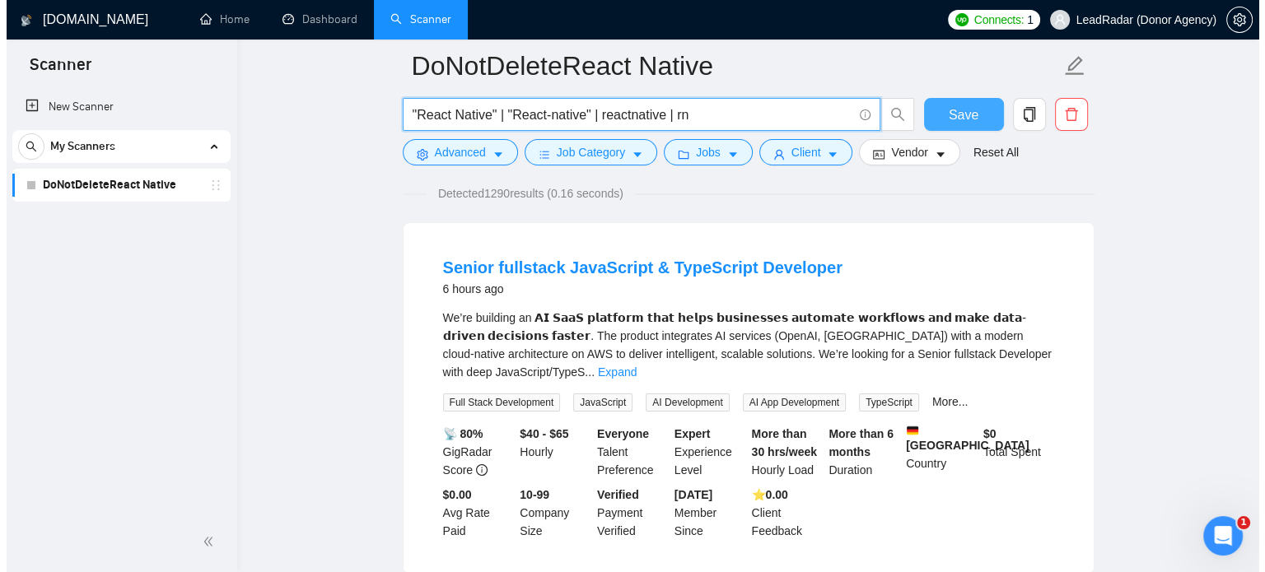
scroll to position [122, 0]
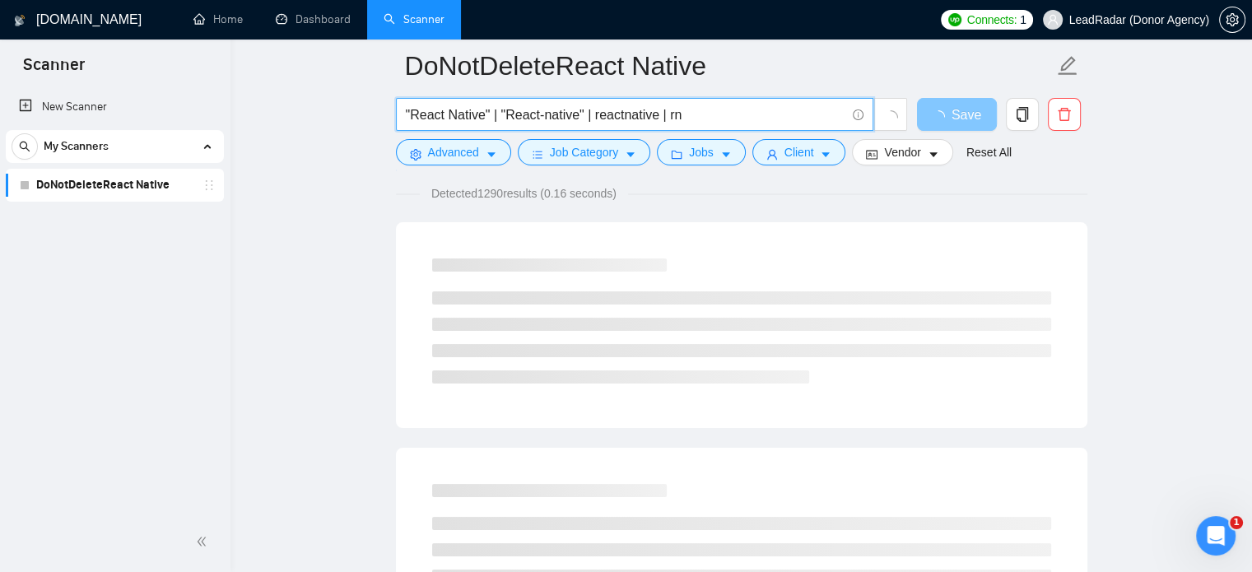
type input ""React Native" | "React-native" | reactnative | rn"
drag, startPoint x: 624, startPoint y: 122, endPoint x: 388, endPoint y: 200, distance: 248.9
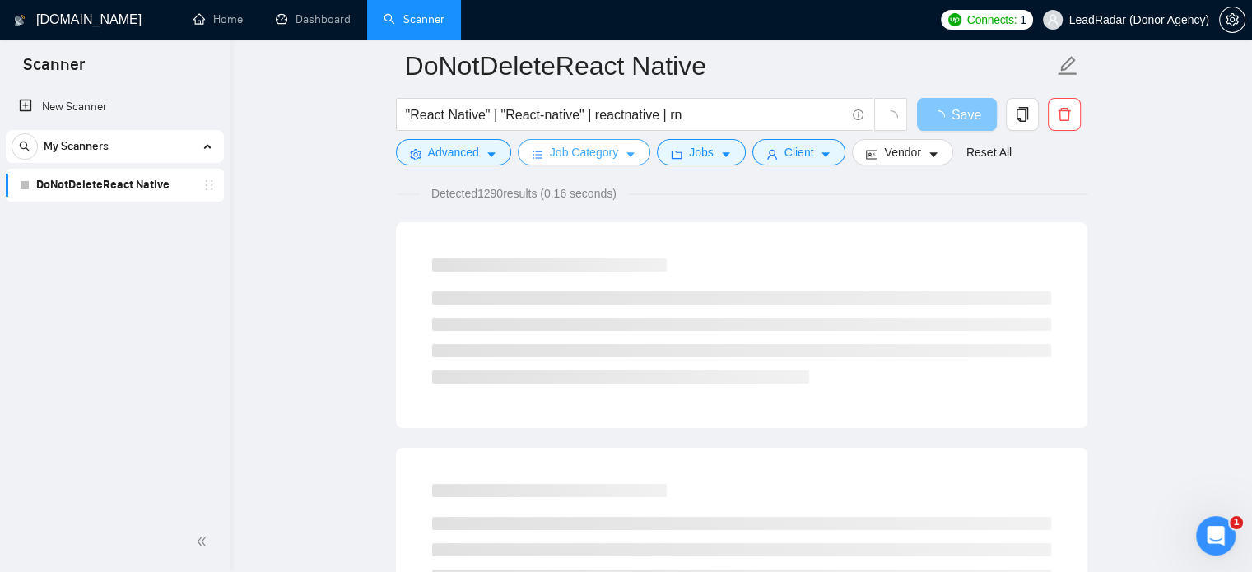
click at [610, 162] on button "Job Category" at bounding box center [584, 152] width 133 height 26
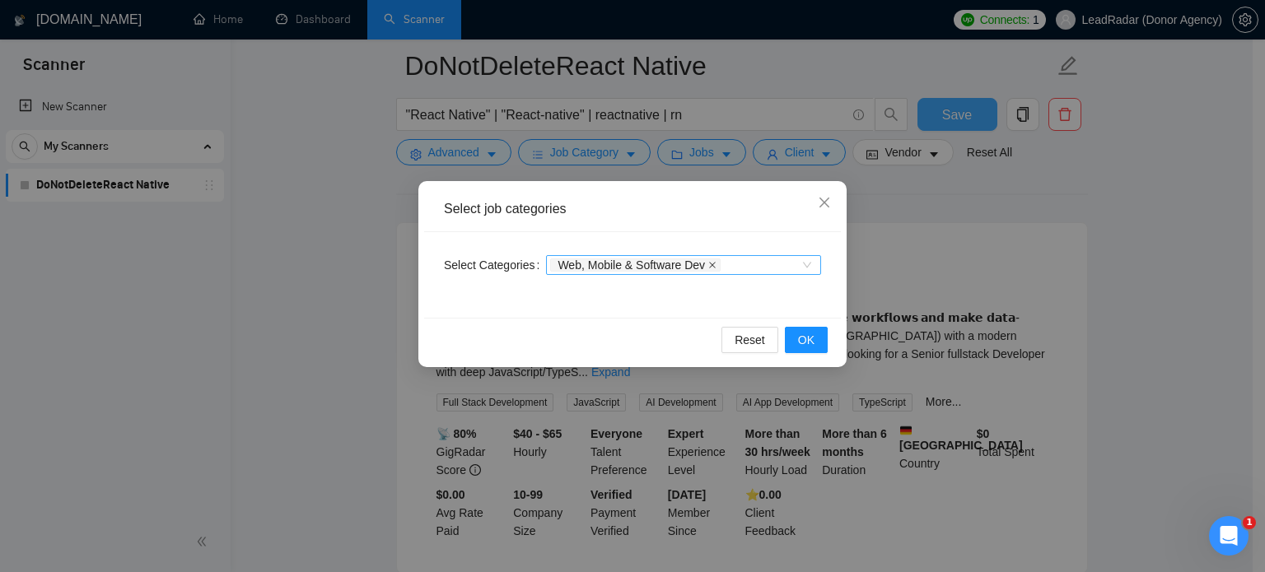
click at [708, 263] on icon "close" at bounding box center [712, 265] width 8 height 8
click at [361, 191] on div "Select job categories Select Categories Categories Reset OK" at bounding box center [632, 286] width 1265 height 572
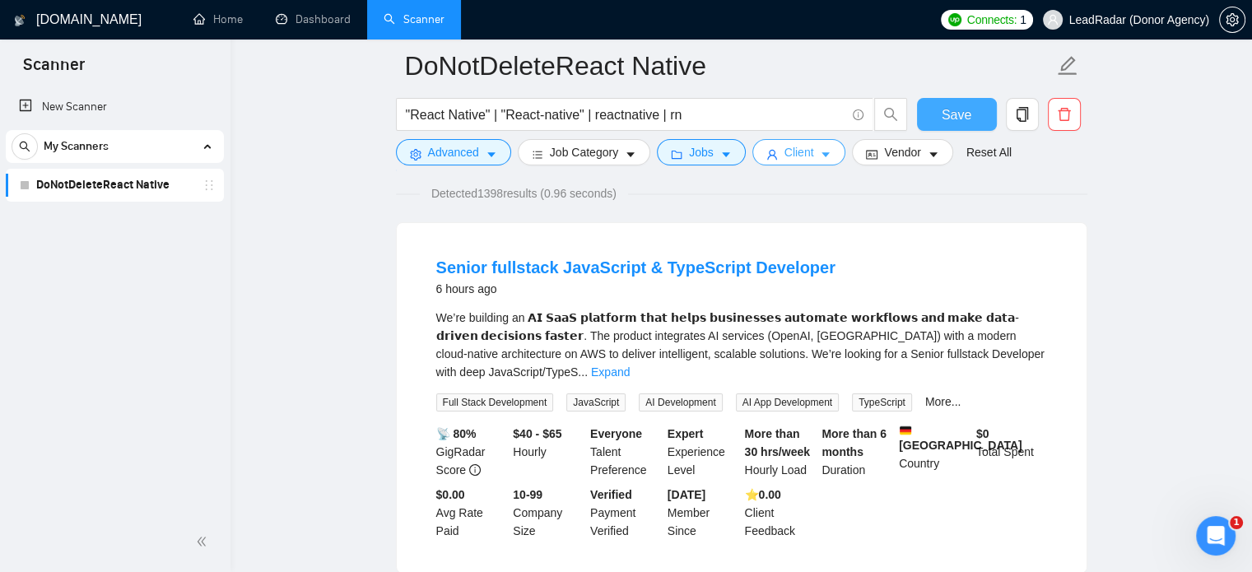
click at [823, 154] on icon "caret-down" at bounding box center [827, 155] width 8 height 5
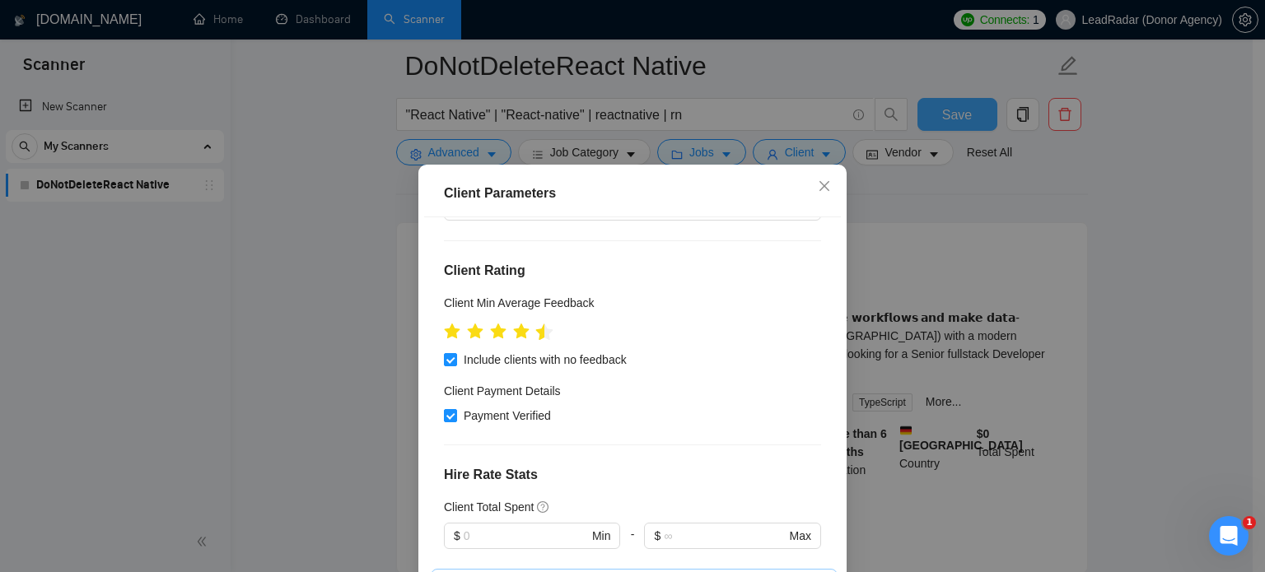
scroll to position [188, 0]
click at [536, 324] on icon "star" at bounding box center [544, 332] width 17 height 16
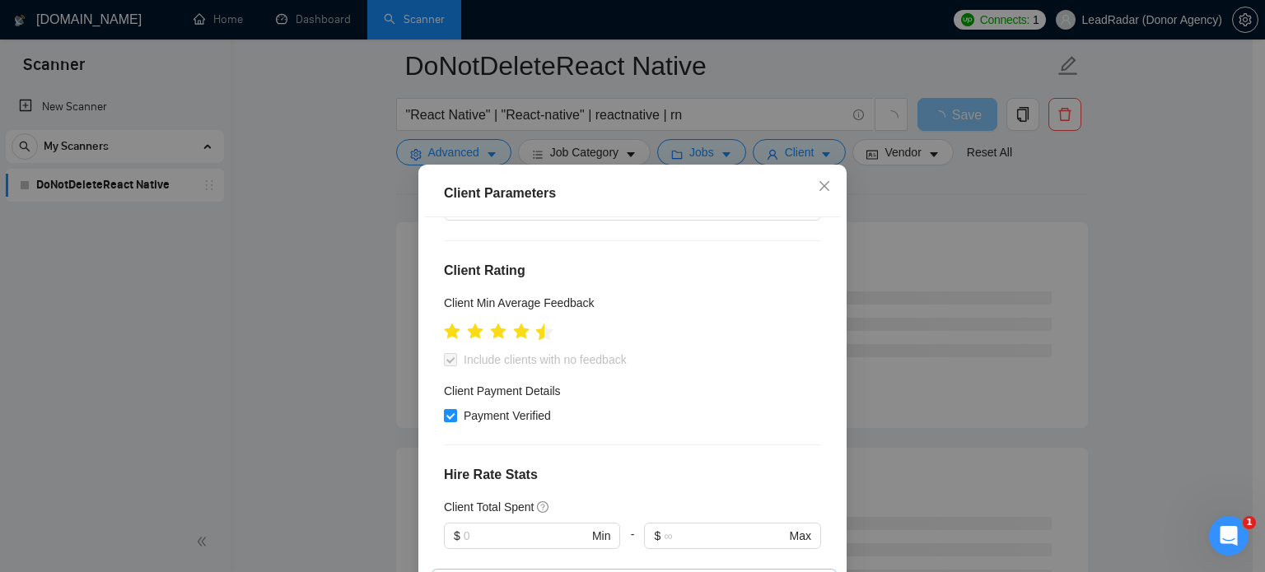
click at [536, 324] on icon "star" at bounding box center [544, 332] width 17 height 16
click at [527, 319] on ul at bounding box center [498, 332] width 109 height 26
click at [520, 324] on icon "star" at bounding box center [521, 332] width 17 height 16
click at [821, 185] on icon "close" at bounding box center [824, 185] width 13 height 13
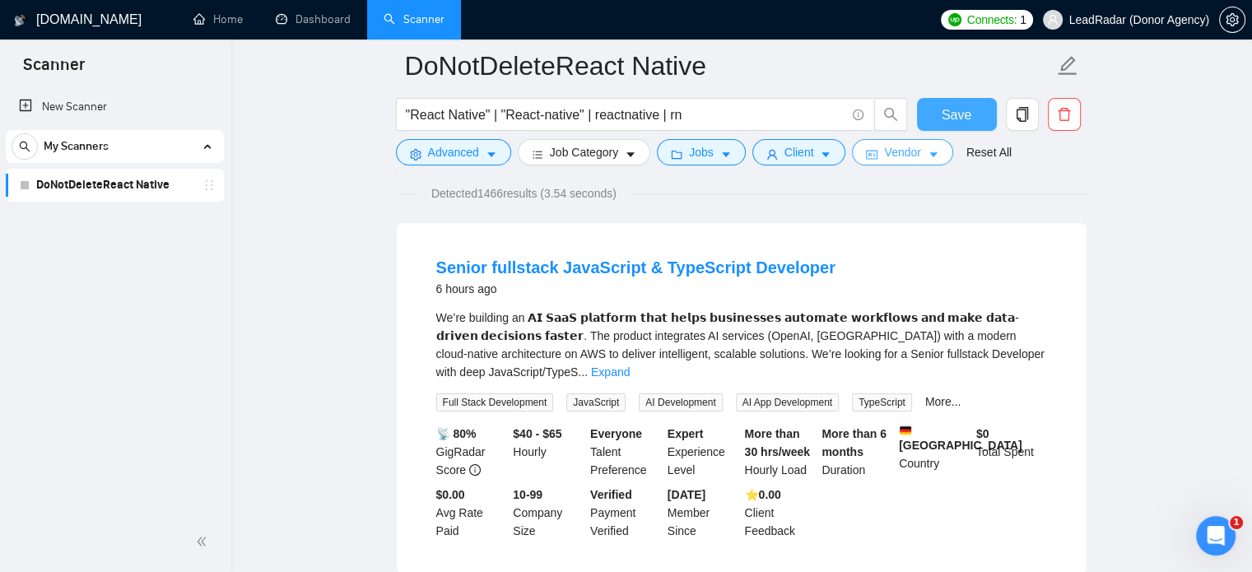
click at [905, 152] on span "Vendor" at bounding box center [902, 152] width 36 height 18
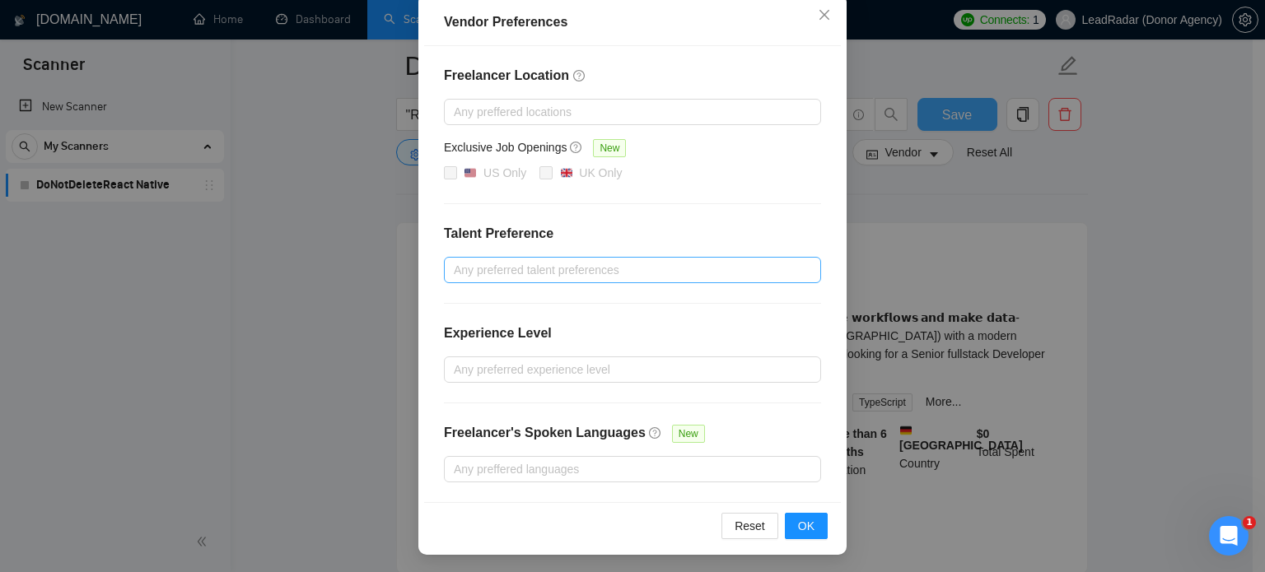
click at [507, 280] on div "Any preferred talent preferences" at bounding box center [632, 270] width 377 height 26
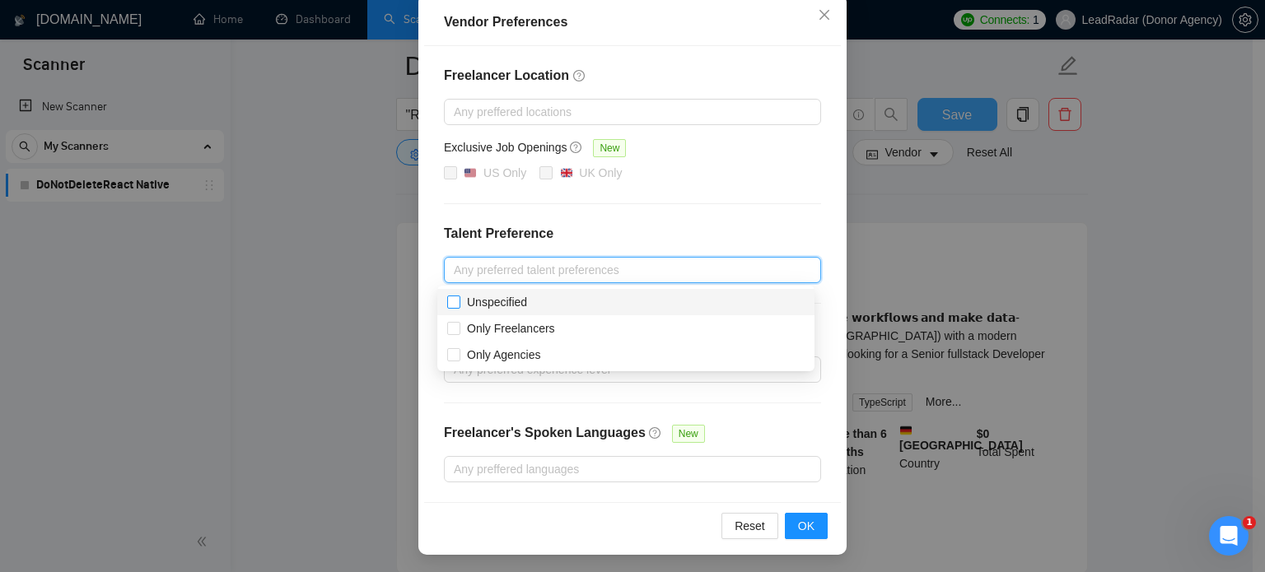
click at [455, 299] on input "Unspecified" at bounding box center [453, 302] width 12 height 12
checkbox input "true"
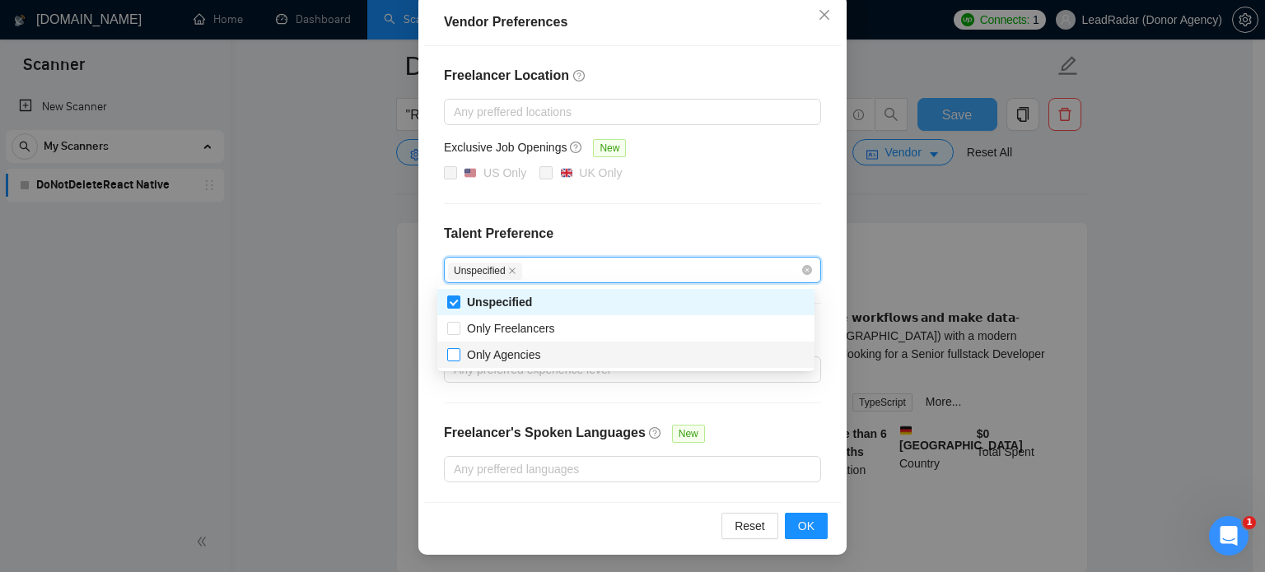
click at [454, 352] on input "Only Agencies" at bounding box center [453, 354] width 12 height 12
checkbox input "true"
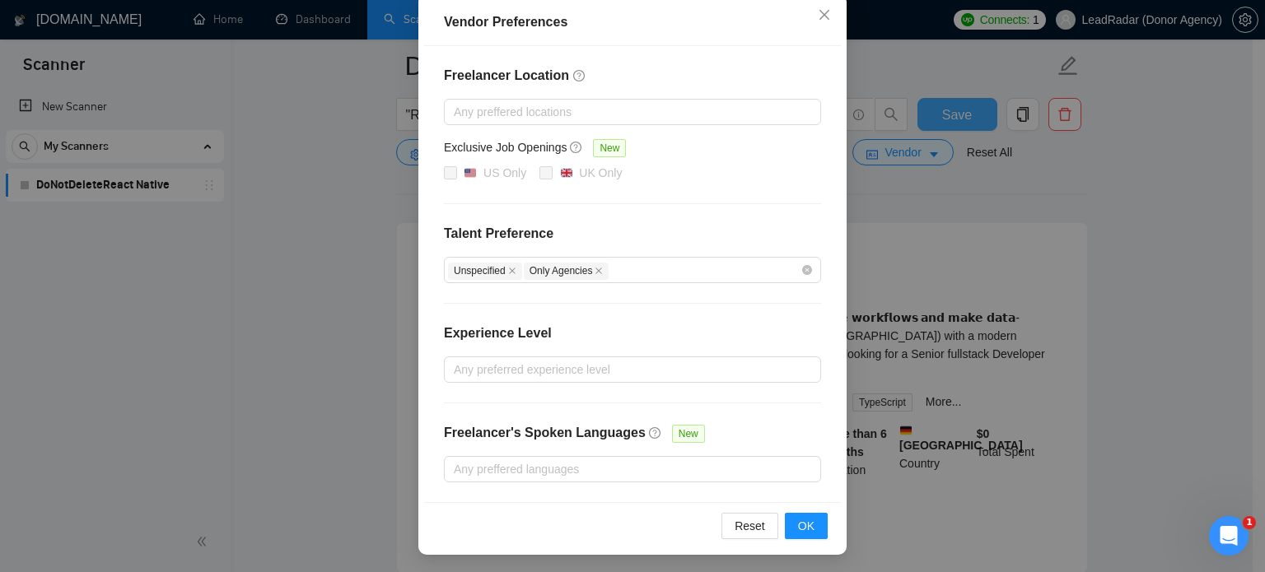
click at [1058, 269] on div "Vendor Preferences Freelancer Location Any preffered locations Exclusive Job Op…" at bounding box center [632, 286] width 1265 height 572
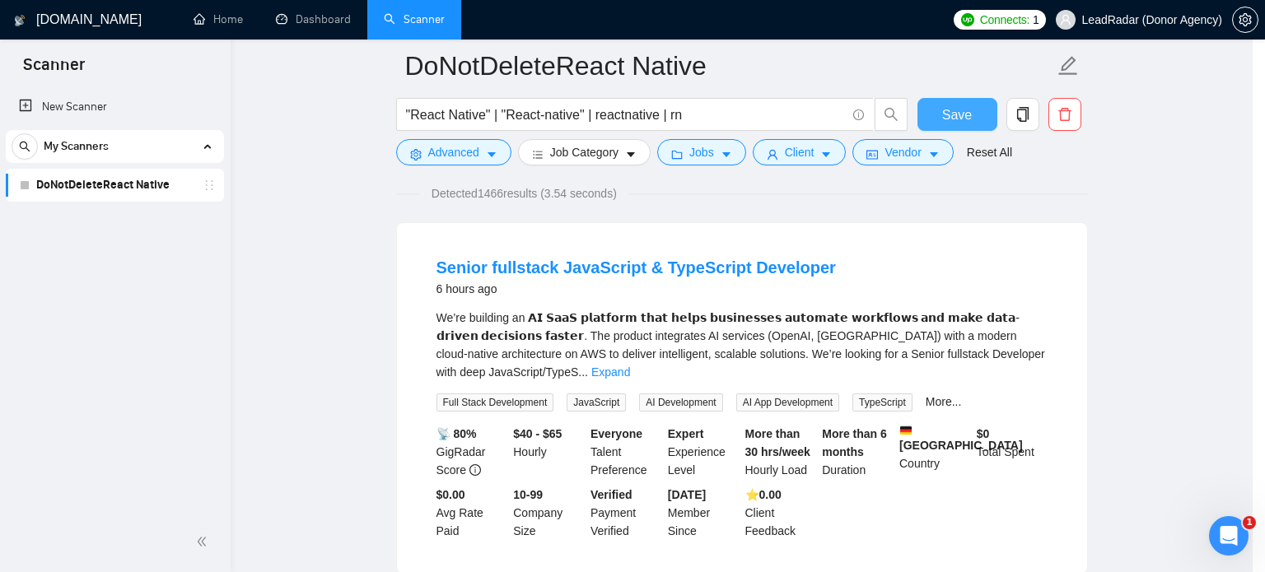
scroll to position [105, 0]
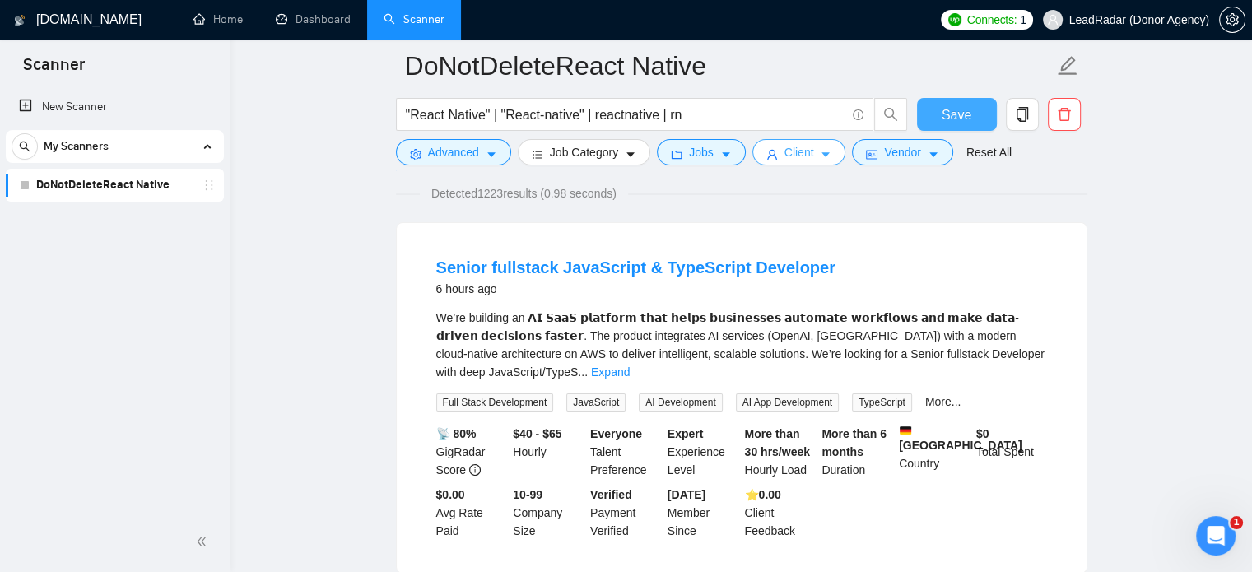
click at [776, 156] on button "Client" at bounding box center [800, 152] width 94 height 26
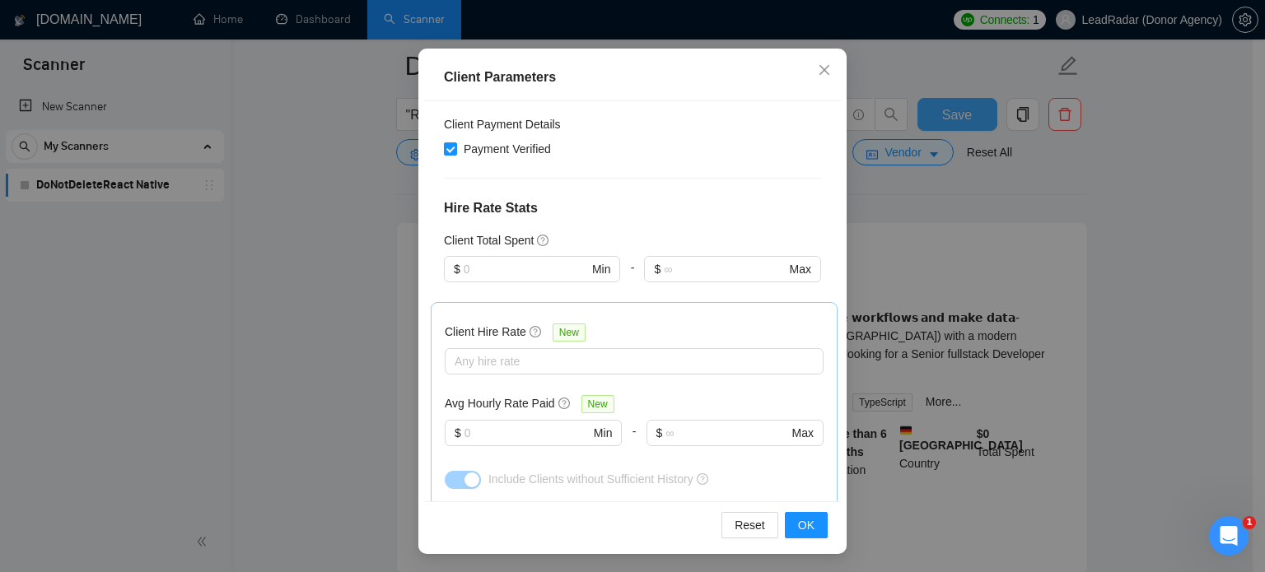
scroll to position [339, 0]
click at [530, 347] on div "Any hire rate" at bounding box center [634, 360] width 379 height 26
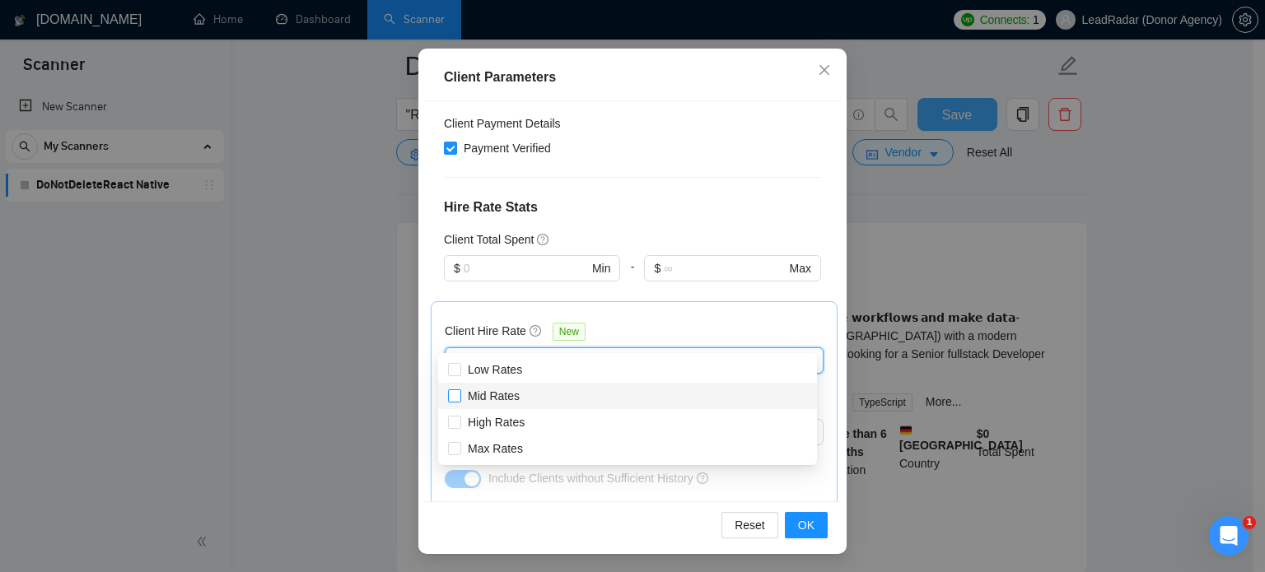
click at [453, 394] on input "Mid Rates" at bounding box center [454, 395] width 12 height 12
checkbox input "true"
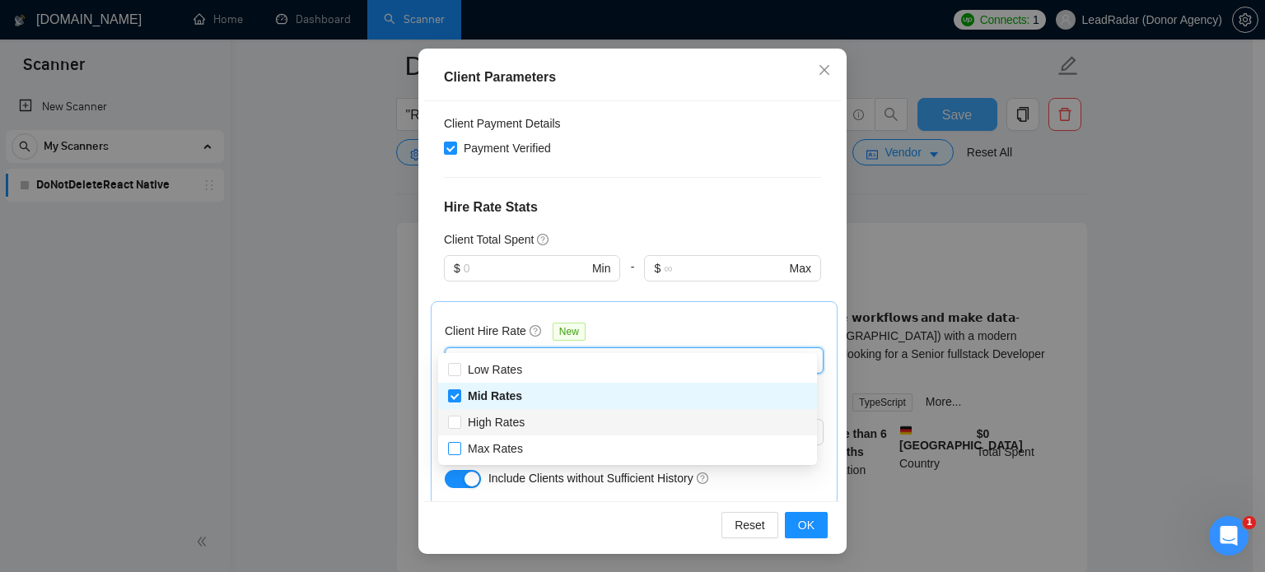
click at [453, 417] on input "High Rates" at bounding box center [454, 422] width 12 height 12
checkbox input "true"
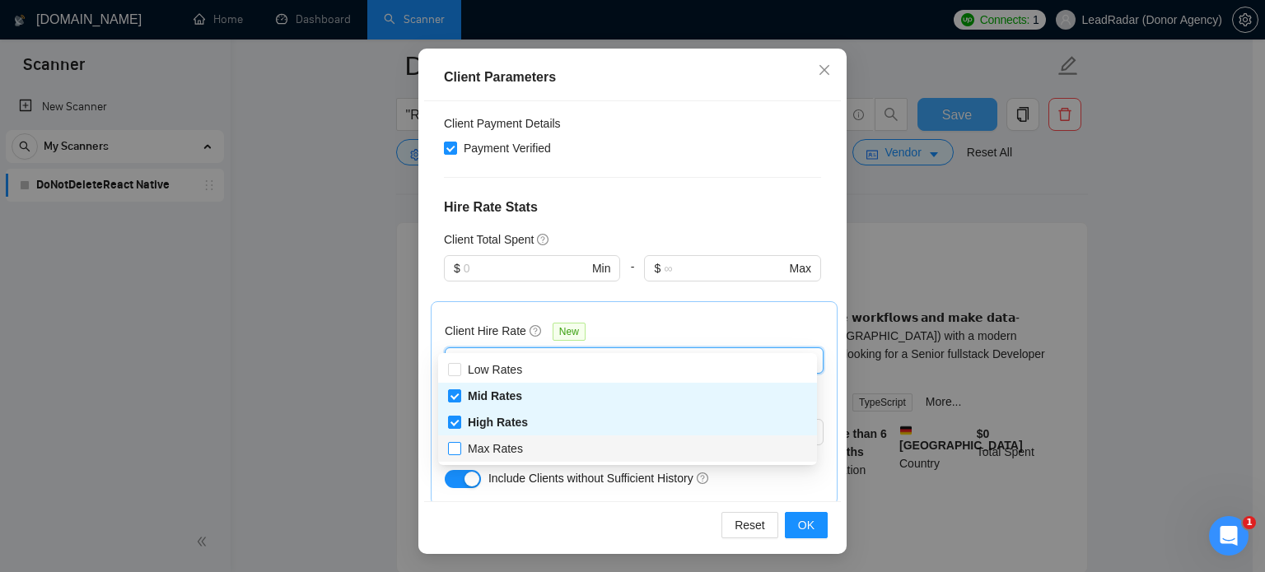
click at [458, 447] on input "Max Rates" at bounding box center [454, 448] width 12 height 12
checkbox input "true"
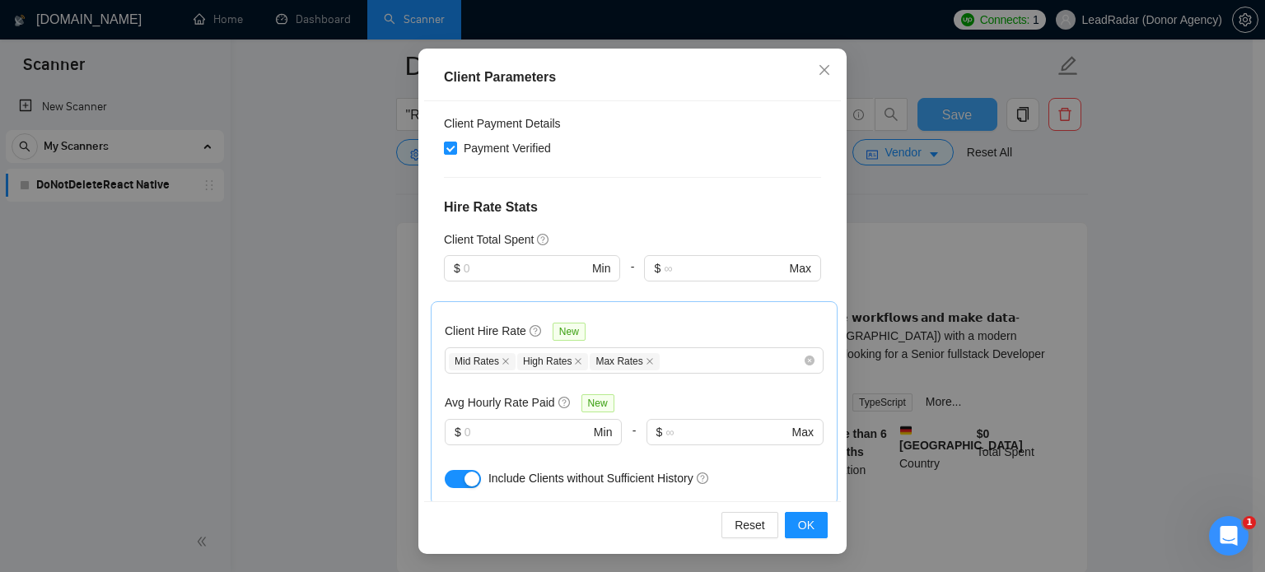
click at [352, 408] on div "Client Parameters Client Location Include Client Countries [GEOGRAPHIC_DATA] [G…" at bounding box center [632, 286] width 1265 height 572
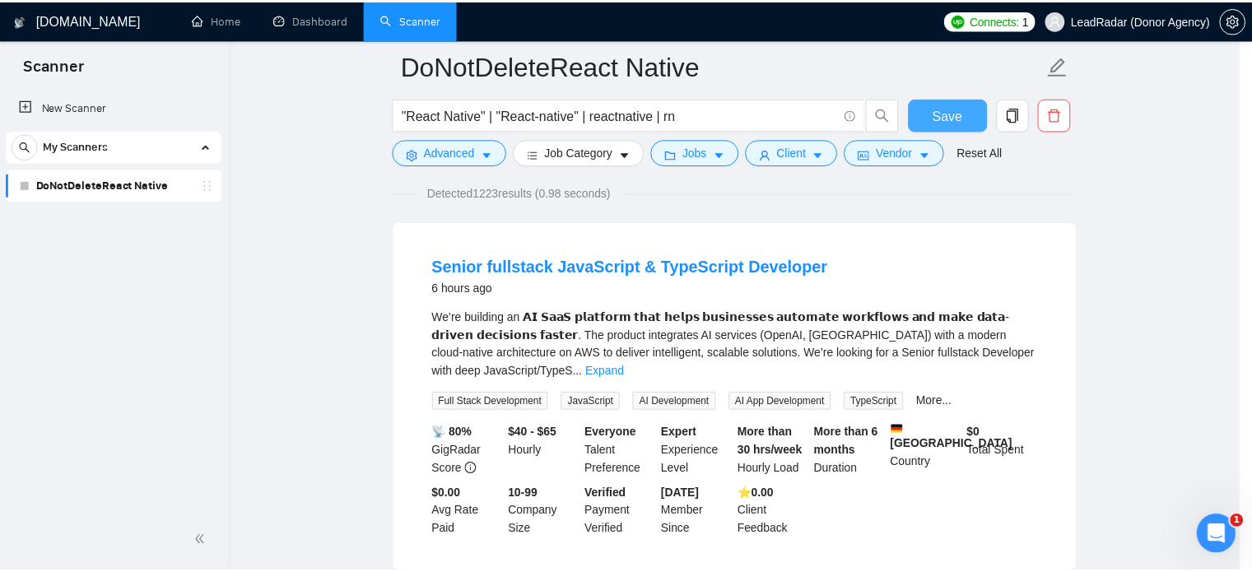
scroll to position [52, 0]
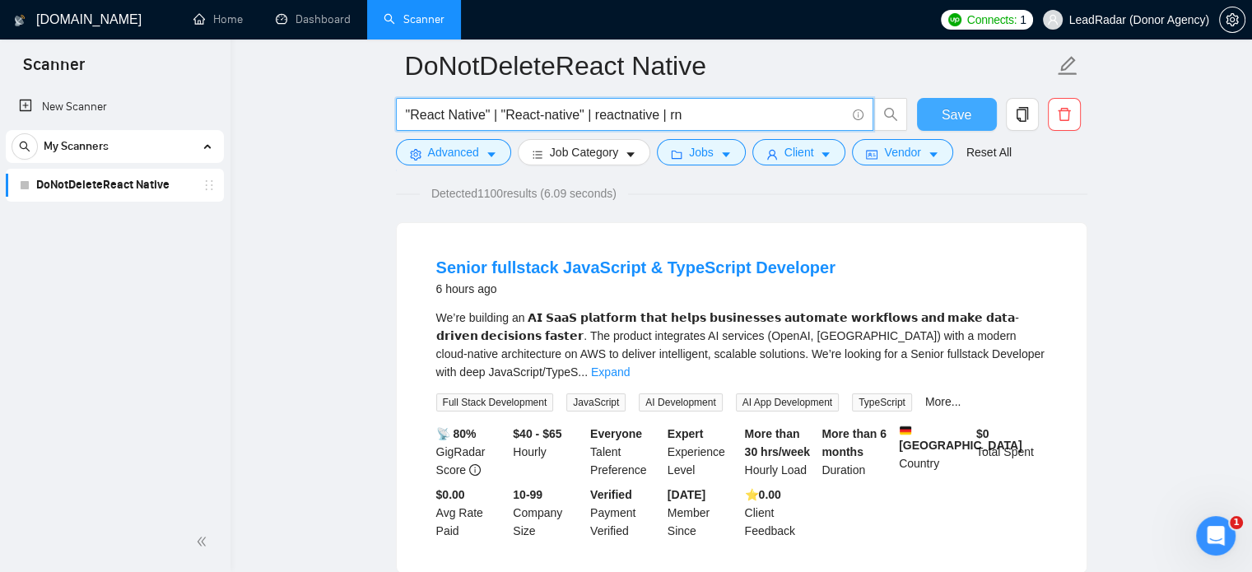
click at [702, 113] on input ""React Native" | "React-native" | reactnative | rn" at bounding box center [626, 115] width 440 height 21
drag, startPoint x: 703, startPoint y: 109, endPoint x: 336, endPoint y: 121, distance: 367.4
paste input ""React Native" | "React-native" | reactnative"
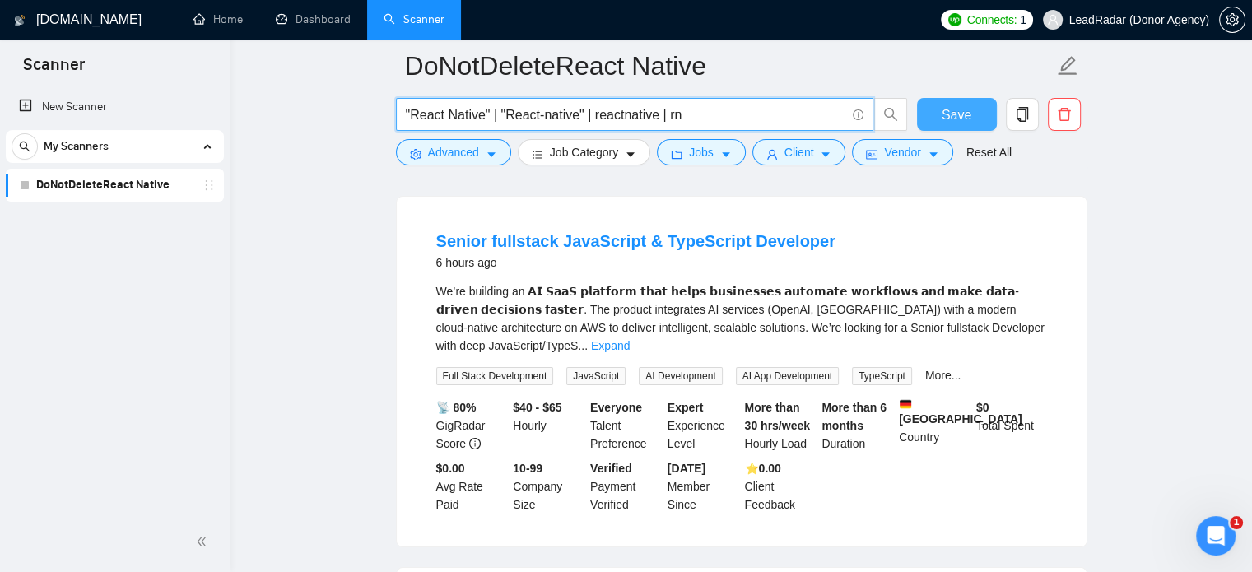
scroll to position [147, 0]
type input ""React Native" | "React-native" | reactnative | rn"
click at [630, 340] on link "Expand" at bounding box center [610, 346] width 39 height 13
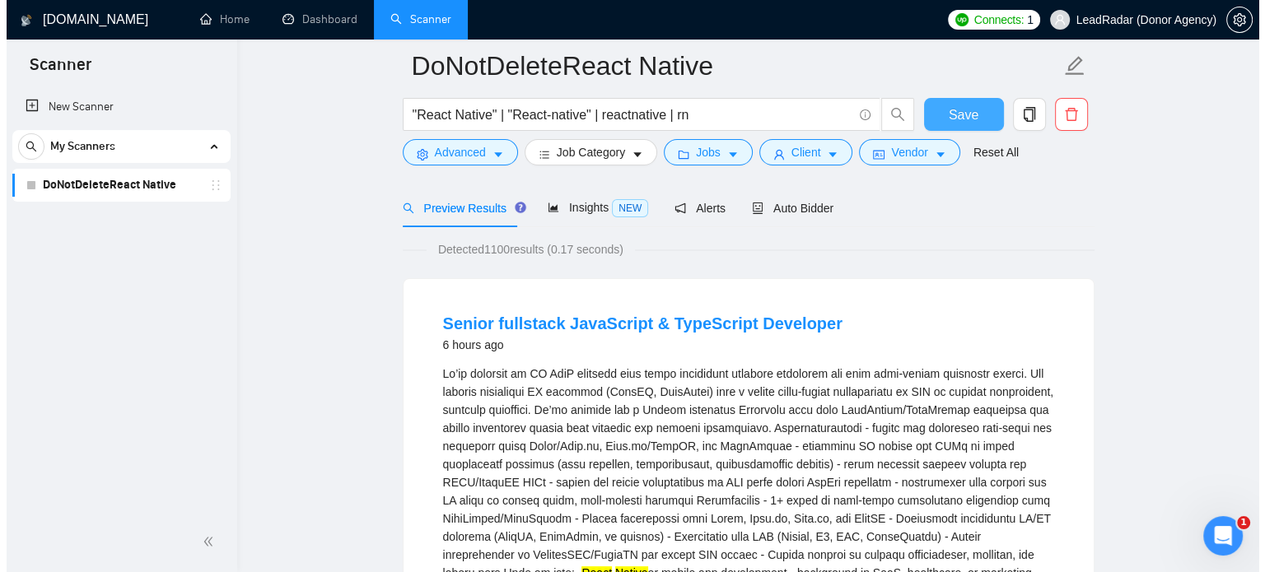
scroll to position [72, 0]
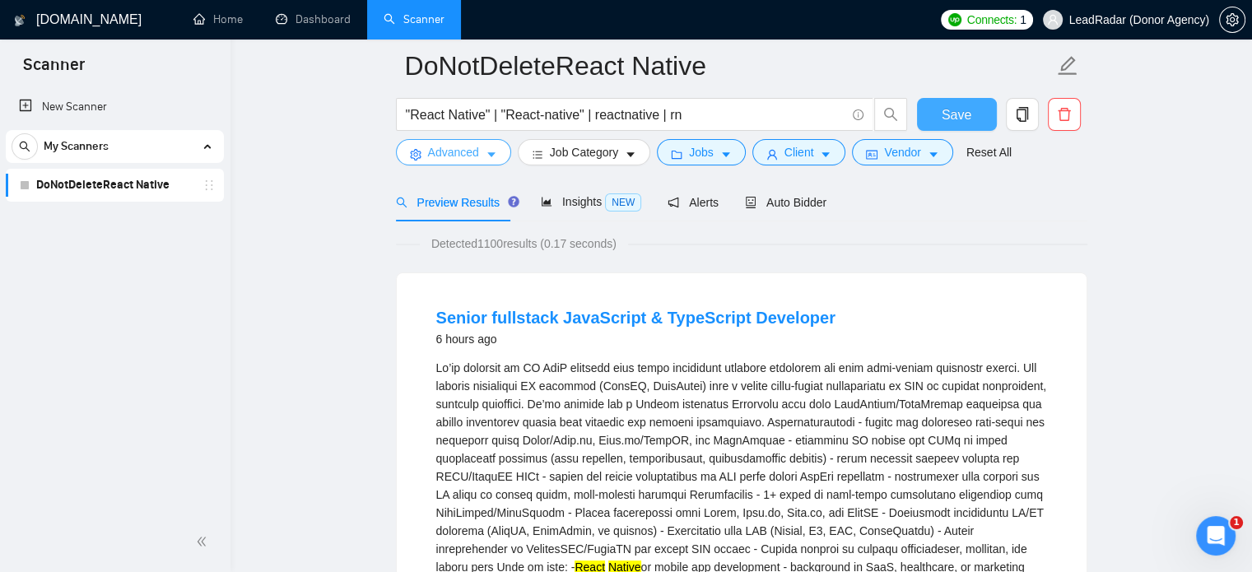
click at [481, 152] on button "Advanced" at bounding box center [453, 152] width 115 height 26
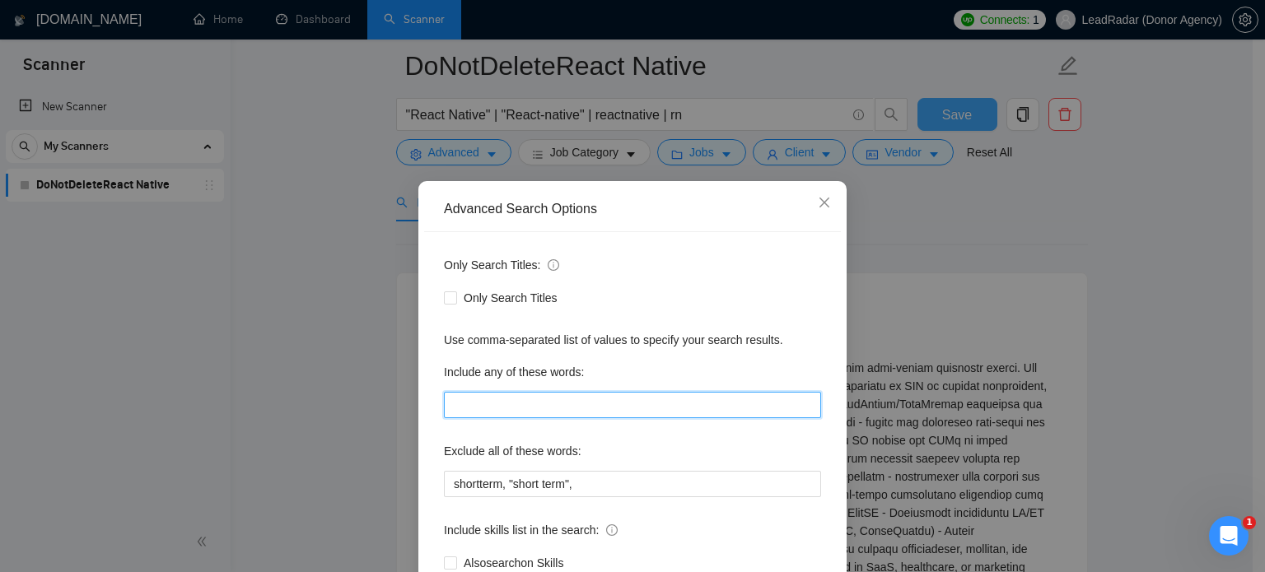
click at [529, 408] on input "text" at bounding box center [632, 405] width 377 height 26
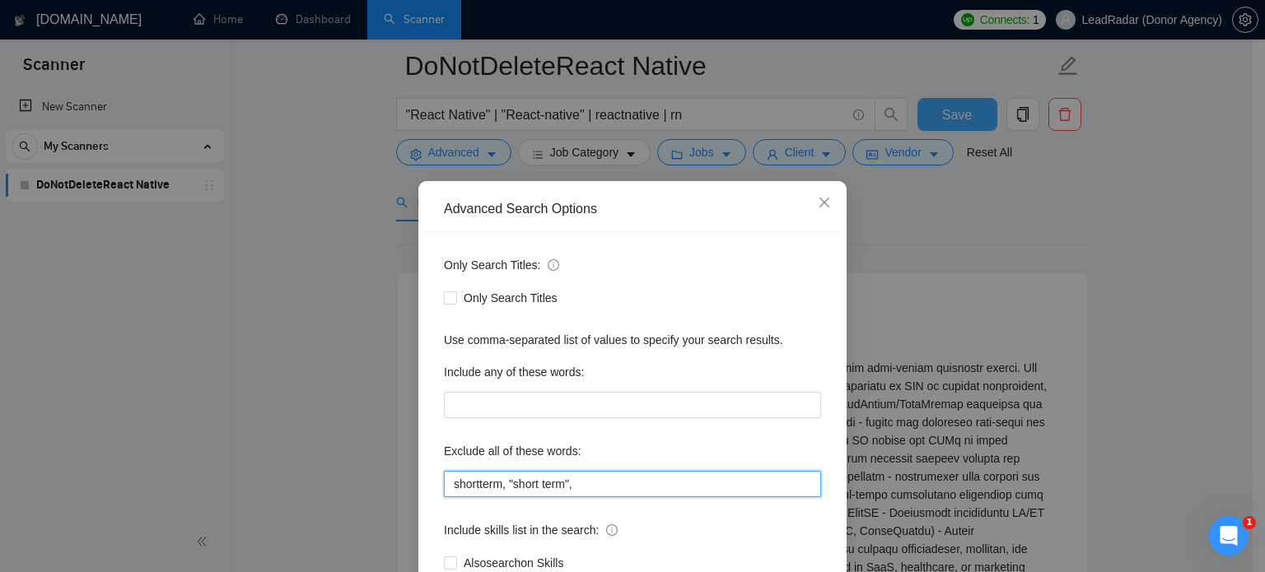
click at [576, 490] on input "shortterm, "short term"," at bounding box center [632, 484] width 377 height 26
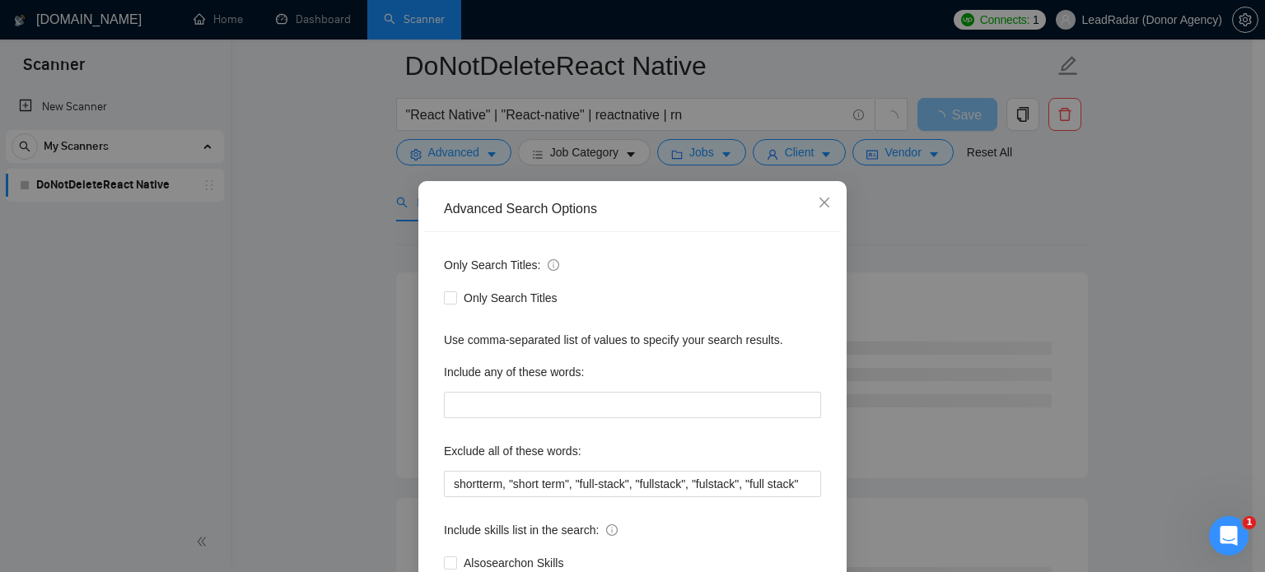
click at [1191, 368] on div "Advanced Search Options Only Search Titles: Only Search Titles Use comma-separa…" at bounding box center [632, 286] width 1265 height 572
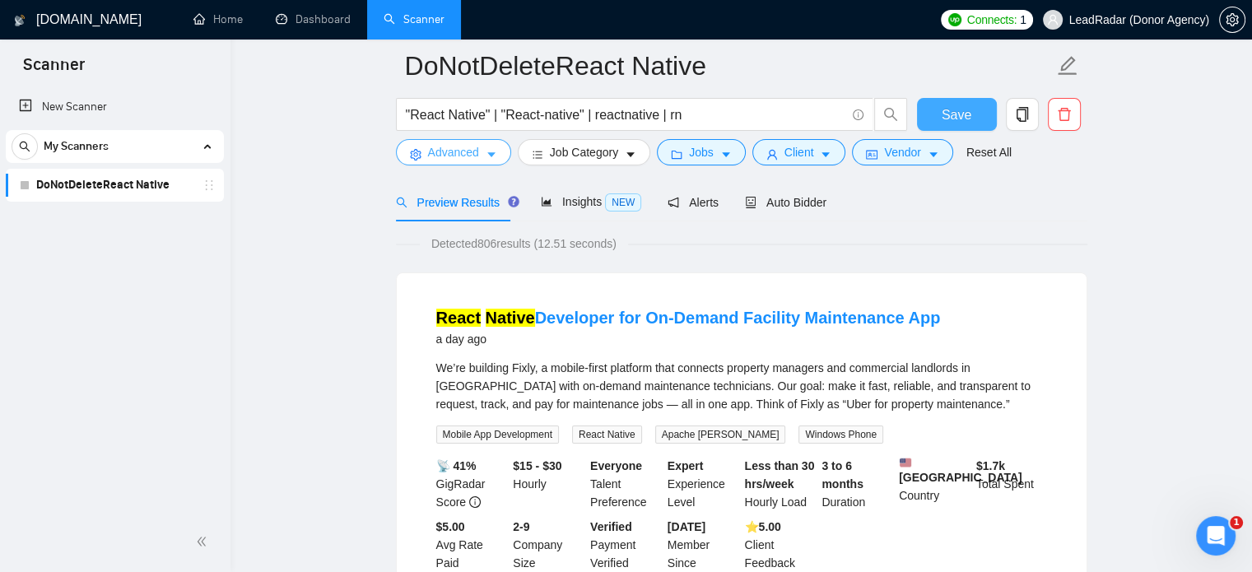
click at [487, 145] on button "Advanced" at bounding box center [453, 152] width 115 height 26
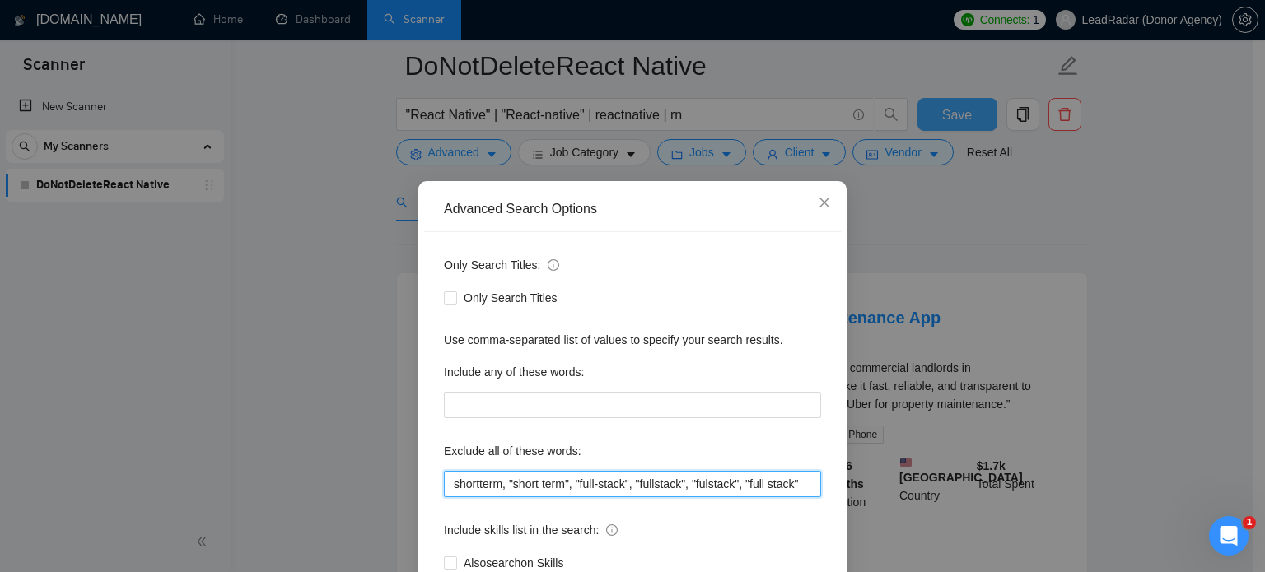
click at [570, 484] on input "shortterm, "short term", "full-stack", "fullstack", "fulstack", "full stack"" at bounding box center [632, 484] width 377 height 26
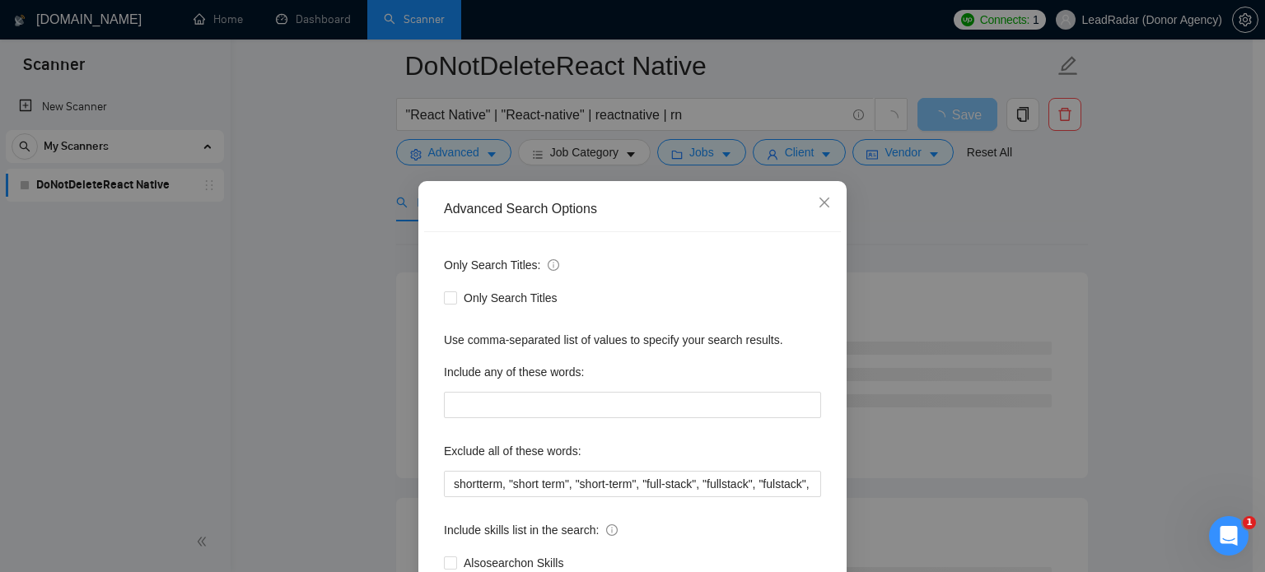
click at [1125, 285] on div "Advanced Search Options Only Search Titles: Only Search Titles Use comma-separa…" at bounding box center [632, 286] width 1265 height 572
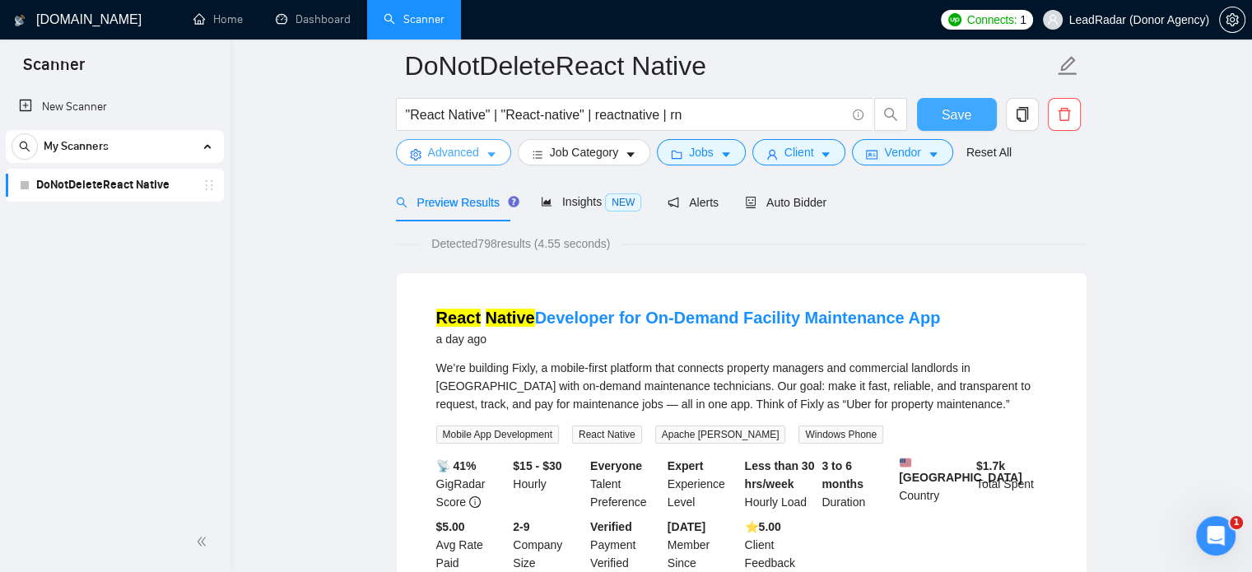
click at [498, 151] on button "Advanced" at bounding box center [453, 152] width 115 height 26
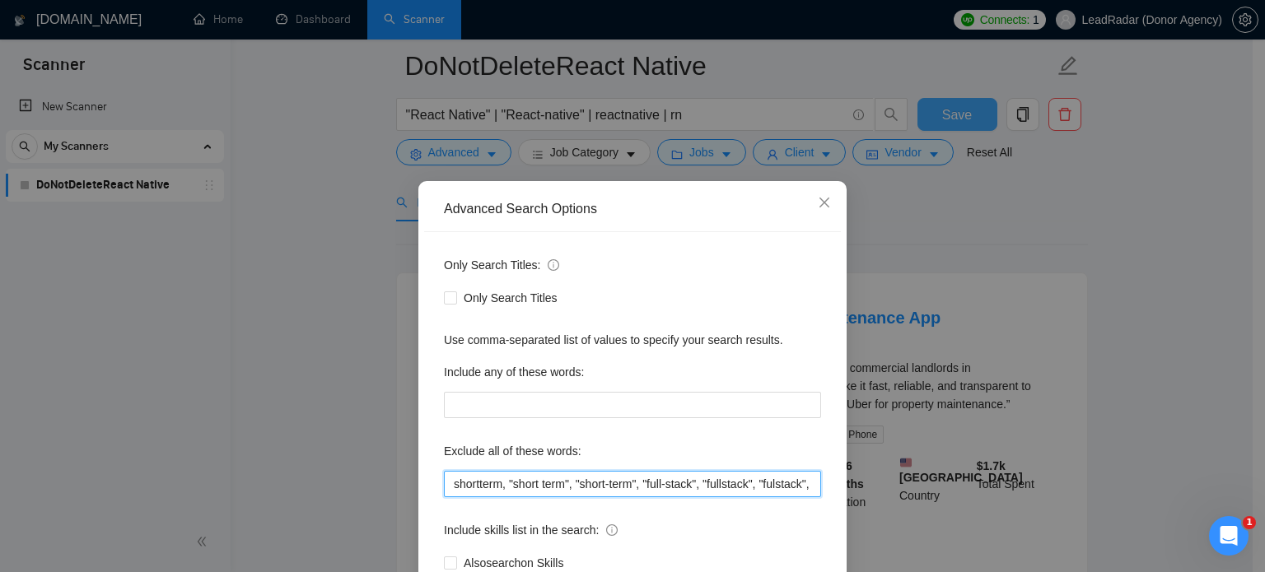
scroll to position [0, 58]
drag, startPoint x: 764, startPoint y: 482, endPoint x: 834, endPoint y: 477, distance: 70.2
click at [857, 477] on div "Advanced Search Options Only Search Titles: Only Search Titles Use comma-separa…" at bounding box center [632, 286] width 1265 height 572
click at [808, 487] on input "shortterm, "short term", "short-term", "full-stack", "fullstack", "fulstack", "…" at bounding box center [632, 484] width 377 height 26
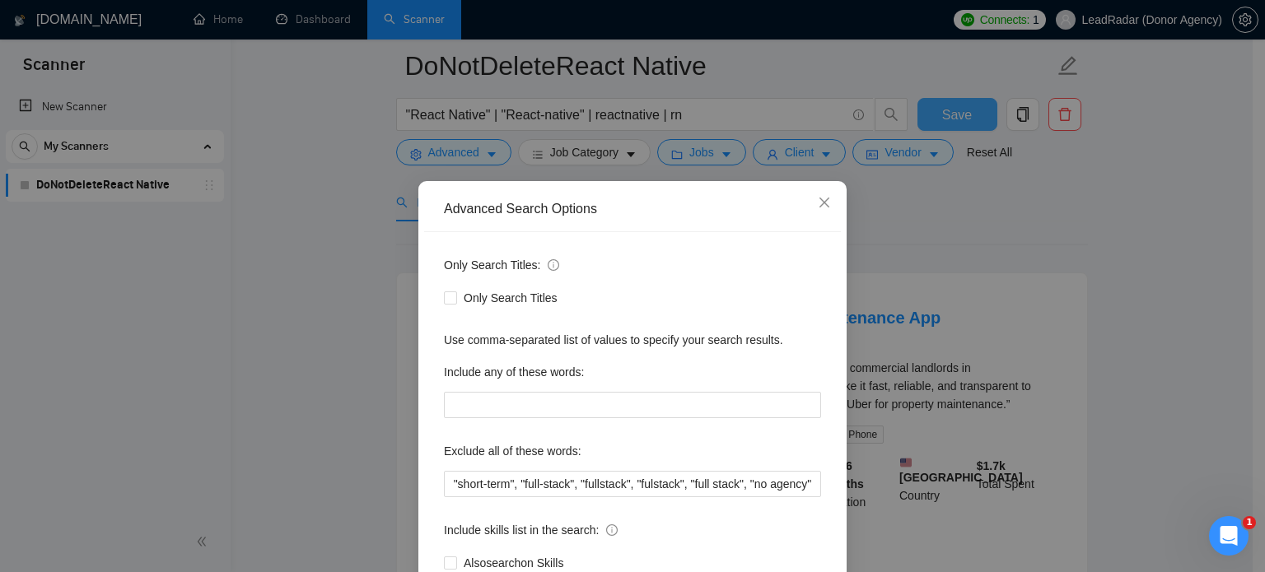
scroll to position [0, 0]
click at [1100, 342] on div "Advanced Search Options Only Search Titles: Only Search Titles Use comma-separa…" at bounding box center [632, 286] width 1265 height 572
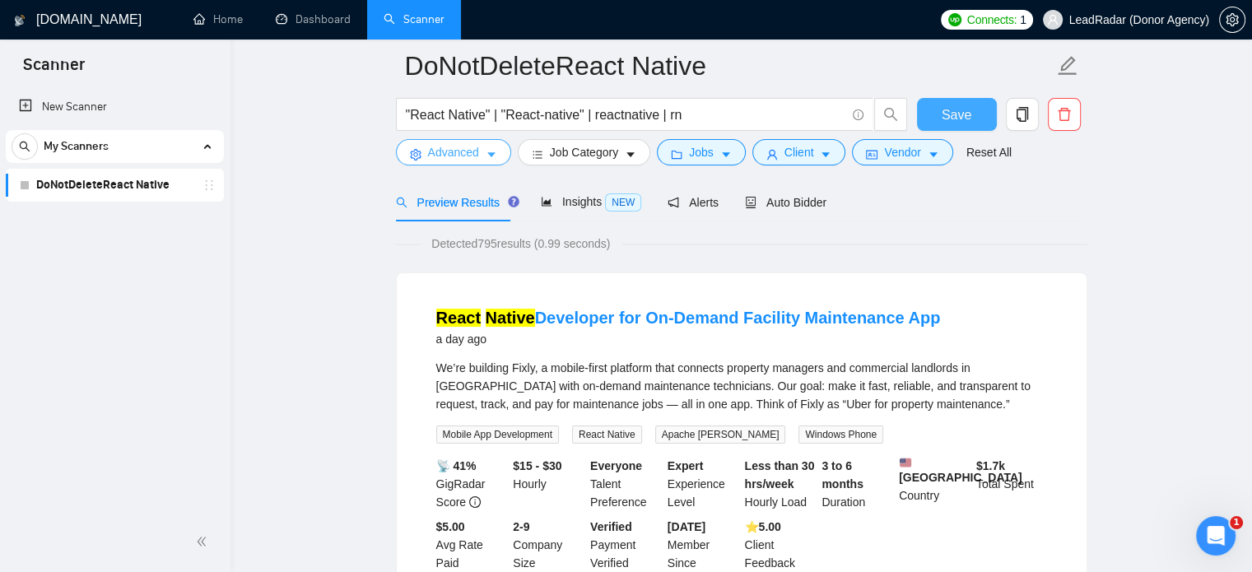
click at [473, 152] on span "Advanced" at bounding box center [453, 152] width 51 height 18
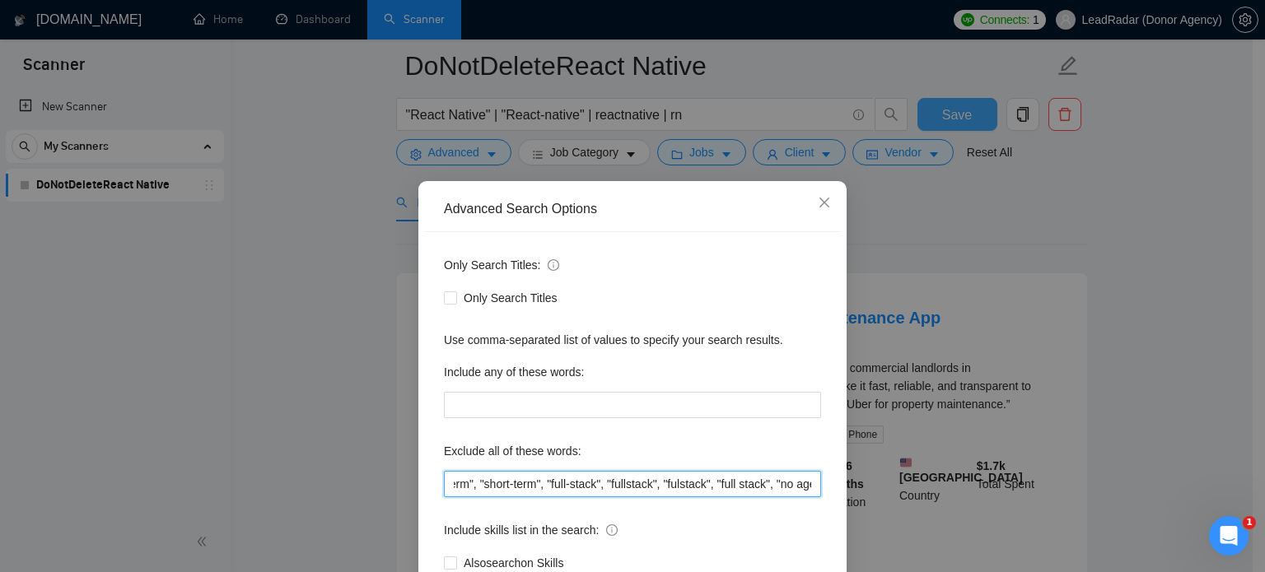
scroll to position [0, 125]
drag, startPoint x: 789, startPoint y: 490, endPoint x: 816, endPoint y: 486, distance: 27.5
click at [852, 487] on div "Advanced Search Options Only Search Titles: Only Search Titles Use comma-separa…" at bounding box center [632, 286] width 1265 height 572
click at [807, 484] on input "shortterm, "short term", "short-term", "full-stack", "fullstack", "fulstack", "…" at bounding box center [632, 484] width 377 height 26
drag, startPoint x: 748, startPoint y: 483, endPoint x: 830, endPoint y: 483, distance: 81.5
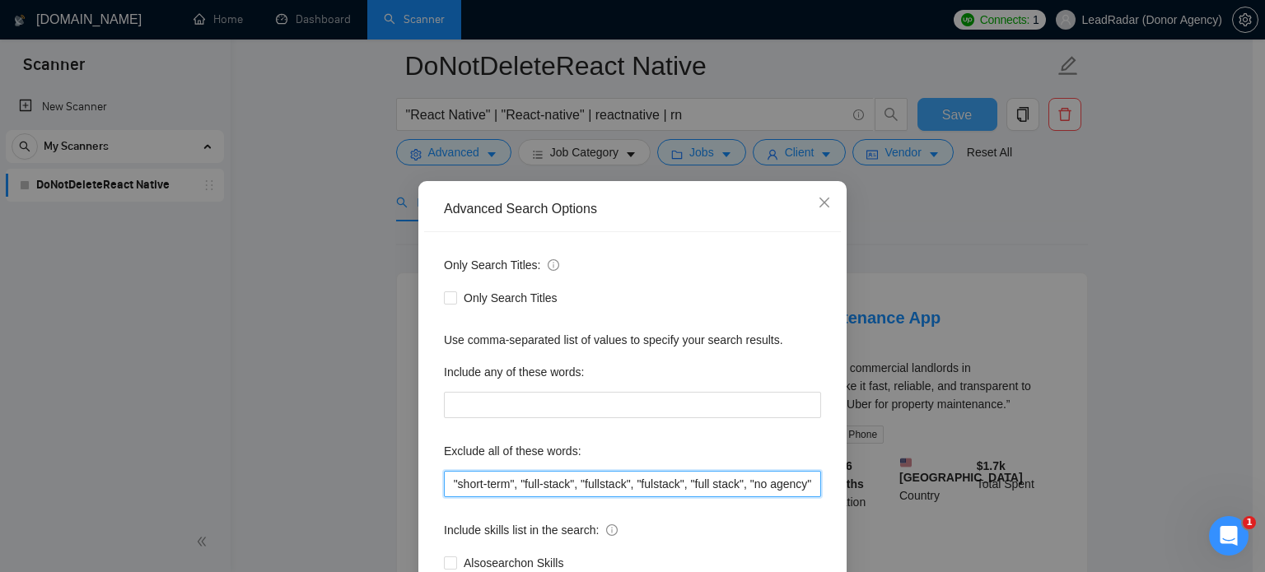
click at [830, 483] on div "Only Search Titles: Only Search Titles Use comma-separated list of values to sp…" at bounding box center [632, 424] width 417 height 384
paste input "ies", "won't be recruiting agencies", "agencies not to apply", "no agency", "no…"
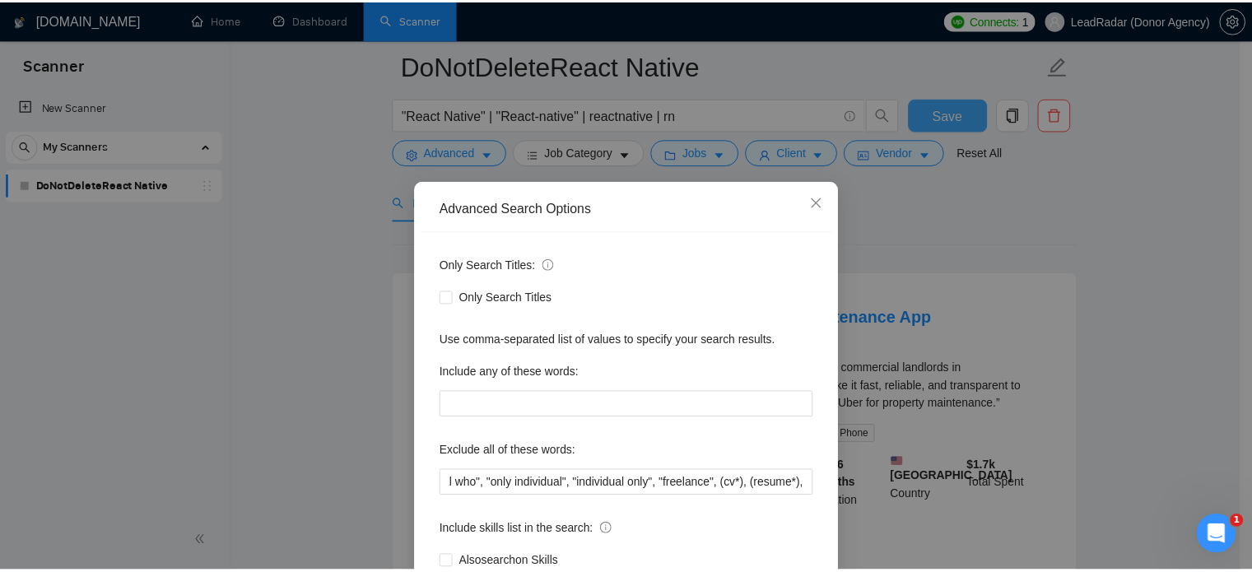
scroll to position [0, 0]
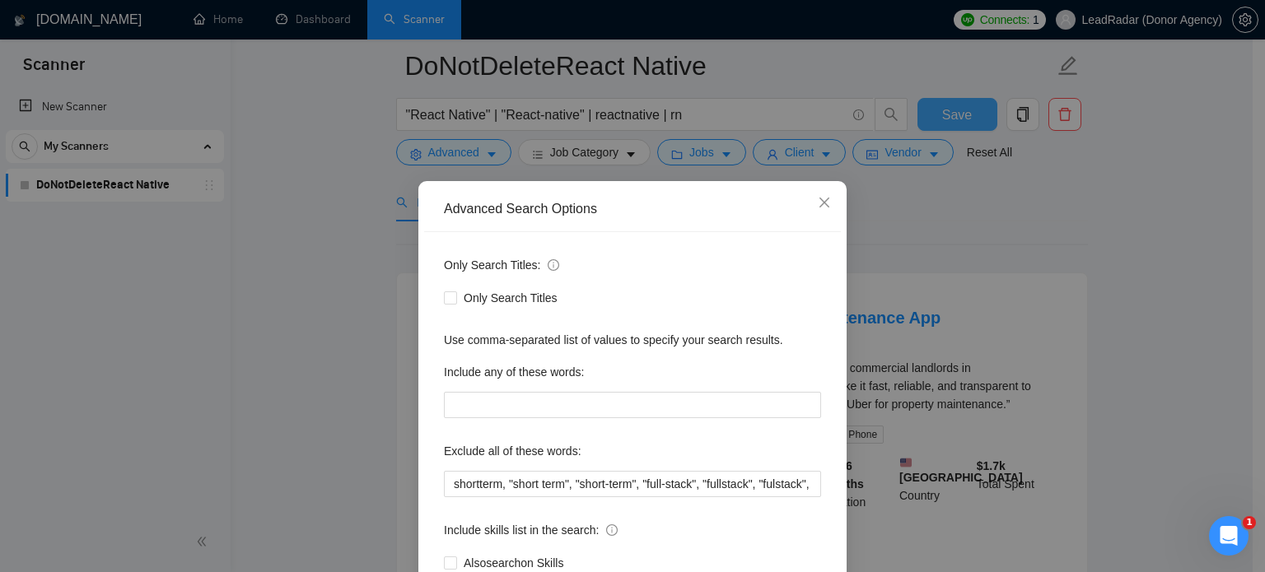
click at [1171, 332] on div "Advanced Search Options Only Search Titles: Only Search Titles Use comma-separa…" at bounding box center [632, 286] width 1265 height 572
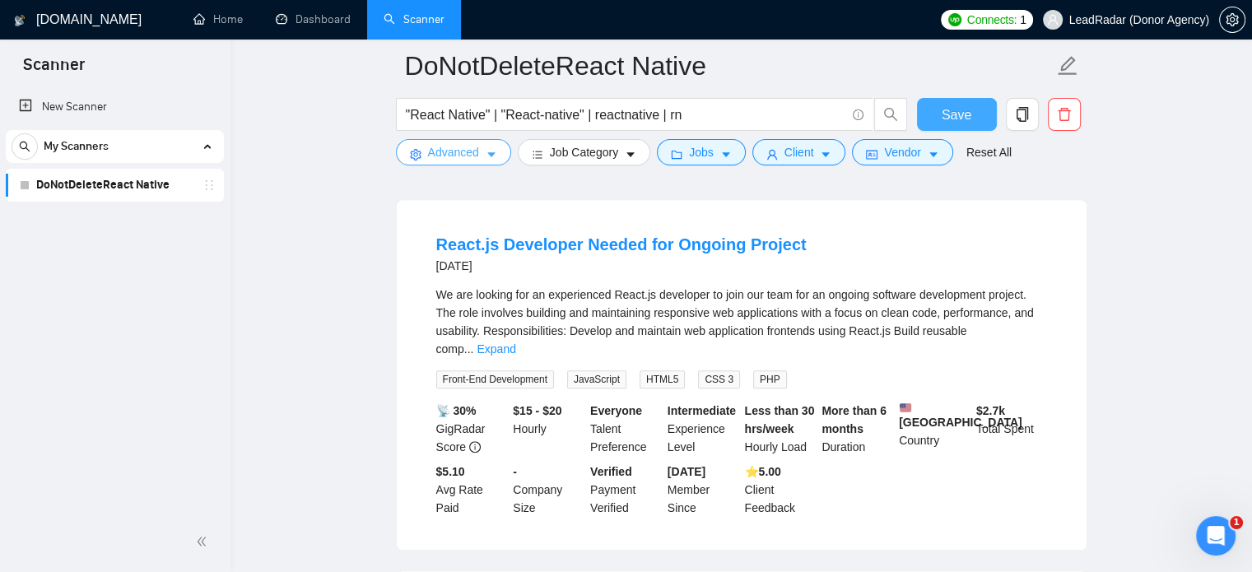
scroll to position [1579, 0]
click at [515, 344] on link "Expand" at bounding box center [496, 350] width 39 height 13
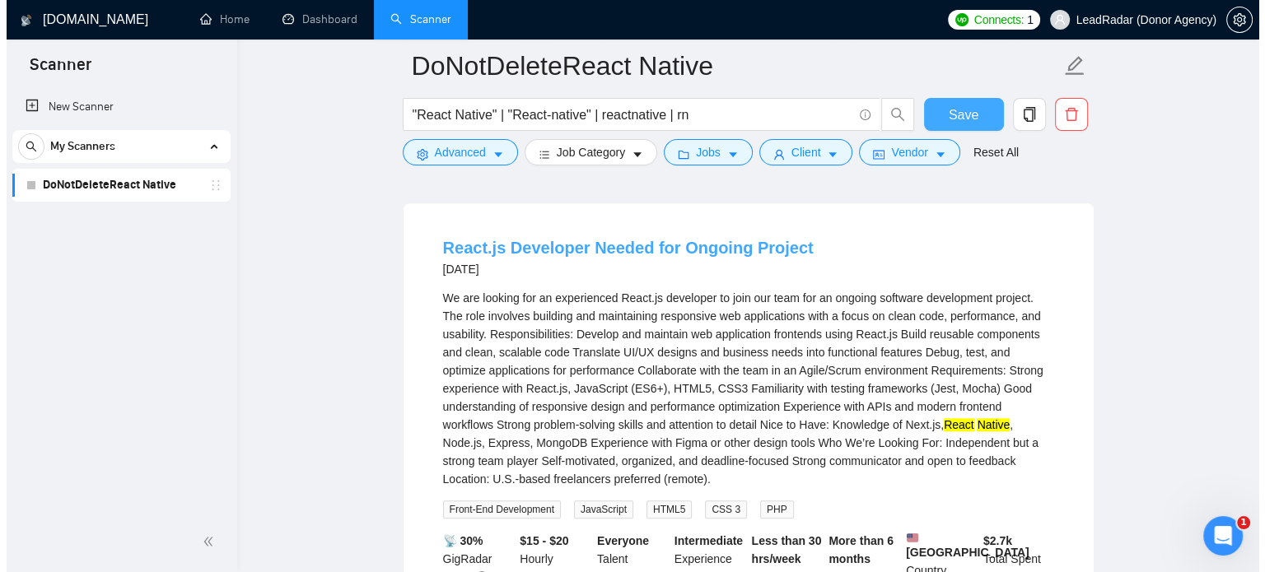
scroll to position [1577, 0]
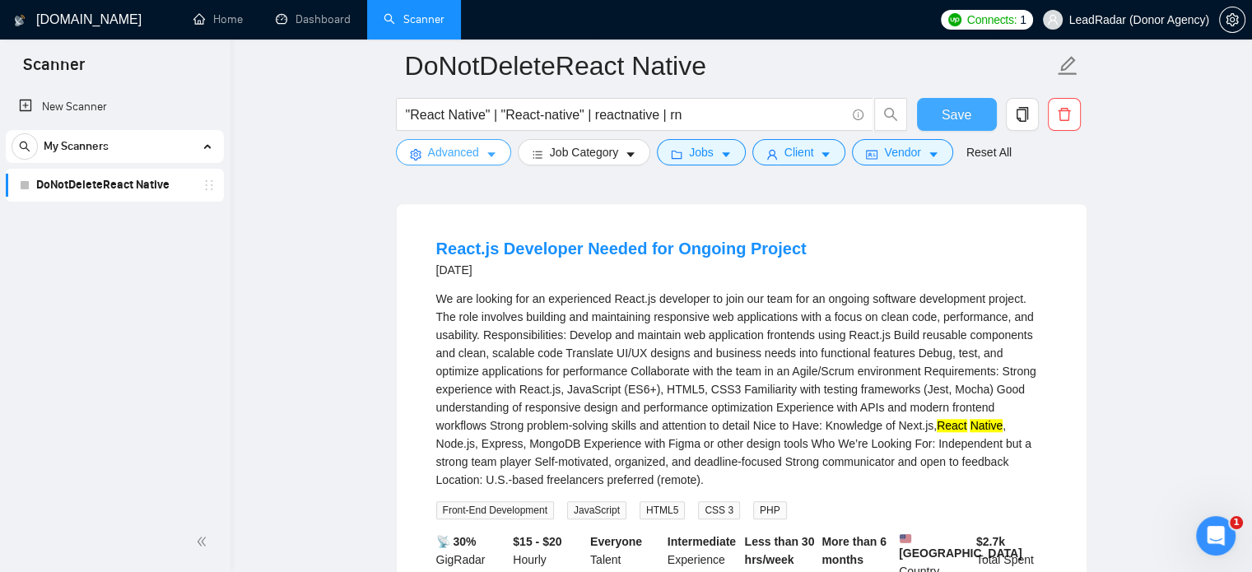
click at [485, 147] on button "Advanced" at bounding box center [453, 152] width 115 height 26
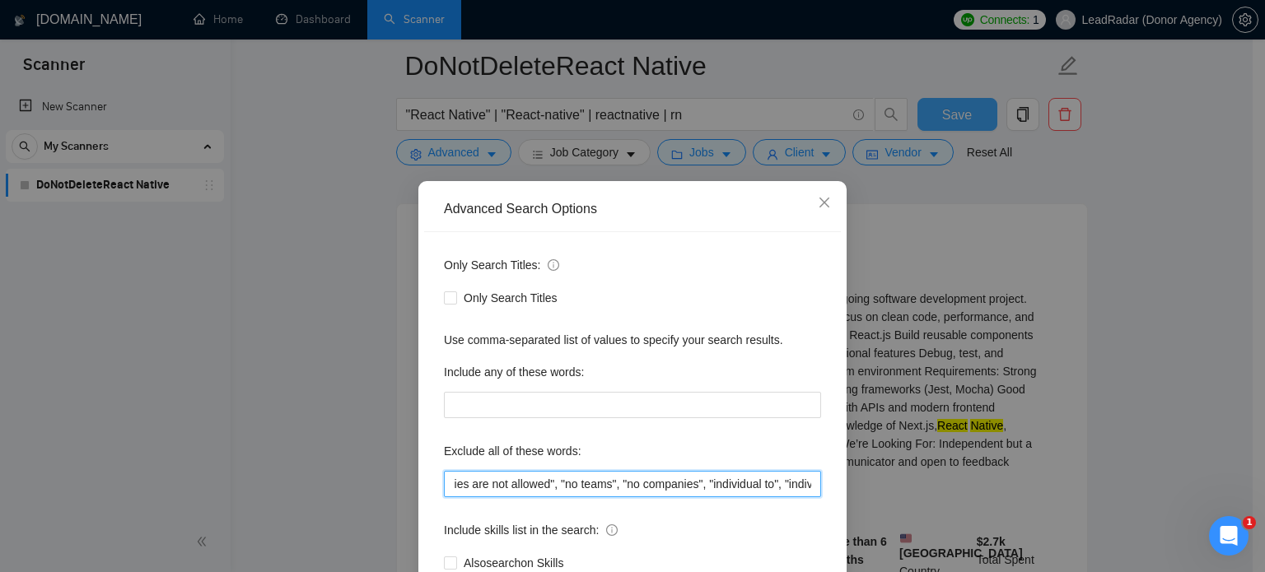
scroll to position [0, 2824]
drag, startPoint x: 797, startPoint y: 481, endPoint x: 811, endPoint y: 481, distance: 14.0
click at [825, 482] on div "Only Search Titles: Only Search Titles Use comma-separated list of values to sp…" at bounding box center [632, 424] width 417 height 384
click at [806, 481] on input "shortterm, "short term", "short-term", "full-stack", "fullstack", "fulstack", "…" at bounding box center [632, 484] width 377 height 26
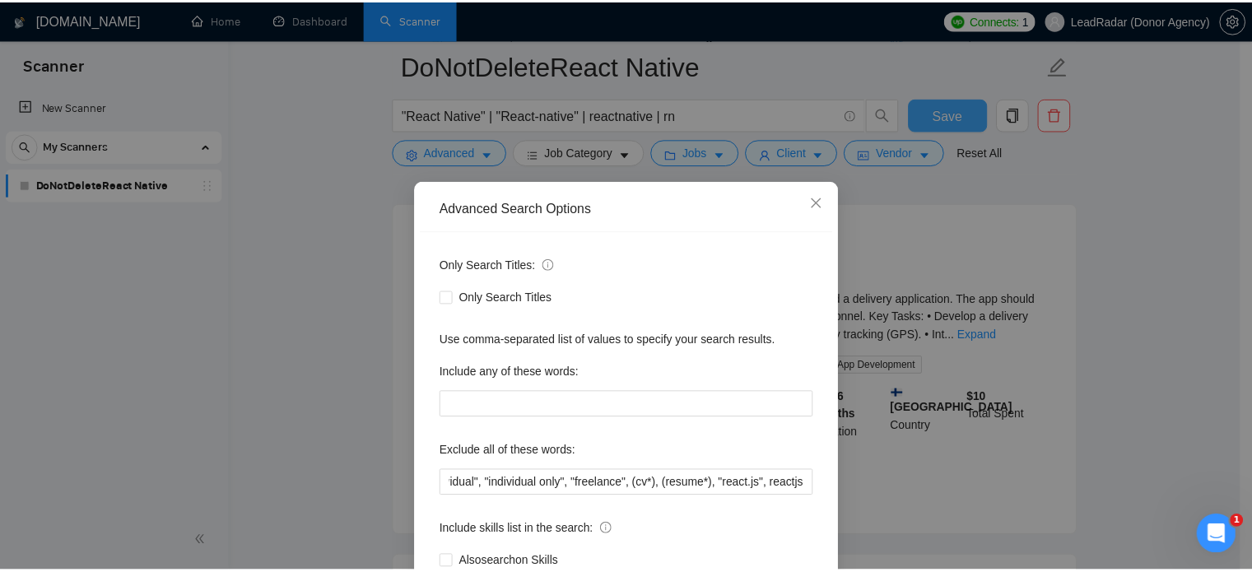
scroll to position [0, 0]
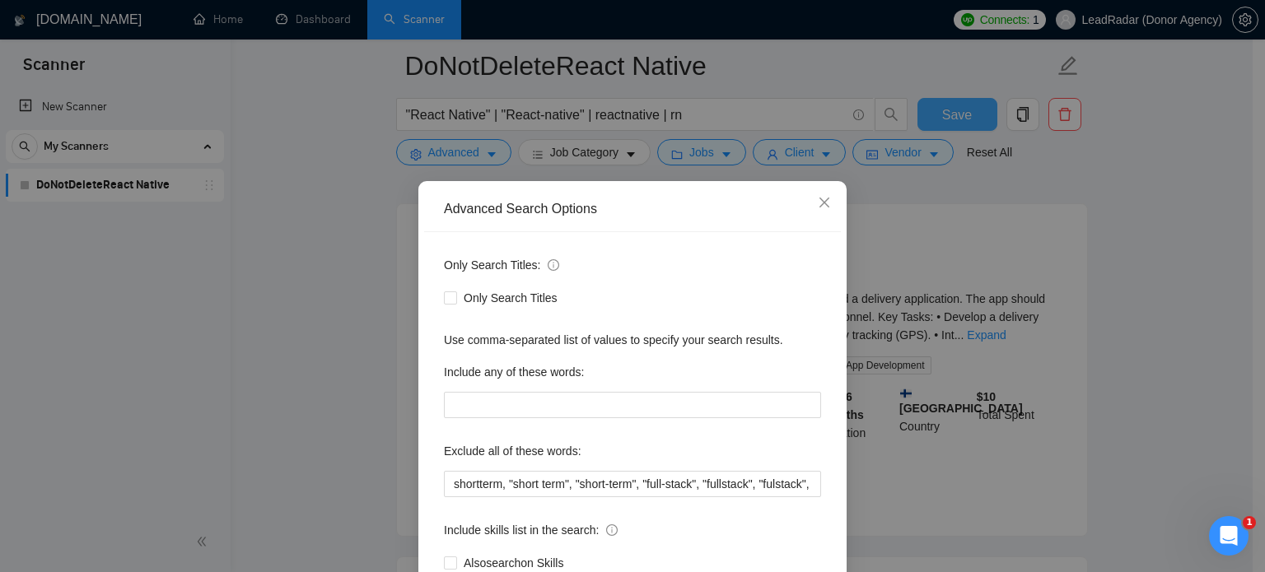
click at [1119, 200] on div "Advanced Search Options Only Search Titles: Only Search Titles Use comma-separa…" at bounding box center [632, 286] width 1265 height 572
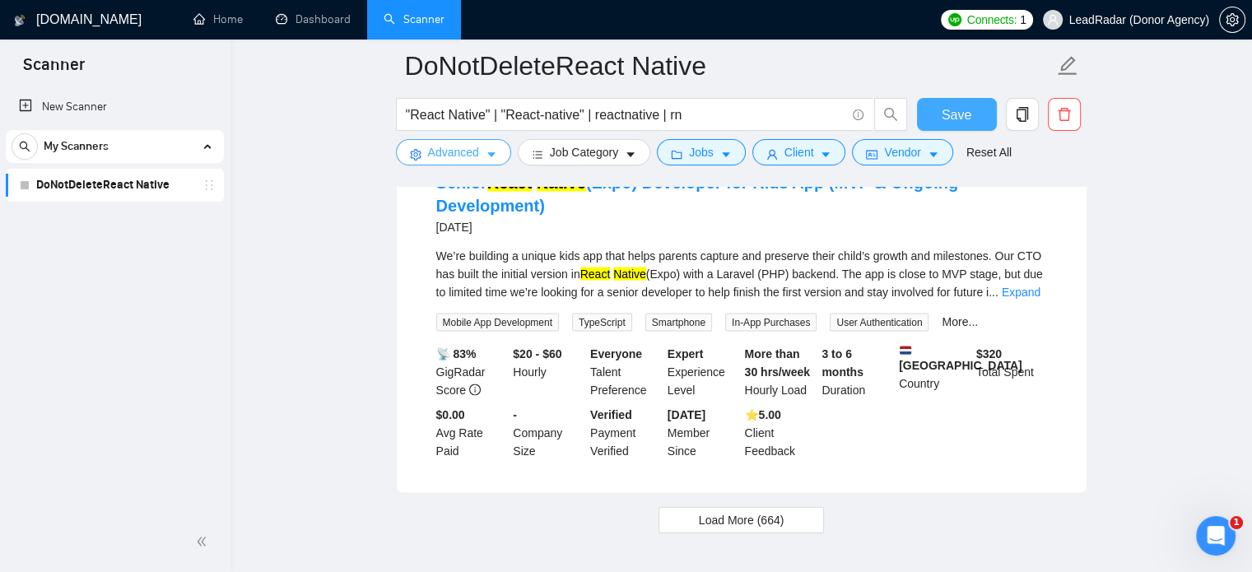
scroll to position [3518, 0]
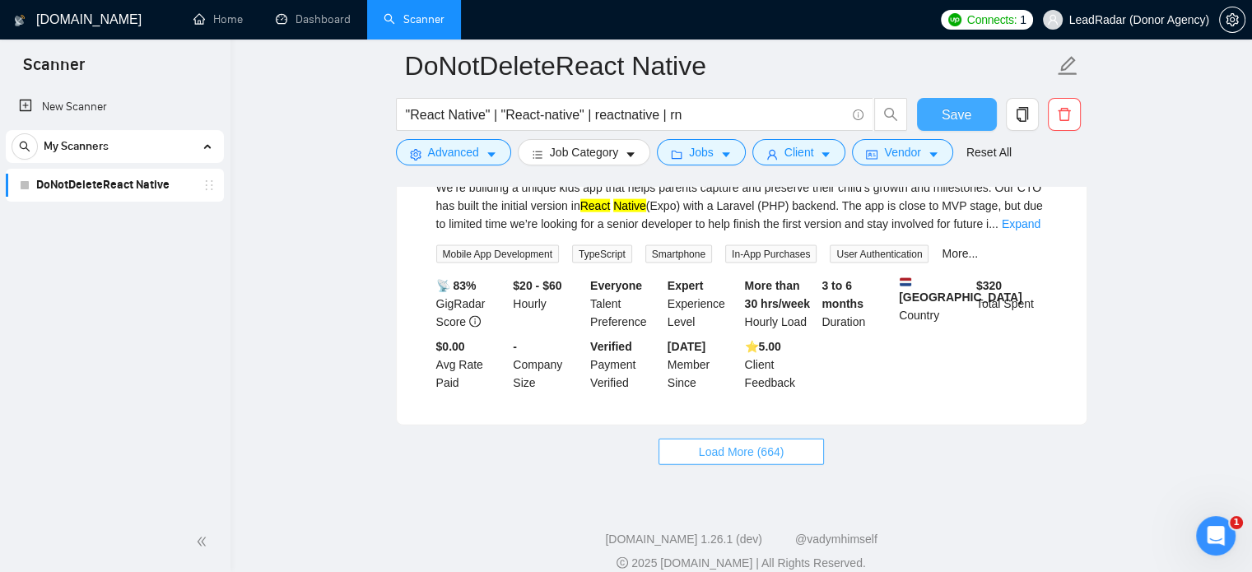
click at [725, 443] on span "Load More (664)" at bounding box center [742, 452] width 86 height 18
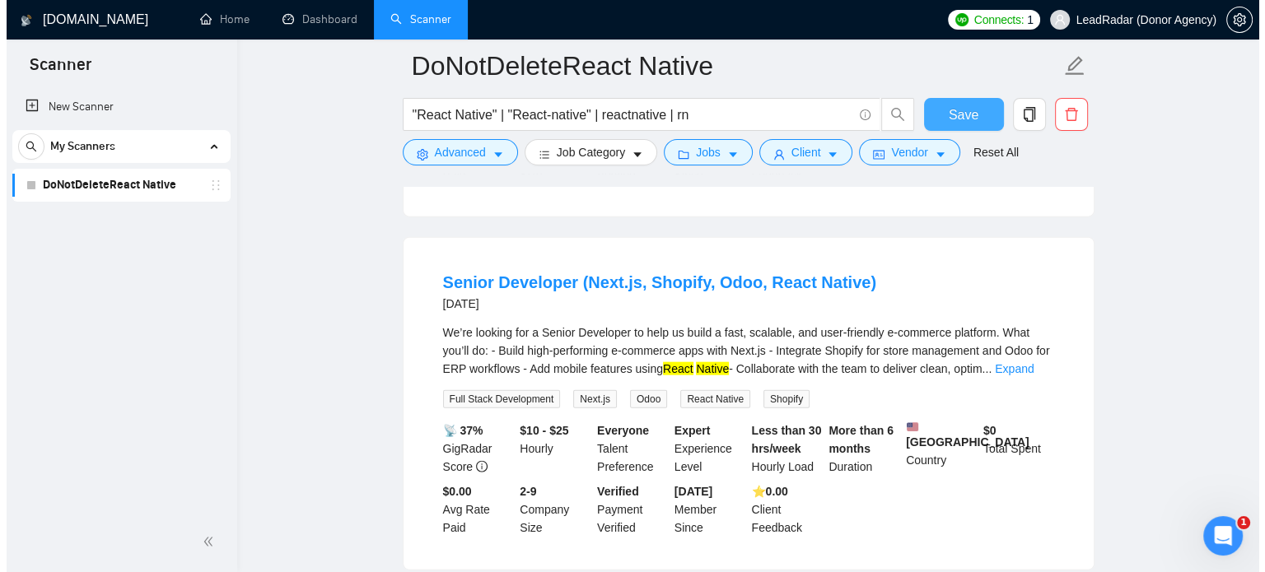
scroll to position [3726, 0]
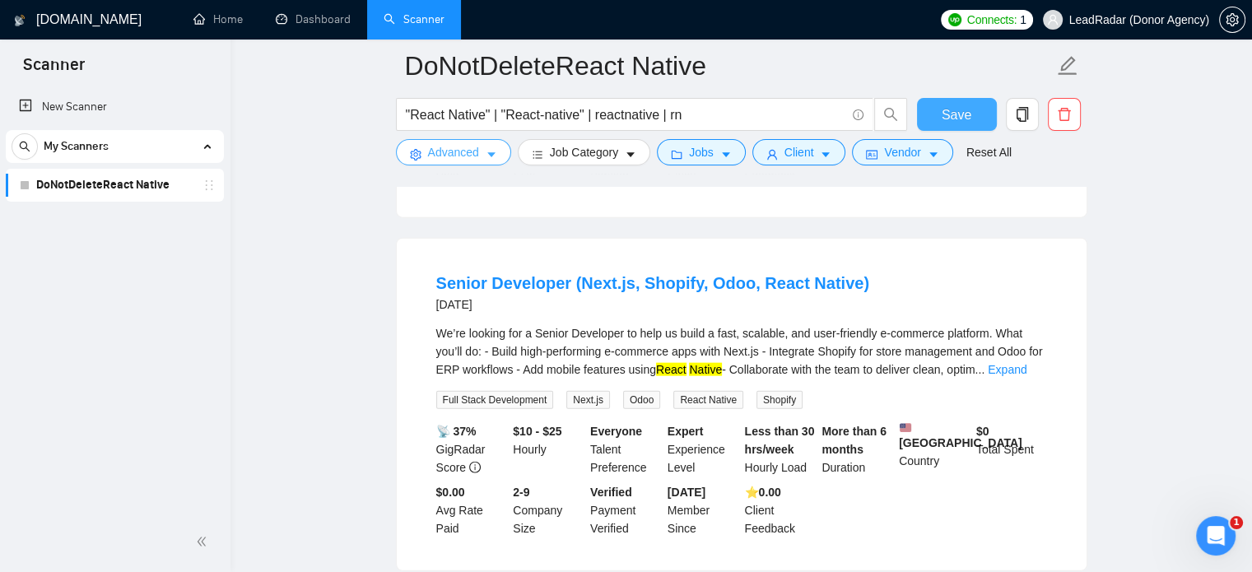
click at [479, 153] on button "Advanced" at bounding box center [453, 152] width 115 height 26
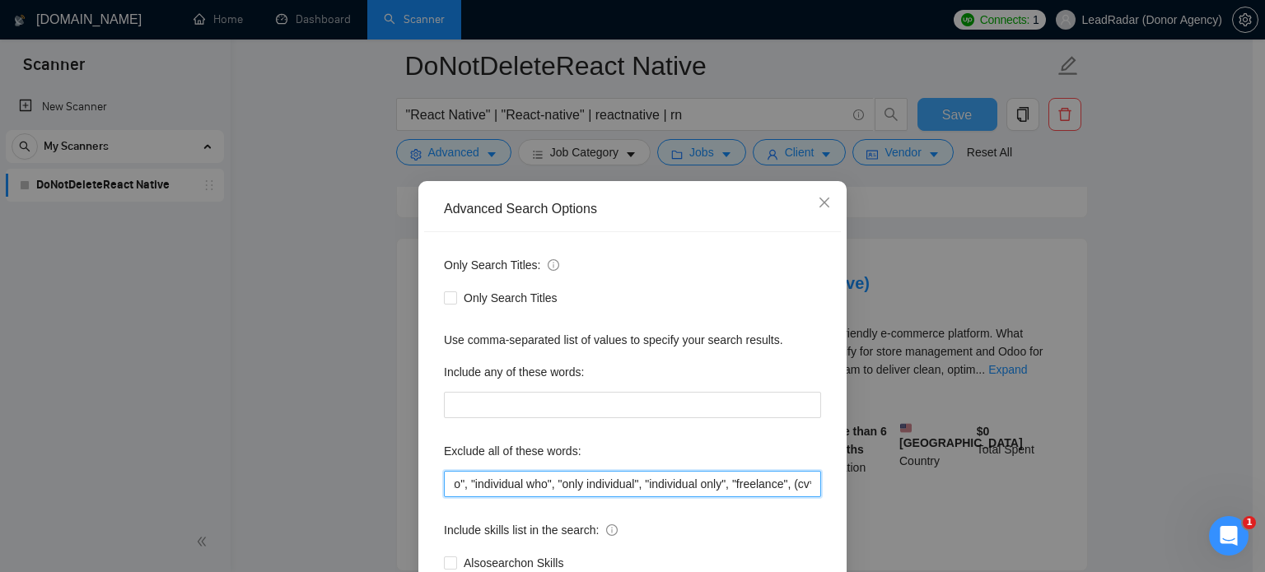
scroll to position [0, 2912]
drag, startPoint x: 734, startPoint y: 488, endPoint x: 843, endPoint y: 488, distance: 108.7
click at [843, 488] on div "Advanced Search Options Only Search Titles: Only Search Titles Use comma-separa…" at bounding box center [632, 286] width 1265 height 572
click at [810, 484] on input "shortterm, "short term", "short-term", "full-stack", "fullstack", "fulstack", "…" at bounding box center [632, 484] width 377 height 26
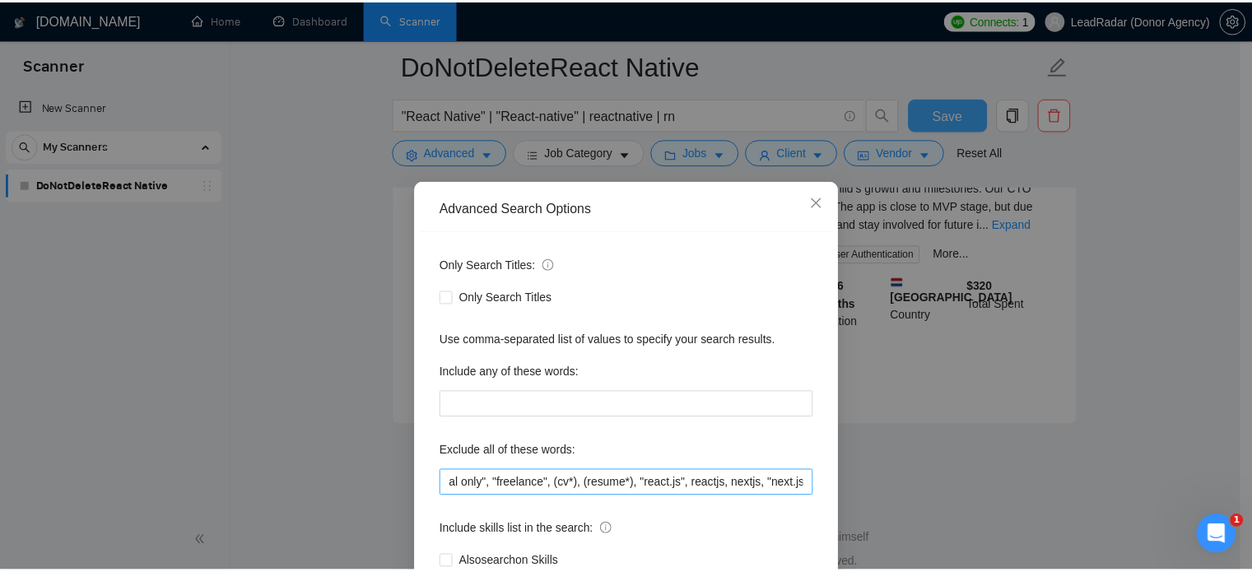
scroll to position [0, 0]
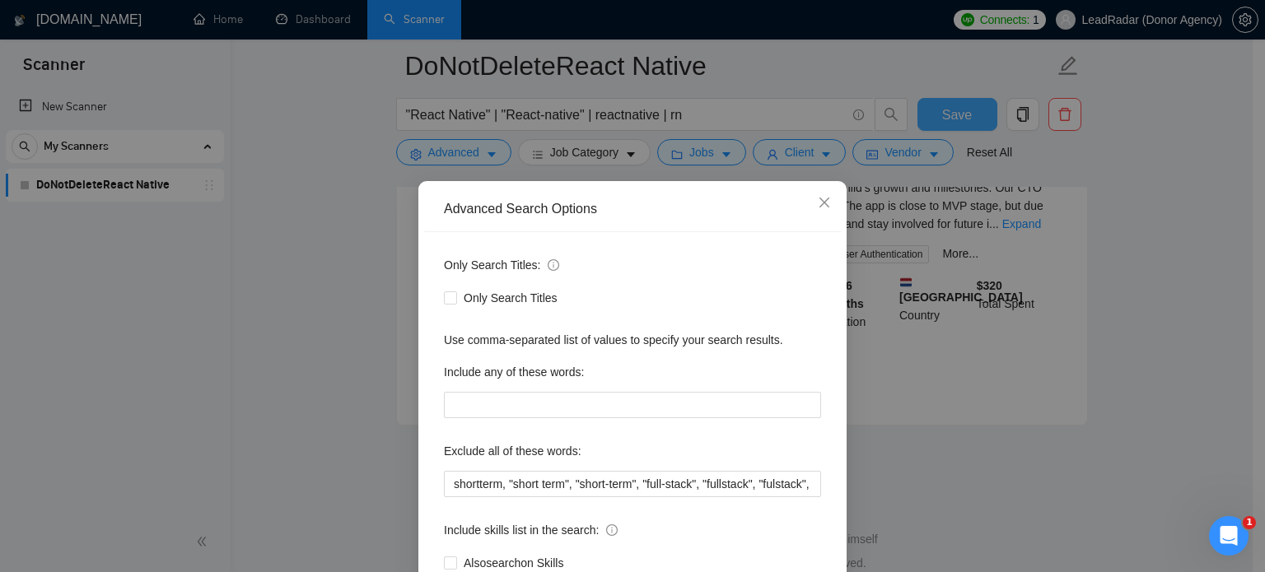
click at [918, 462] on div "Advanced Search Options Only Search Titles: Only Search Titles Use comma-separa…" at bounding box center [632, 286] width 1265 height 572
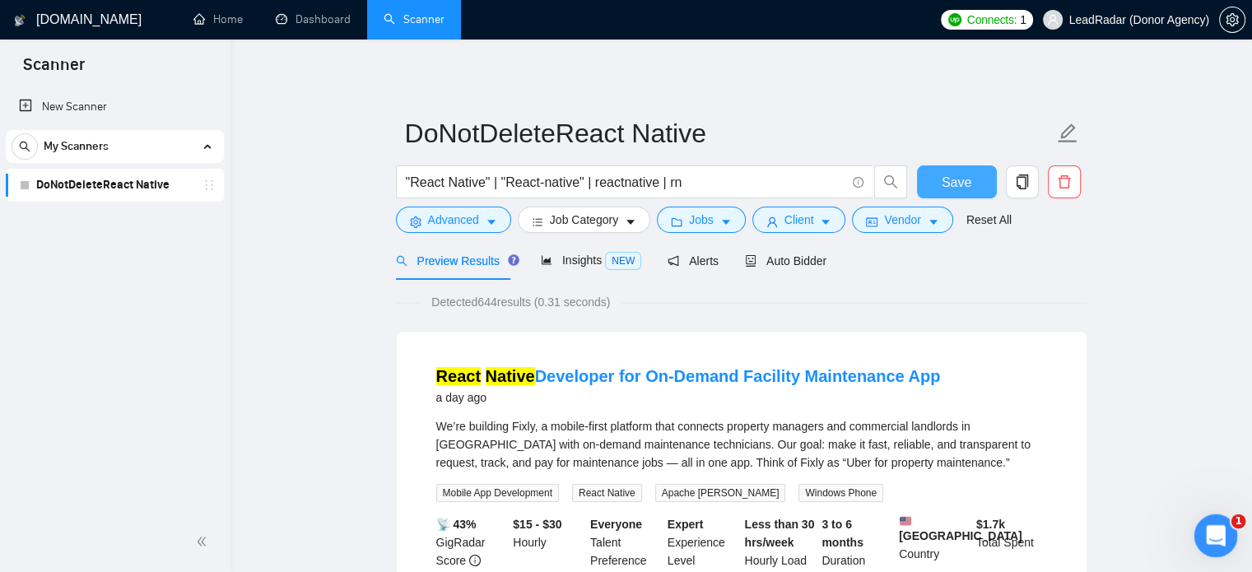
click at [1213, 535] on icon "Відкрити програму для спілкування Intercom" at bounding box center [1214, 533] width 12 height 13
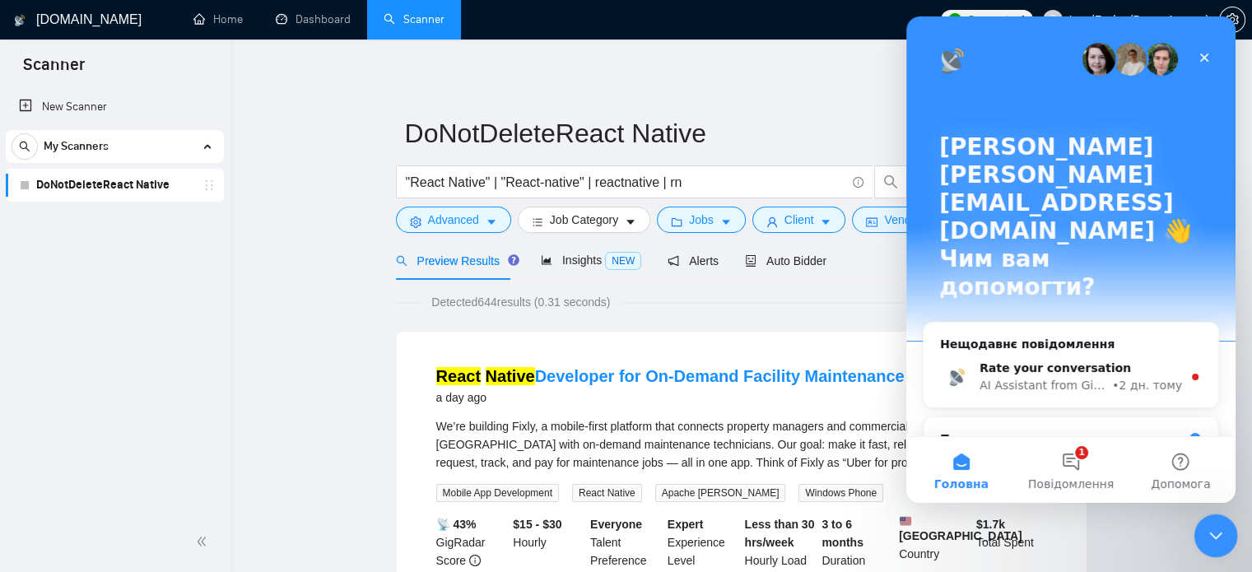
click at [1205, 536] on icon "Закрити програму для спілкування Intercom" at bounding box center [1214, 534] width 20 height 20
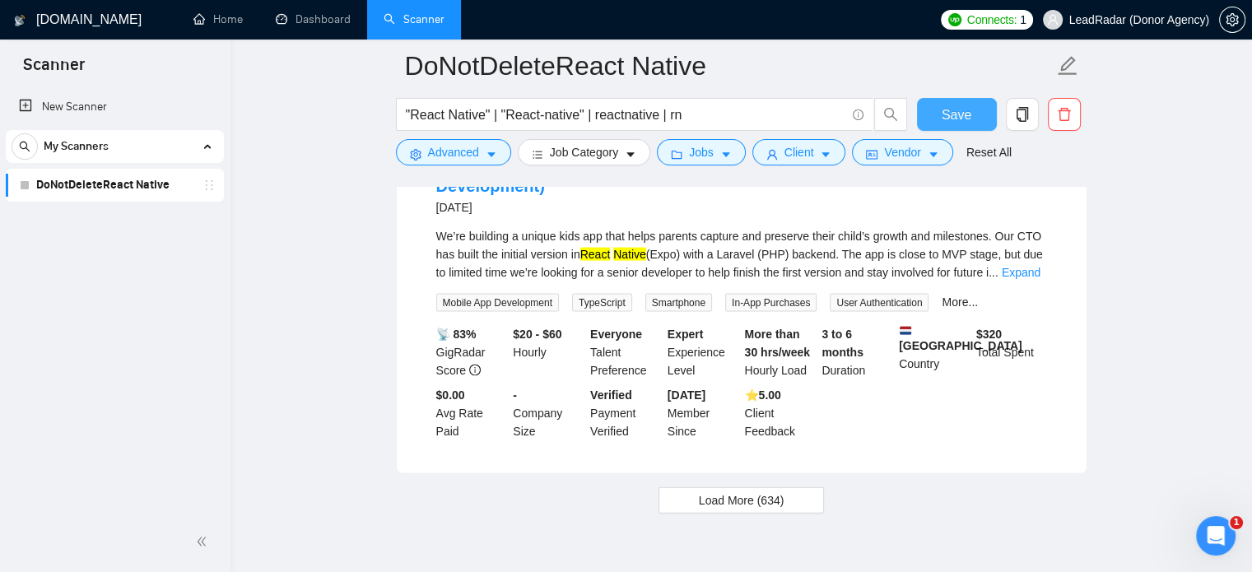
scroll to position [3518, 0]
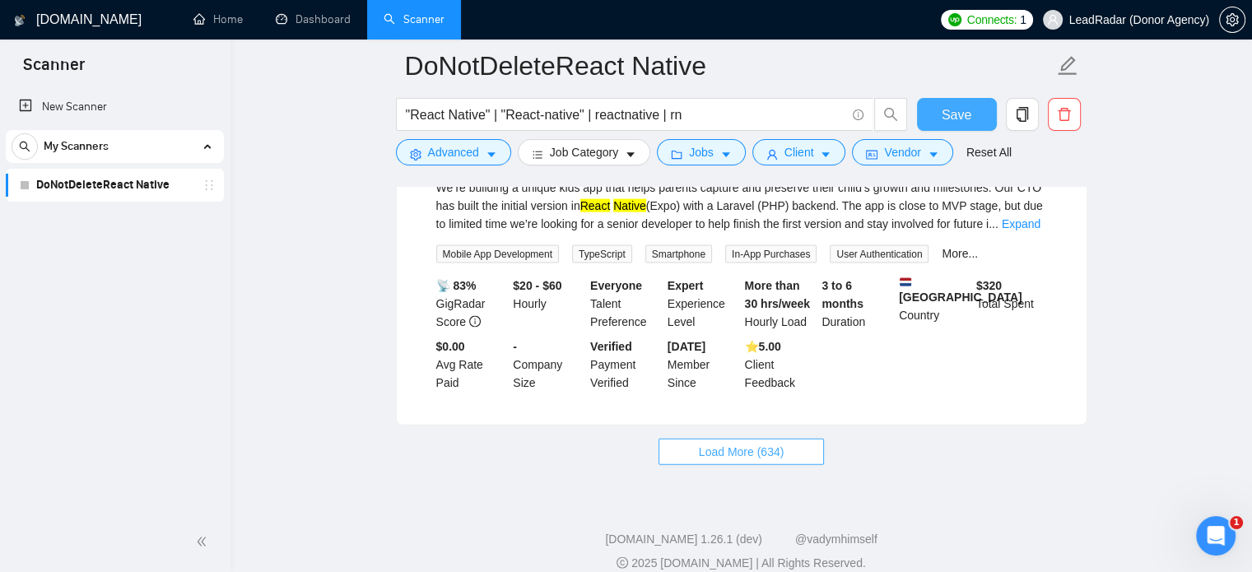
click at [729, 443] on span "Load More (634)" at bounding box center [742, 452] width 86 height 18
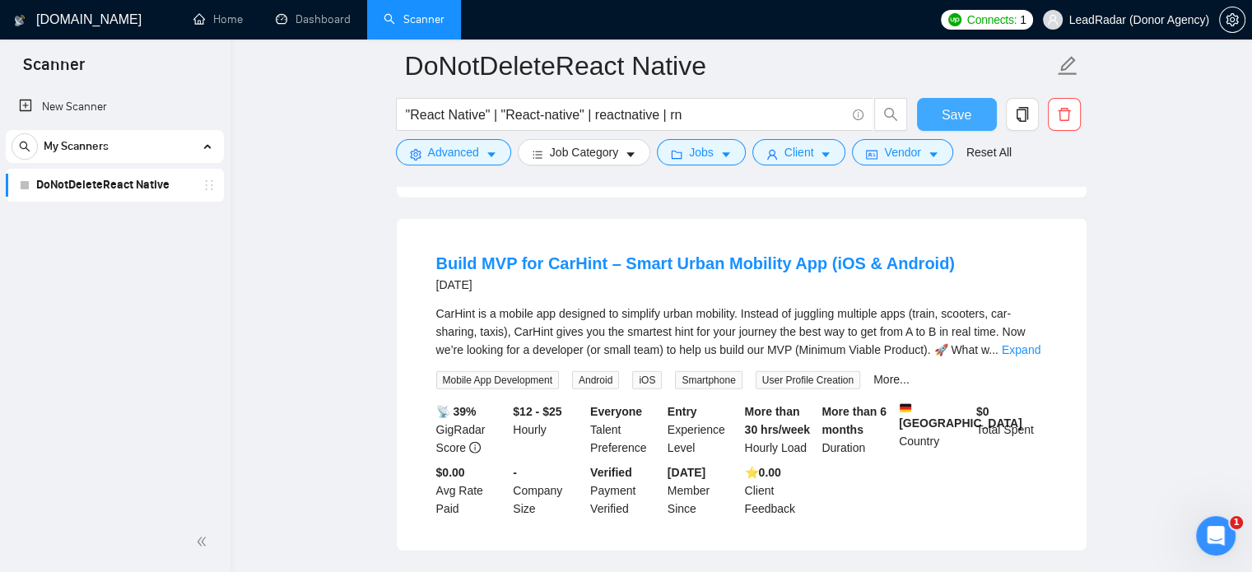
scroll to position [4117, 0]
click at [1026, 343] on link "Expand" at bounding box center [1021, 349] width 39 height 13
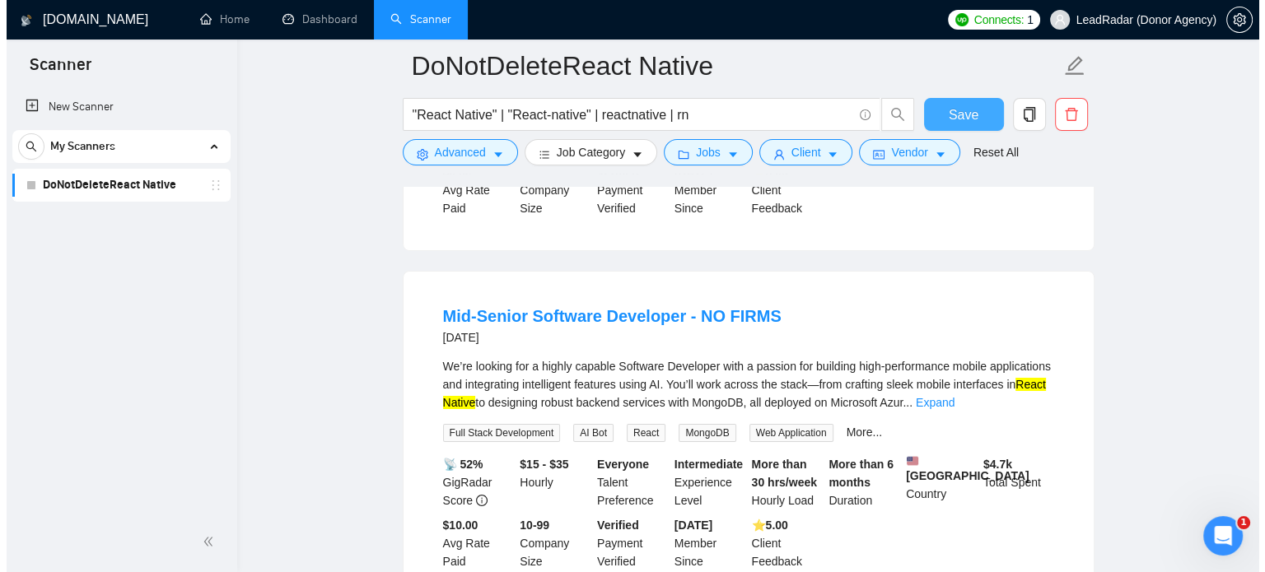
scroll to position [5747, 0]
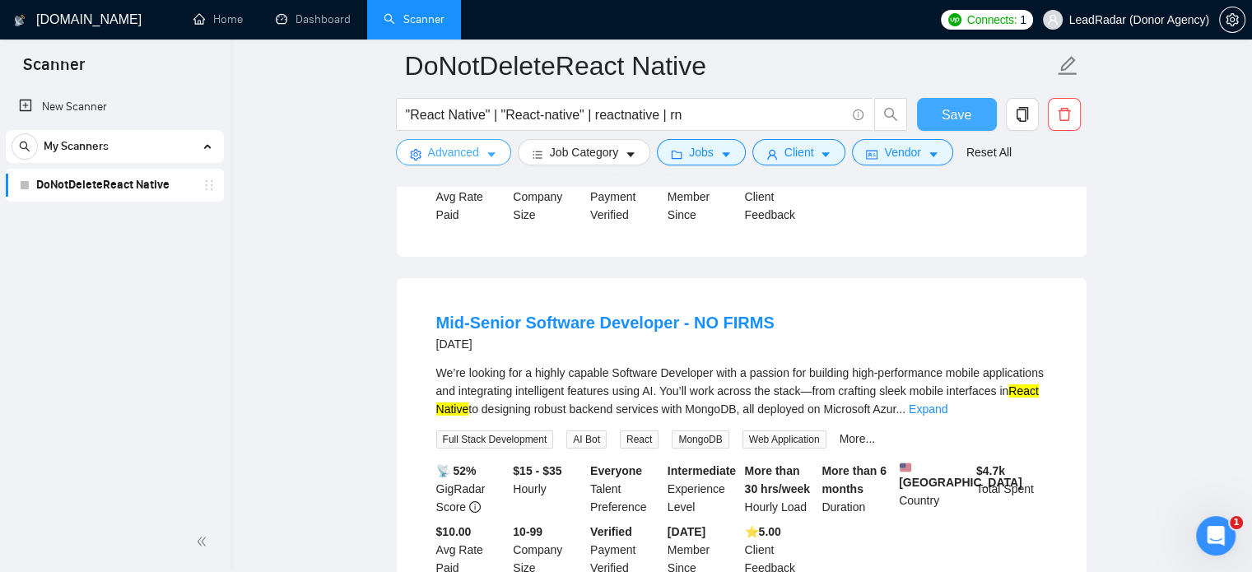
click at [445, 145] on span "Advanced" at bounding box center [453, 152] width 51 height 18
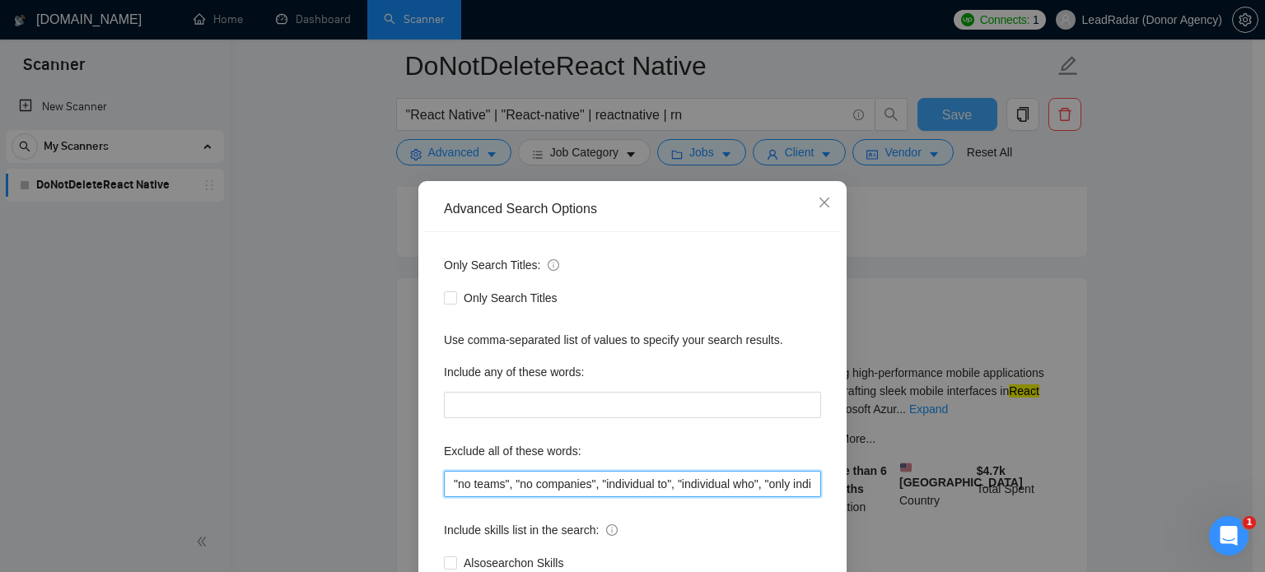
scroll to position [0, 2991]
drag, startPoint x: 716, startPoint y: 481, endPoint x: 859, endPoint y: 481, distance: 142.4
click at [859, 481] on div "Advanced Search Options Only Search Titles: Only Search Titles Use comma-separa…" at bounding box center [632, 286] width 1265 height 572
click at [686, 485] on input "shortterm, "short term", "short-term", "full-stack", "fullstack", "fulstack", "…" at bounding box center [632, 484] width 377 height 26
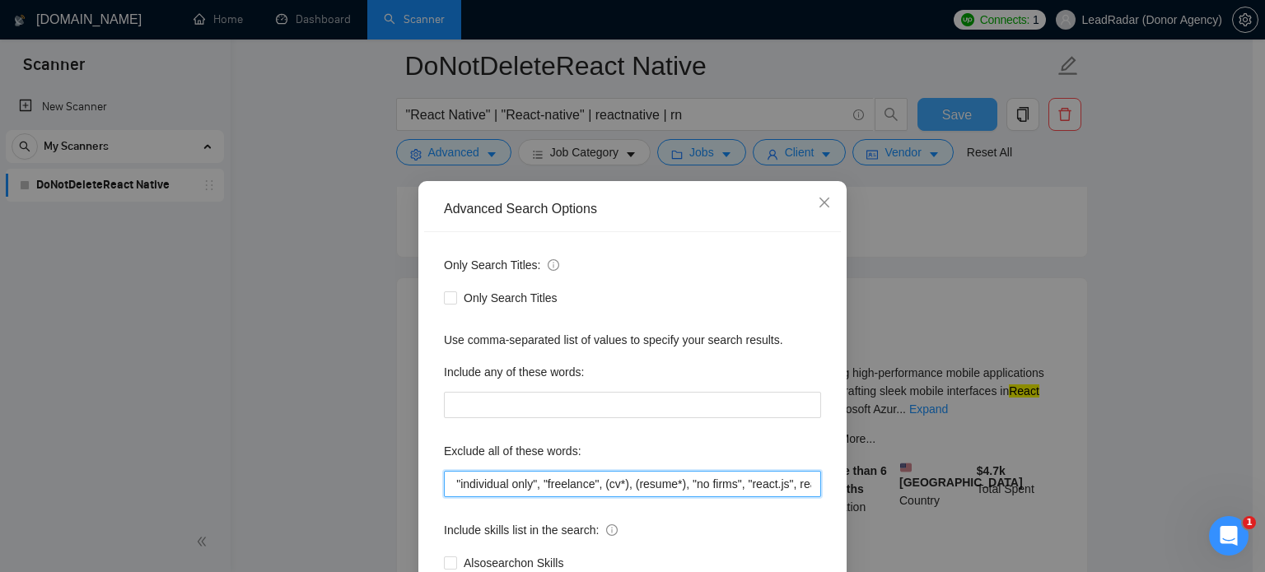
type input "shortterm, "short term", "short-term", "full-stack", "fullstack", "fulstack", "…"
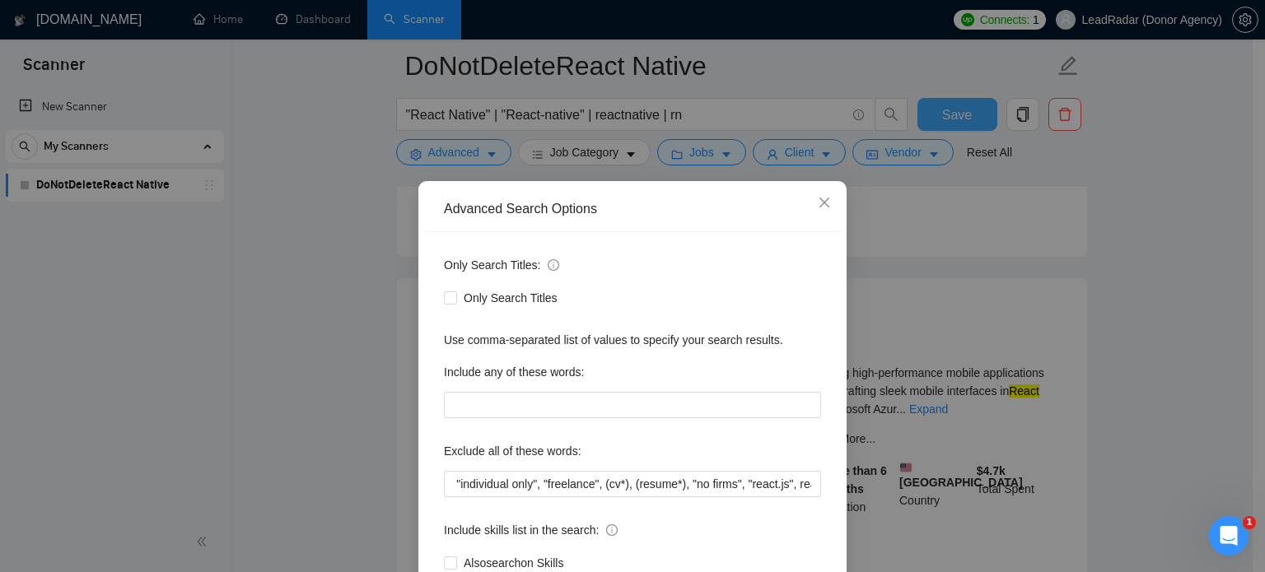
click at [1144, 393] on div "Advanced Search Options Only Search Titles: Only Search Titles Use comma-separa…" at bounding box center [632, 286] width 1265 height 572
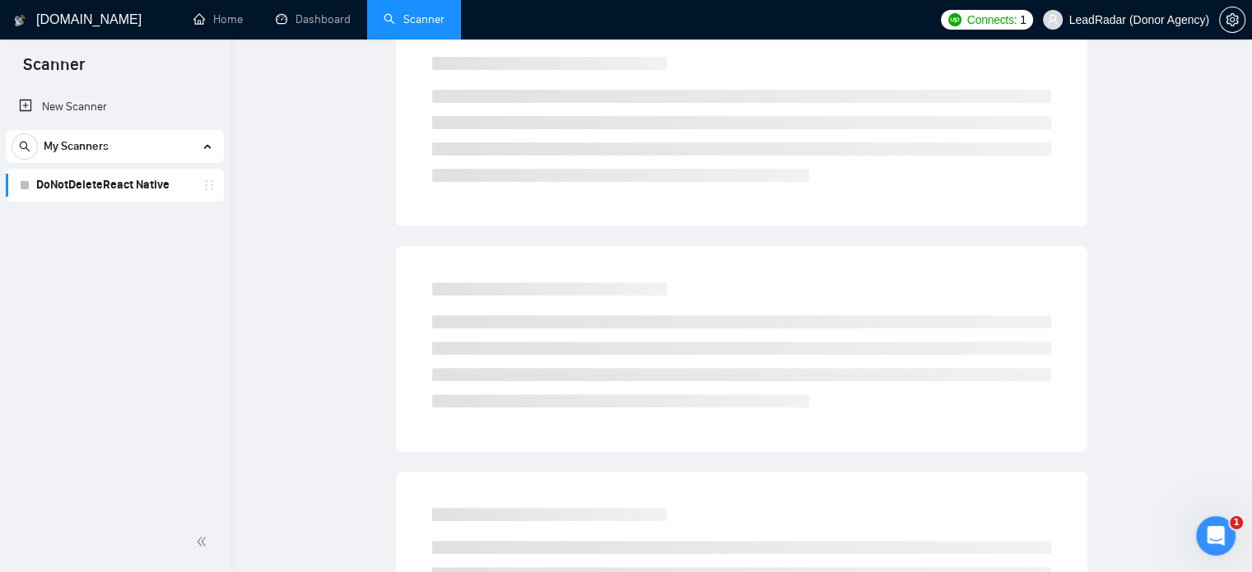
scroll to position [0, 0]
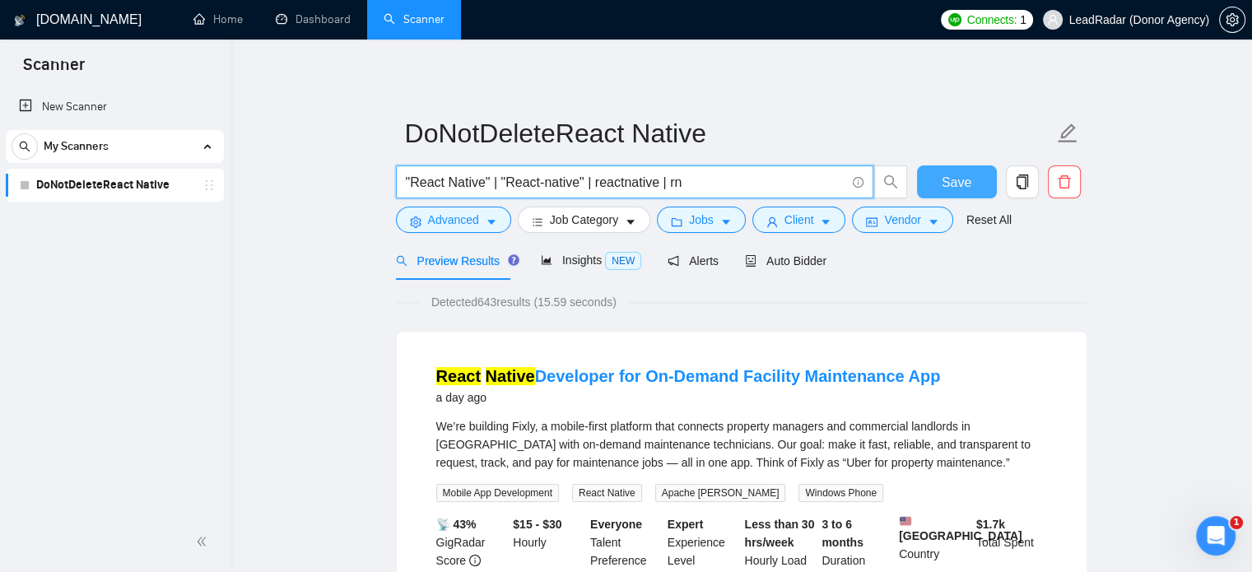
drag, startPoint x: 711, startPoint y: 190, endPoint x: 389, endPoint y: 190, distance: 321.9
paste input "("back-end" | "back - end" | (backend*) | "back end" | "server-side" | "server …"
type input ""React Native" | "React-native" | reactnative | rn"
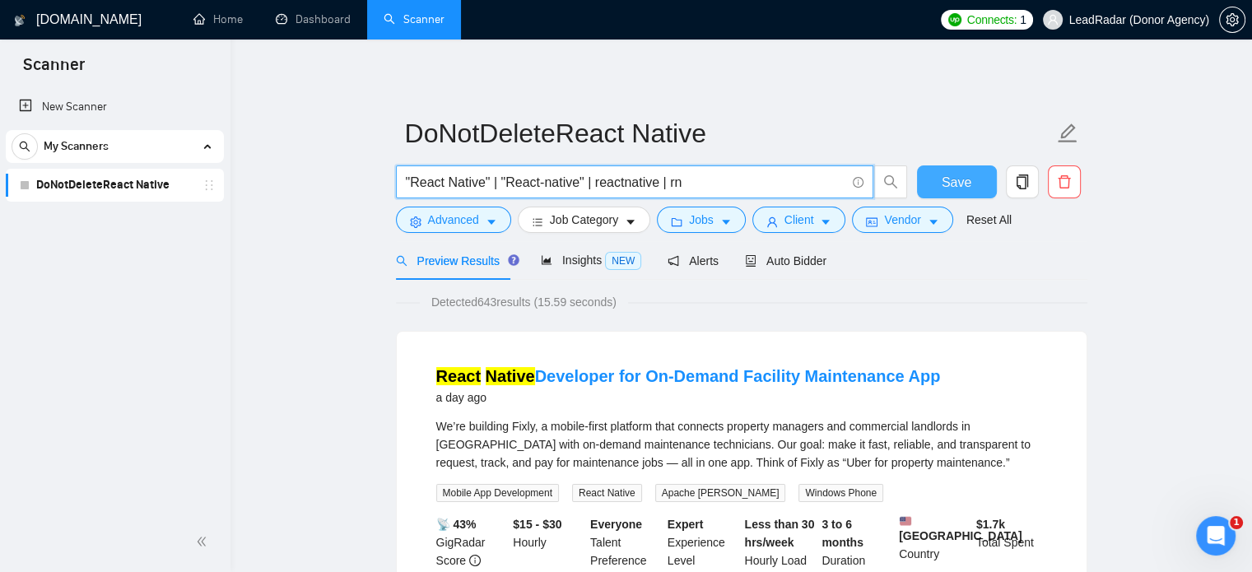
scroll to position [0, 0]
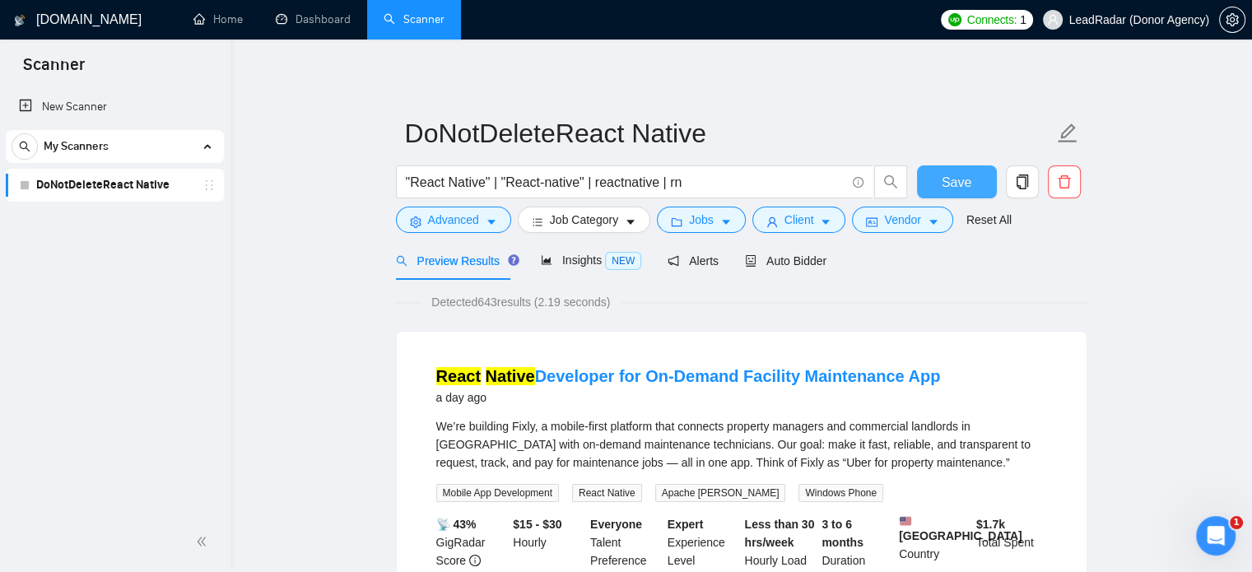
click at [960, 178] on span "Save" at bounding box center [957, 182] width 30 height 21
click at [1014, 184] on span "copy" at bounding box center [1022, 182] width 31 height 15
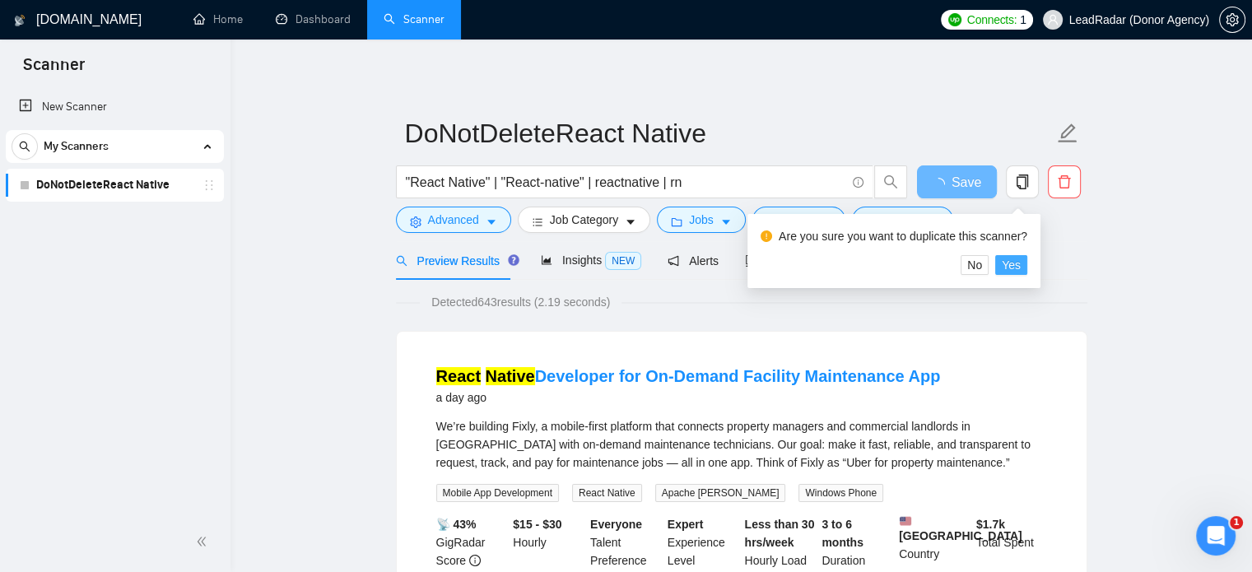
click at [1014, 263] on span "Yes" at bounding box center [1011, 265] width 19 height 18
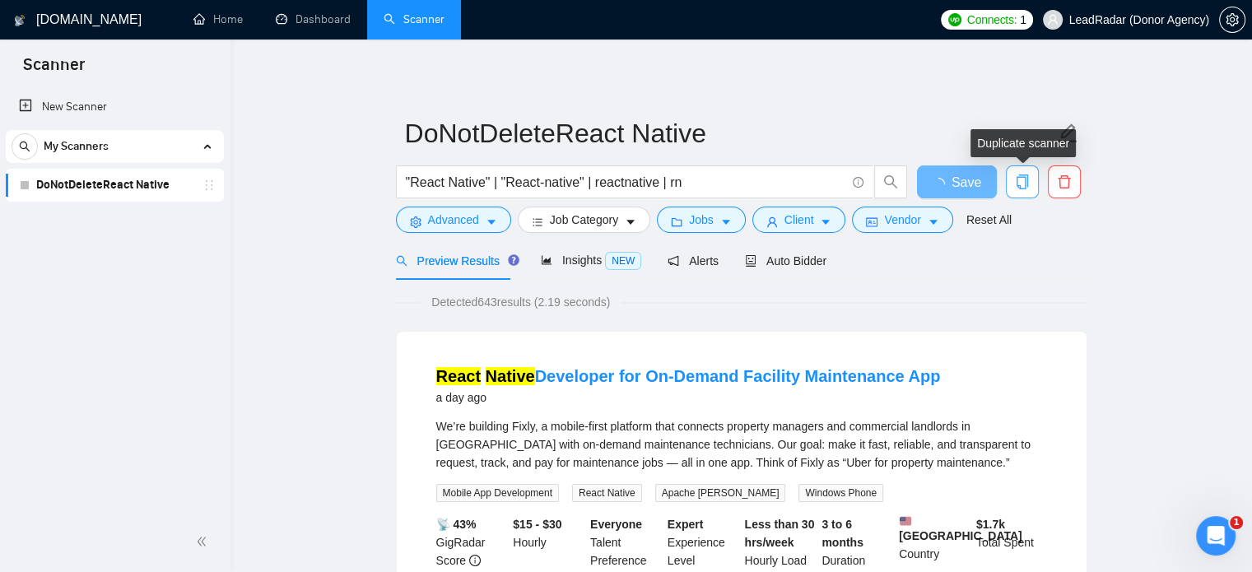
click at [1015, 177] on icon "copy" at bounding box center [1022, 182] width 15 height 15
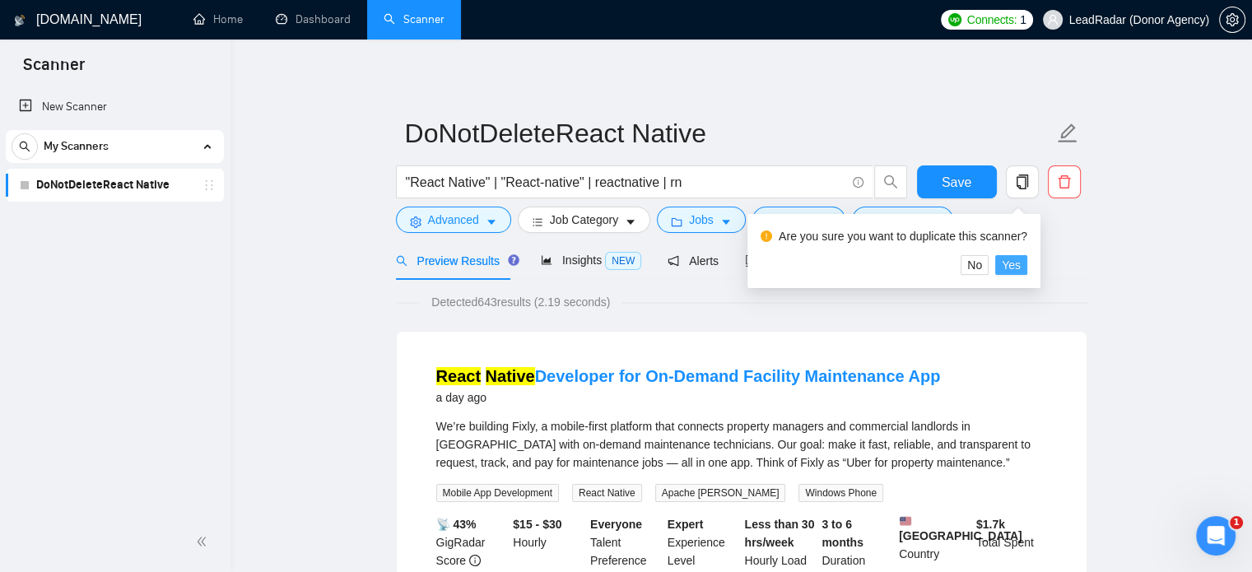
click at [1017, 269] on span "Yes" at bounding box center [1011, 265] width 19 height 18
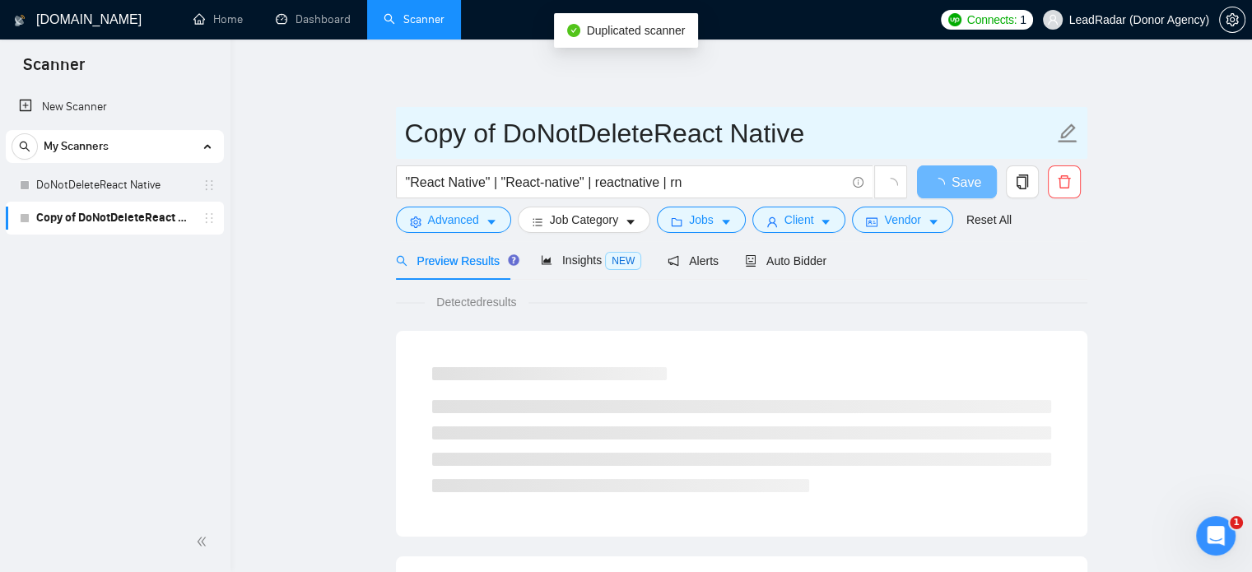
click at [536, 132] on input "Copy of DoNotDeleteReact Native" at bounding box center [729, 133] width 649 height 41
drag, startPoint x: 506, startPoint y: 137, endPoint x: 382, endPoint y: 137, distance: 124.3
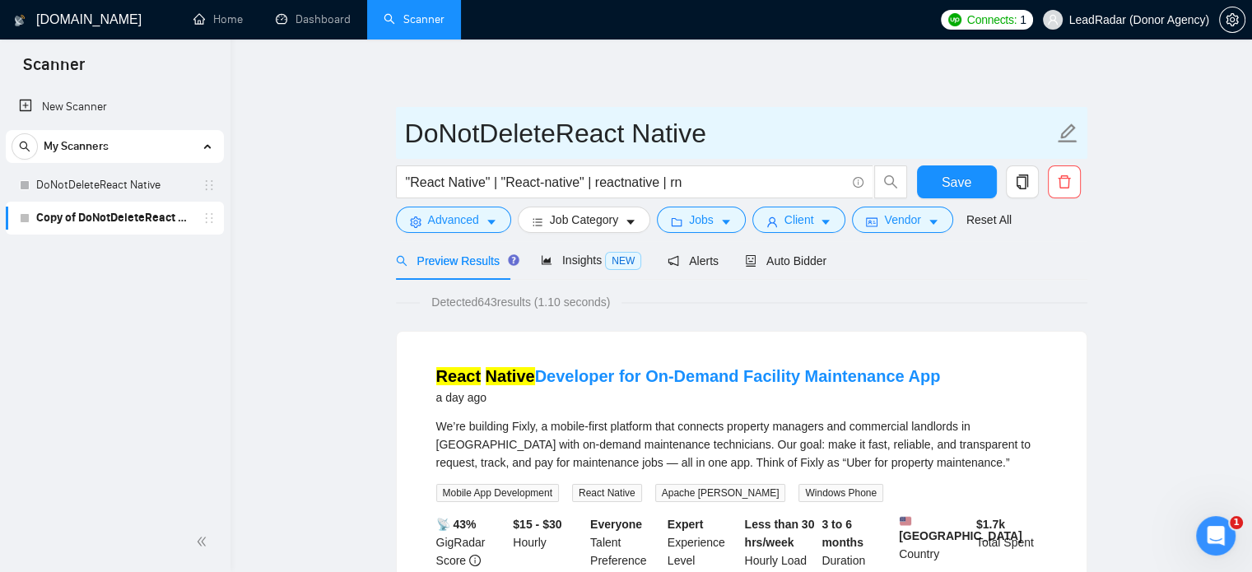
drag, startPoint x: 566, startPoint y: 132, endPoint x: 727, endPoint y: 137, distance: 161.5
click at [727, 137] on input "DoNotDeleteReact Native" at bounding box center [729, 133] width 649 height 41
type input "DoNotDeletePython+Django"
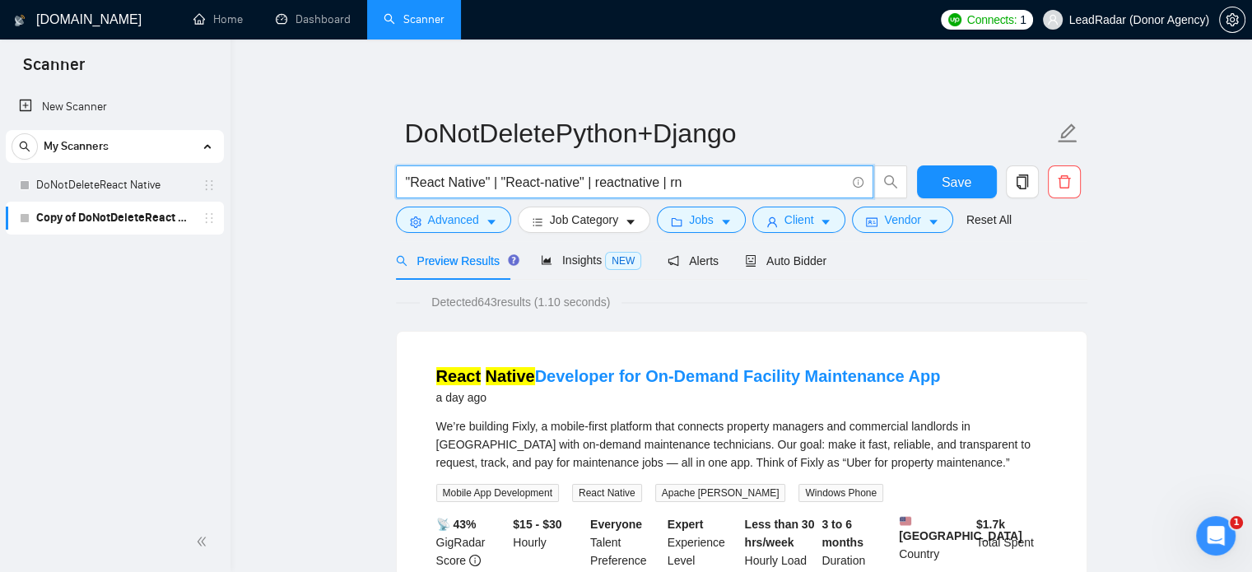
click at [694, 175] on input ""React Native" | "React-native" | reactnative | rn" at bounding box center [626, 182] width 440 height 21
drag, startPoint x: 669, startPoint y: 184, endPoint x: 388, endPoint y: 184, distance: 280.8
paste input "("back-end" | "back - end" | (backend*) | "back end" | "server-side" | "server …"
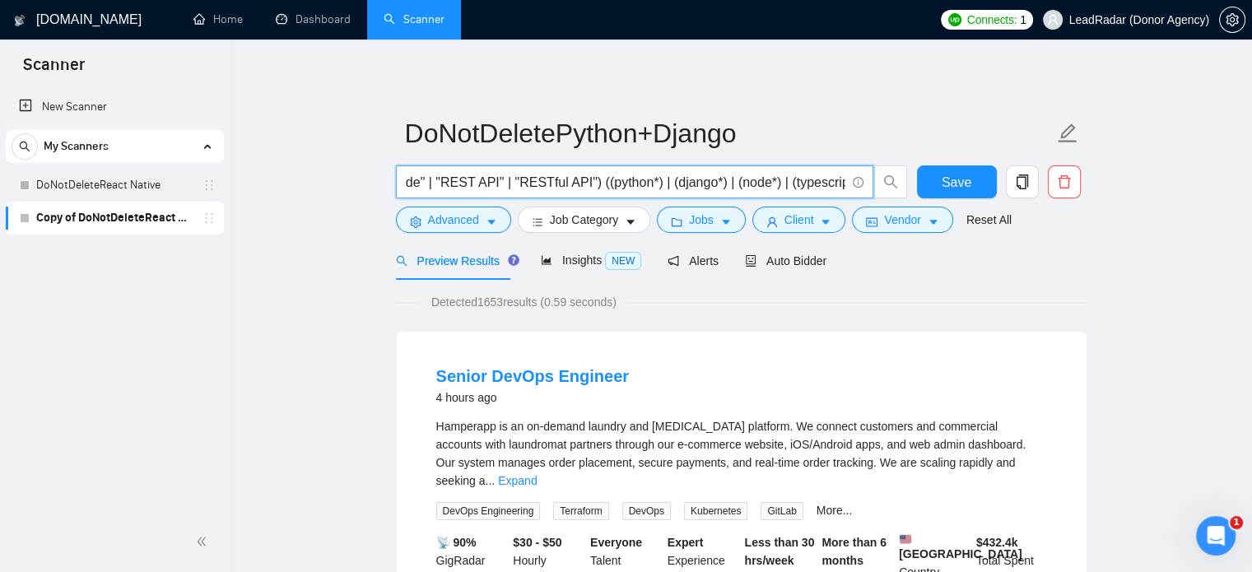
type input "("back-end" | "back - end" | (backend*) | "back end" | "server-side" | "server …"
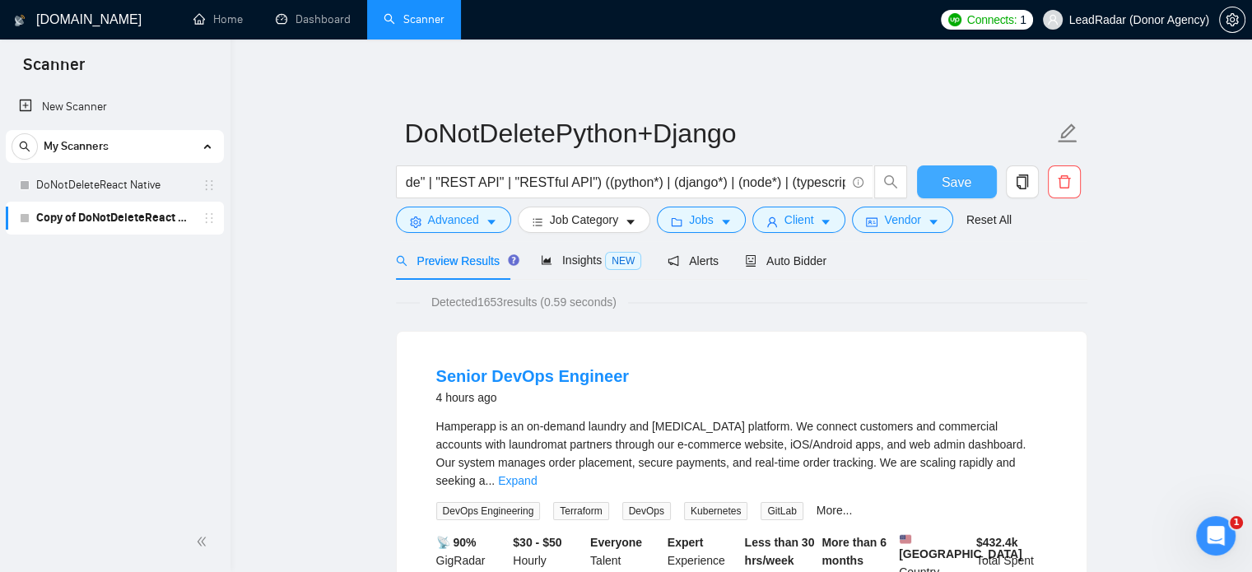
scroll to position [0, 0]
click at [951, 184] on span "Save" at bounding box center [957, 182] width 30 height 21
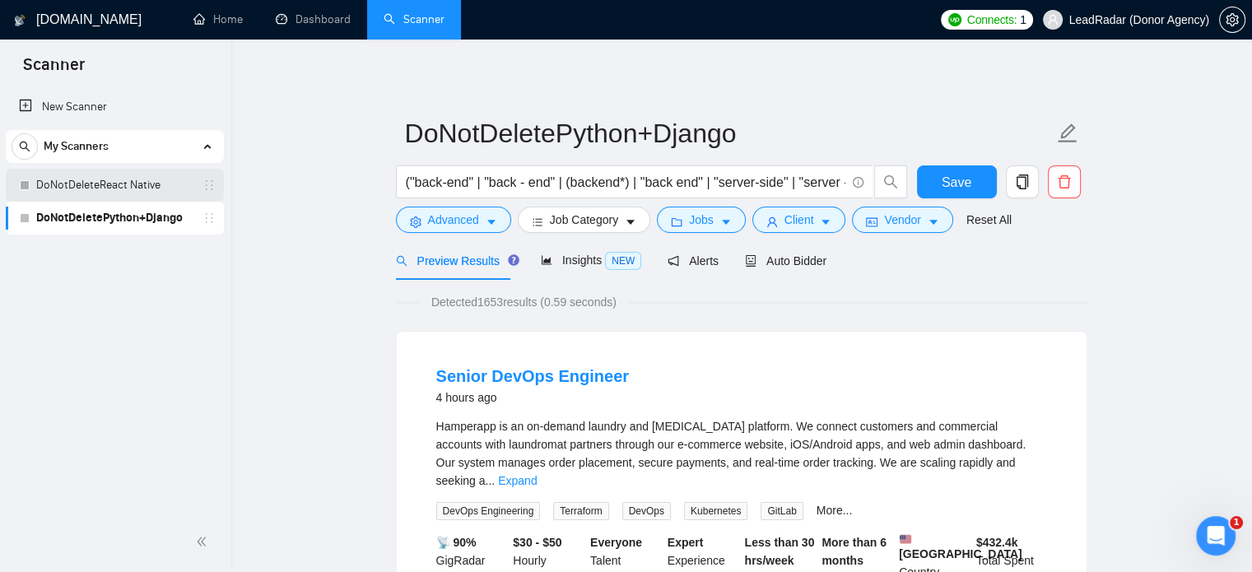
click at [77, 189] on link "DoNotDeleteReact Native" at bounding box center [114, 185] width 156 height 33
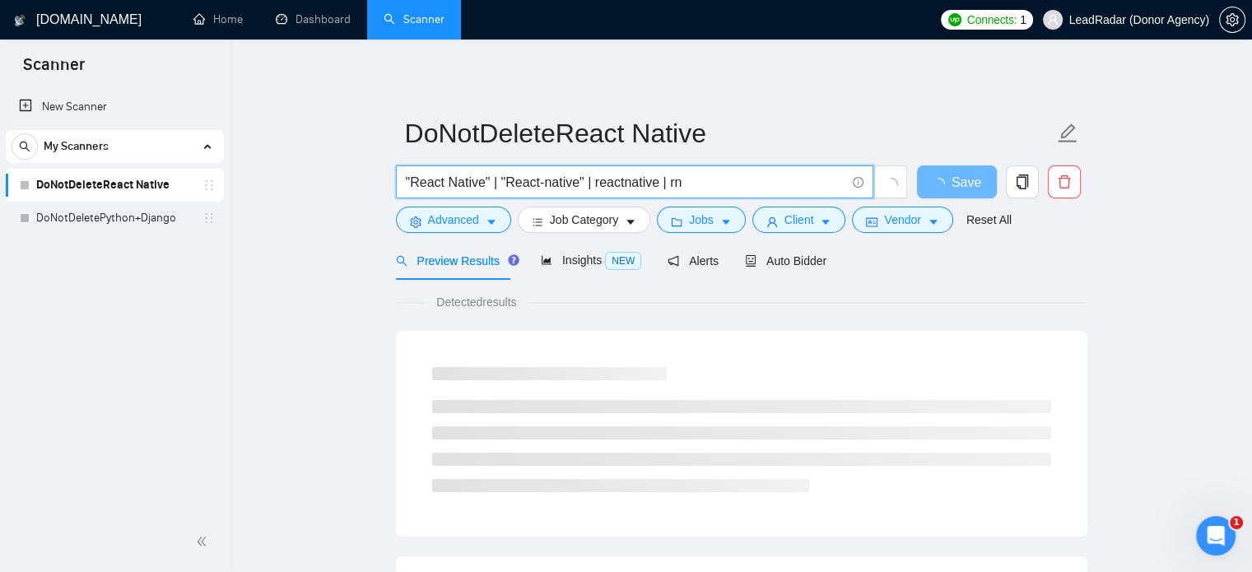
drag, startPoint x: 685, startPoint y: 184, endPoint x: 397, endPoint y: 184, distance: 288.2
click at [397, 184] on span ""React Native" | "React-native" | reactnative | rn" at bounding box center [635, 181] width 478 height 33
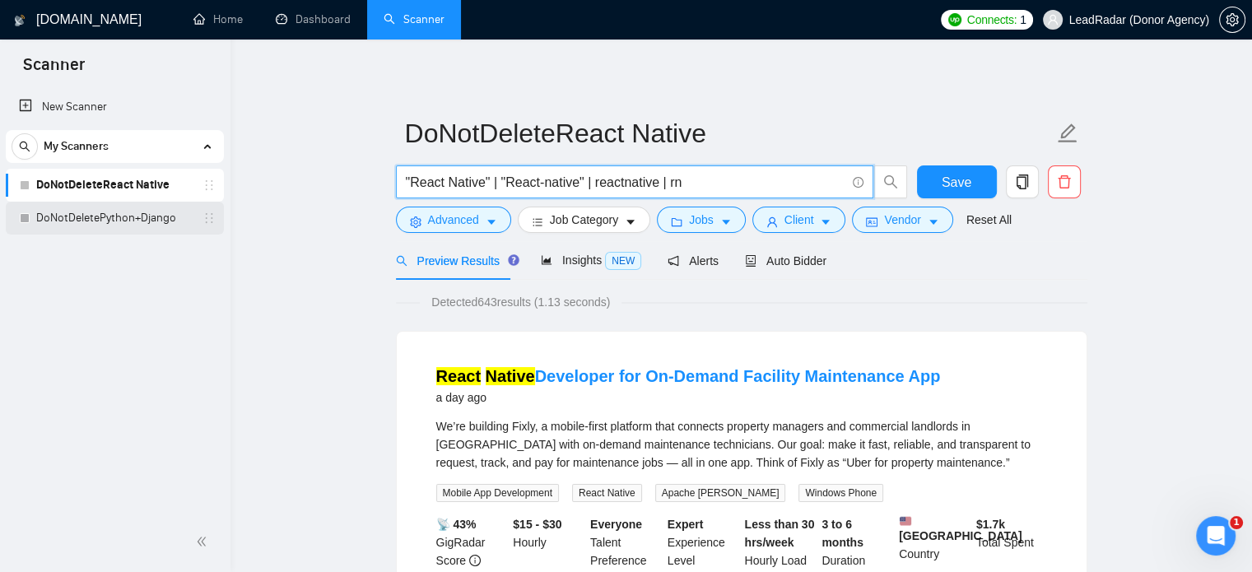
click at [101, 218] on link "DoNotDeletePython+Django" at bounding box center [114, 218] width 156 height 33
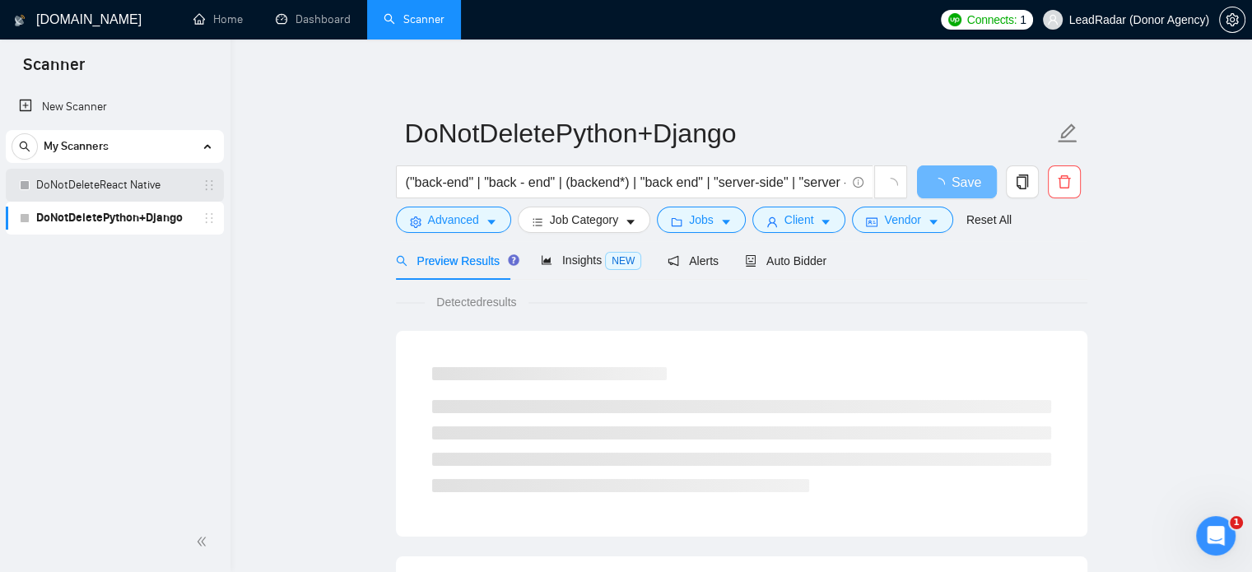
click at [105, 184] on link "DoNotDeleteReact Native" at bounding box center [114, 185] width 156 height 33
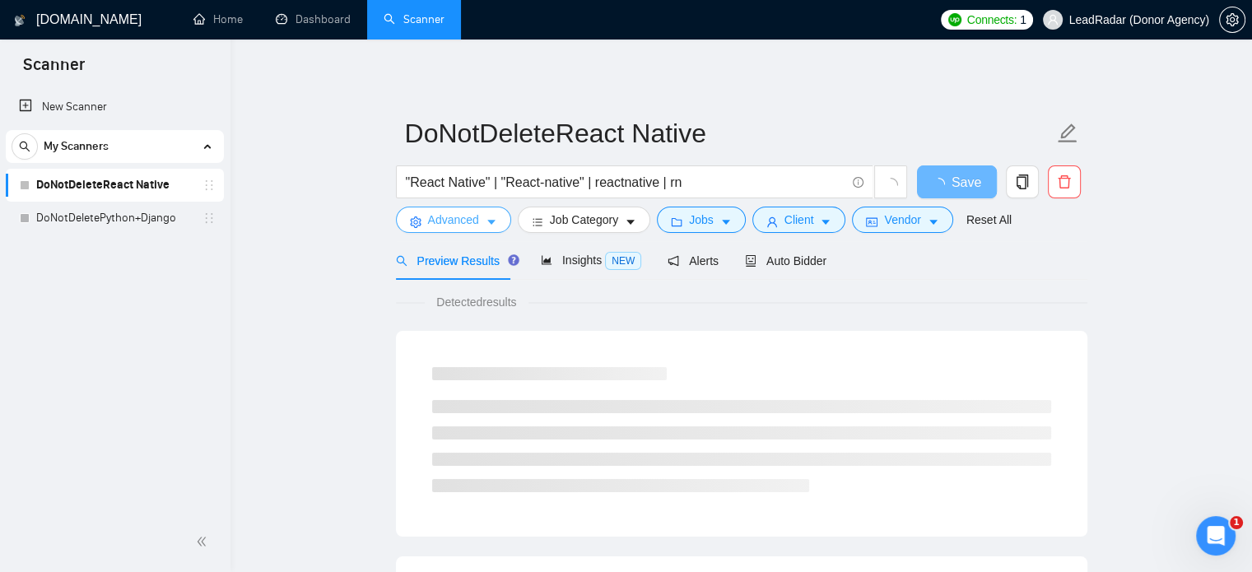
click at [460, 211] on span "Advanced" at bounding box center [453, 220] width 51 height 18
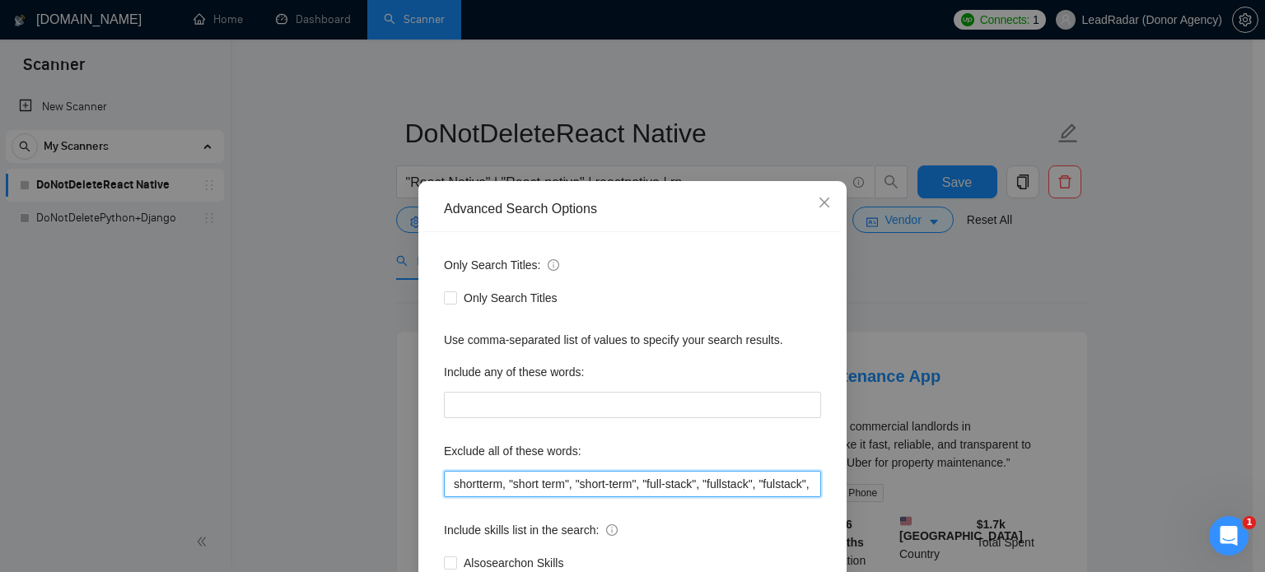
click at [573, 490] on input "shortterm, "short term", "short-term", "full-stack", "fullstack", "fulstack", "…" at bounding box center [632, 484] width 377 height 26
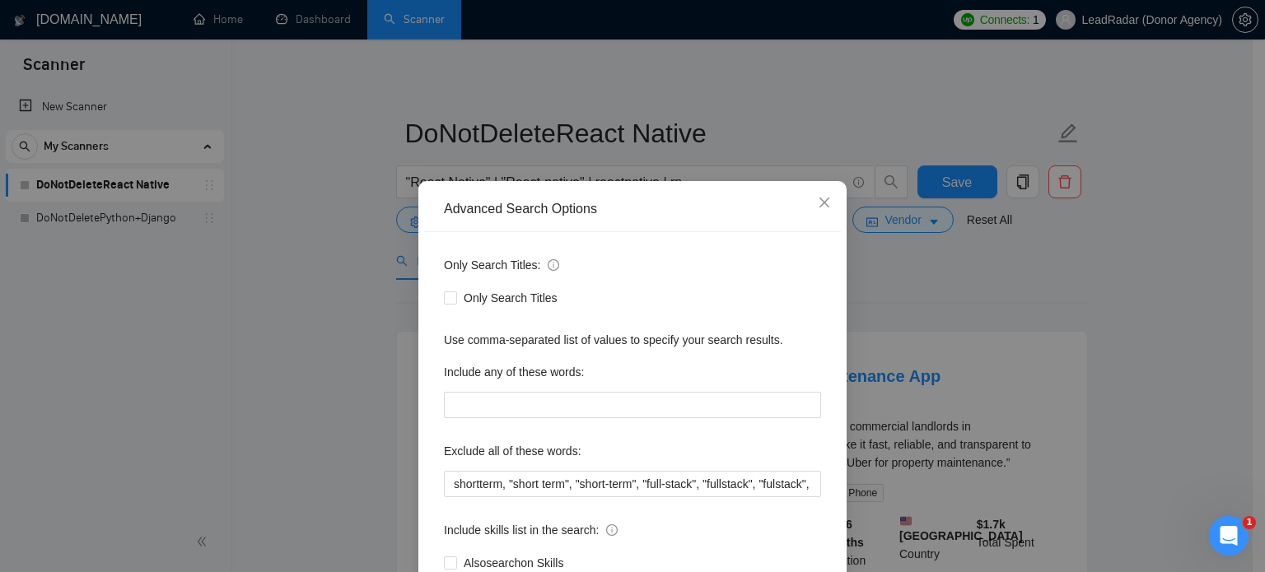
click at [1027, 290] on div "Advanced Search Options Only Search Titles: Only Search Titles Use comma-separa…" at bounding box center [632, 286] width 1265 height 572
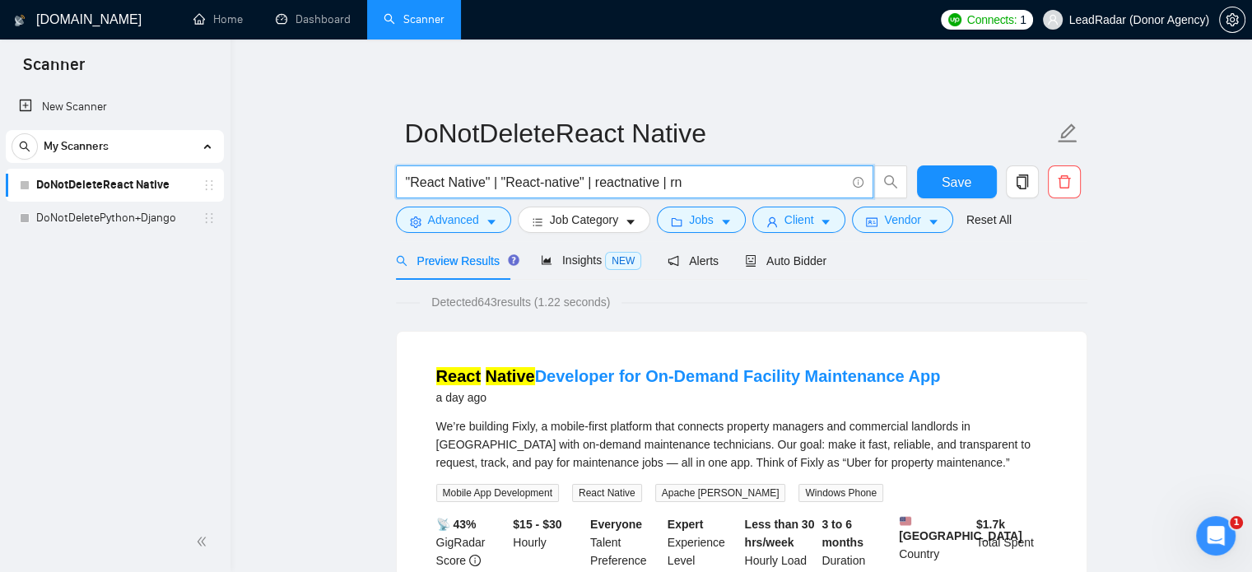
drag, startPoint x: 711, startPoint y: 179, endPoint x: 402, endPoint y: 180, distance: 309.6
click at [402, 180] on span ""React Native" | "React-native" | reactnative | rn" at bounding box center [635, 181] width 478 height 33
